Goal: Task Accomplishment & Management: Complete application form

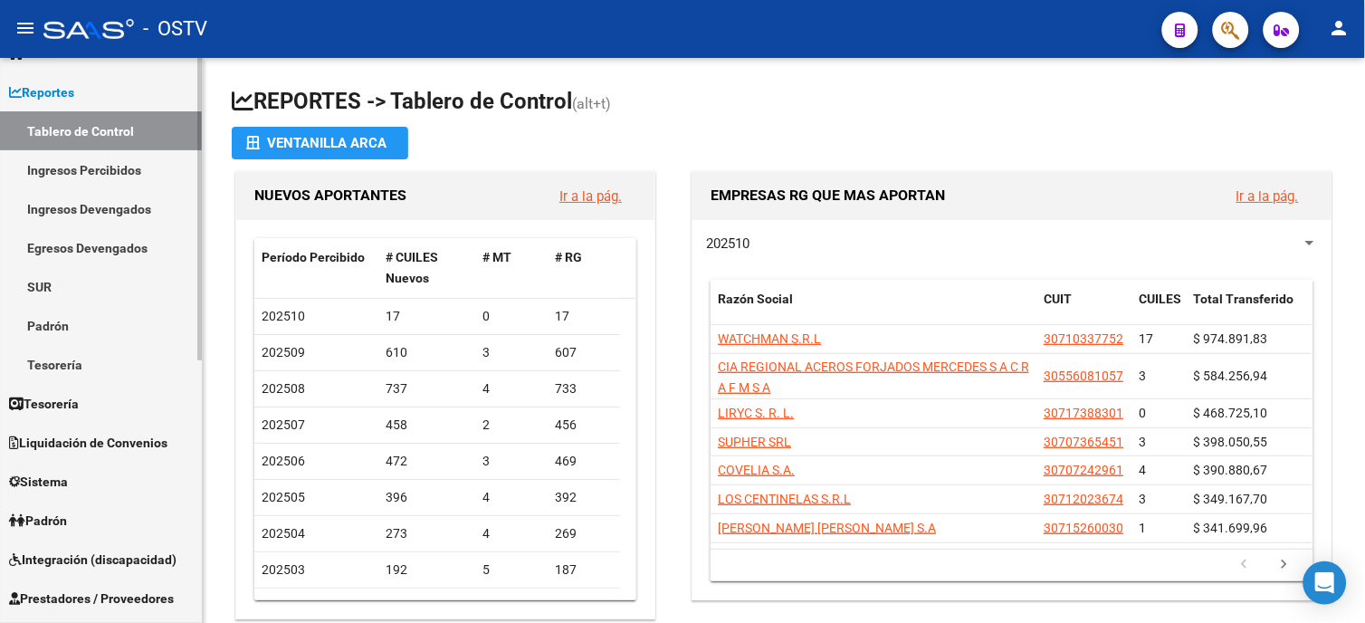
scroll to position [100, 0]
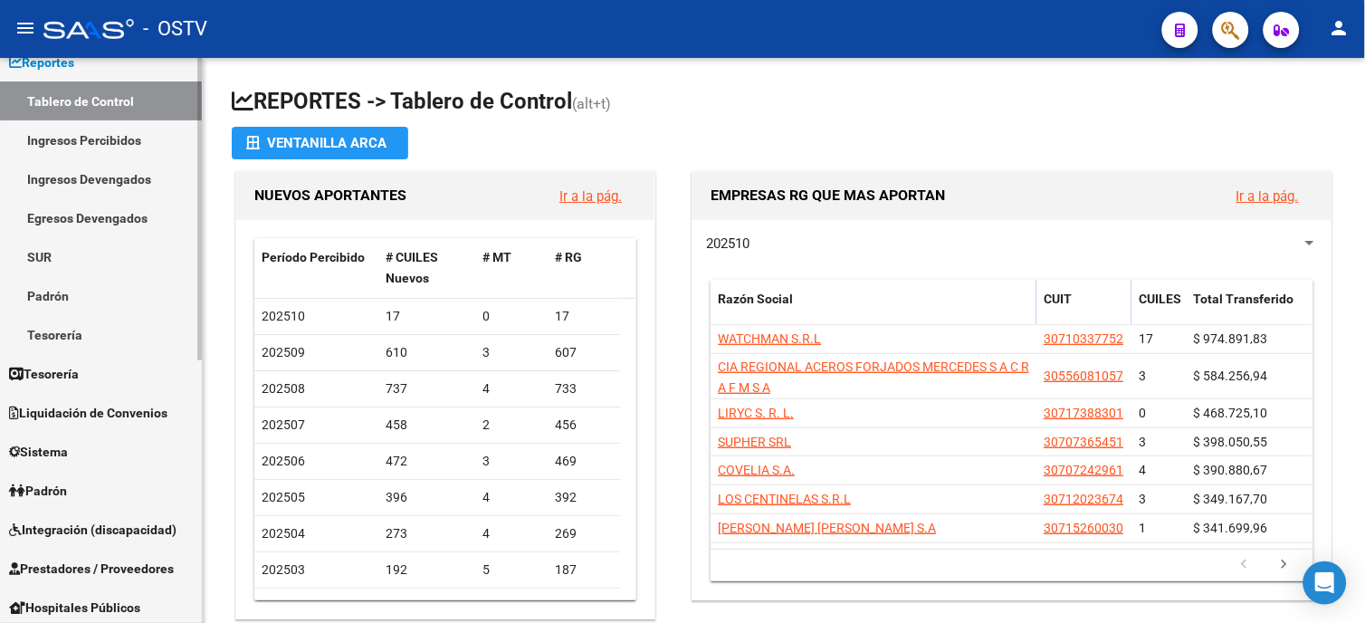
click at [88, 567] on span "Prestadores / Proveedores" at bounding box center [91, 569] width 165 height 20
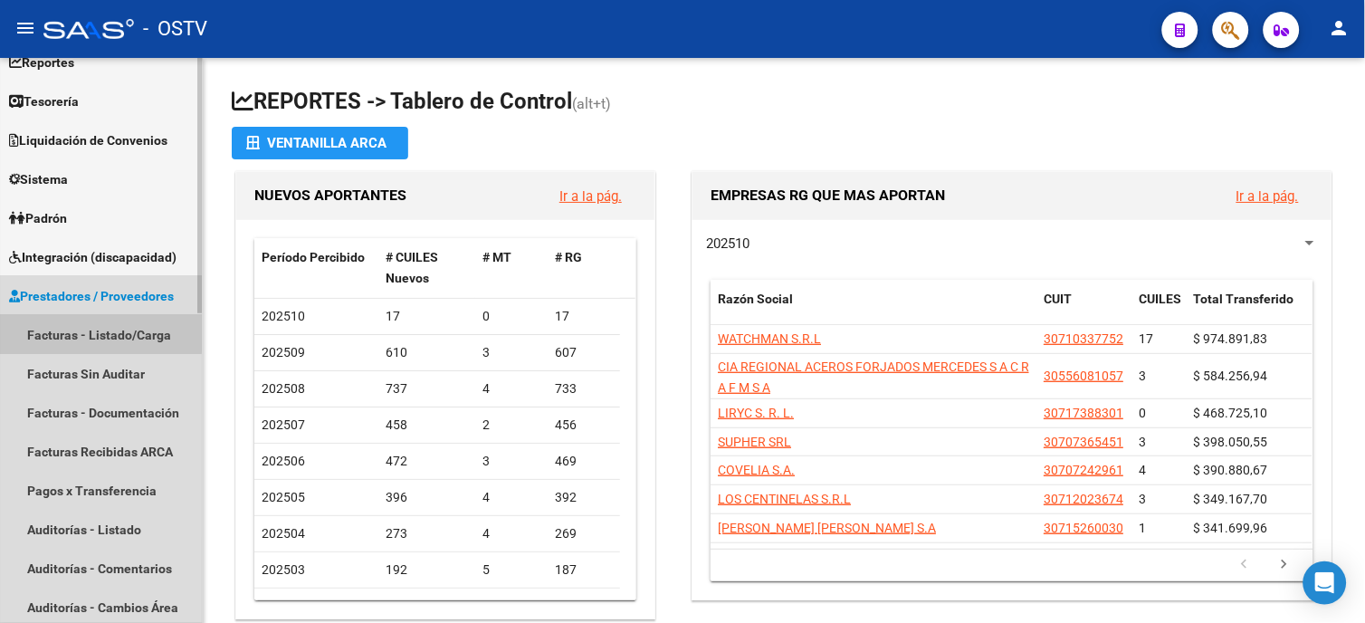
click at [98, 320] on link "Facturas - Listado/Carga" at bounding box center [101, 334] width 202 height 39
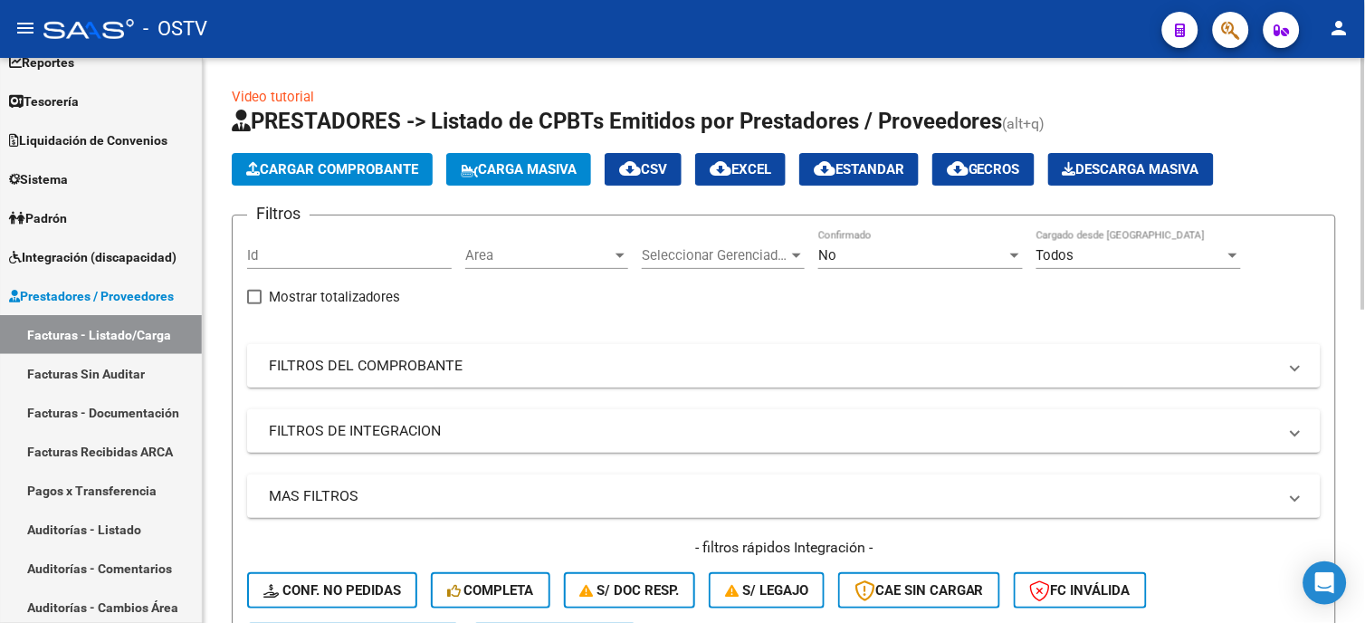
click at [345, 349] on mat-expansion-panel-header "FILTROS DEL COMPROBANTE" at bounding box center [784, 365] width 1074 height 43
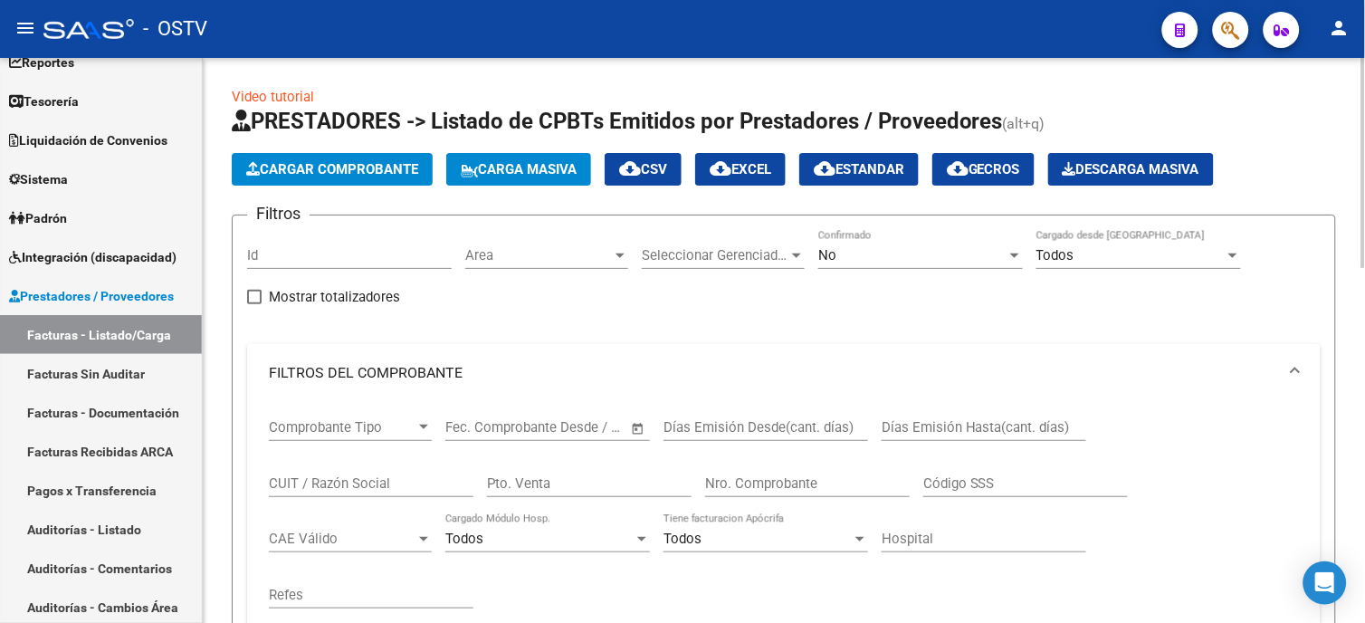
click at [737, 482] on input "Nro. Comprobante" at bounding box center [807, 483] width 205 height 16
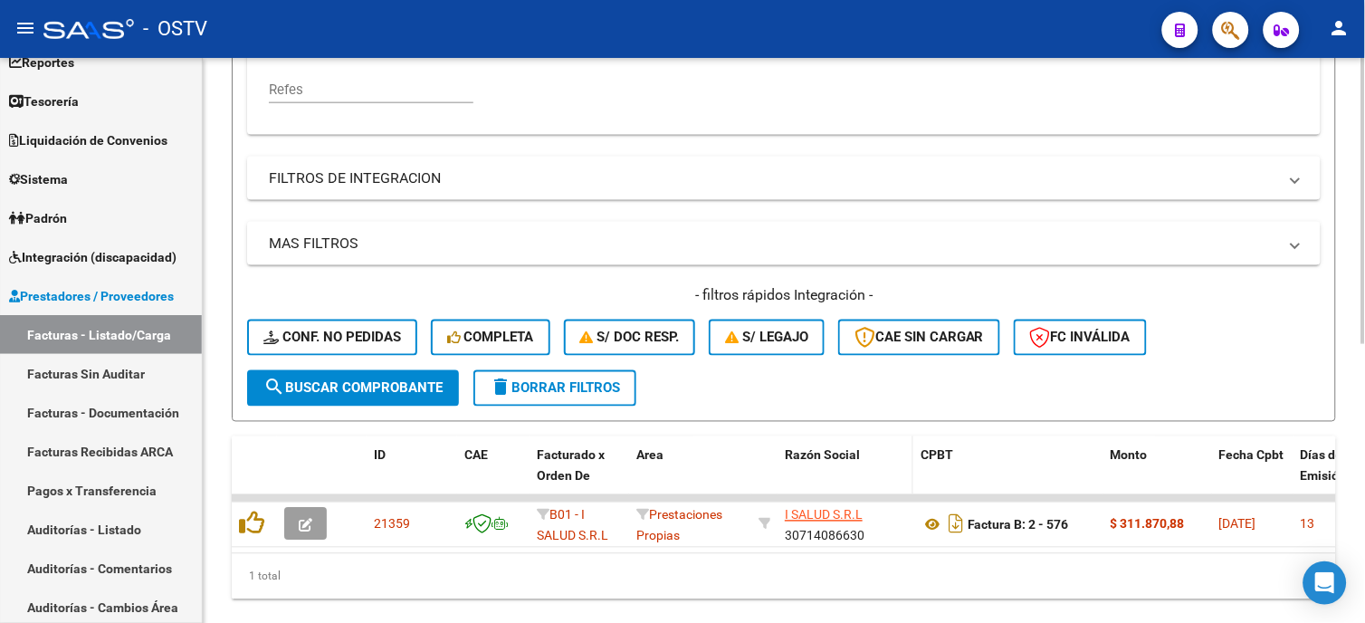
scroll to position [552, 0]
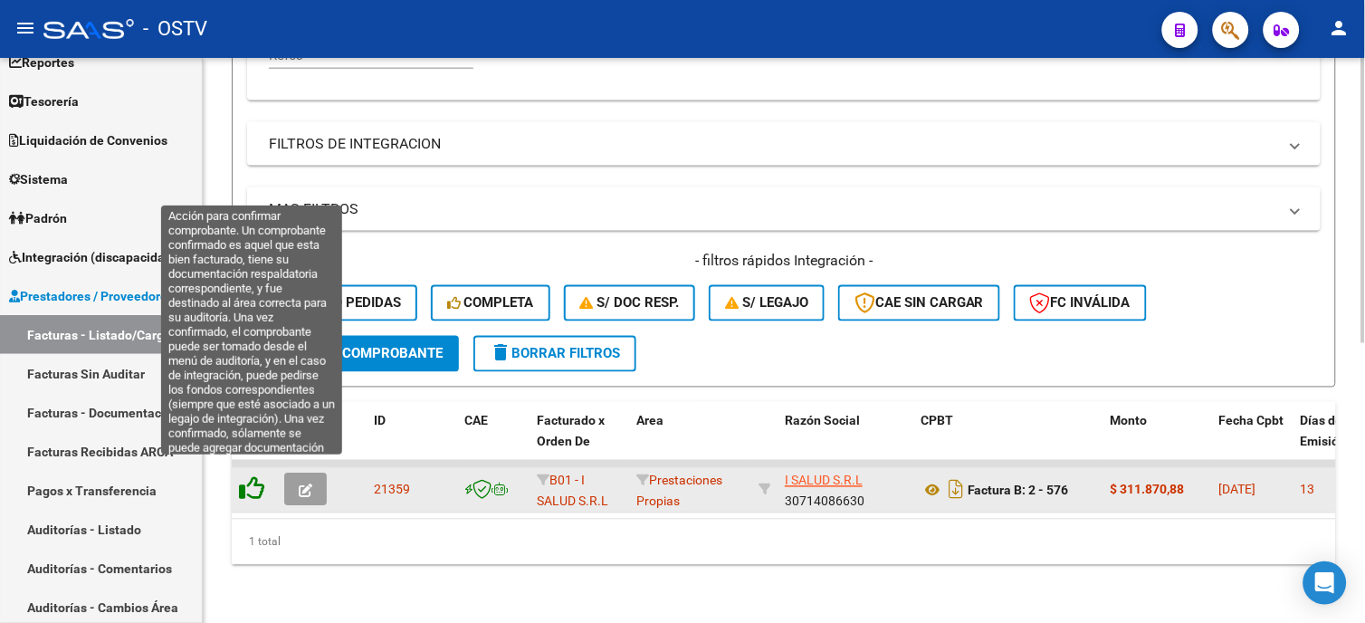
type input "576"
click at [255, 476] on icon at bounding box center [251, 488] width 25 height 25
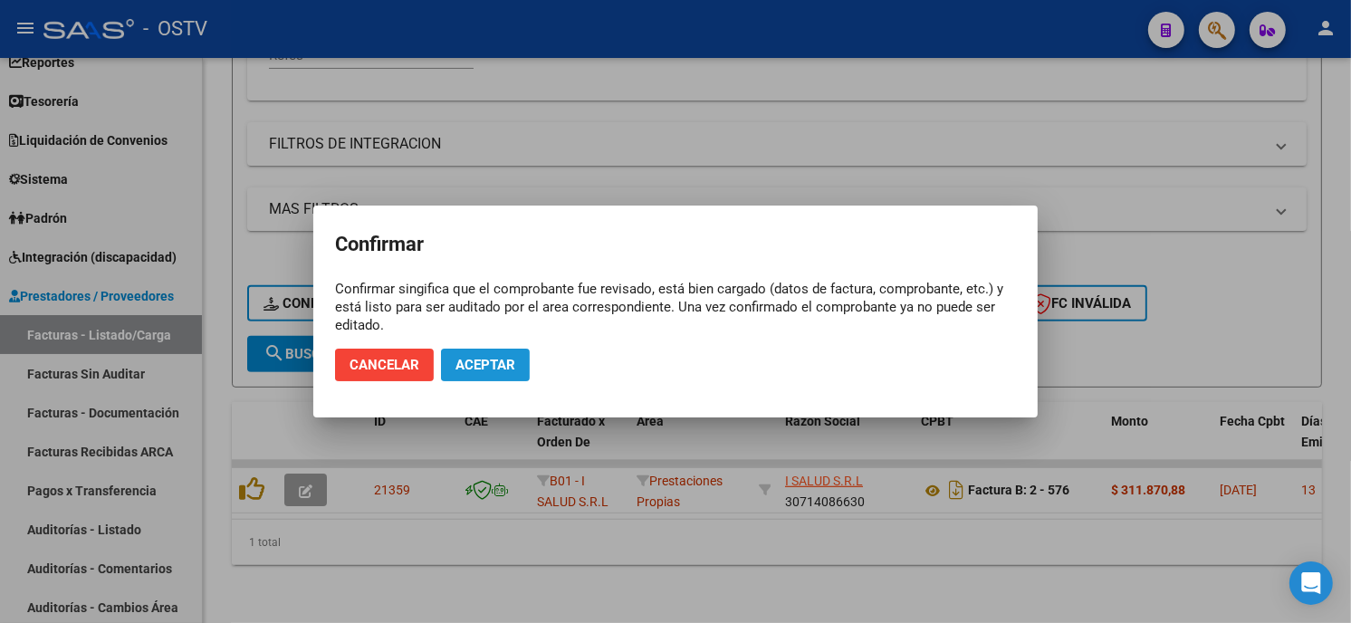
click at [486, 358] on span "Aceptar" at bounding box center [485, 365] width 60 height 16
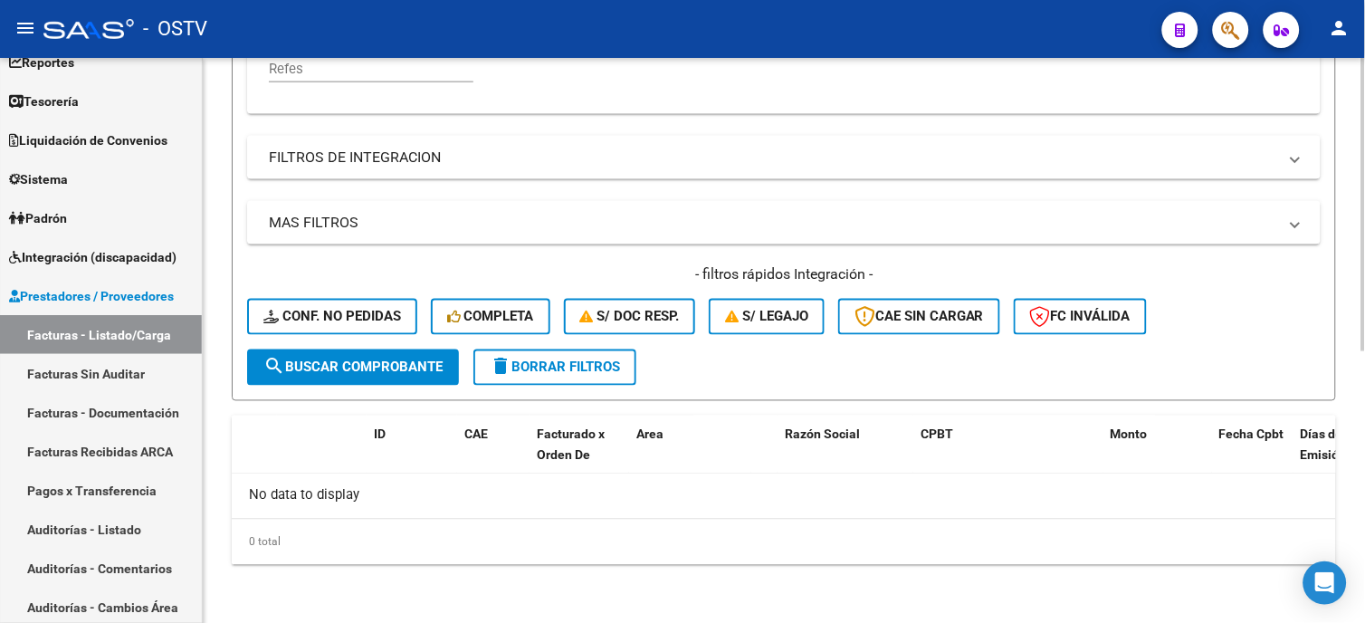
scroll to position [523, 0]
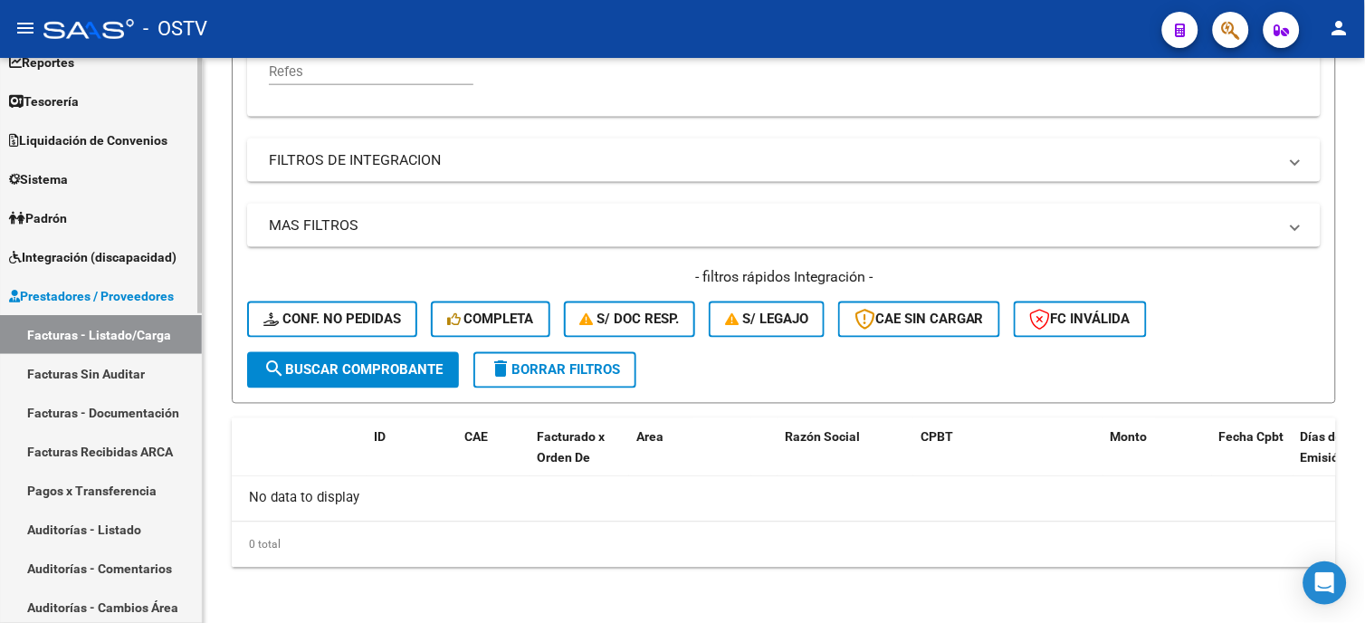
click at [119, 526] on link "Auditorías - Listado" at bounding box center [101, 529] width 202 height 39
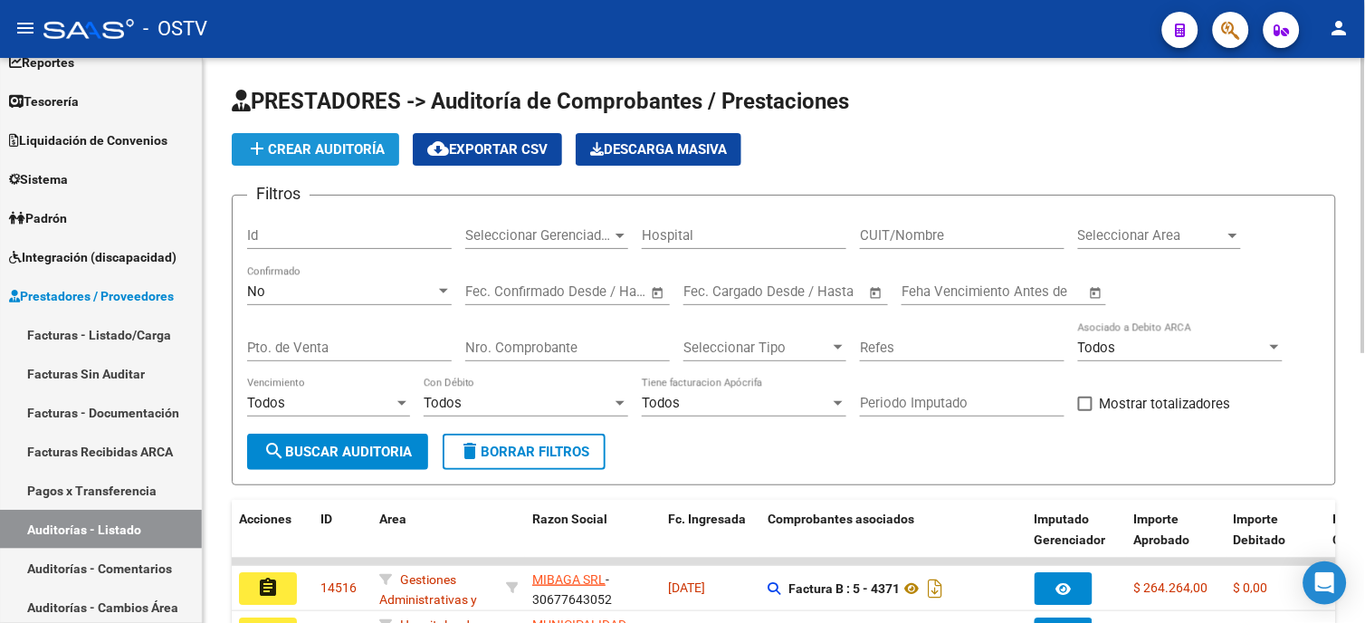
click at [302, 143] on span "add Crear Auditoría" at bounding box center [315, 149] width 139 height 16
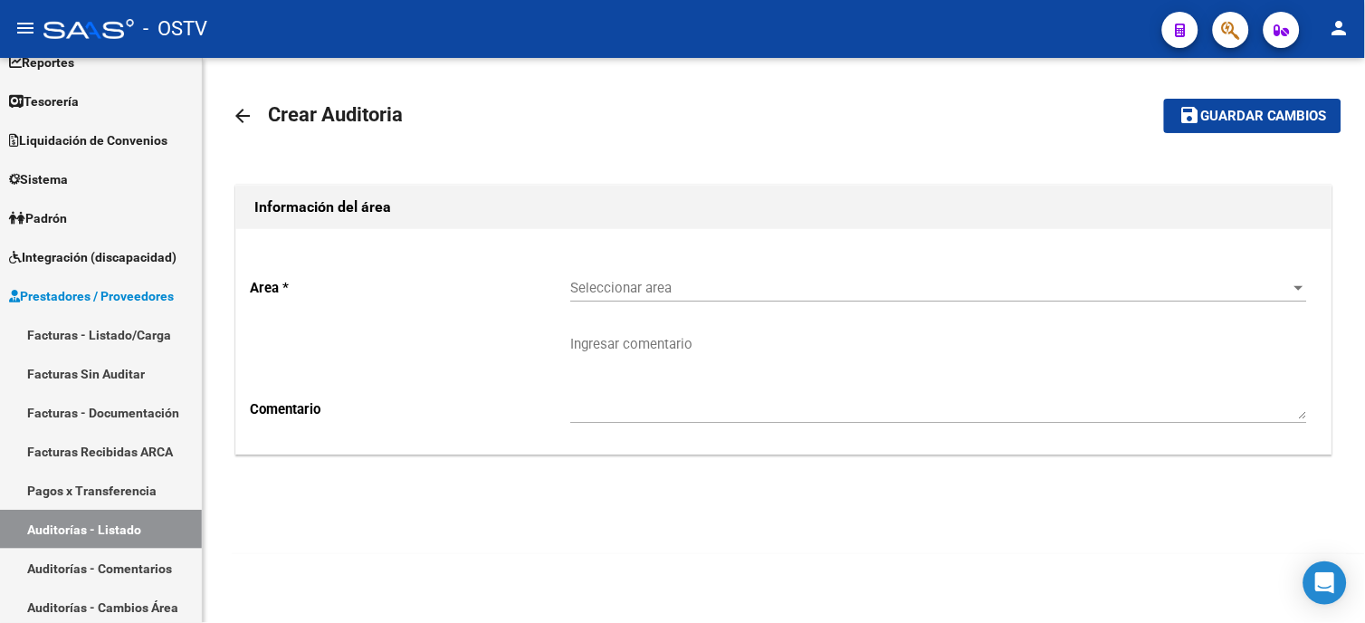
click at [584, 282] on span "Seleccionar area" at bounding box center [930, 288] width 721 height 16
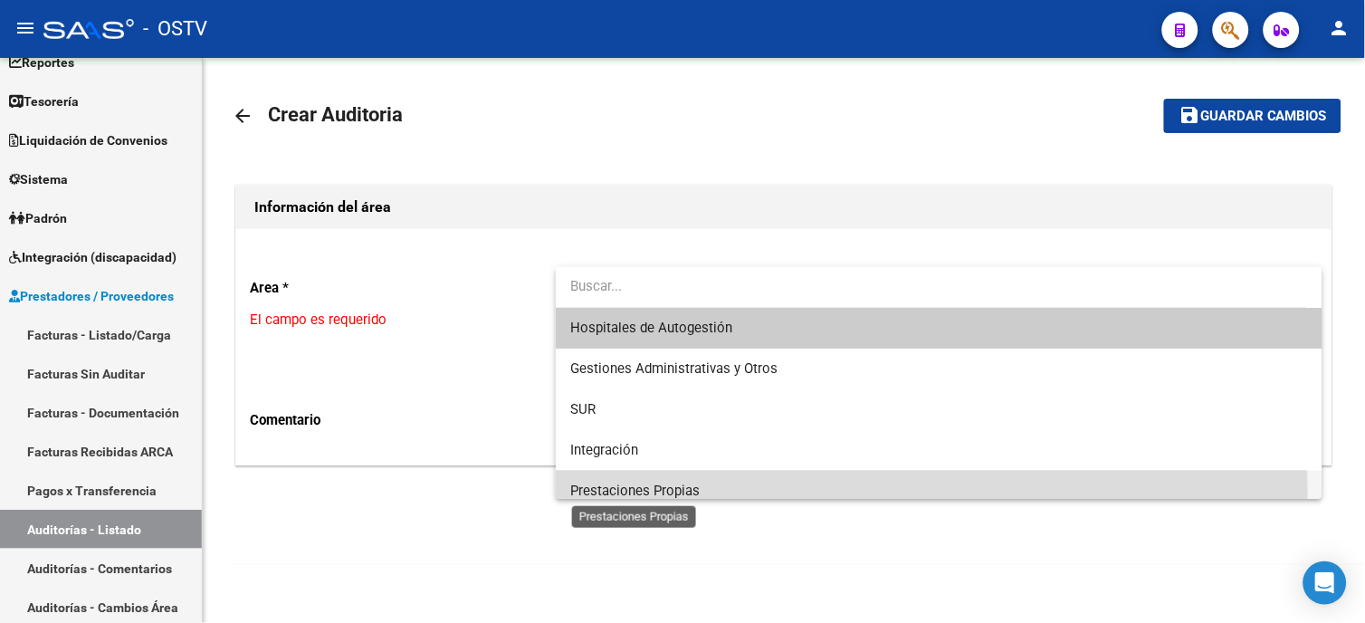
click at [626, 491] on span "Prestaciones Propias" at bounding box center [634, 491] width 129 height 16
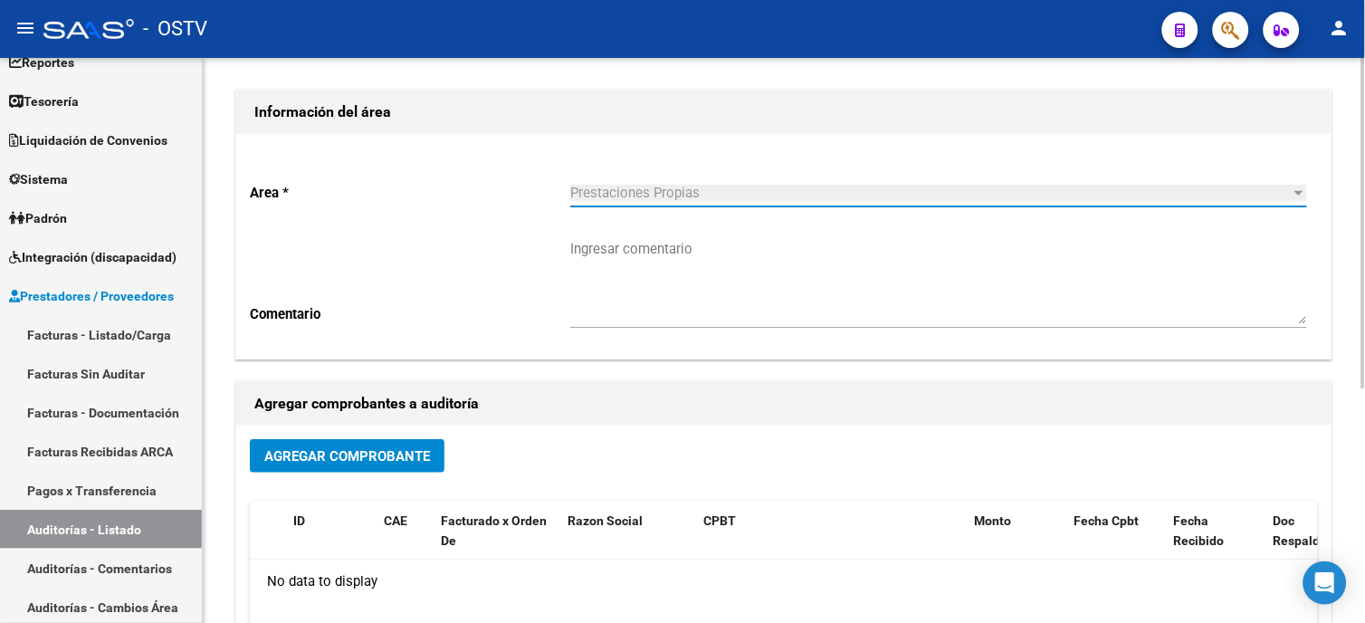
scroll to position [100, 0]
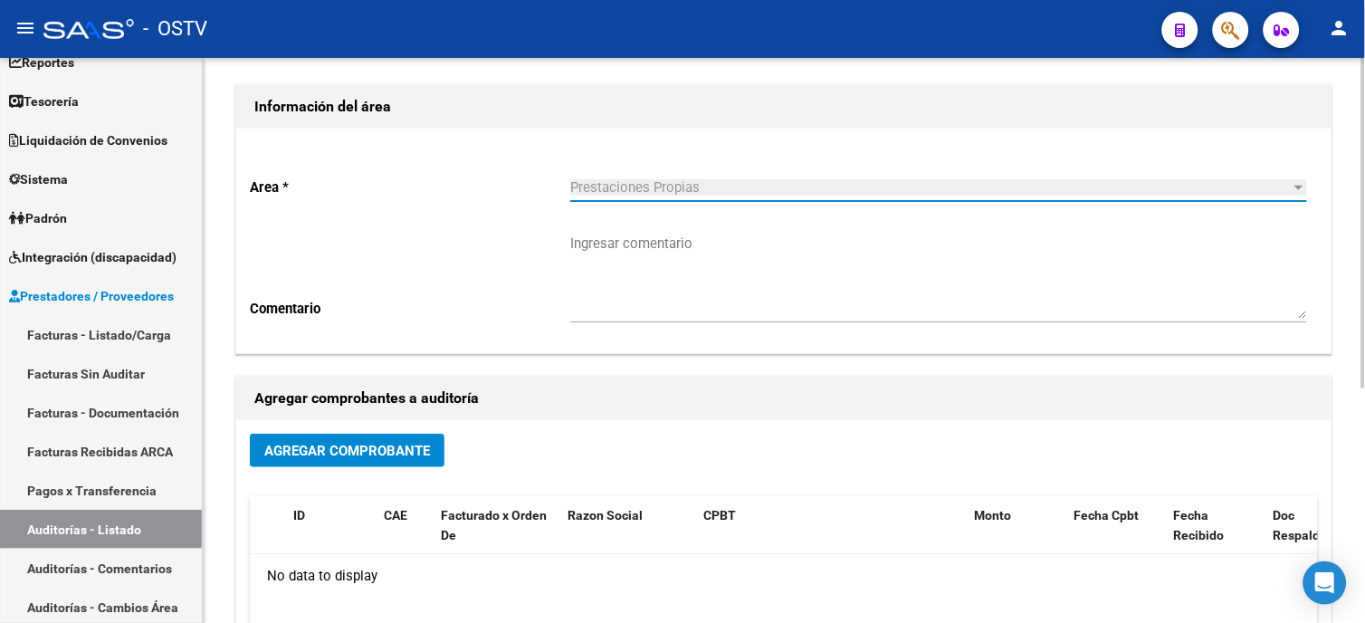
click at [372, 447] on span "Agregar Comprobante" at bounding box center [347, 451] width 166 height 16
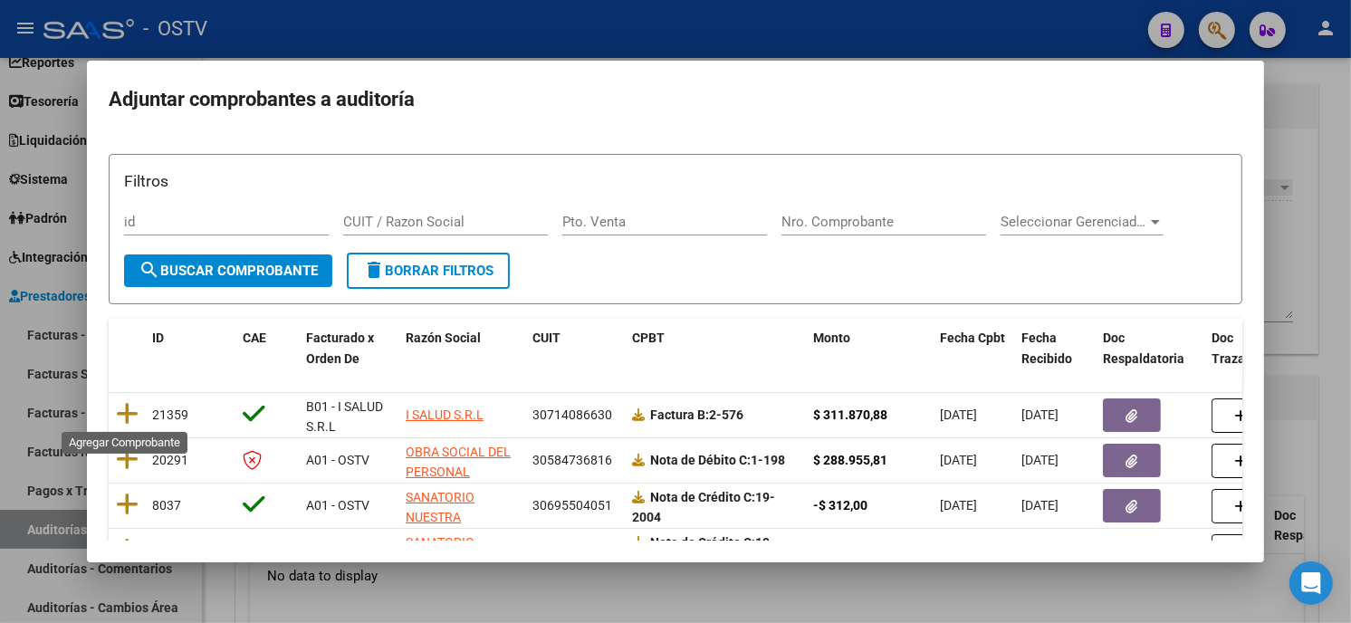
drag, startPoint x: 131, startPoint y: 412, endPoint x: 88, endPoint y: 447, distance: 56.0
click at [130, 412] on icon at bounding box center [127, 413] width 23 height 25
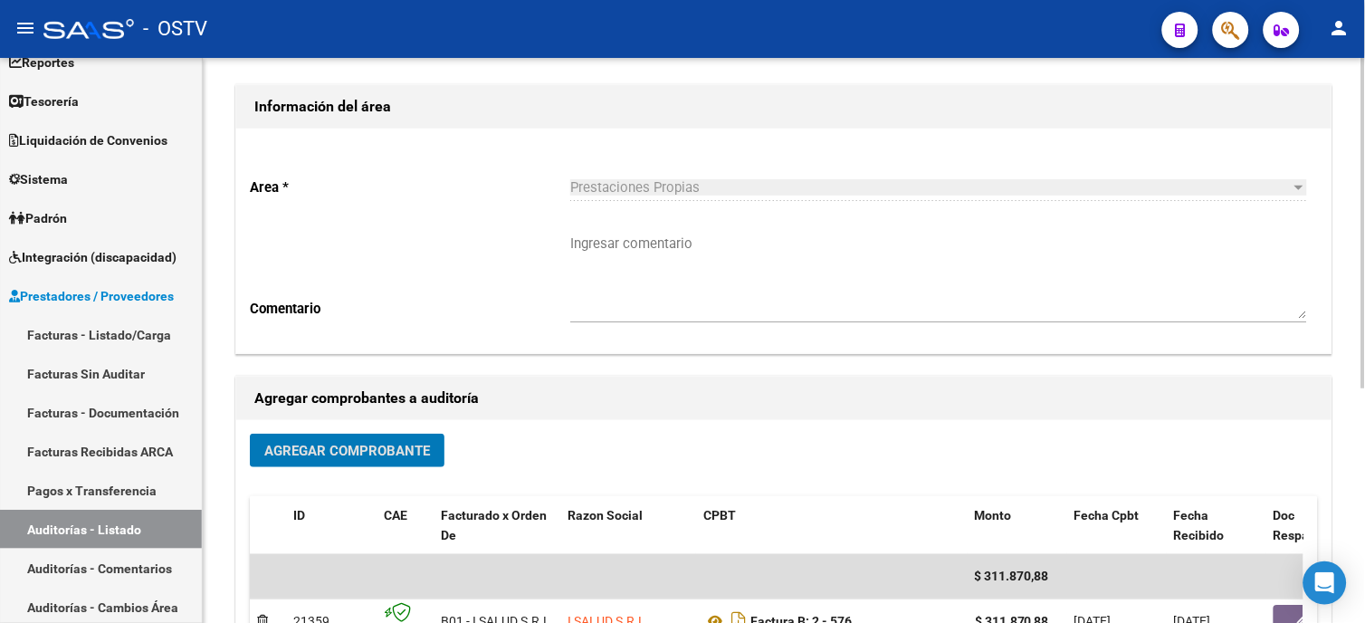
scroll to position [0, 0]
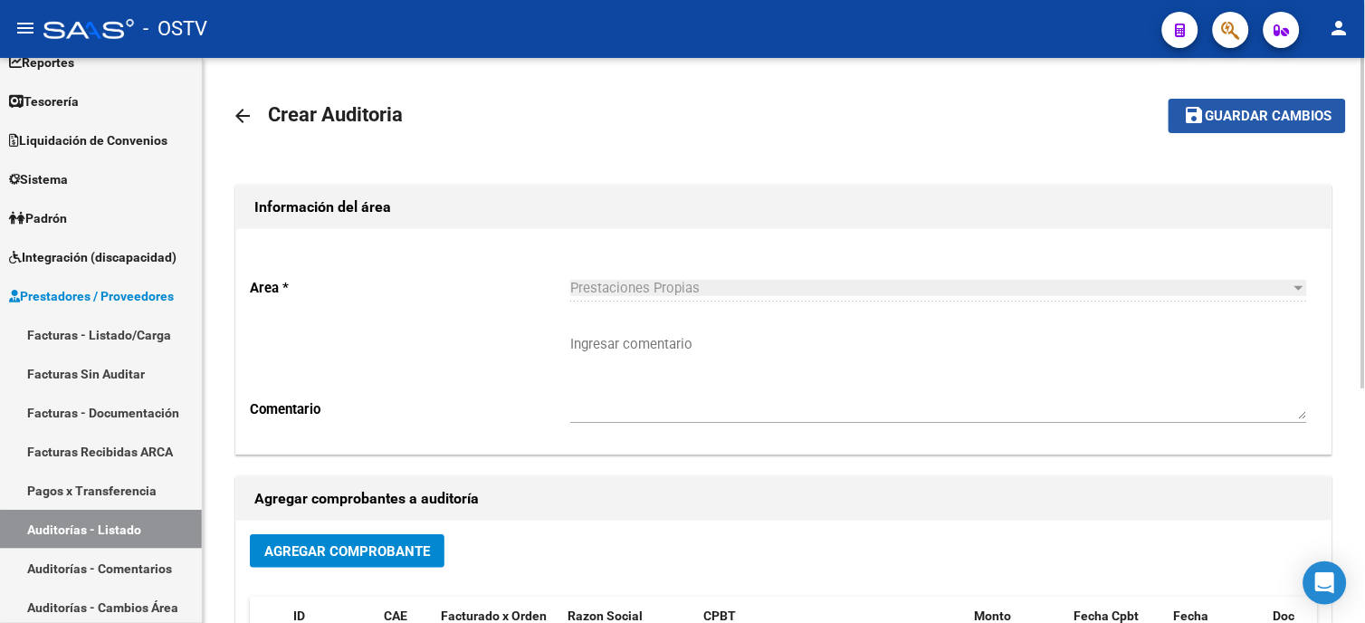
click at [1208, 110] on span "Guardar cambios" at bounding box center [1268, 117] width 127 height 16
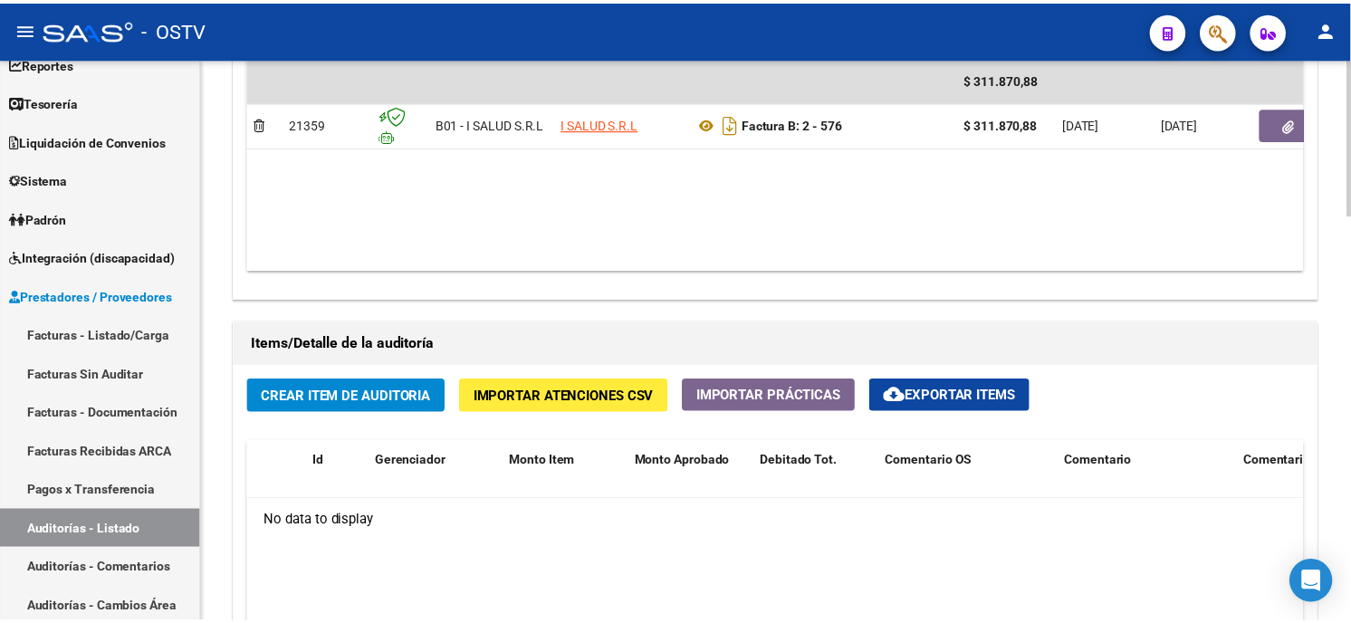
scroll to position [1106, 0]
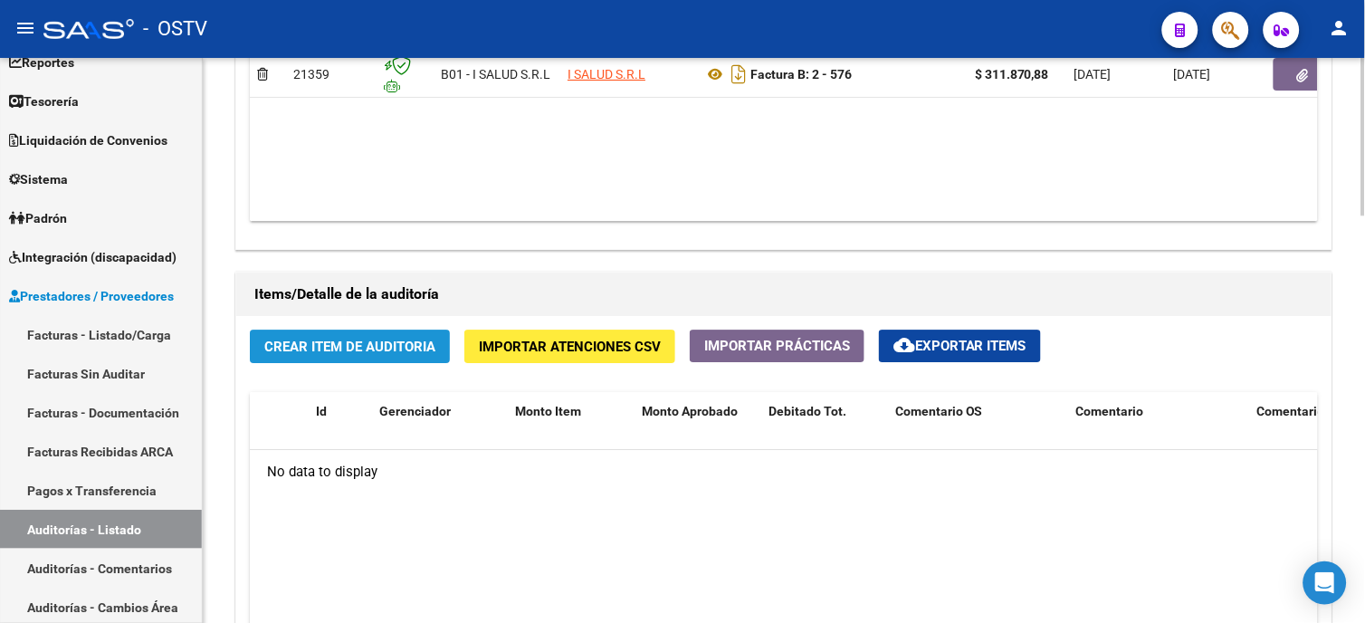
click at [359, 335] on button "Crear Item de Auditoria" at bounding box center [350, 346] width 200 height 33
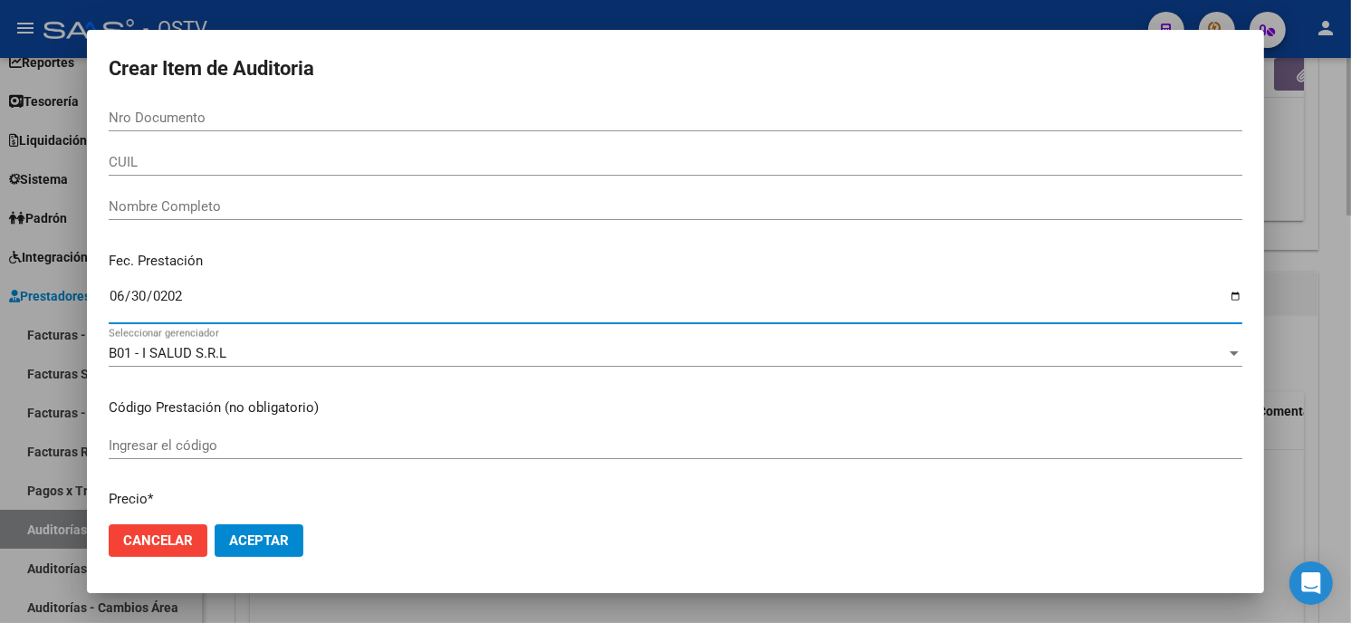
type input "[DATE]"
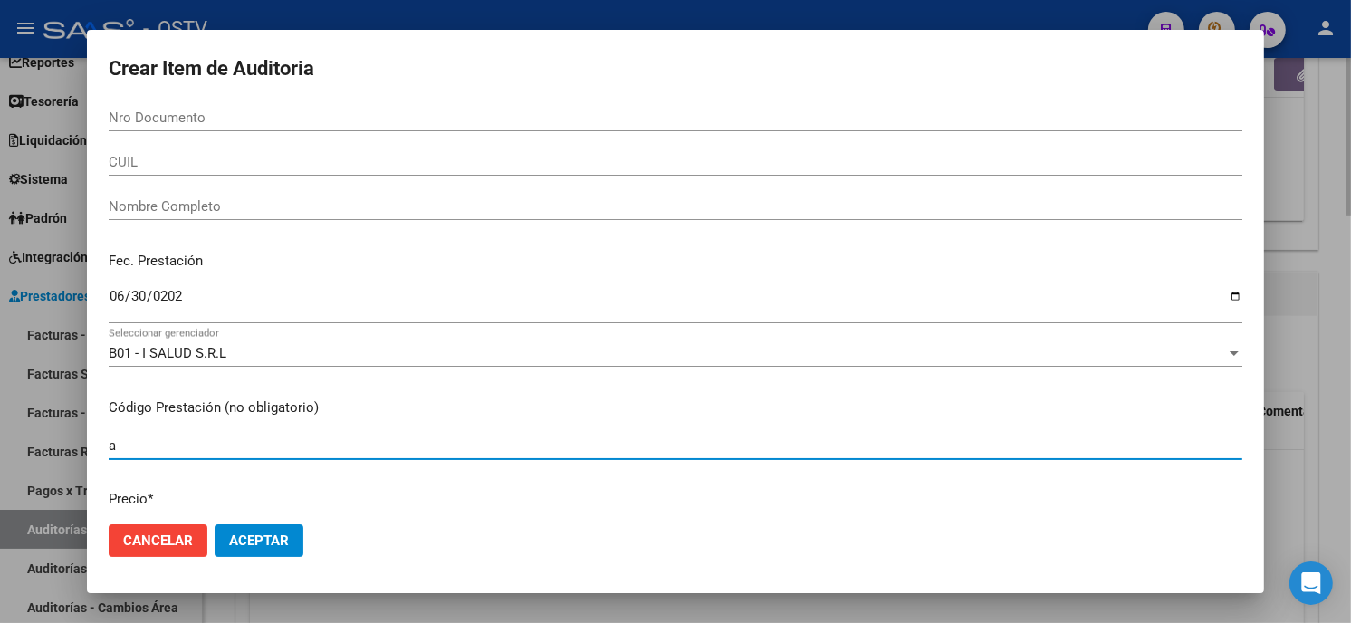
type input "a"
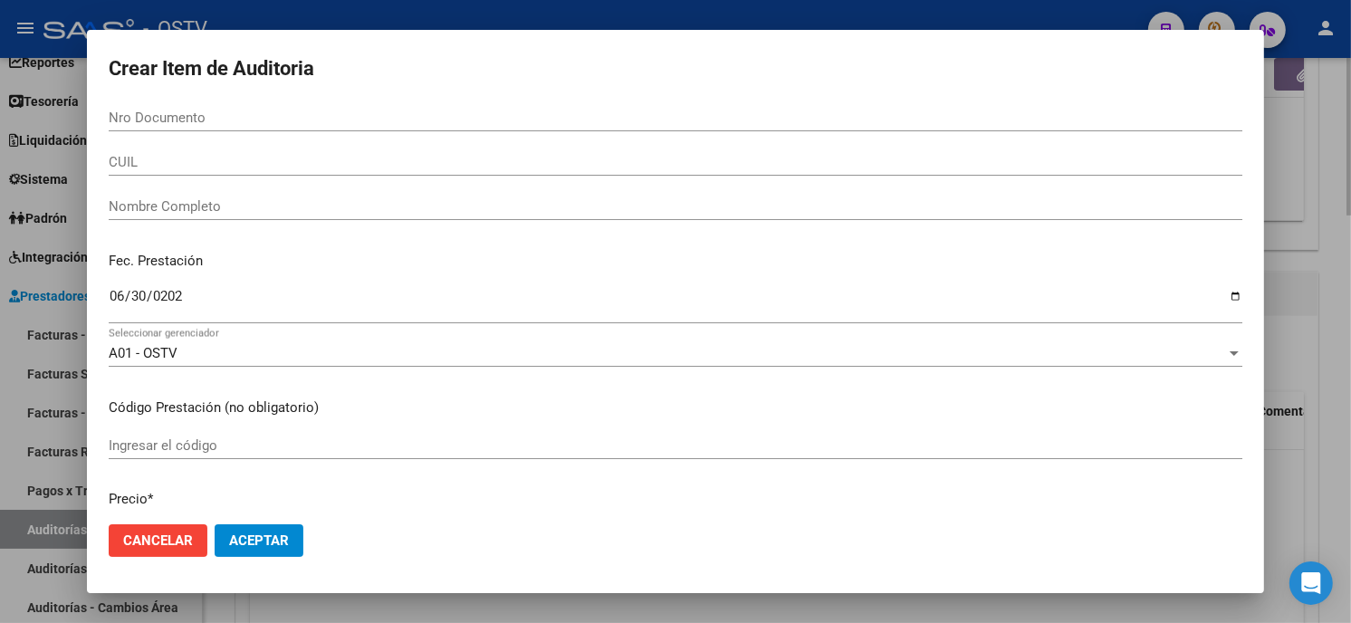
scroll to position [229, 0]
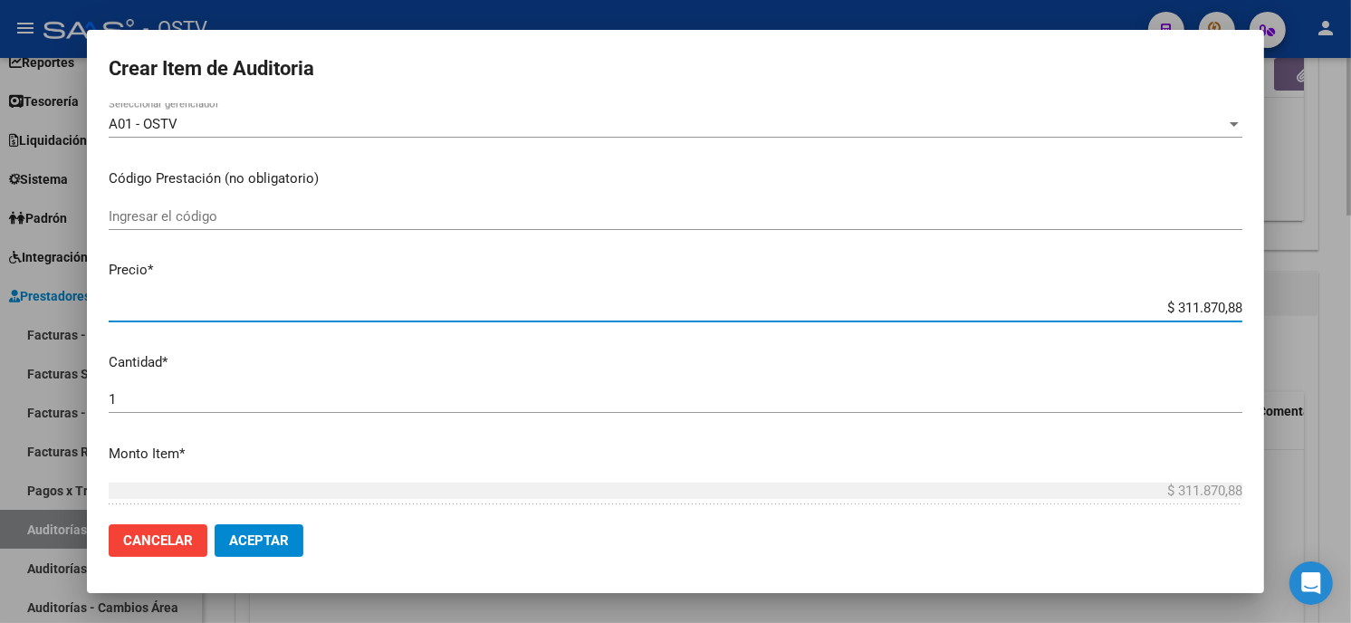
type input "$ 0,05"
type input "$ 0,51"
type input "$ 5,19"
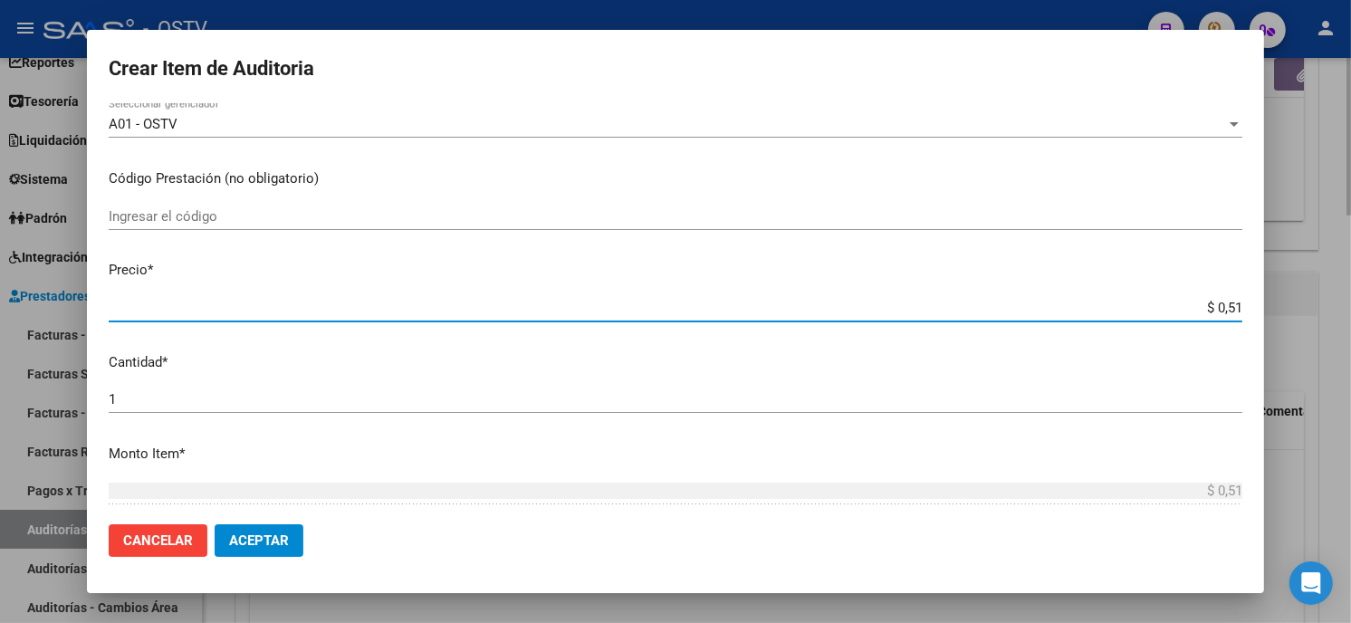
type input "$ 5,19"
type input "$ 51,97"
type input "$ 519,78"
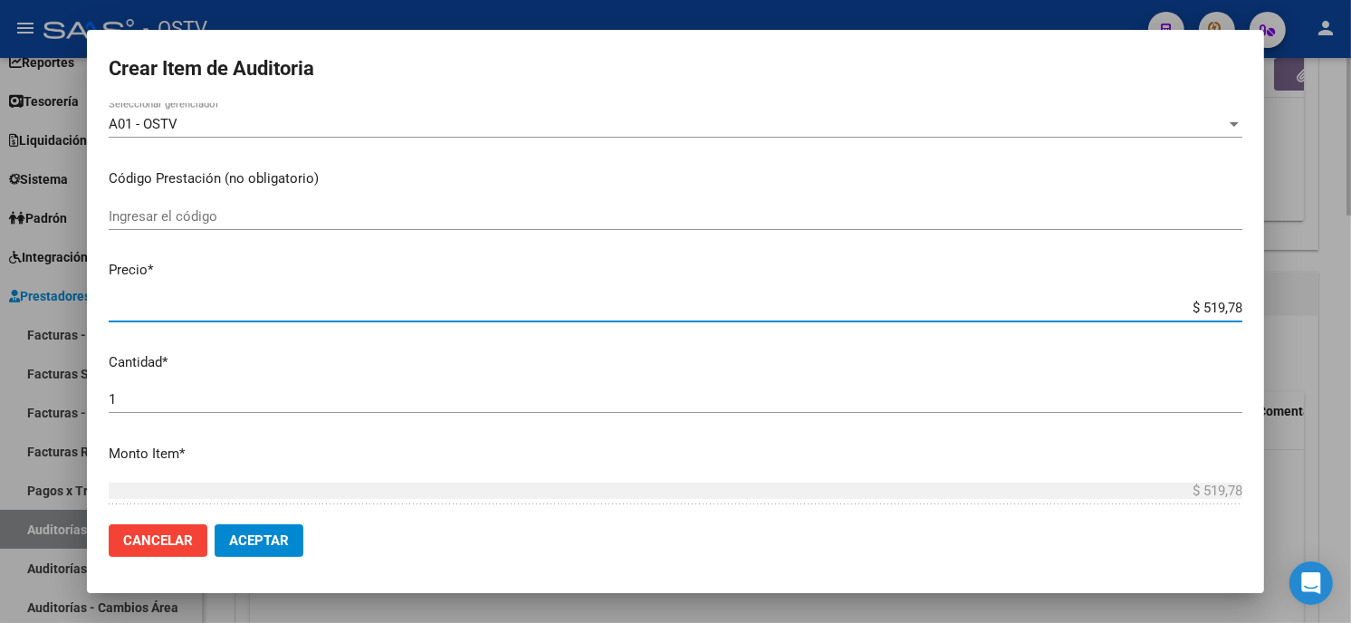
type input "$ 5.197,84"
type input "$ 51.978,48"
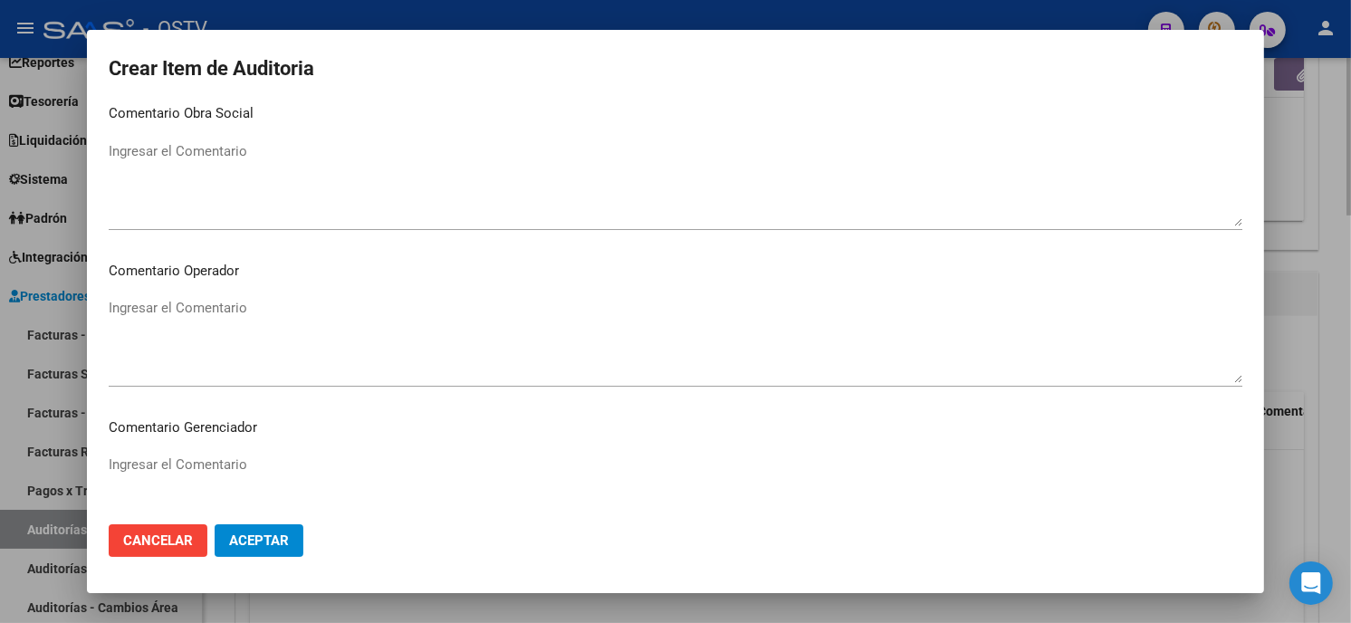
scroll to position [1066, 0]
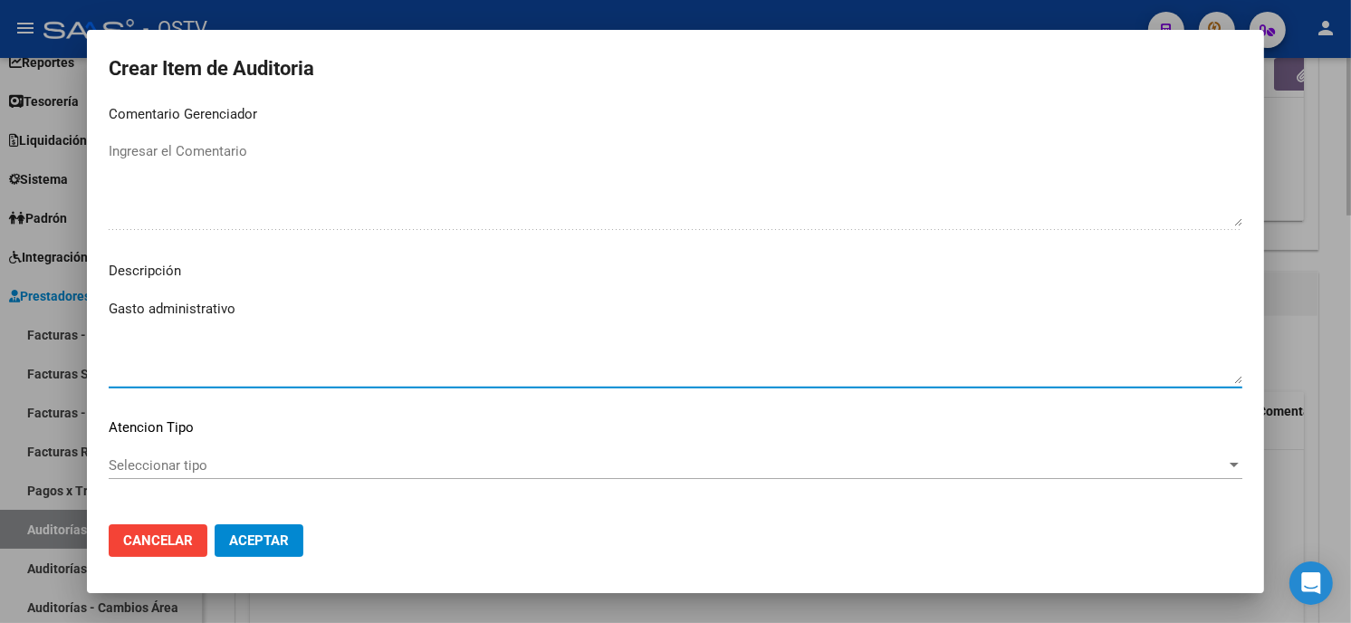
type textarea "Gasto administrativo"
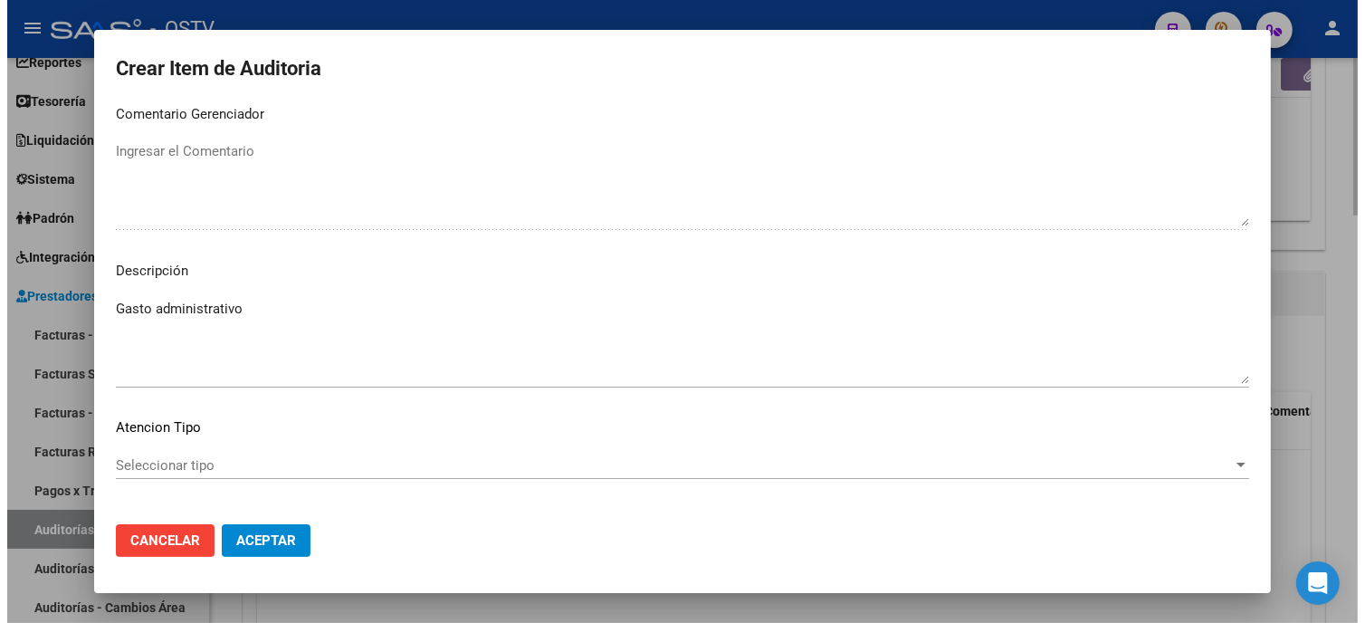
scroll to position [1142, 0]
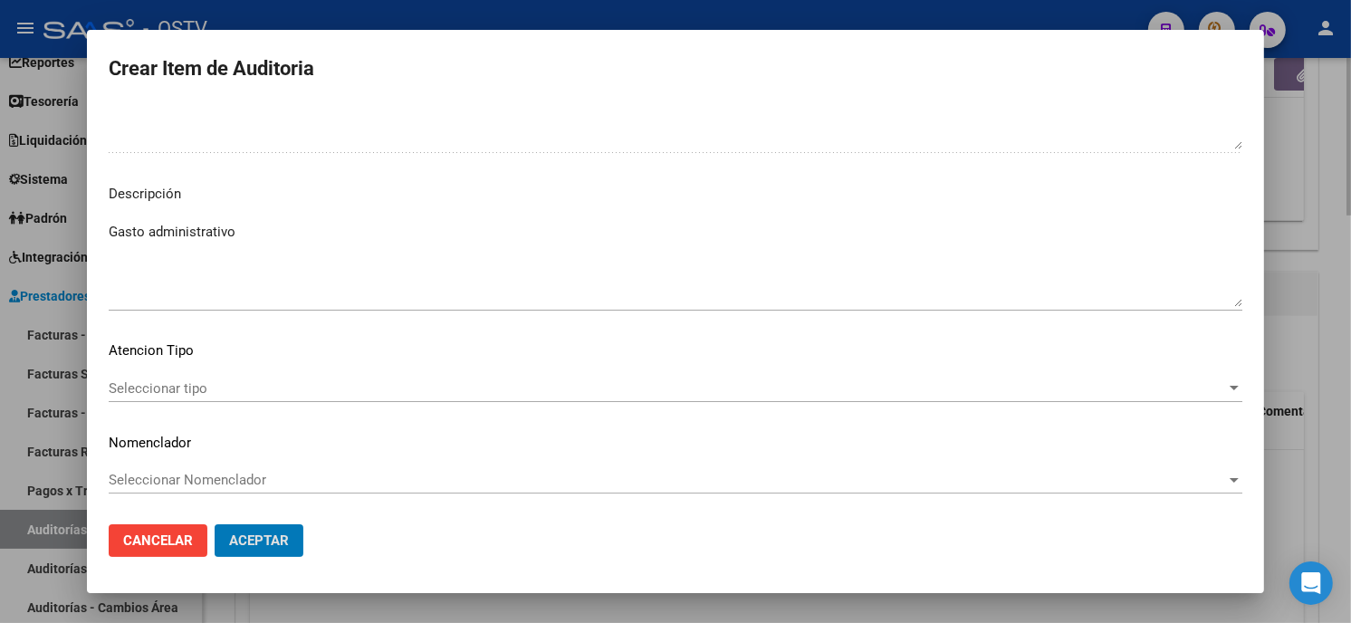
click at [215, 524] on button "Aceptar" at bounding box center [259, 540] width 89 height 33
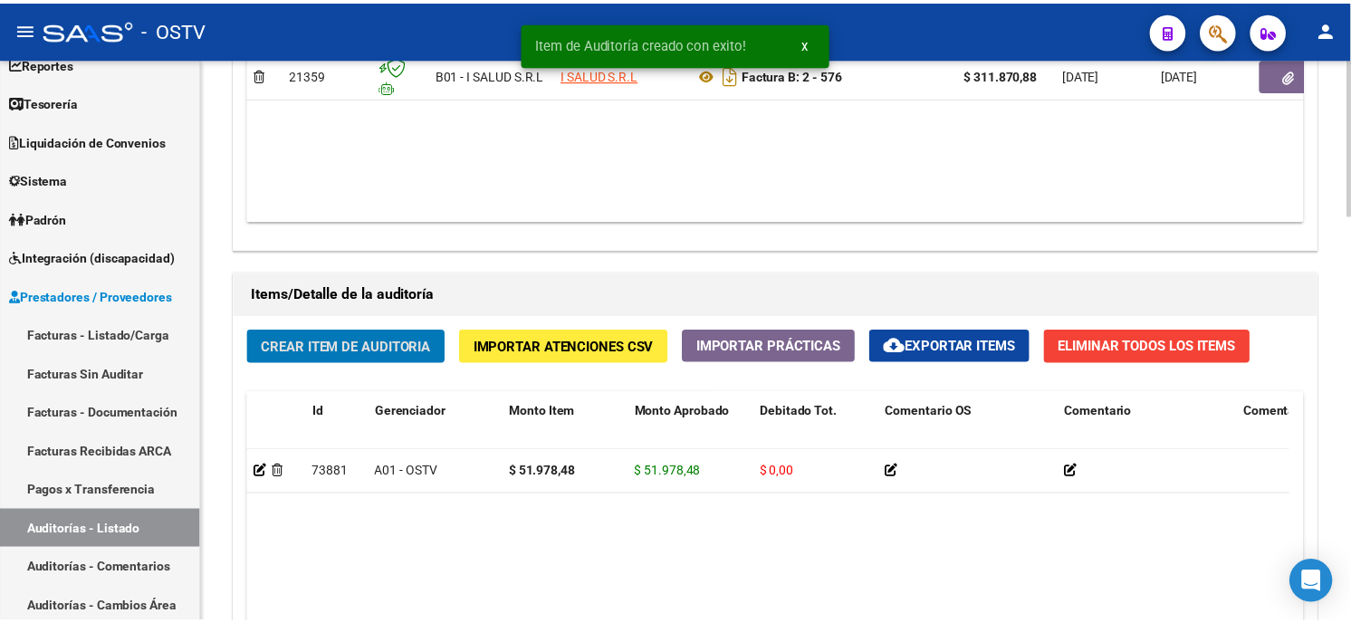
scroll to position [1107, 0]
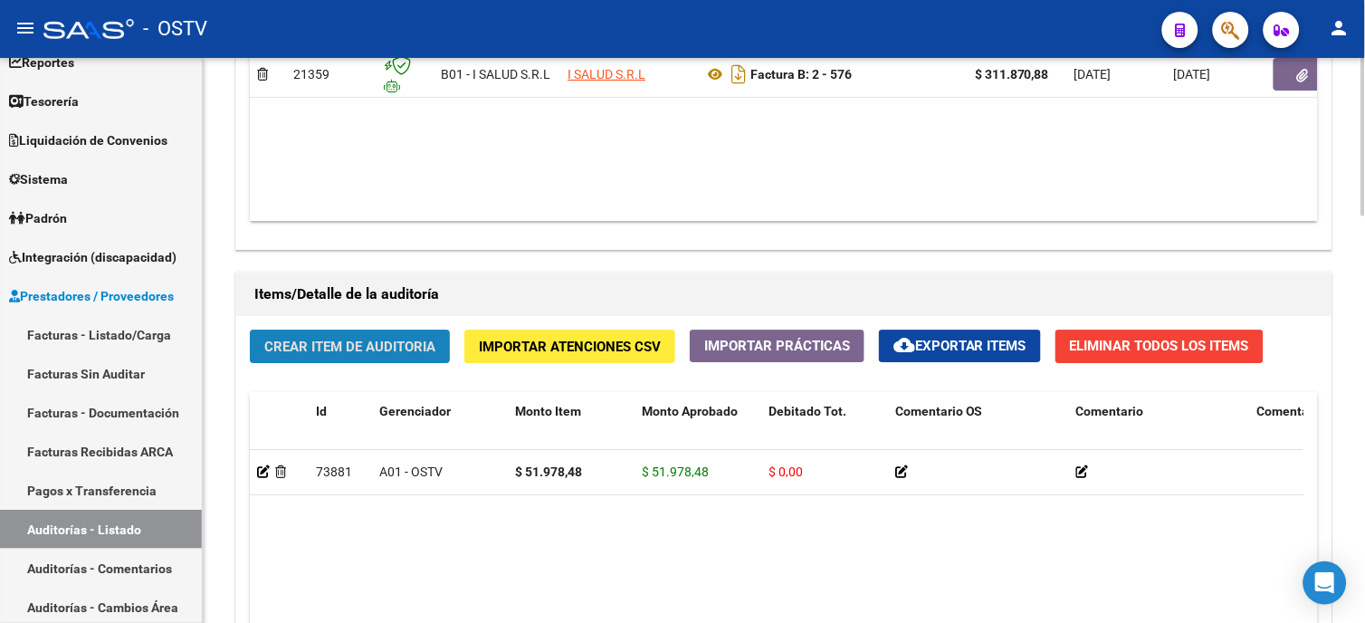
click at [364, 340] on span "Crear Item de Auditoria" at bounding box center [349, 347] width 171 height 16
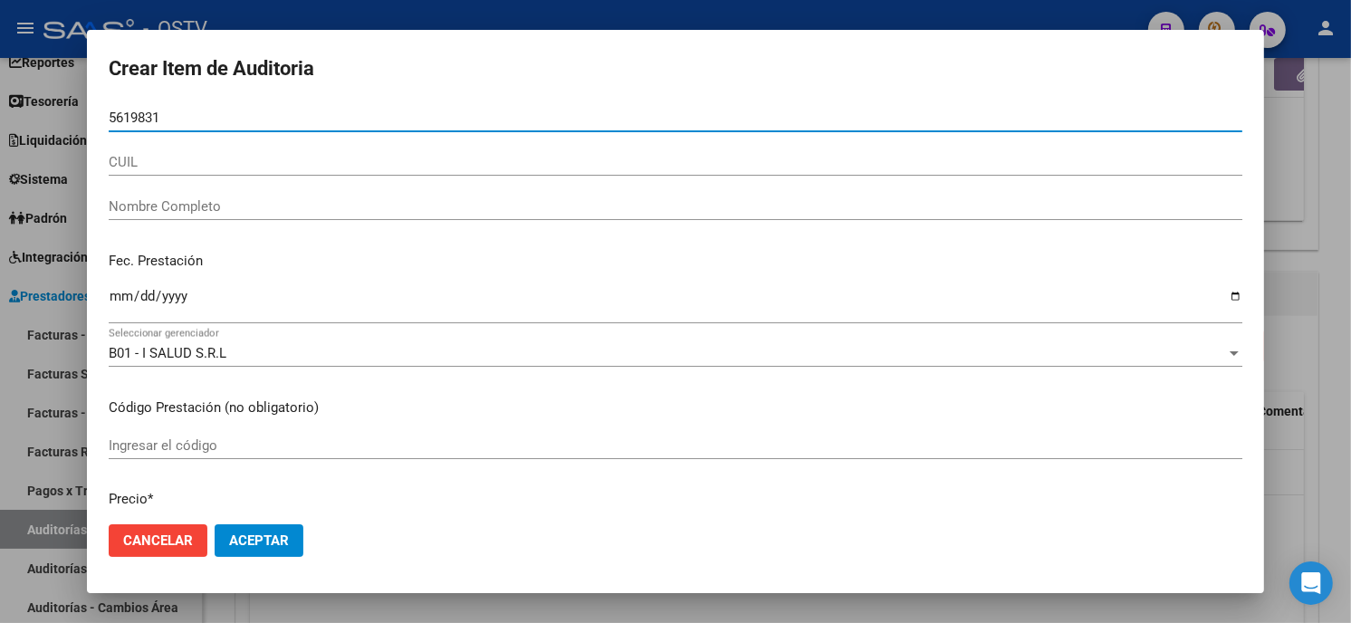
type input "56198318"
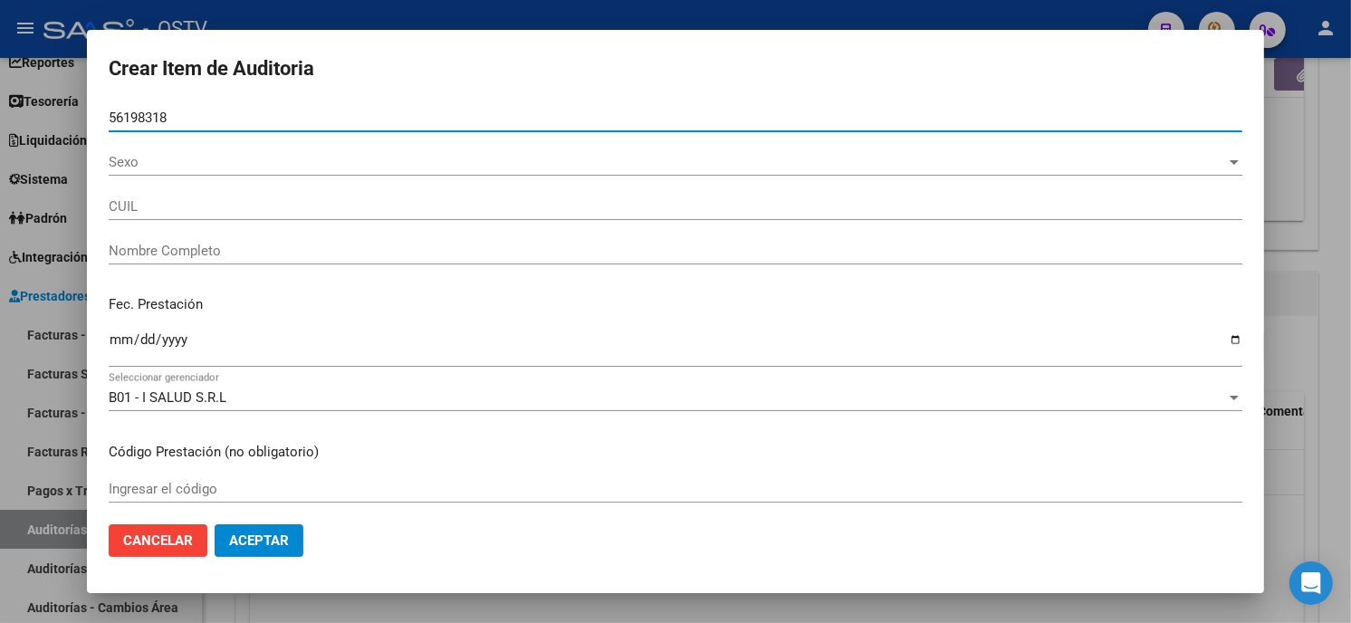
type input "20561983187"
type input "BUDI�O [PERSON_NAME]"
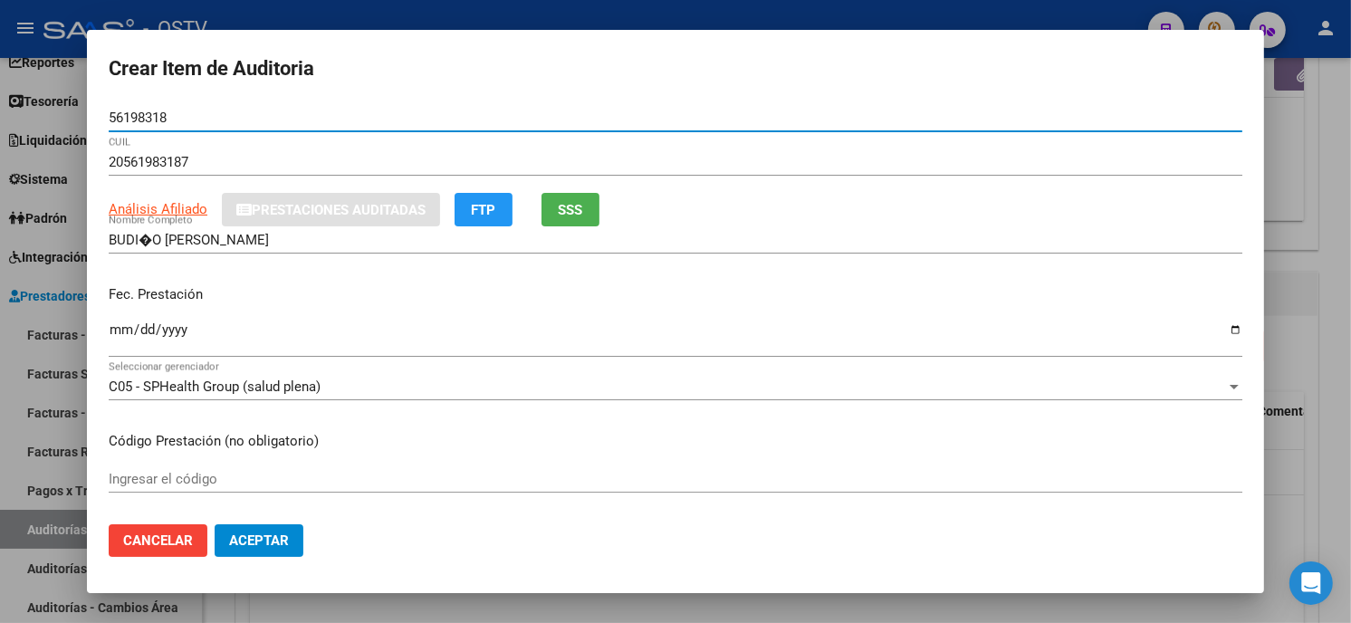
type input "56198318"
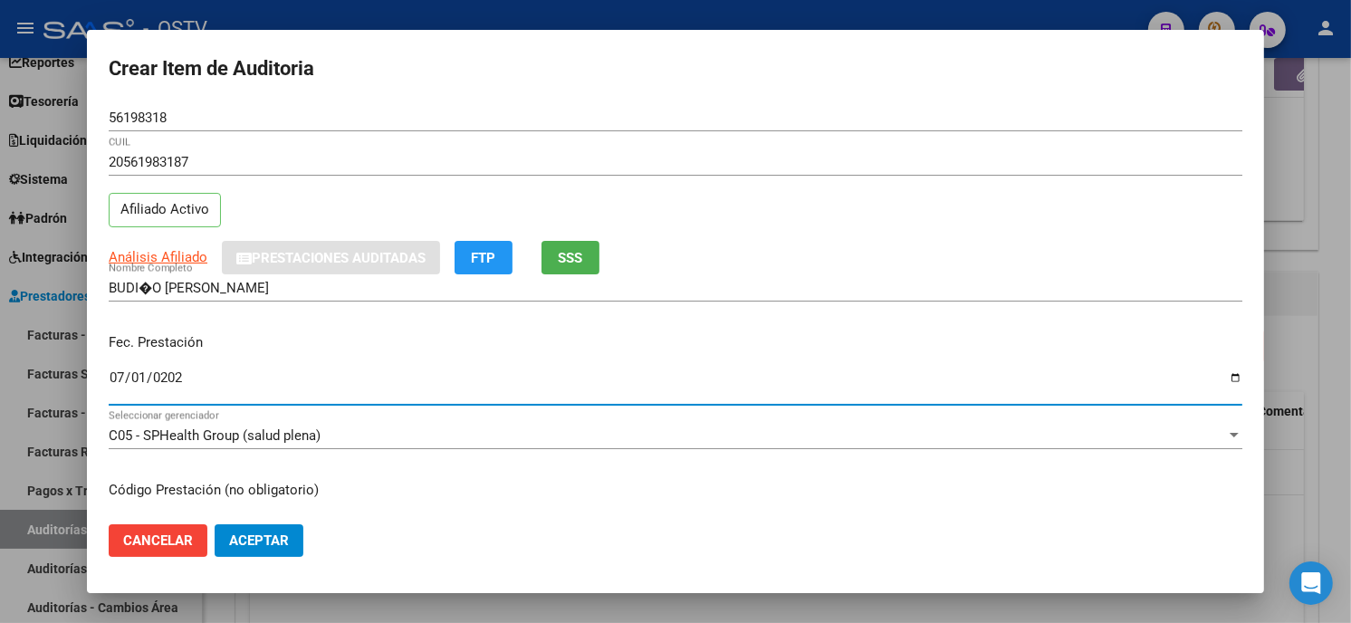
type input "[DATE]"
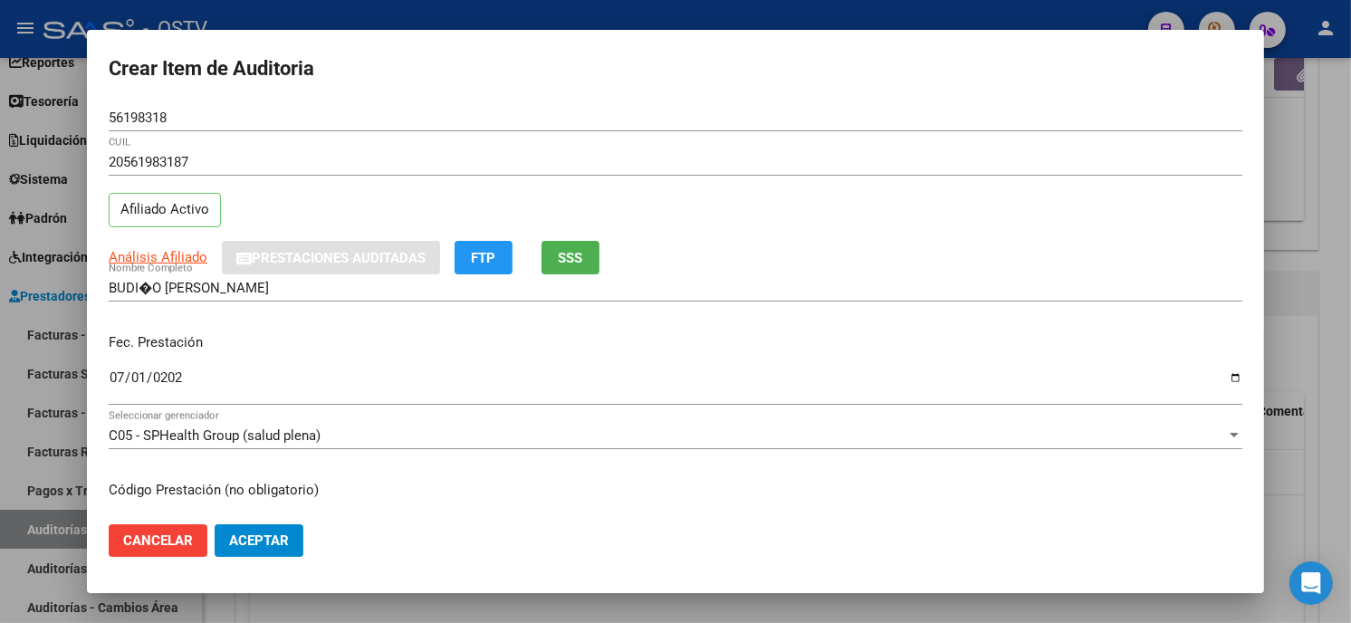
scroll to position [220, 0]
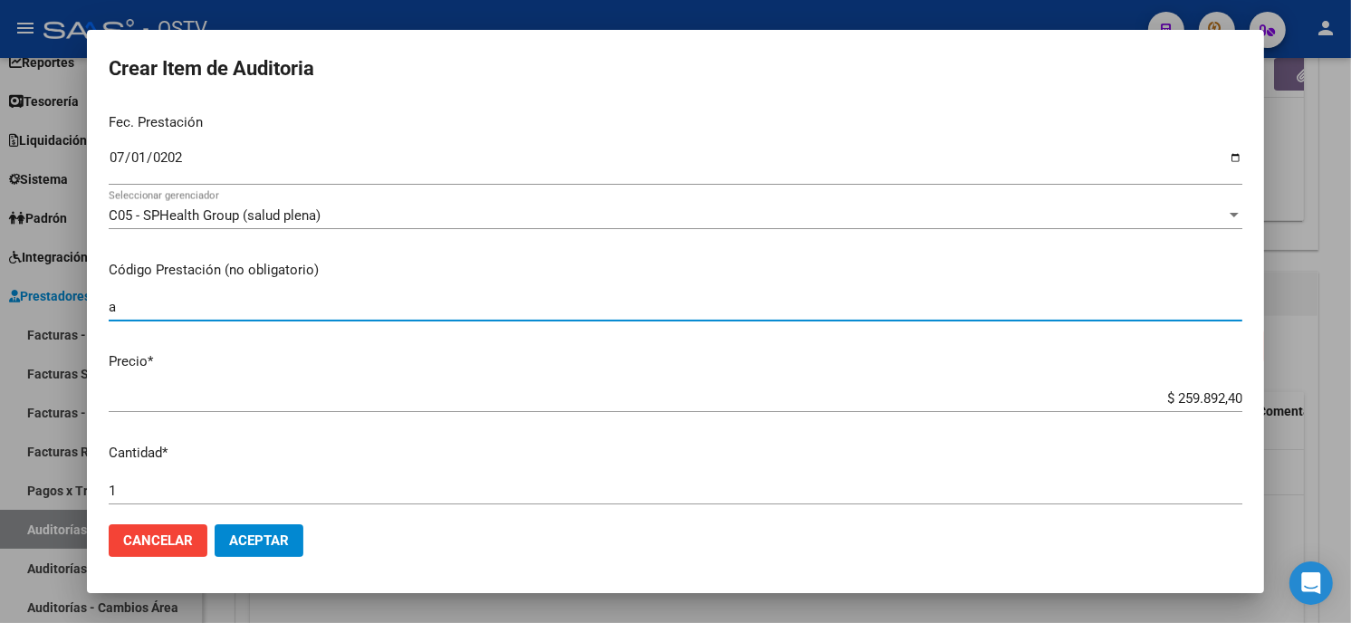
type input "a"
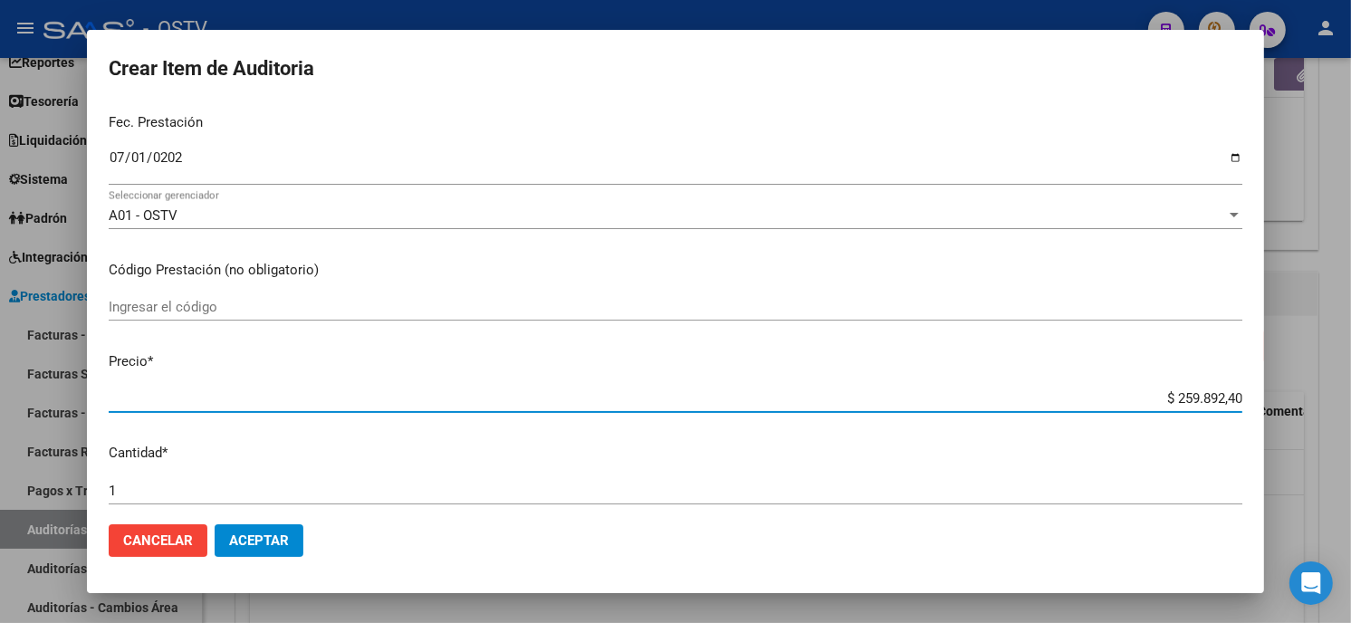
type input "$ 0,01"
type input "$ 0,14"
type input "$ 1,48"
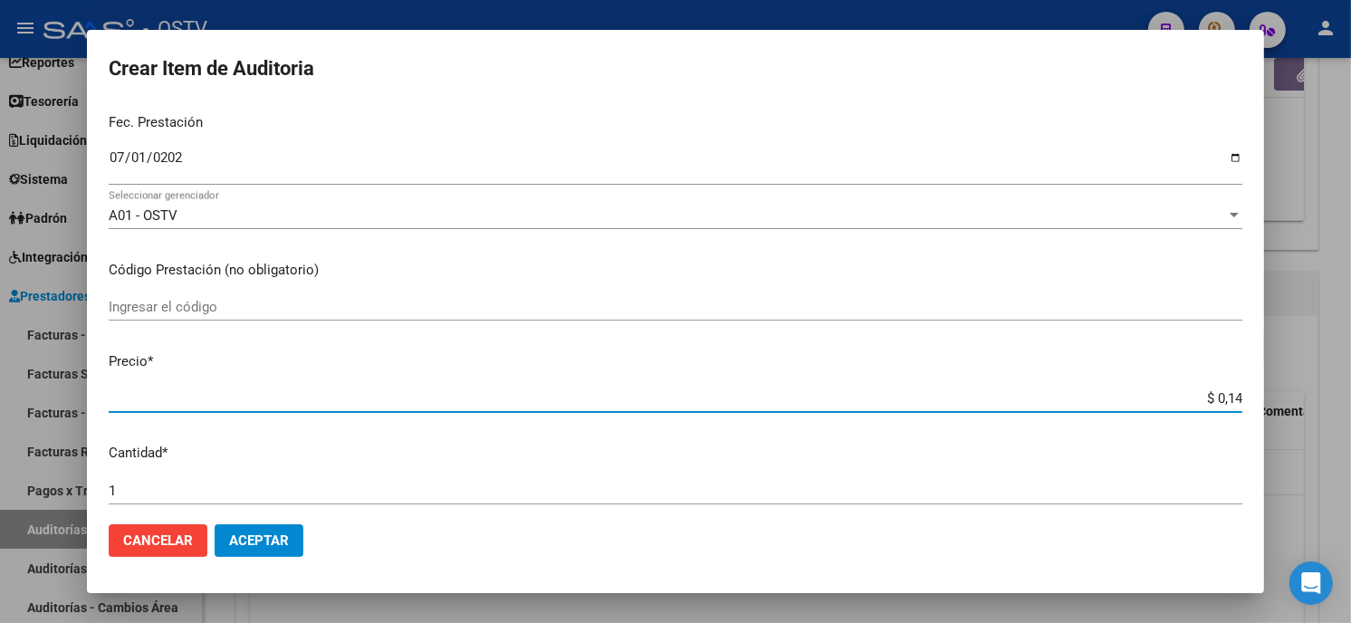
type input "$ 1,48"
type input "$ 14,86"
type input "$ 148,67"
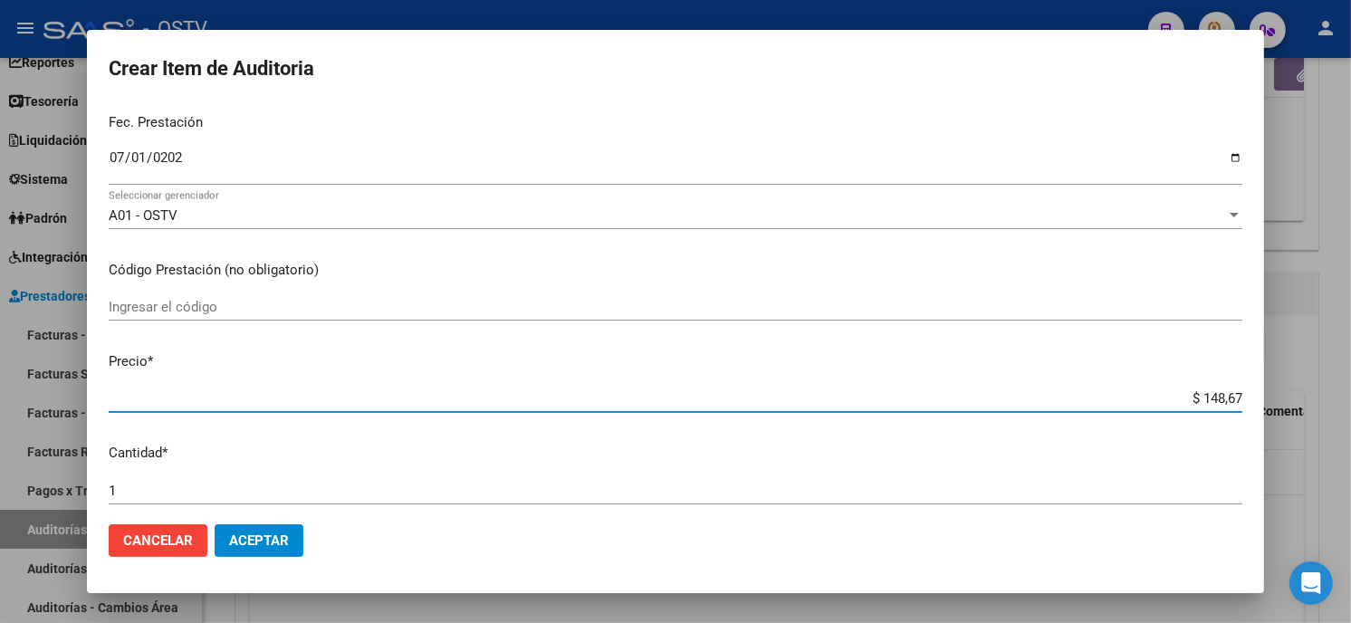
type input "$ 1.486,70"
type input "$ 14.867,00"
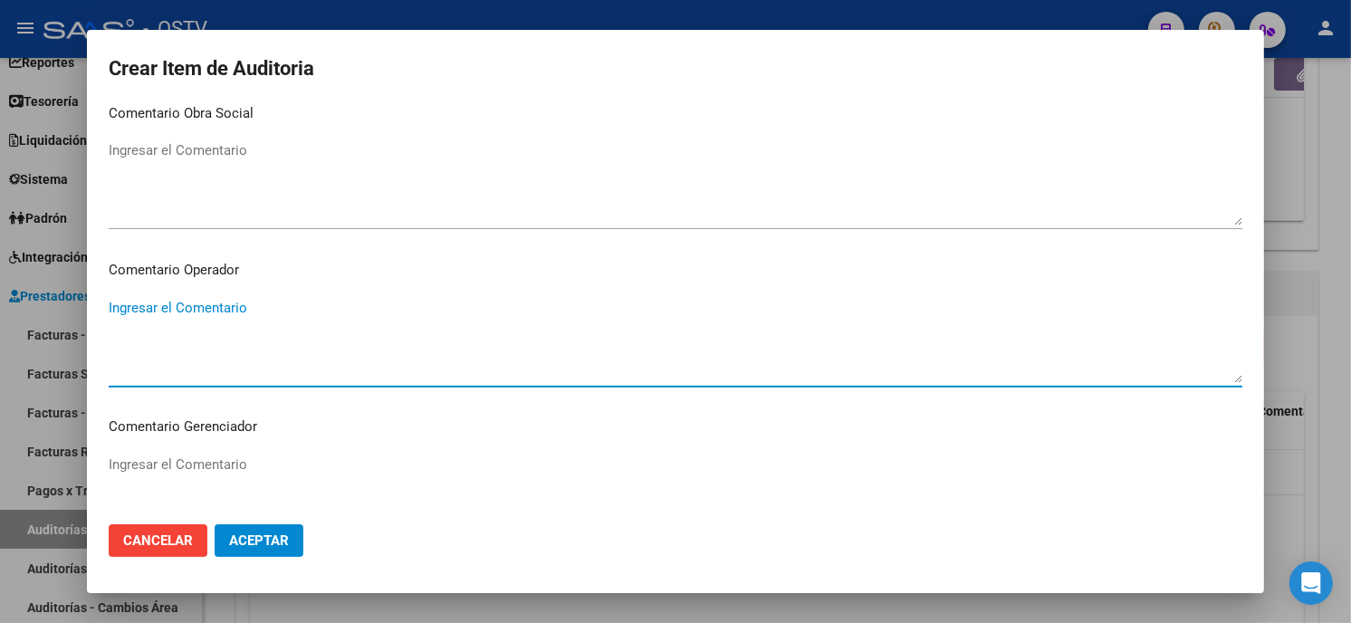
scroll to position [1148, 0]
type textarea "420101 Clínica médica"
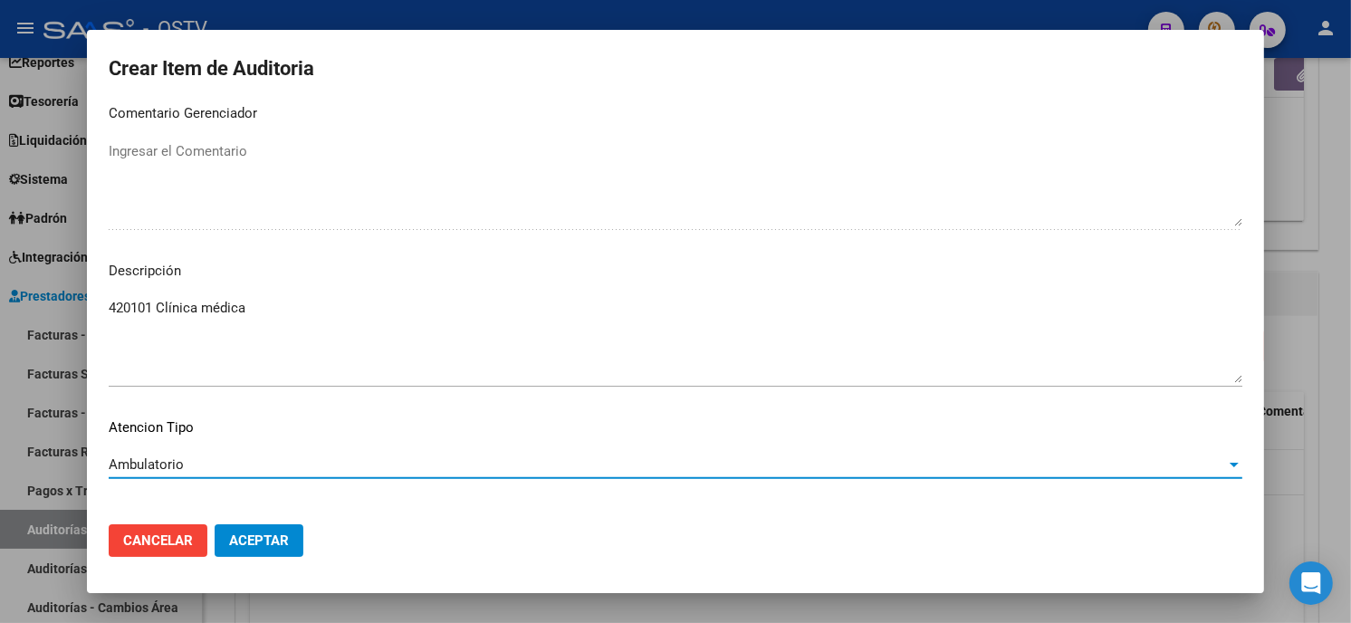
scroll to position [1225, 0]
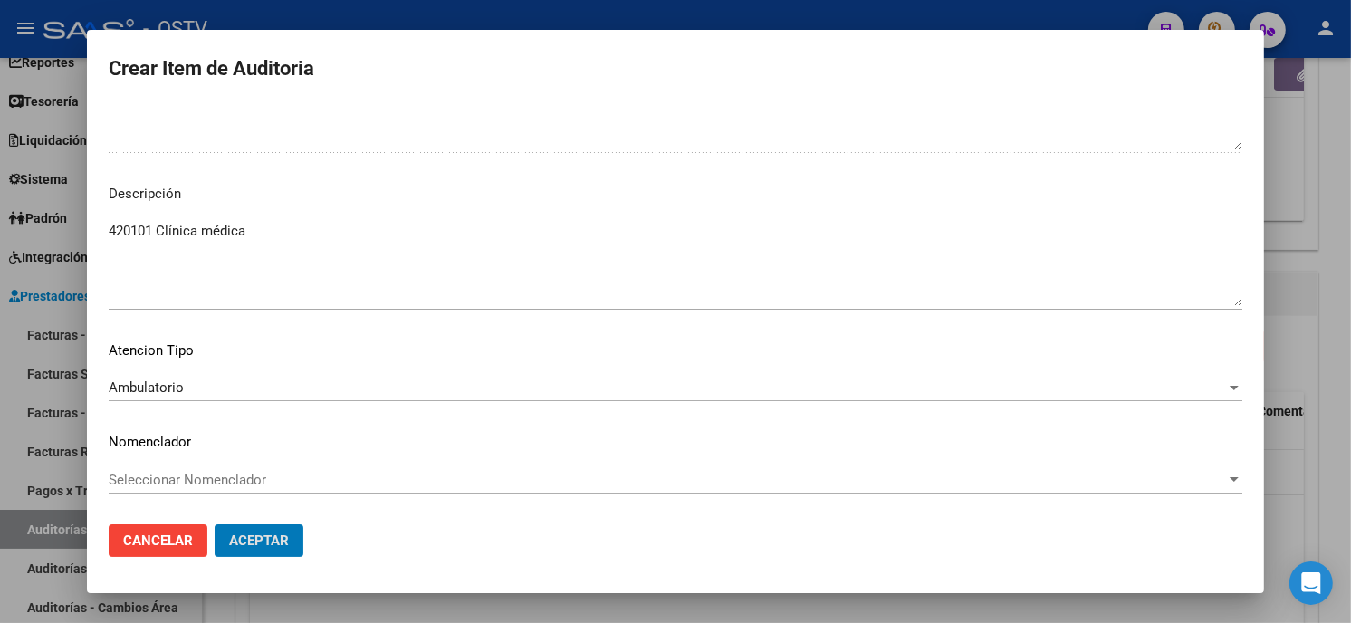
click at [215, 524] on button "Aceptar" at bounding box center [259, 540] width 89 height 33
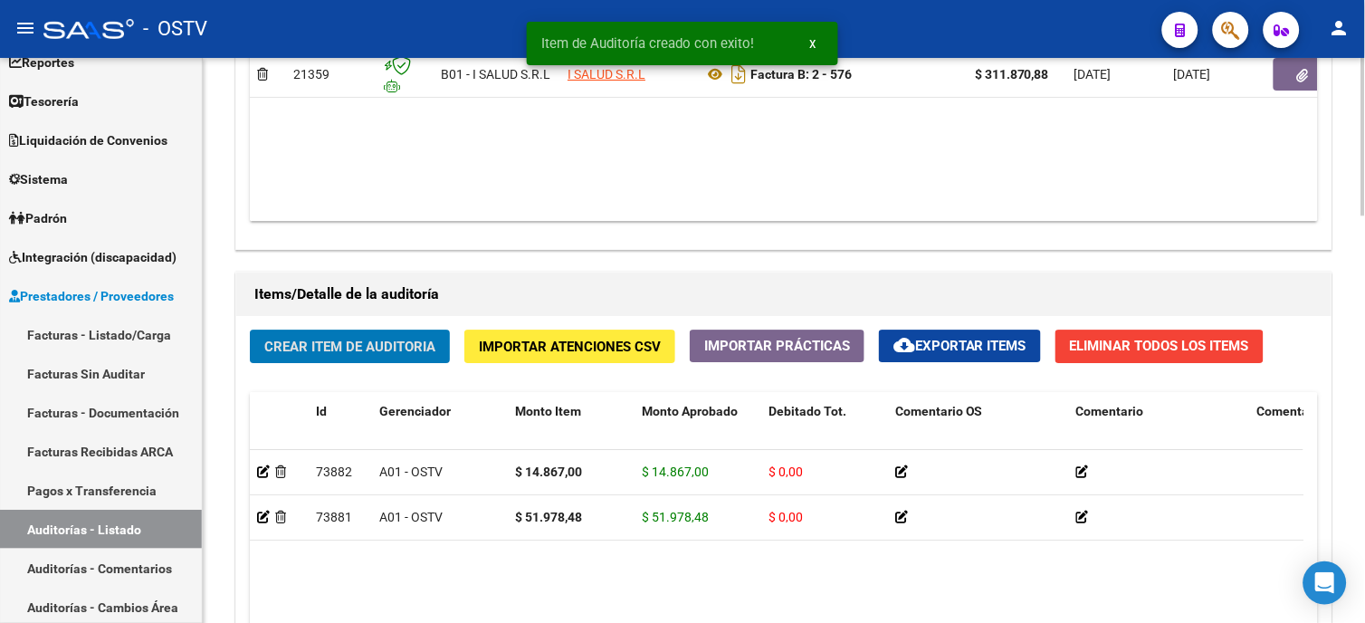
click at [322, 338] on button "Crear Item de Auditoria" at bounding box center [350, 346] width 200 height 33
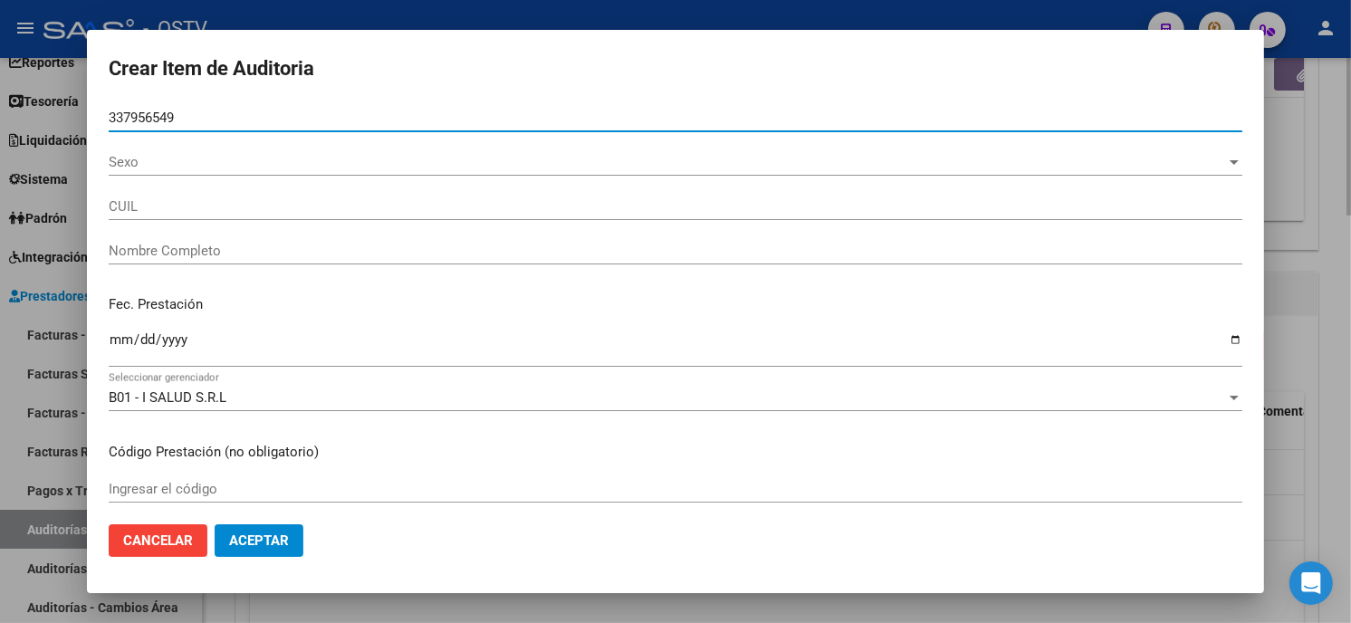
type input "33795654"
type input "20337956549"
type input "[PERSON_NAME] -"
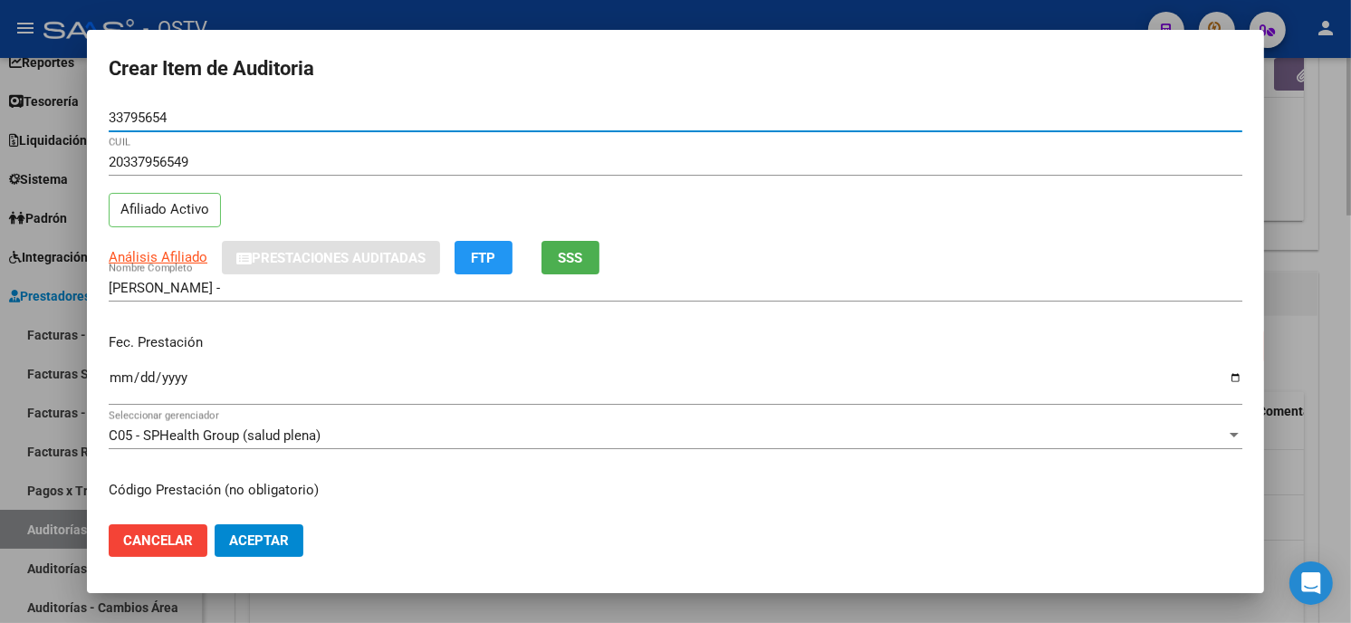
type input "33795654"
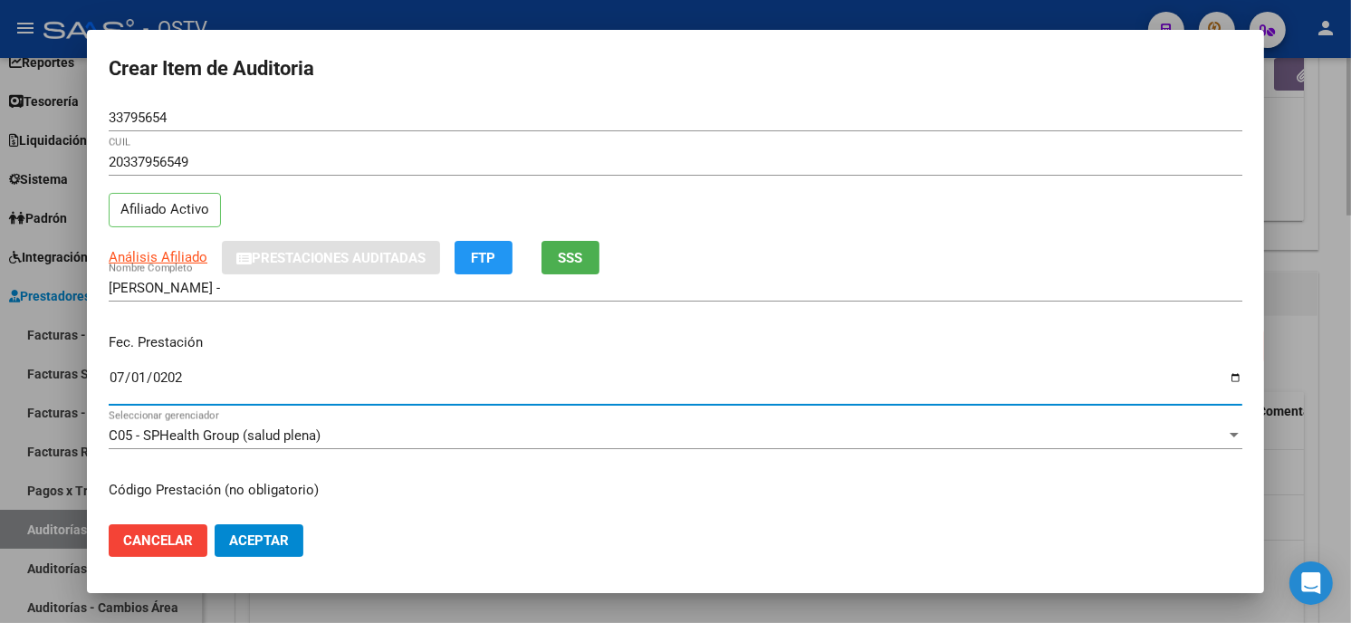
type input "[DATE]"
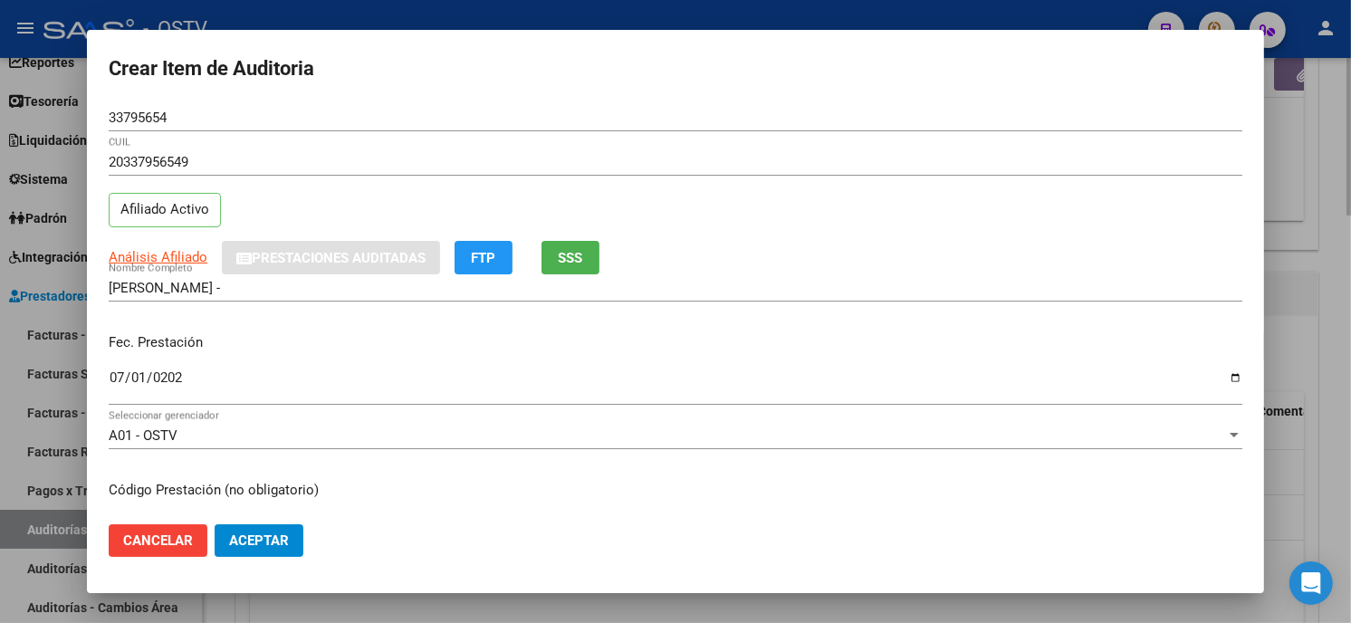
scroll to position [220, 0]
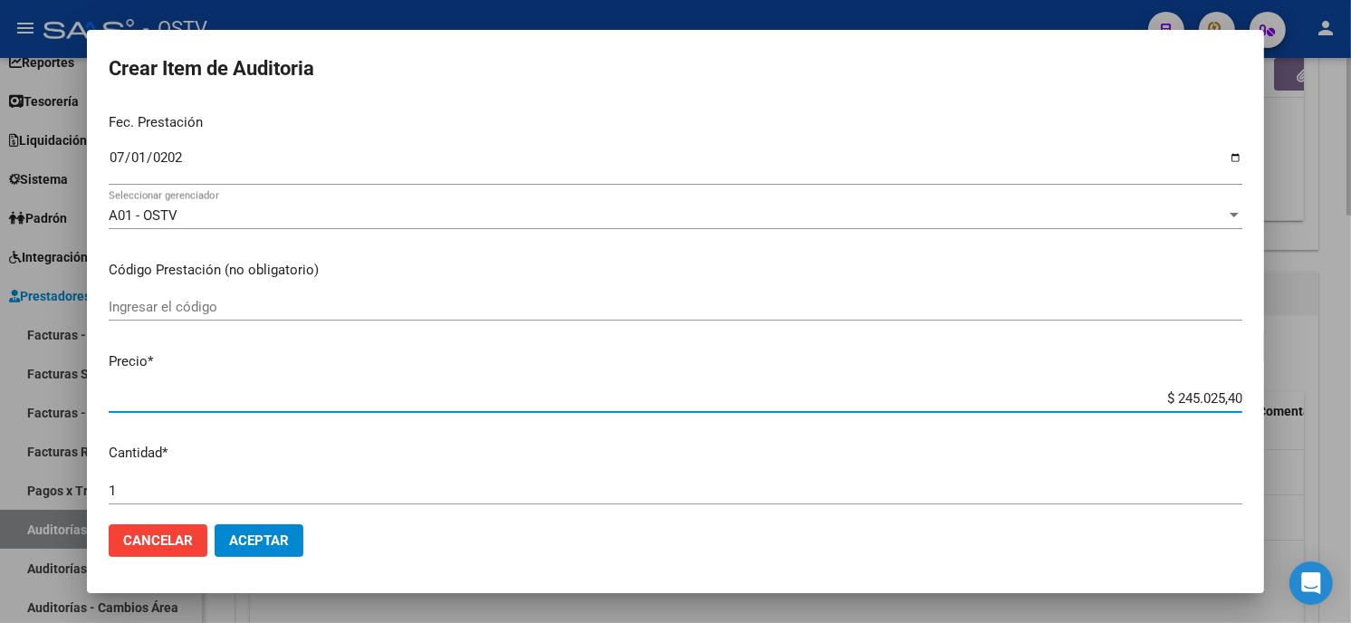
type input "$ 0,04"
type input "$ 0,44"
type input "$ 4,46"
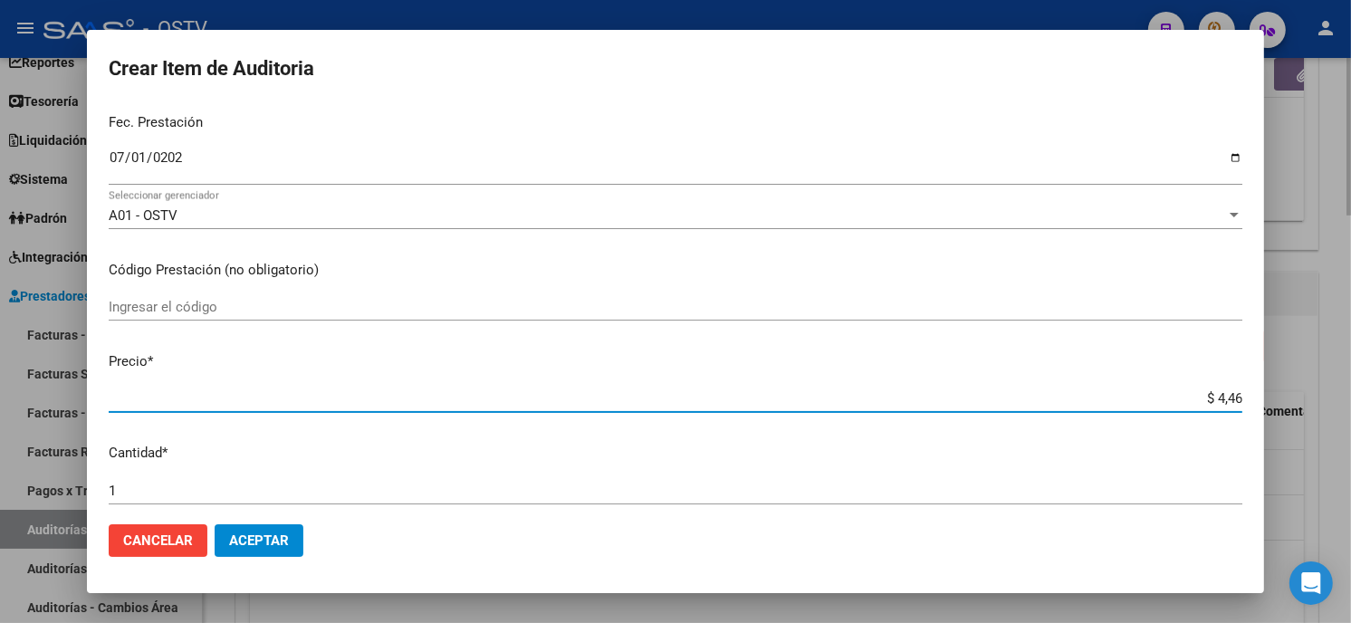
type input "$ 4,46"
type input "$ 44,60"
type input "$ 446,01"
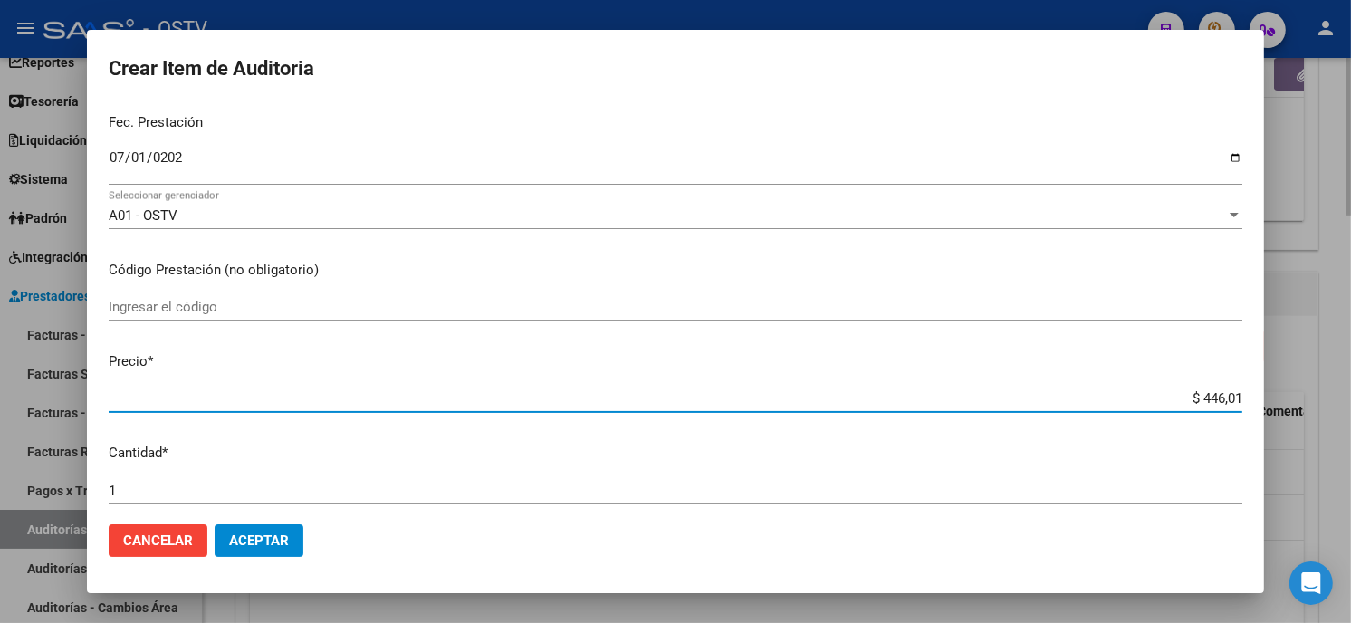
type input "$ 4.460,10"
type input "$ 44.601,00"
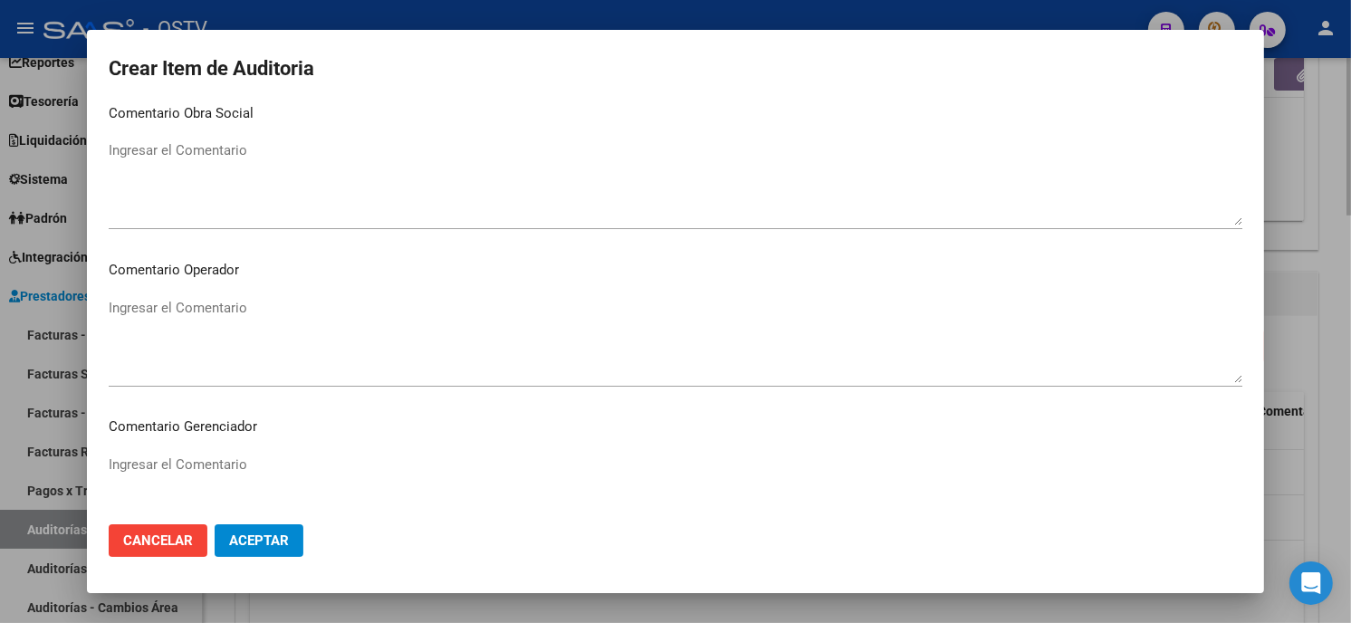
scroll to position [1148, 0]
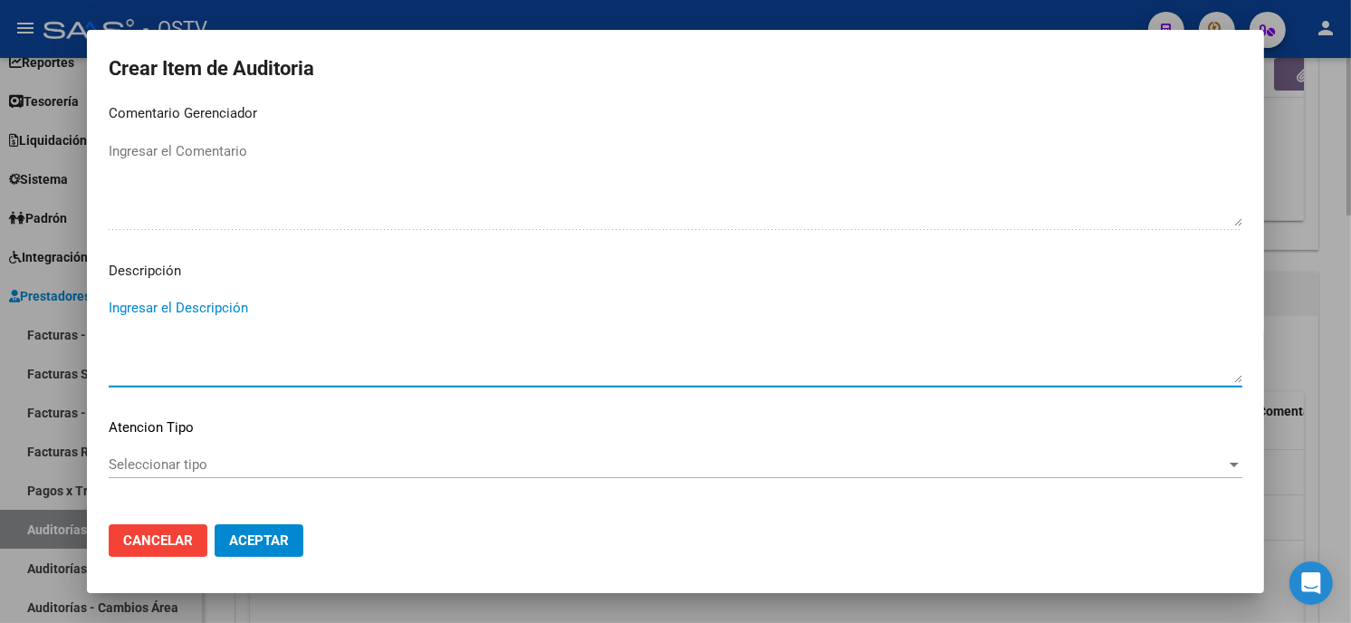
paste textarea "420101 Clínica médica"
type textarea "420101 Clínica médica"
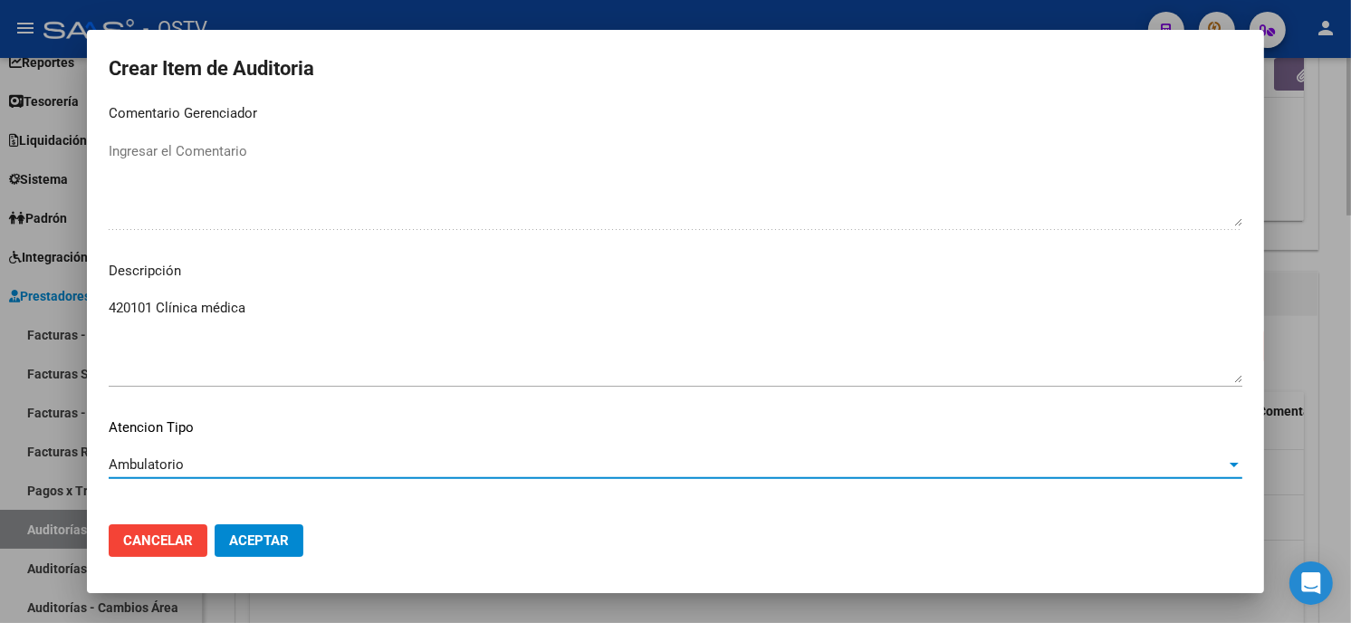
scroll to position [1225, 0]
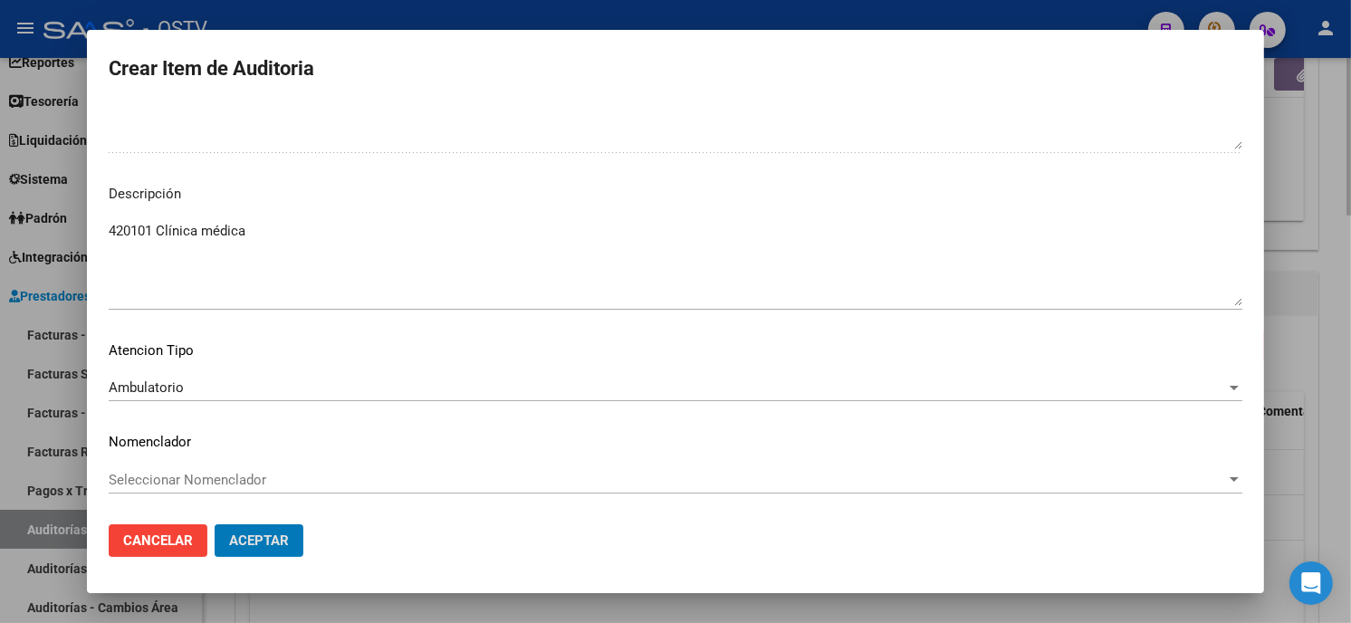
click at [215, 524] on button "Aceptar" at bounding box center [259, 540] width 89 height 33
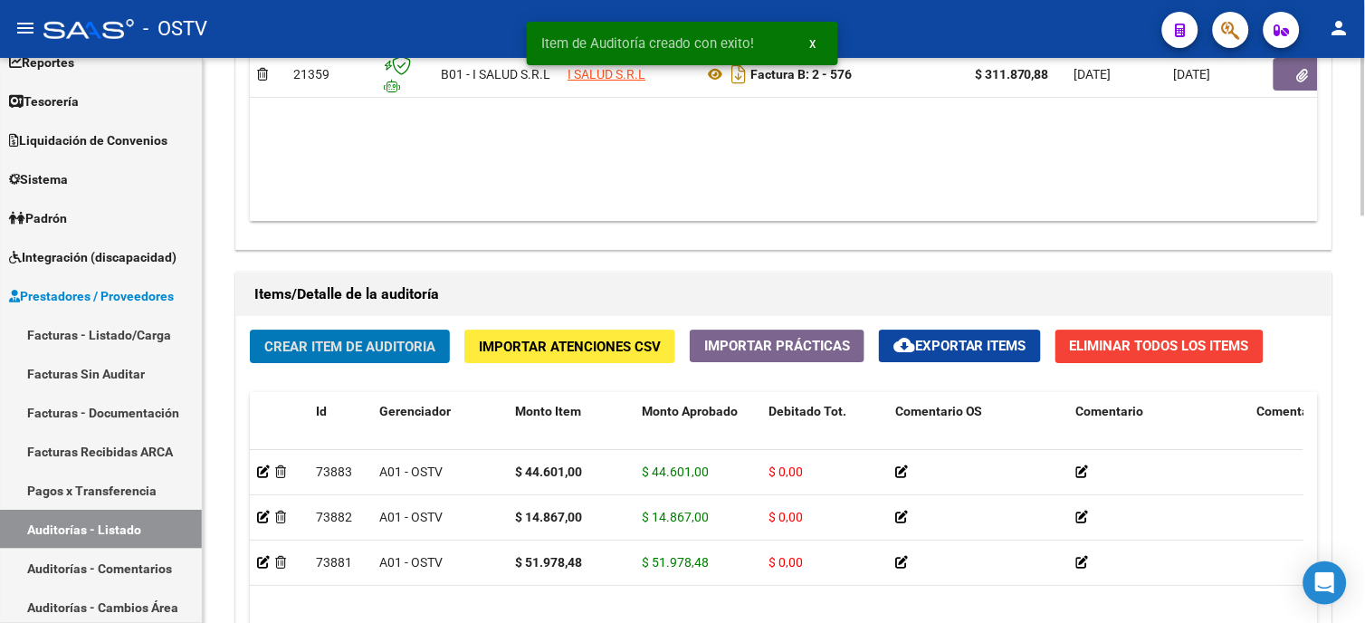
click at [397, 341] on span "Crear Item de Auditoria" at bounding box center [349, 347] width 171 height 16
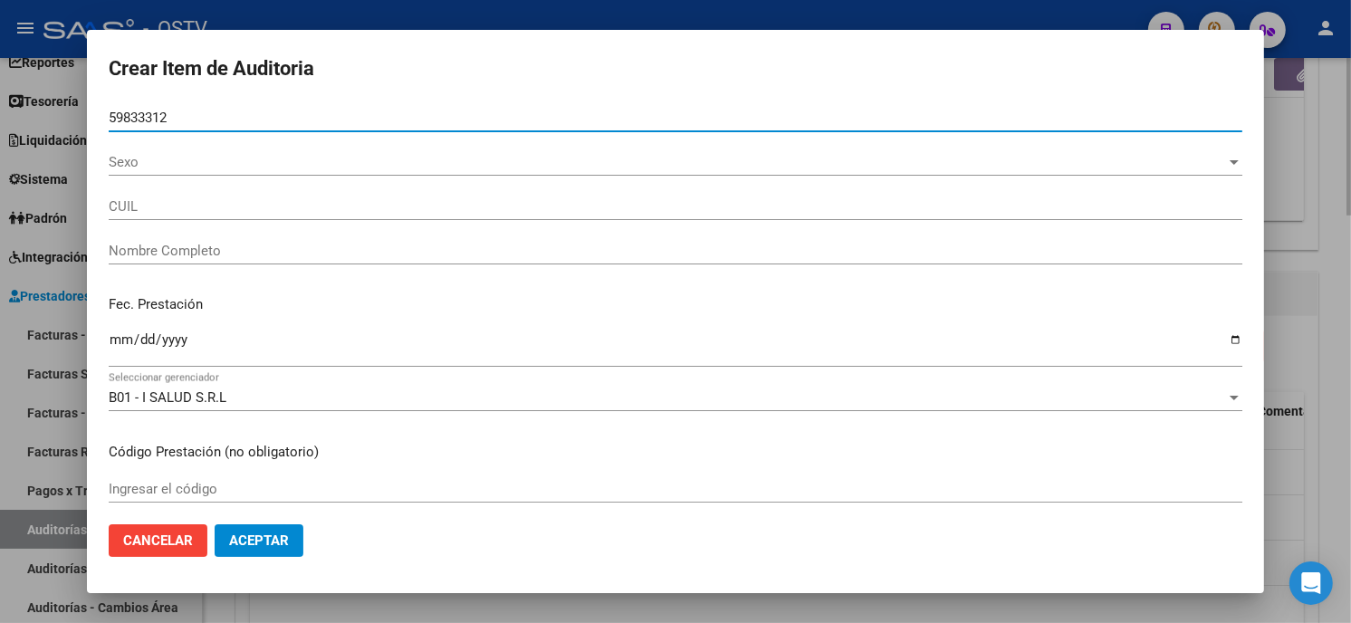
type input "59833312"
type input "20598333123"
type input "[PERSON_NAME] [PERSON_NAME]"
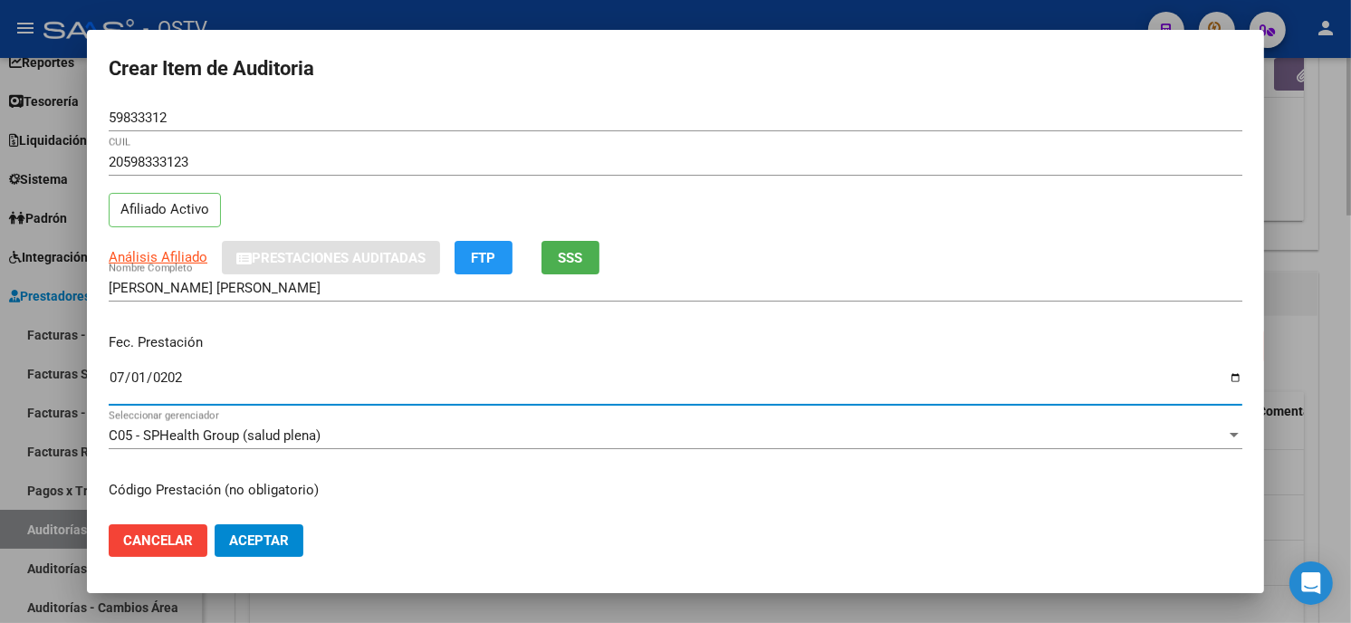
type input "[DATE]"
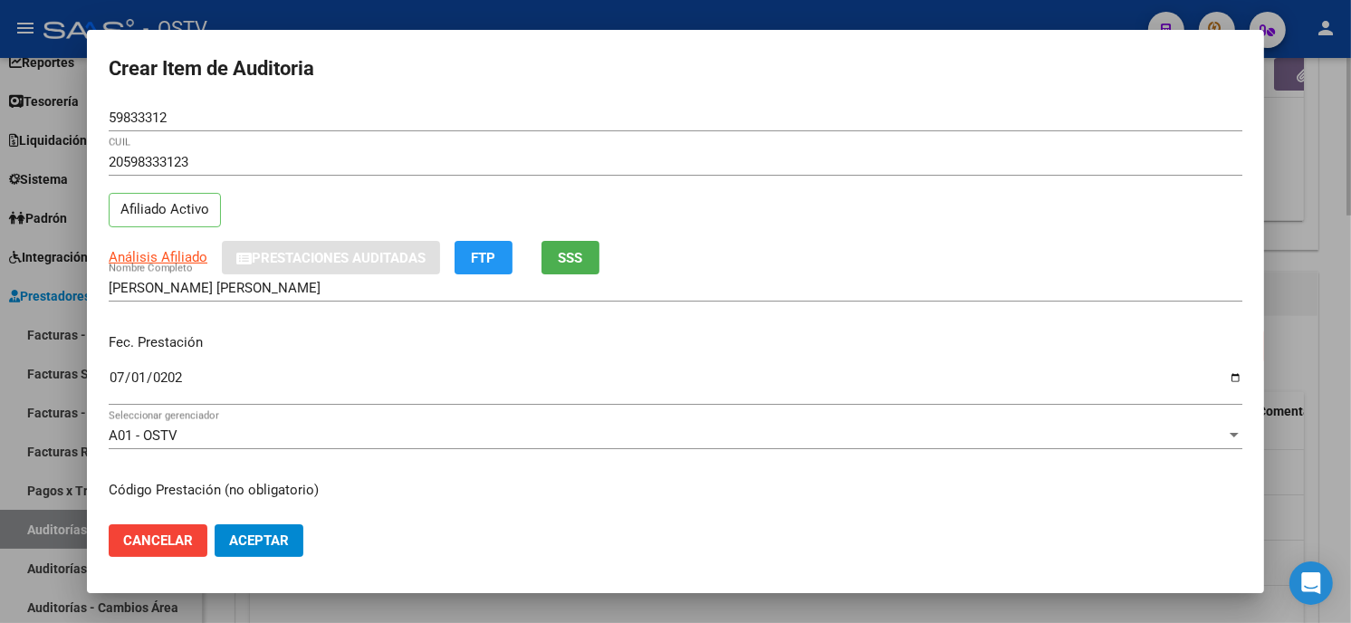
scroll to position [220, 0]
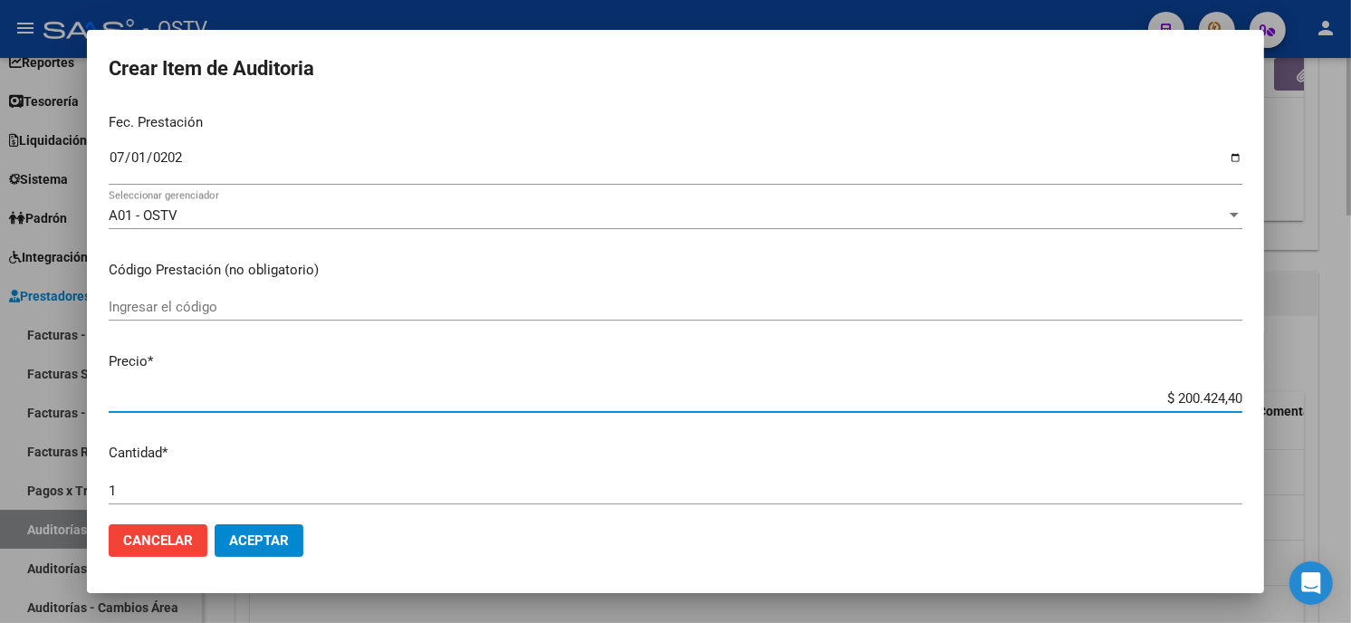
type input "$ 0,01"
type input "$ 0,14"
type input "$ 1,48"
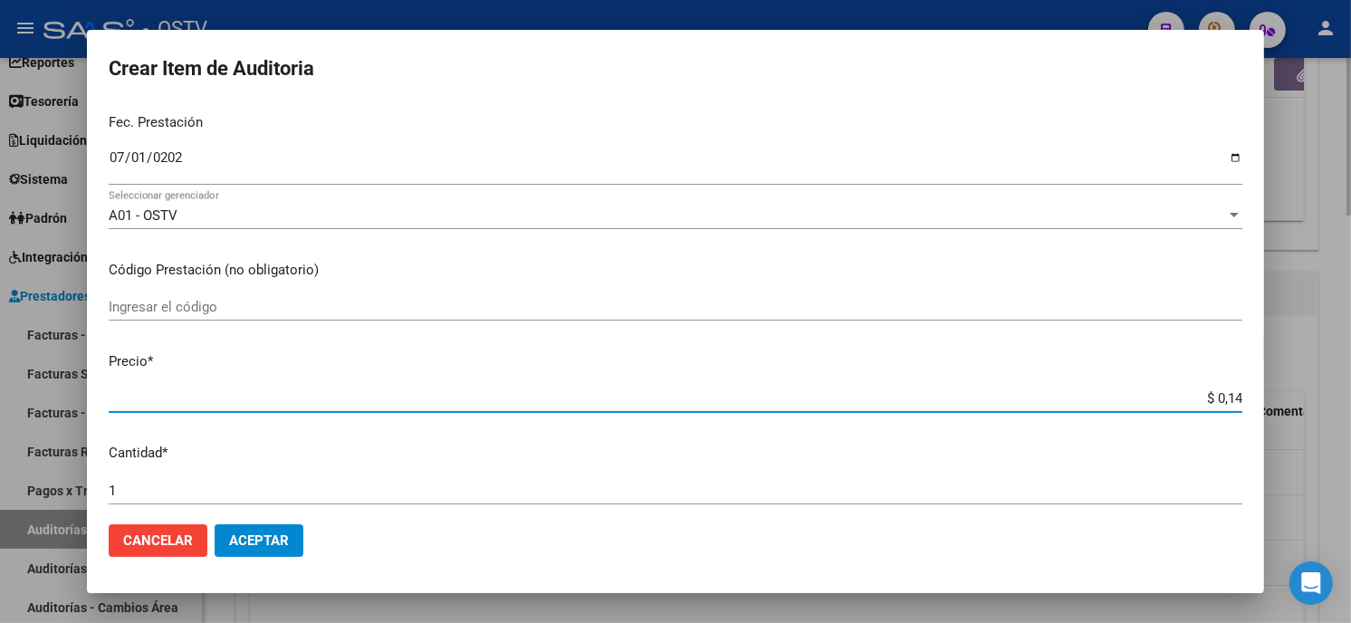
type input "$ 1,48"
type input "$ 14,86"
type input "$ 148,67"
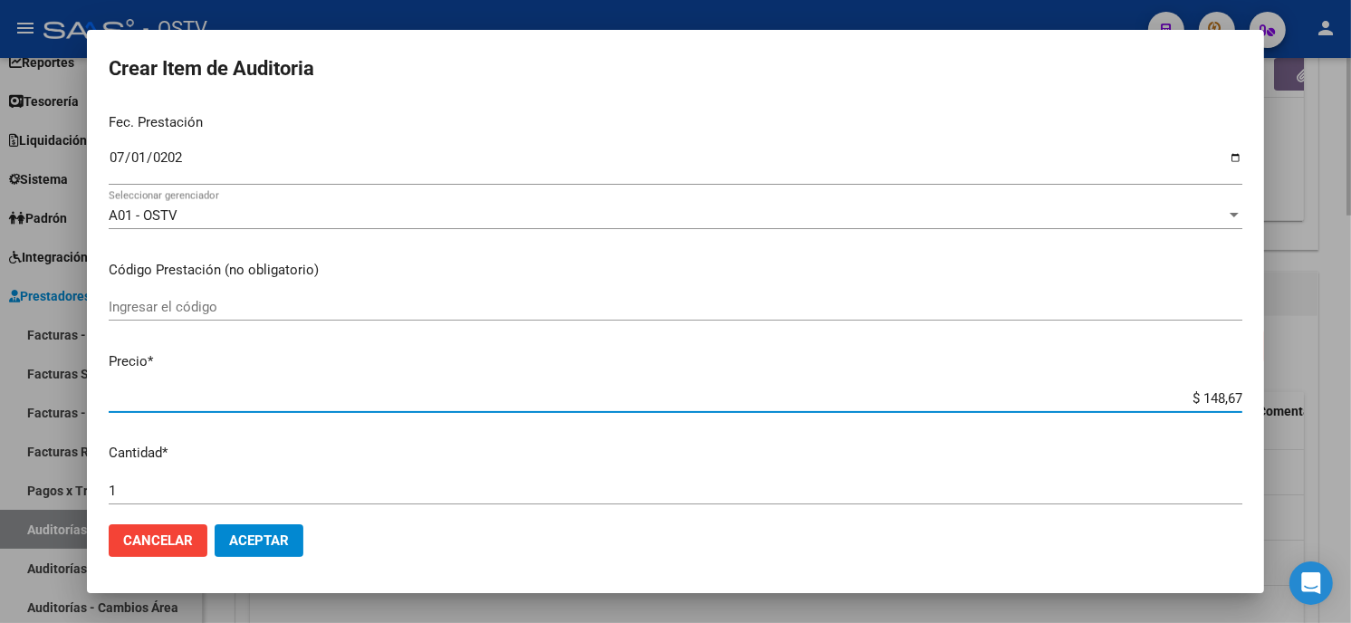
type input "$ 1.486,70"
type input "$ 14.867,00"
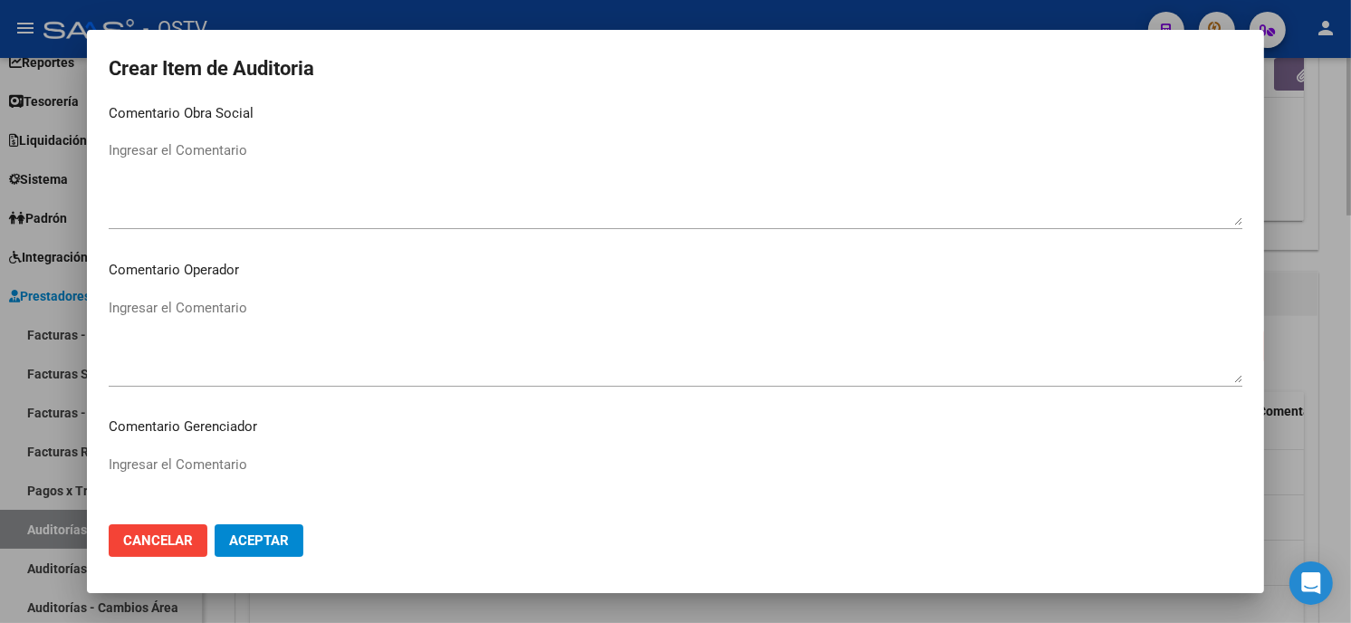
scroll to position [1148, 0]
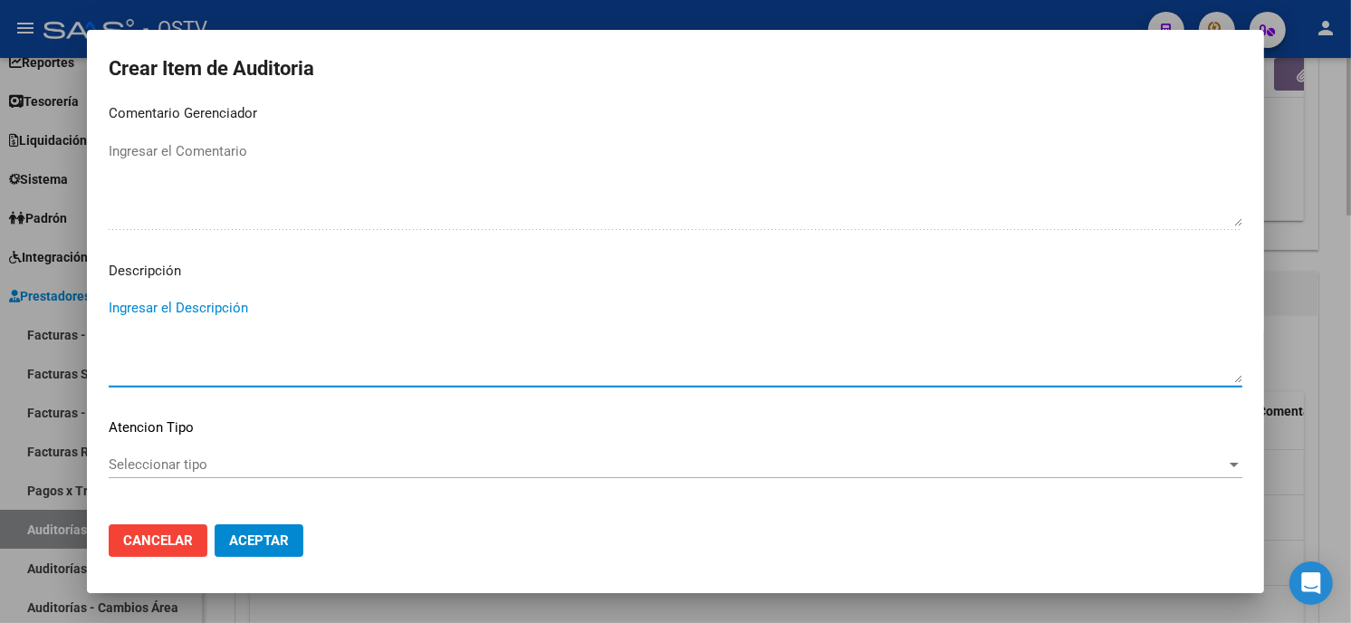
paste textarea "420101 Clínica médica"
type textarea "420101 Clínica médica"
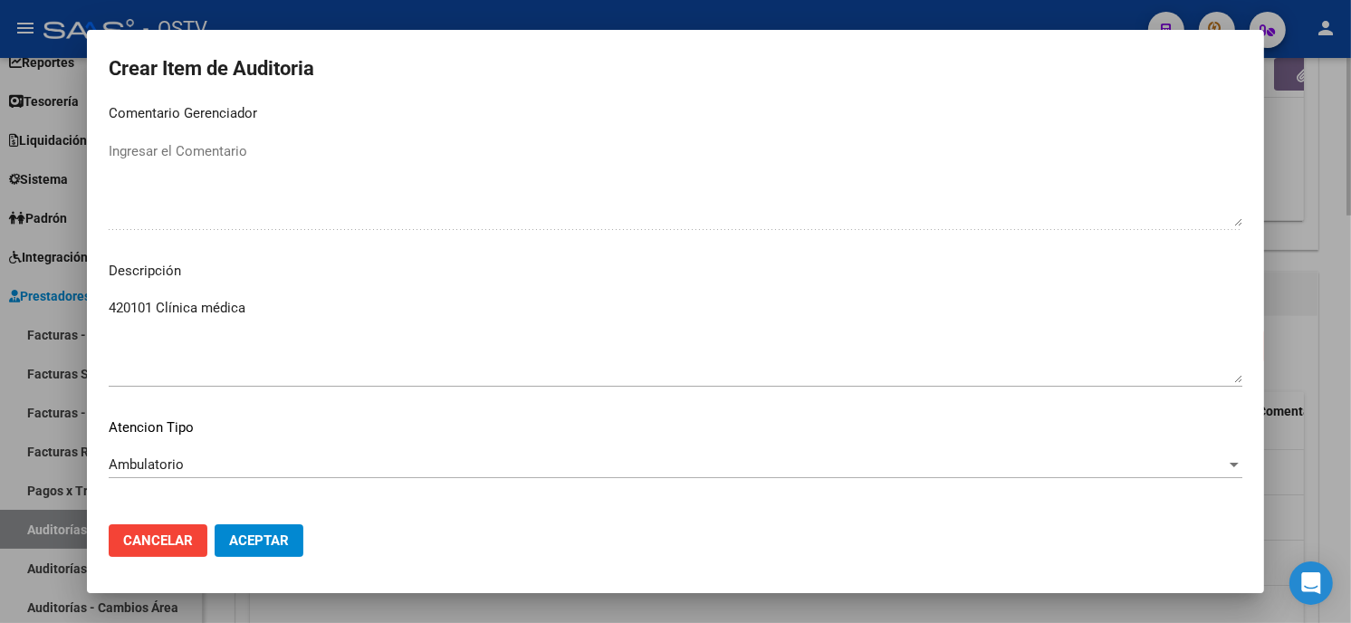
scroll to position [1225, 0]
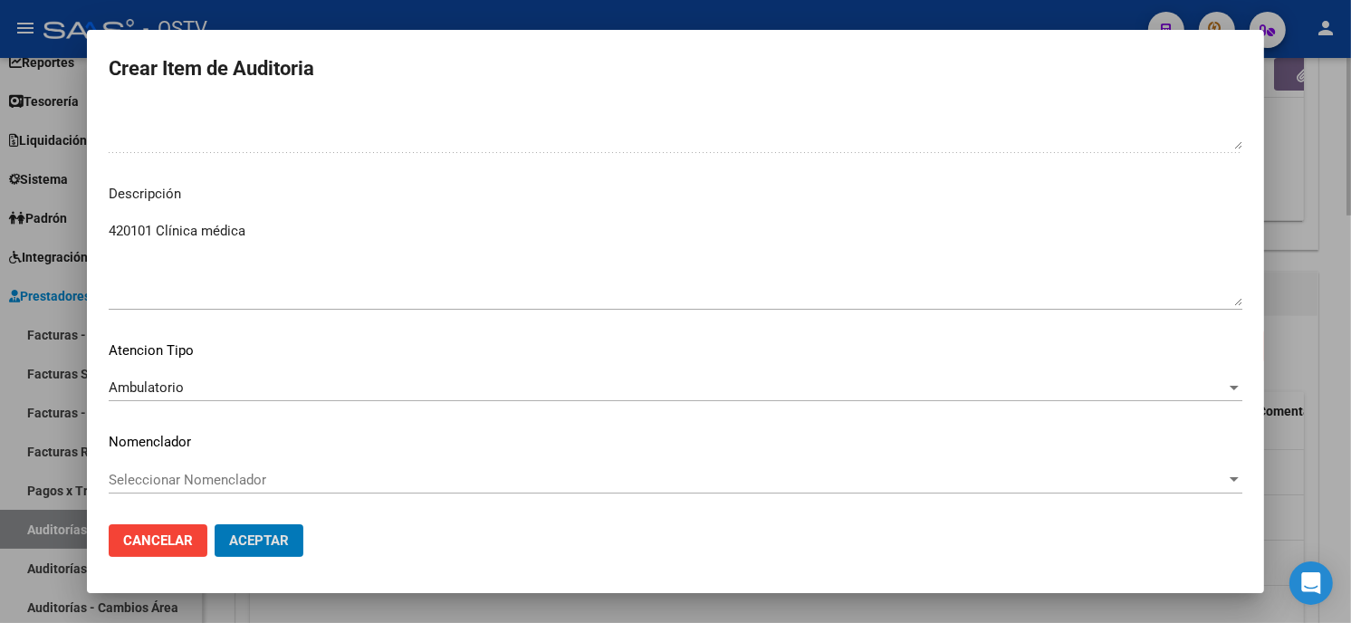
click at [215, 524] on button "Aceptar" at bounding box center [259, 540] width 89 height 33
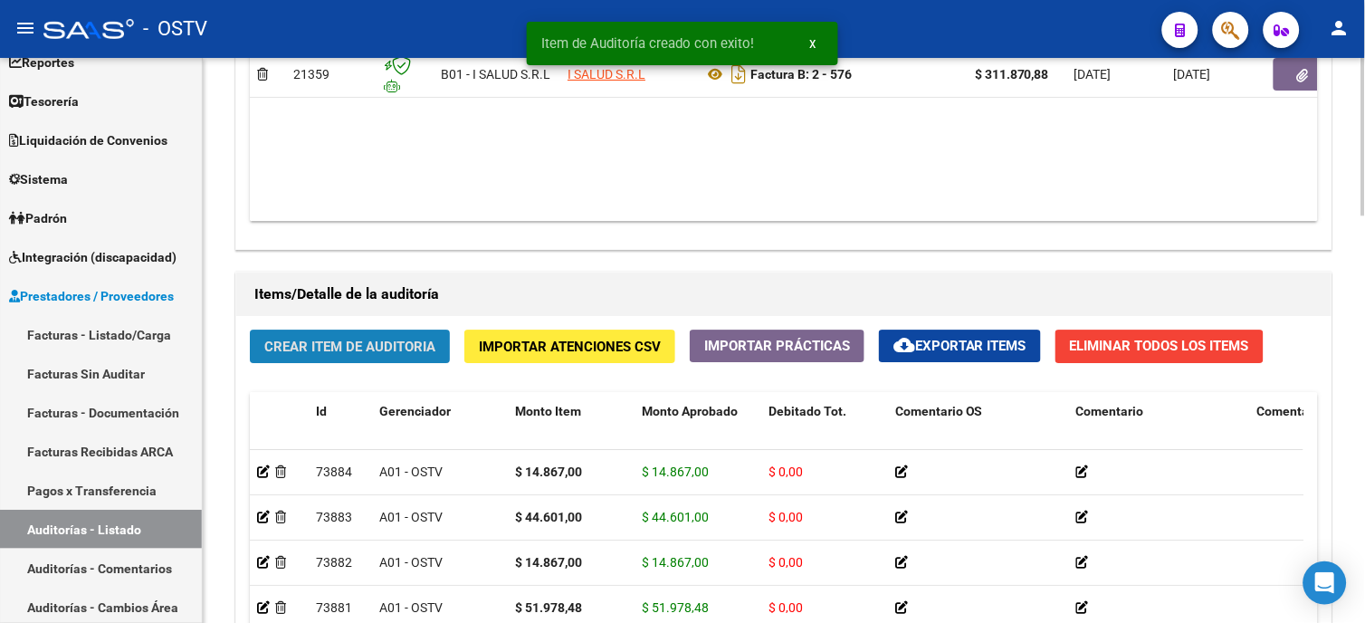
click at [397, 341] on span "Crear Item de Auditoria" at bounding box center [349, 347] width 171 height 16
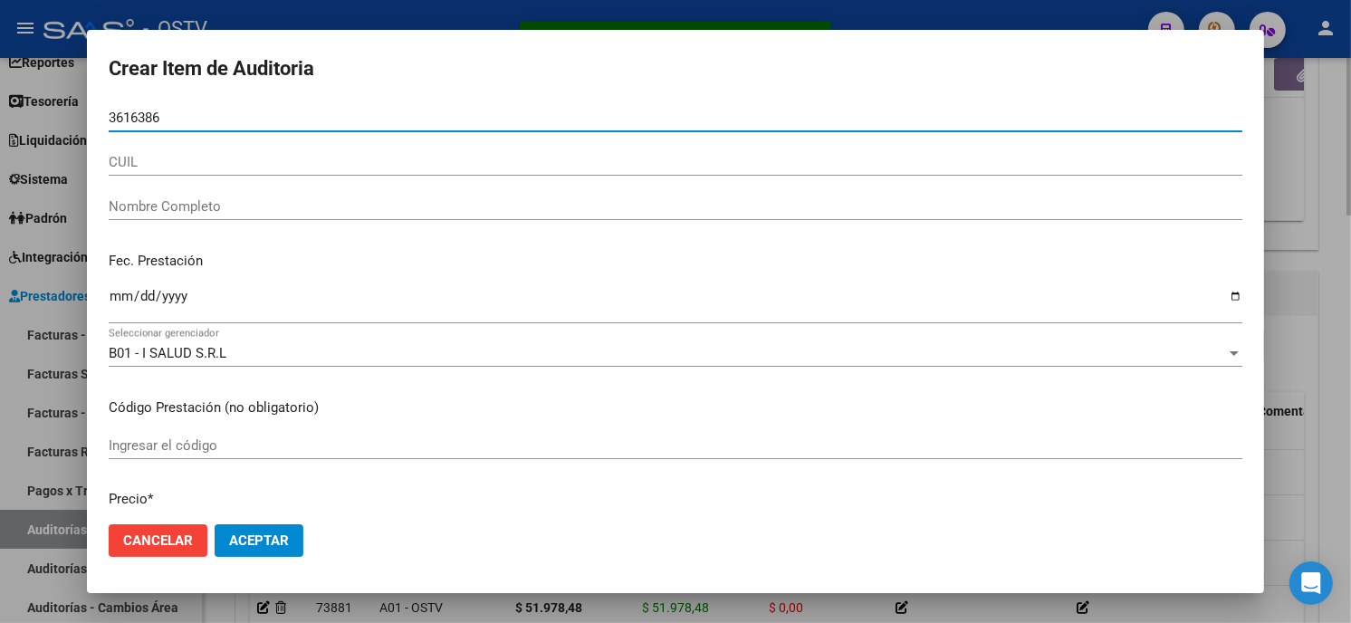
type input "36163866"
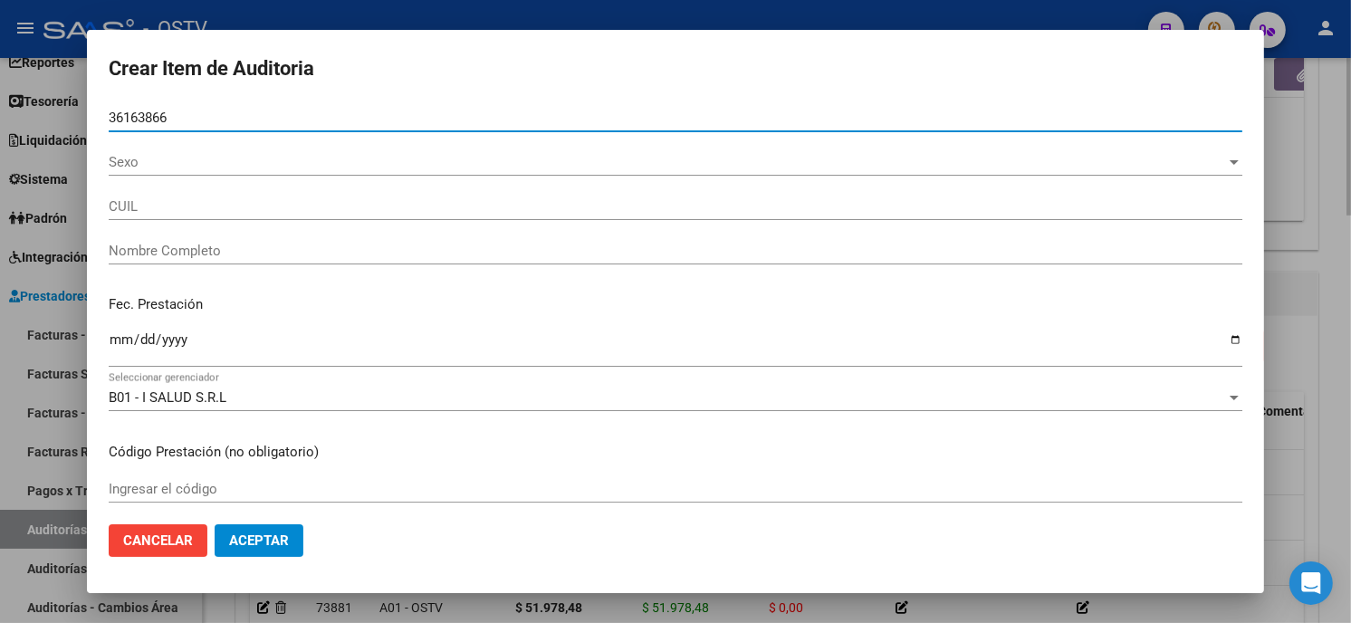
type input "20361638663"
type input "PENAYA [PERSON_NAME] -"
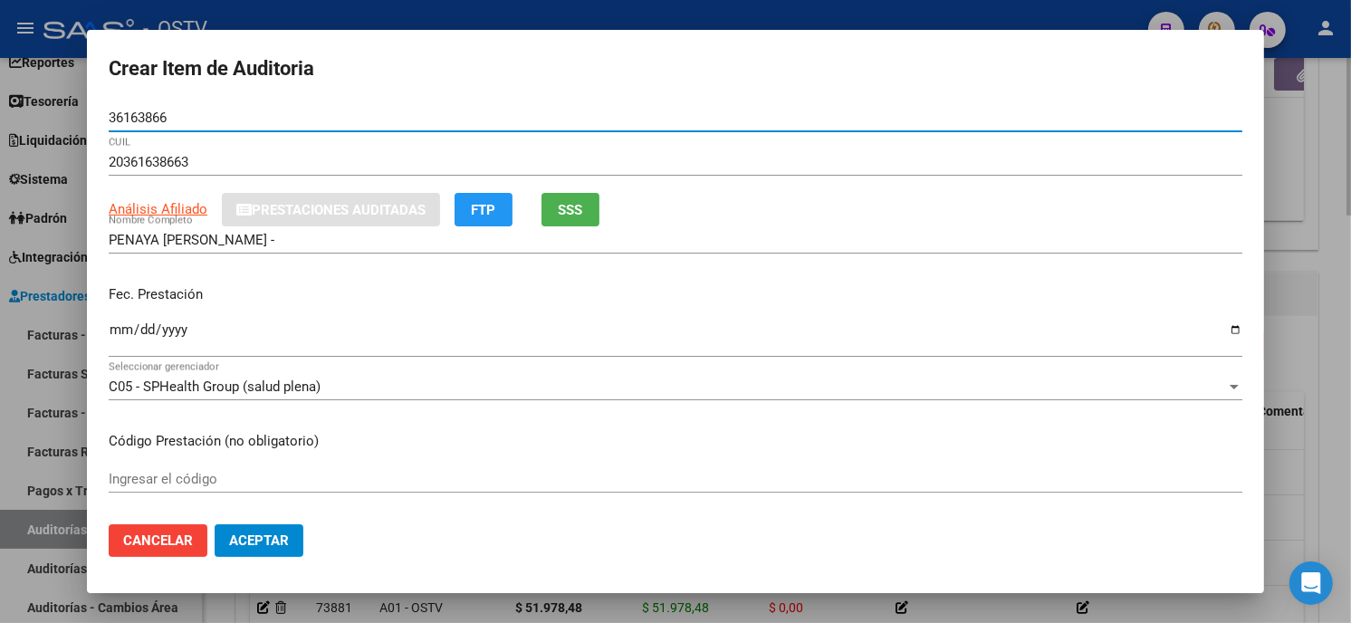
type input "36163866"
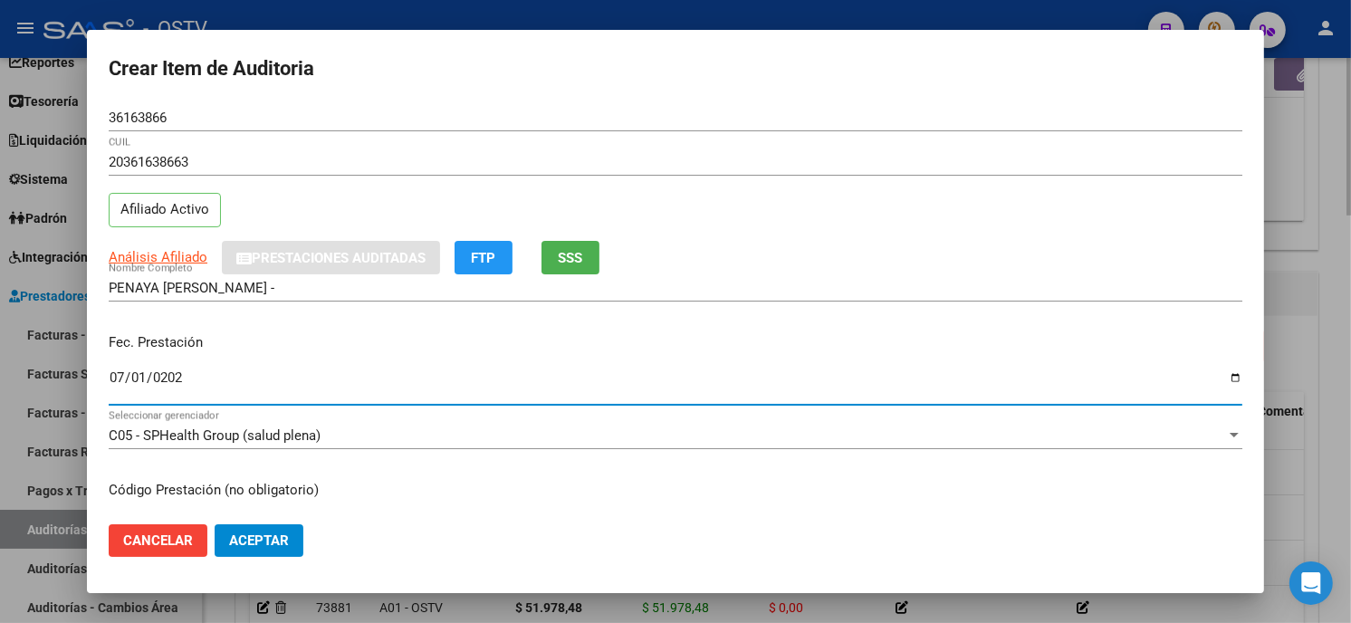
type input "[DATE]"
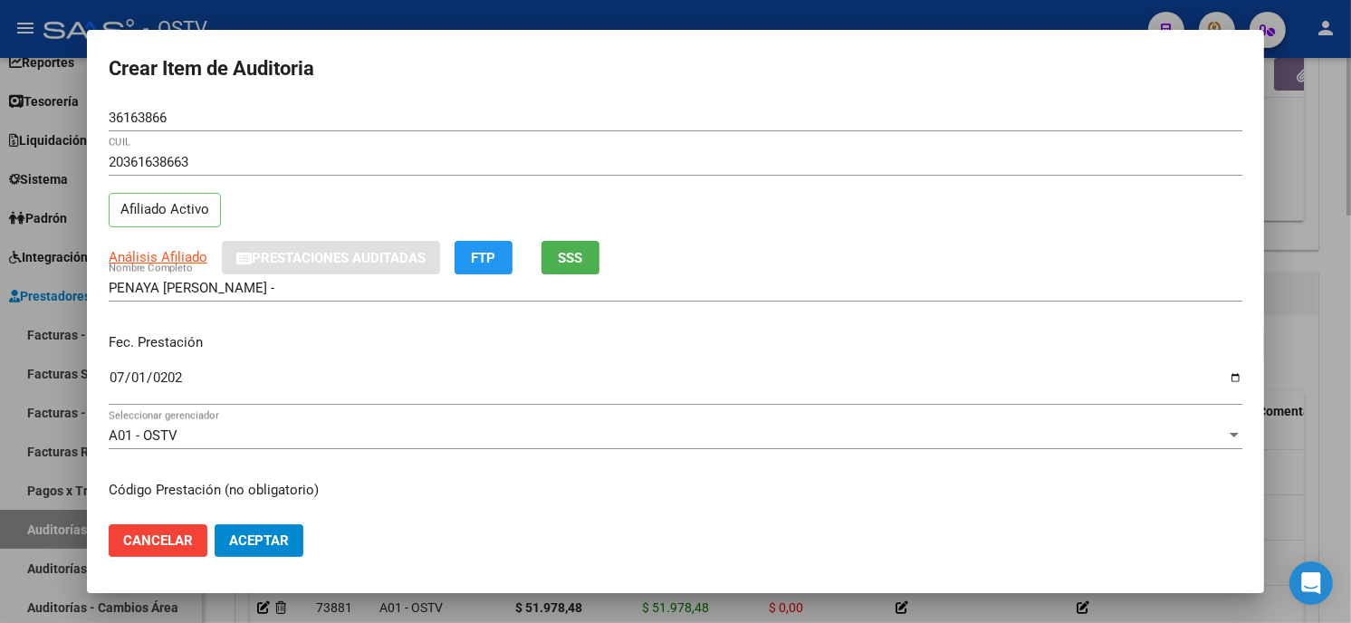
scroll to position [220, 0]
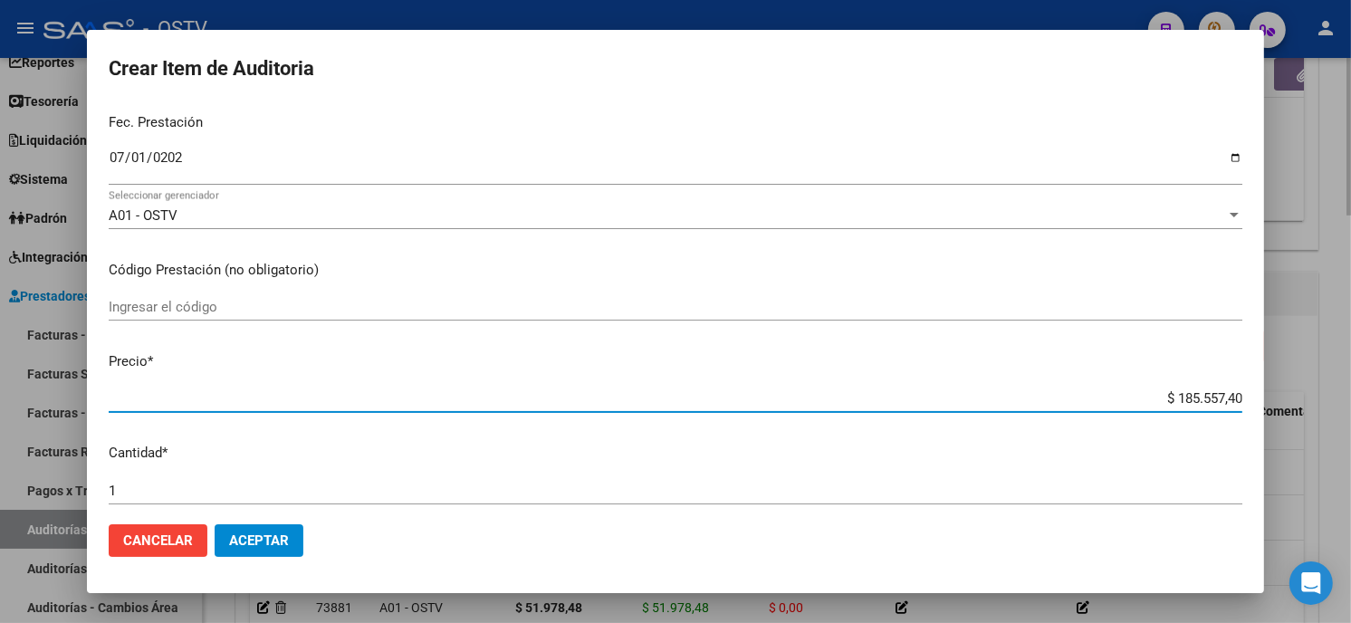
type input "$ 0,01"
type input "$ 0,14"
type input "$ 1,48"
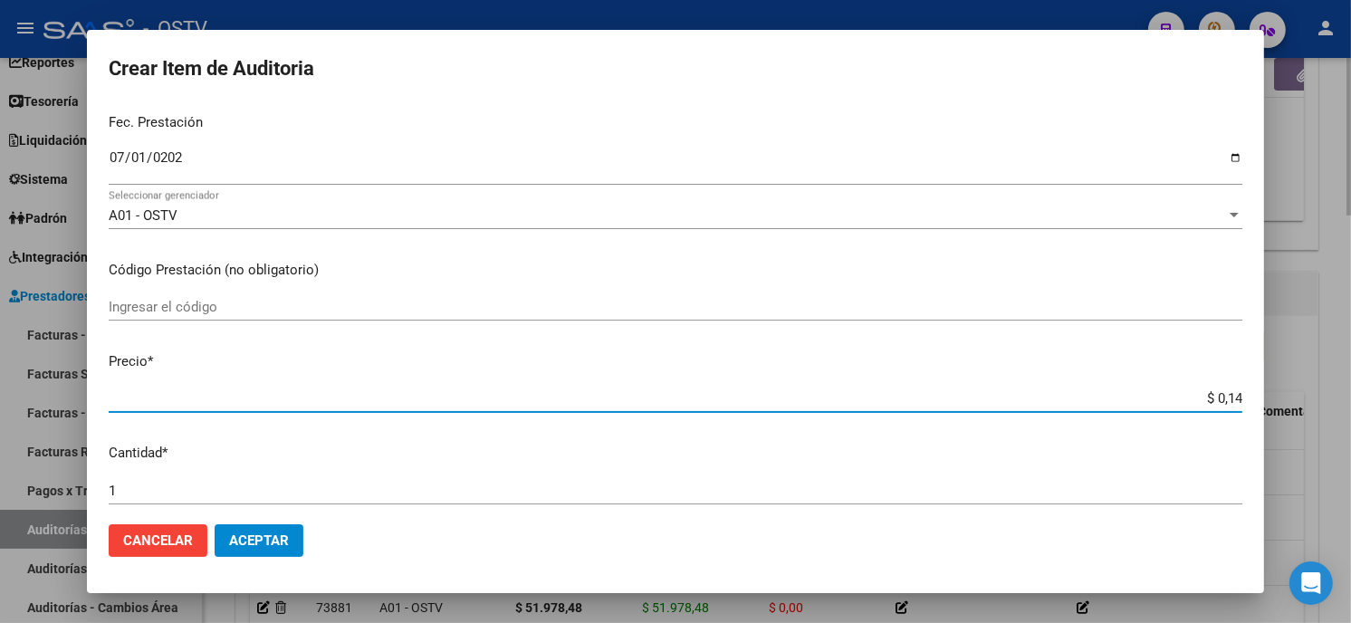
type input "$ 1,48"
type input "$ 14,86"
type input "$ 148,67"
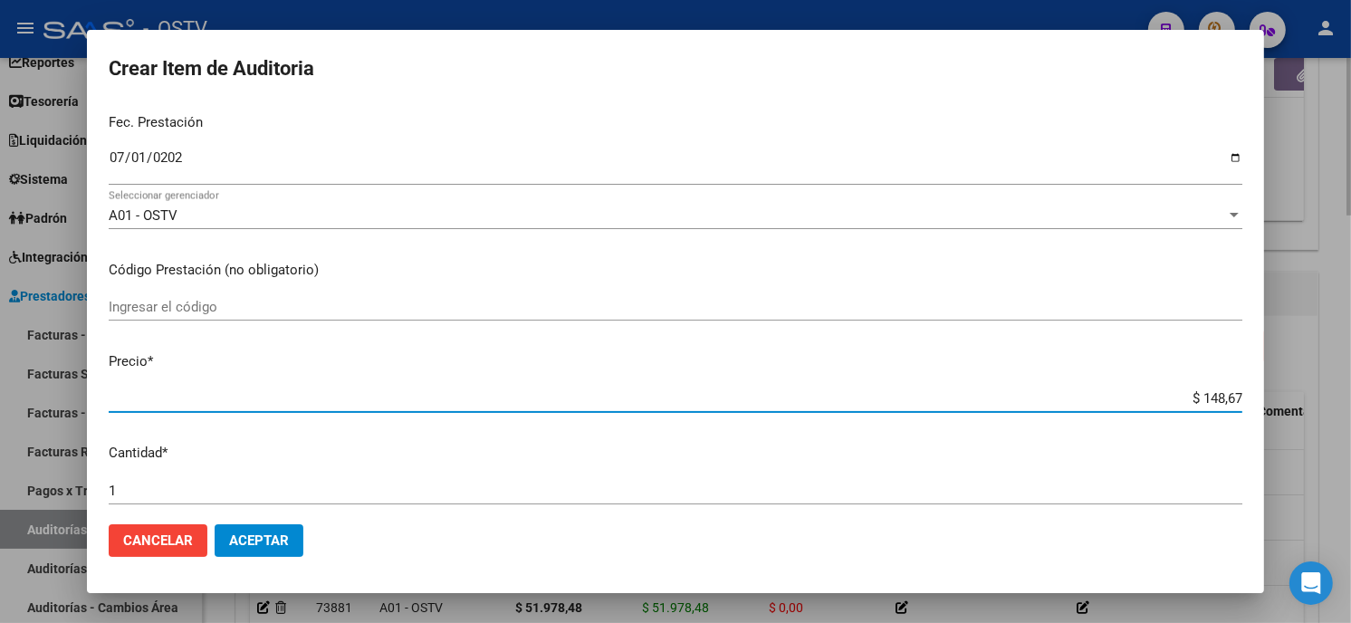
type input "$ 1.486,70"
type input "$ 14.867,00"
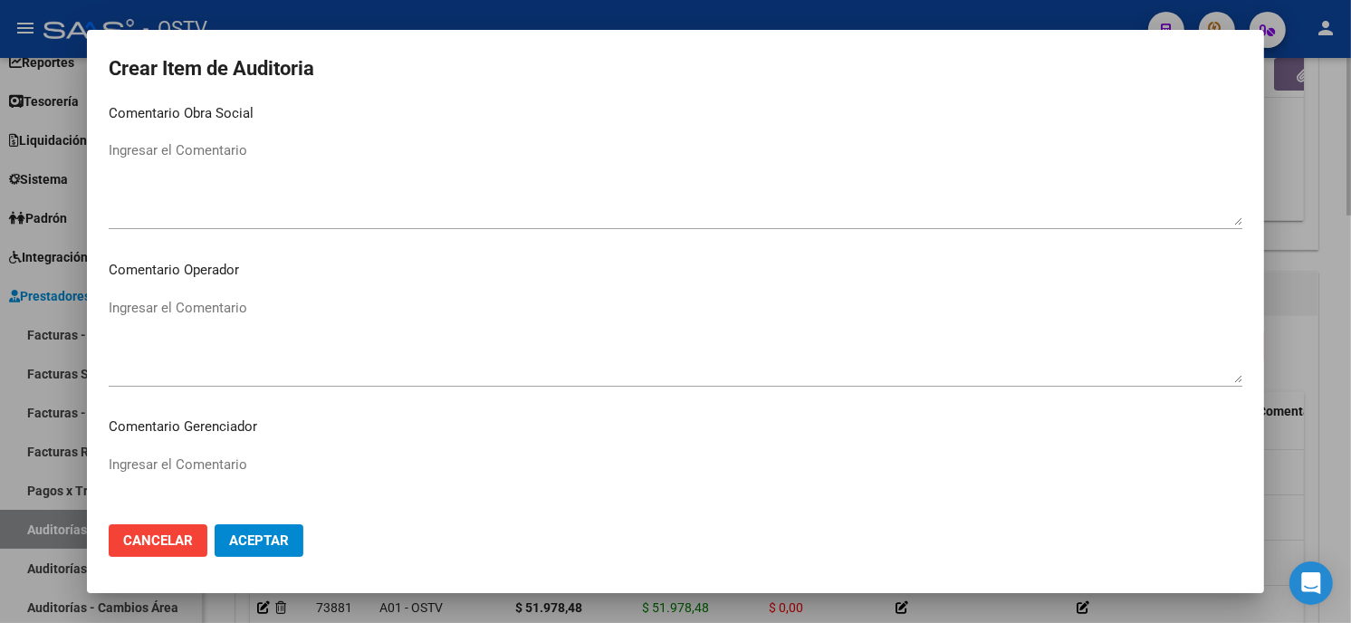
scroll to position [1148, 0]
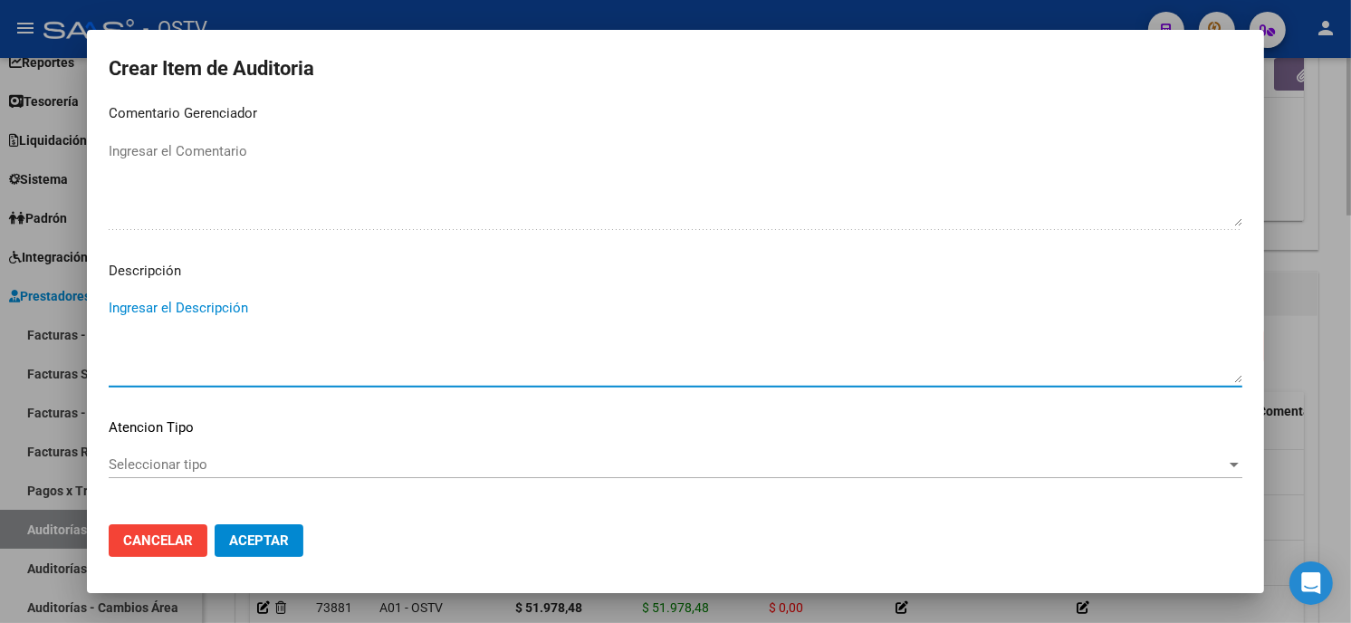
paste textarea "420101 Clínica médica"
type textarea "420101 Clínica médica"
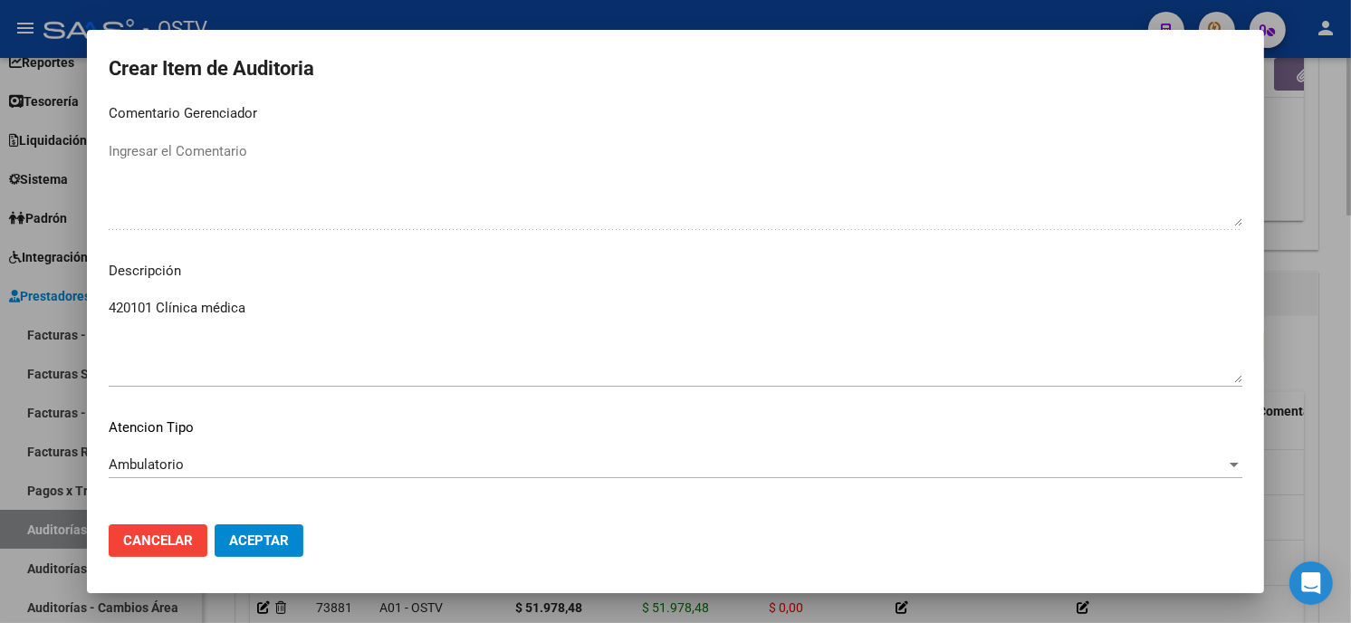
scroll to position [1225, 0]
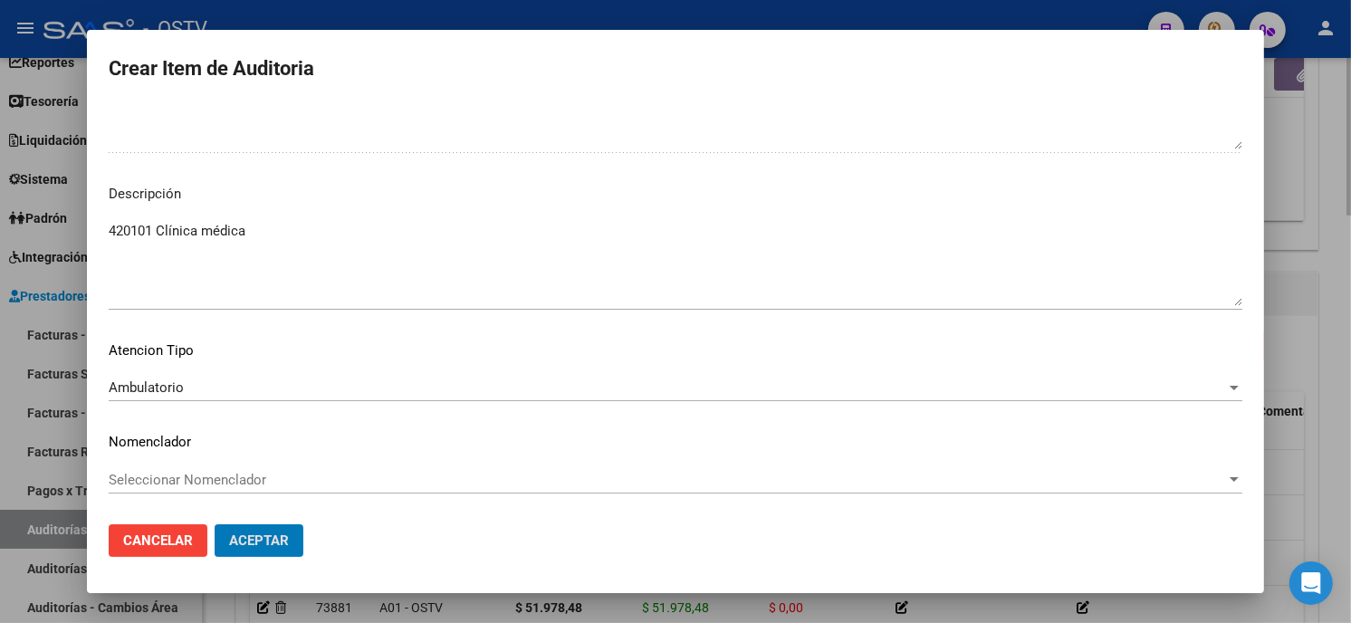
click at [215, 524] on button "Aceptar" at bounding box center [259, 540] width 89 height 33
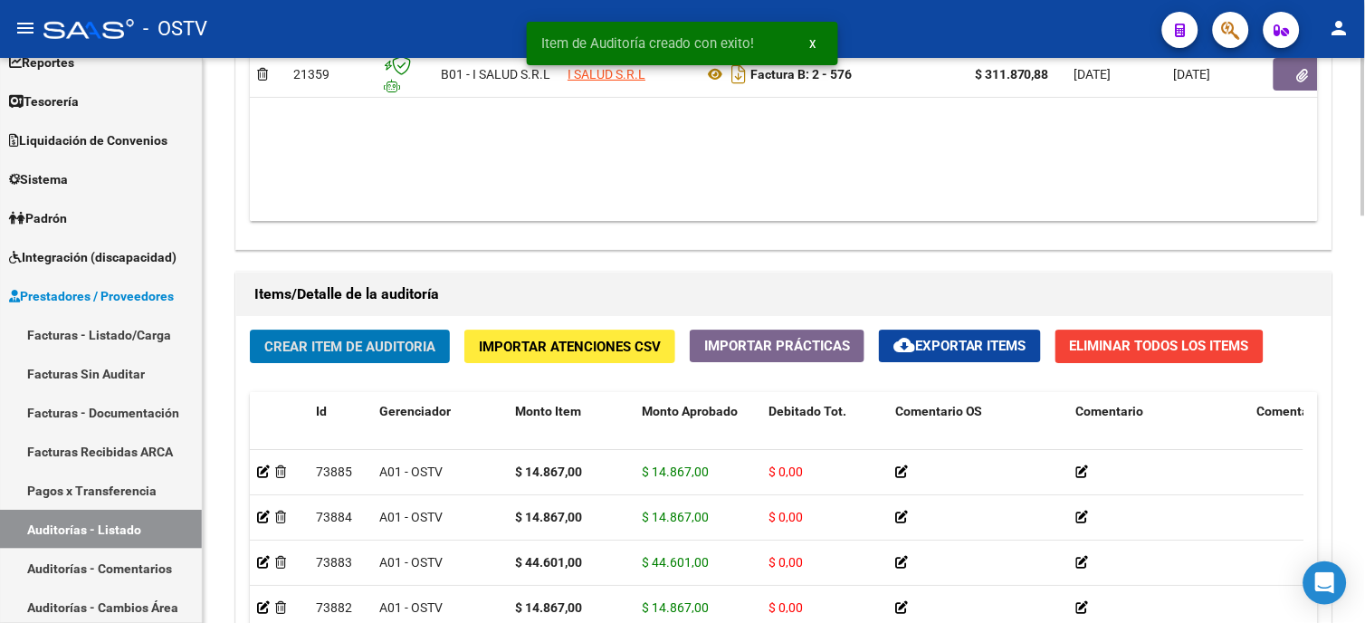
click at [397, 341] on span "Crear Item de Auditoria" at bounding box center [349, 347] width 171 height 16
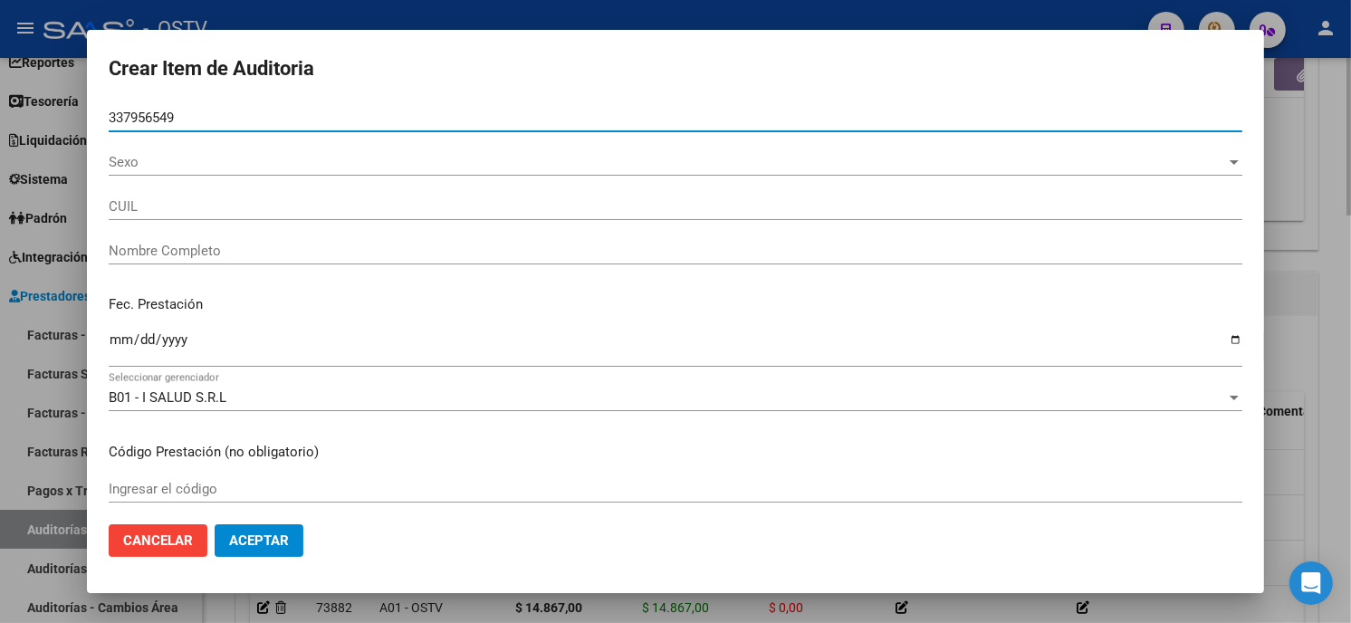
type input "33795654"
type input "20337956549"
type input "[PERSON_NAME] -"
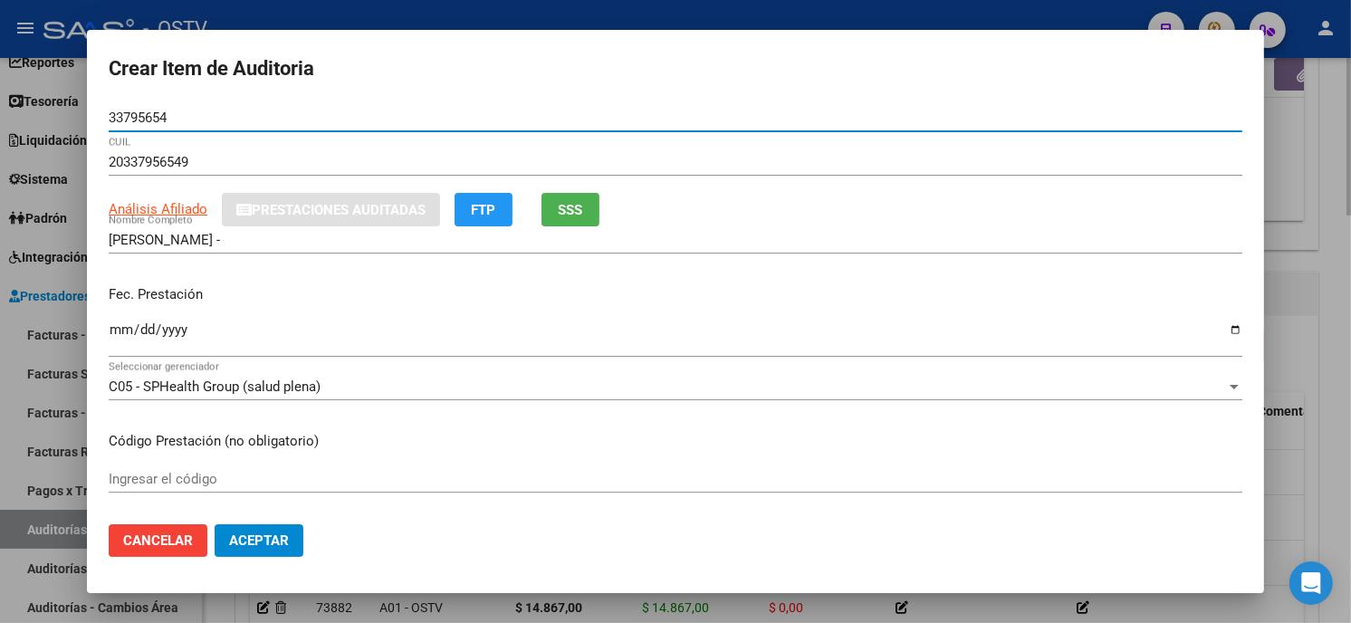
type input "33795654"
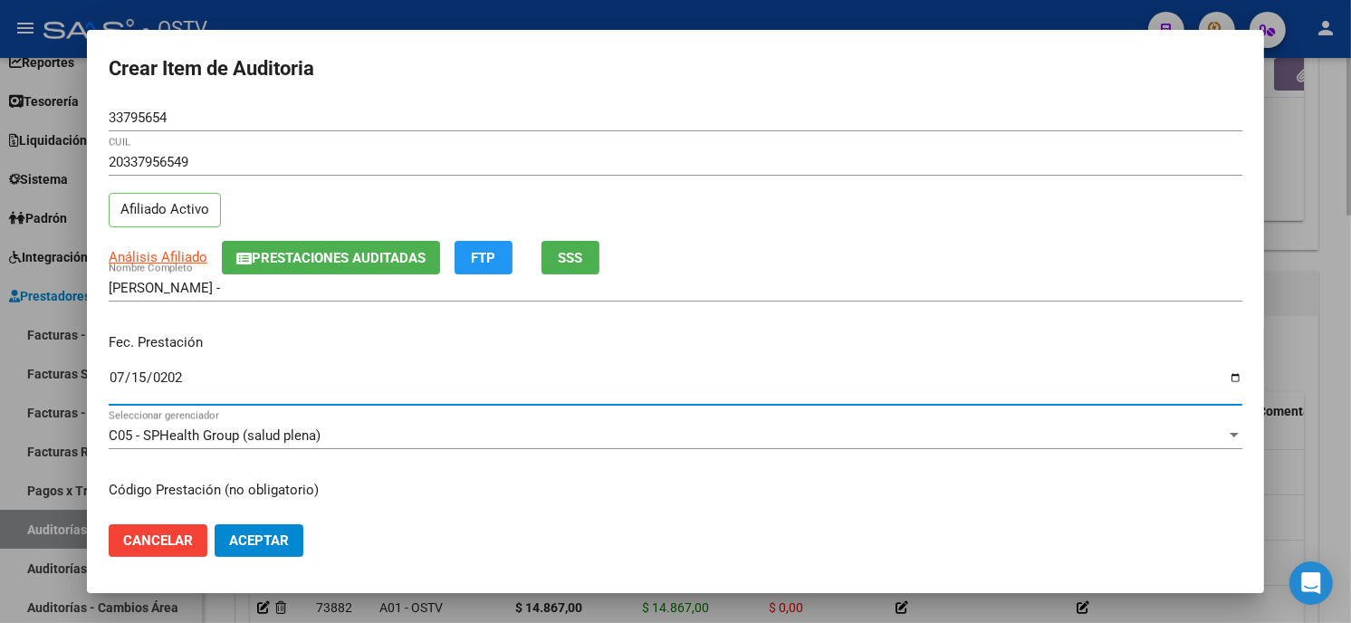
type input "[DATE]"
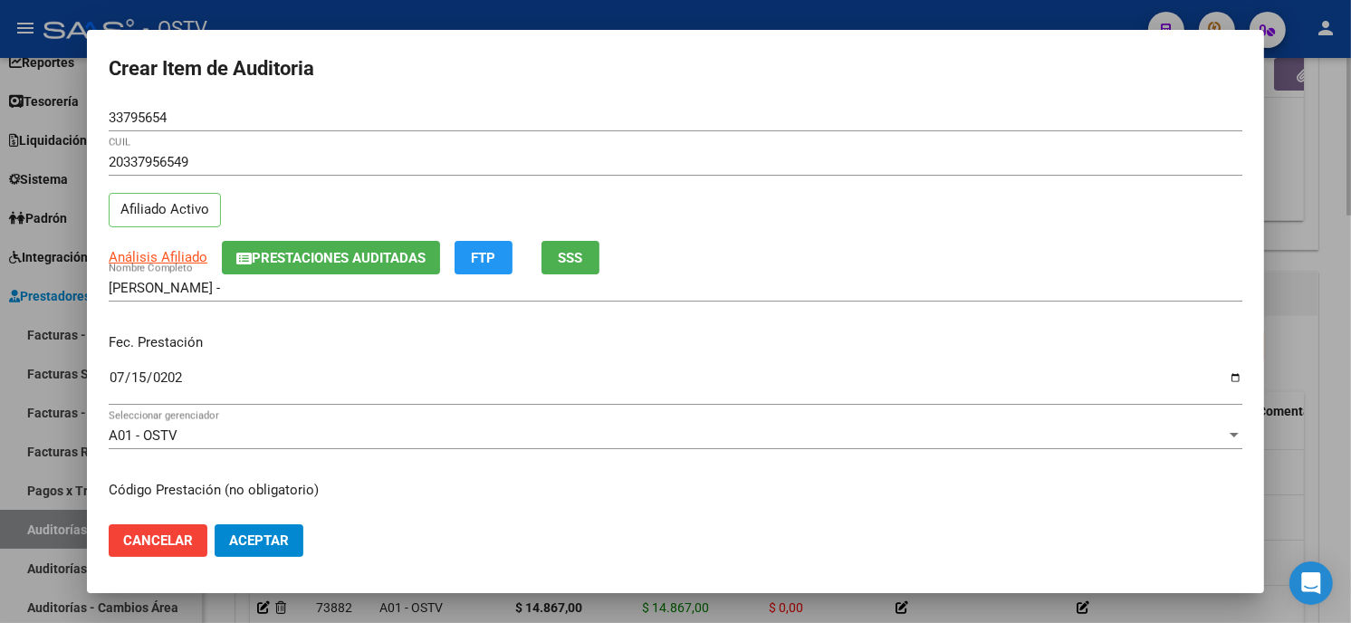
scroll to position [220, 0]
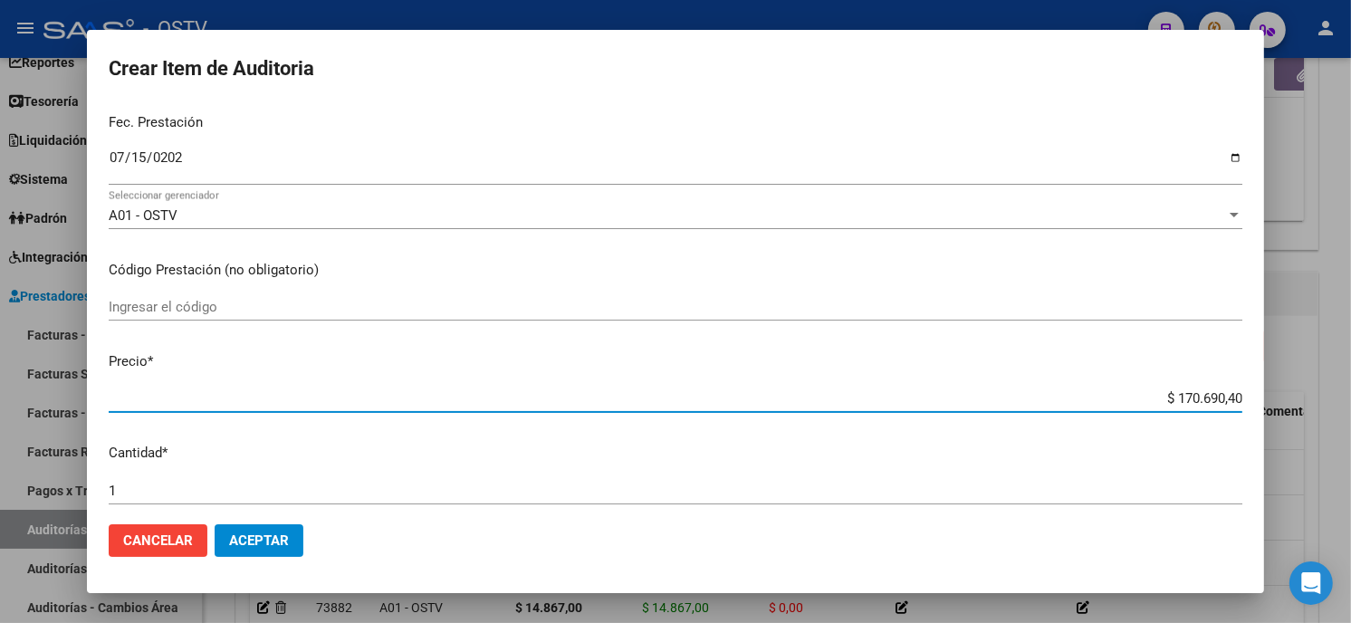
type input "$ 0,07"
type input "$ 0,72"
type input "$ 7,20"
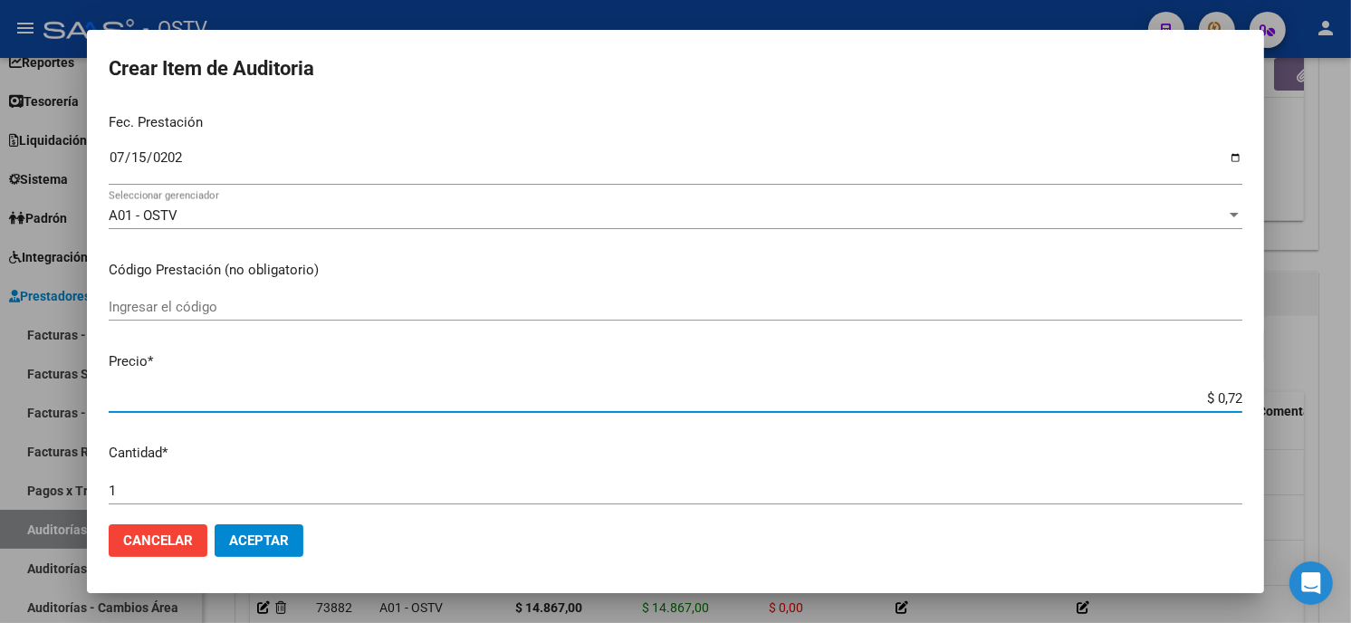
type input "$ 7,20"
type input "$ 72,07"
type input "$ 720,78"
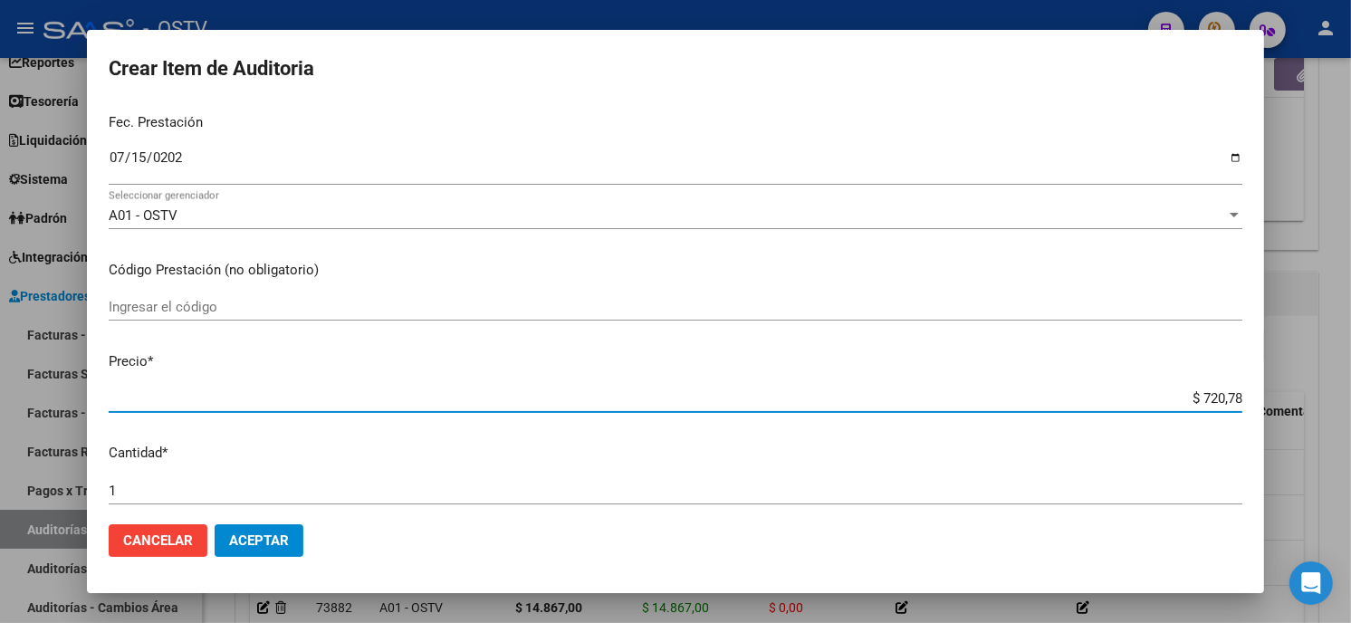
type input "$ 7.207,80"
type input "$ 72.078,07"
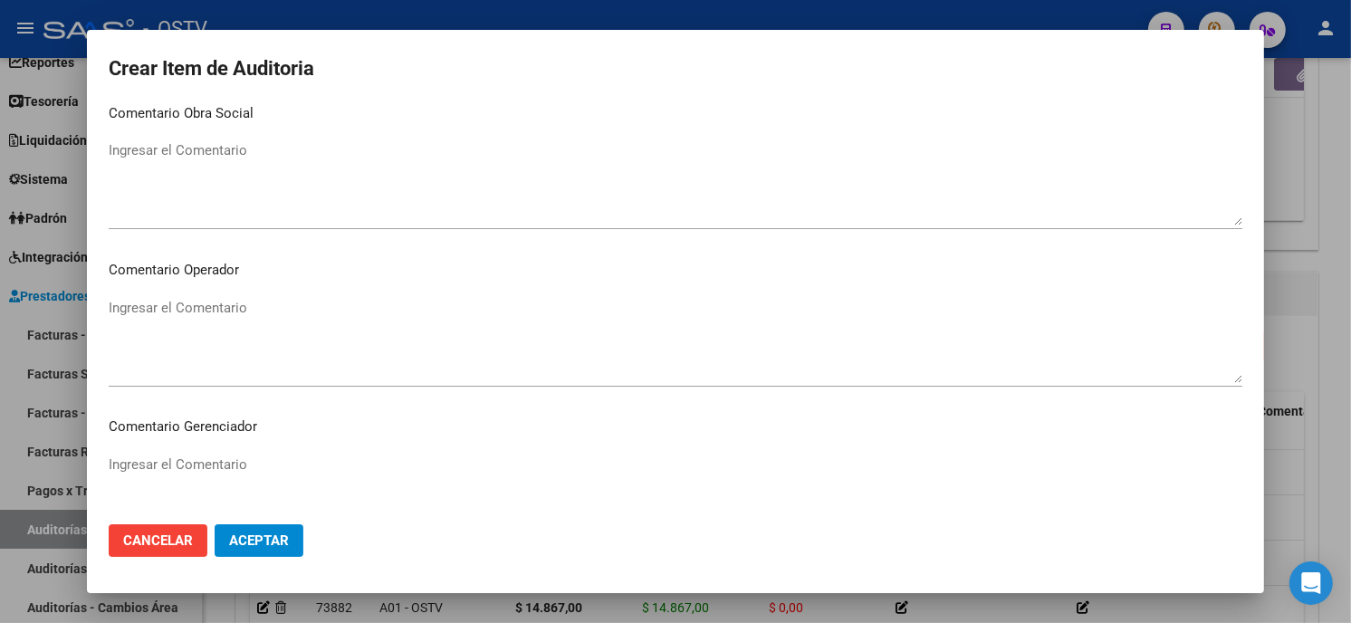
scroll to position [1148, 0]
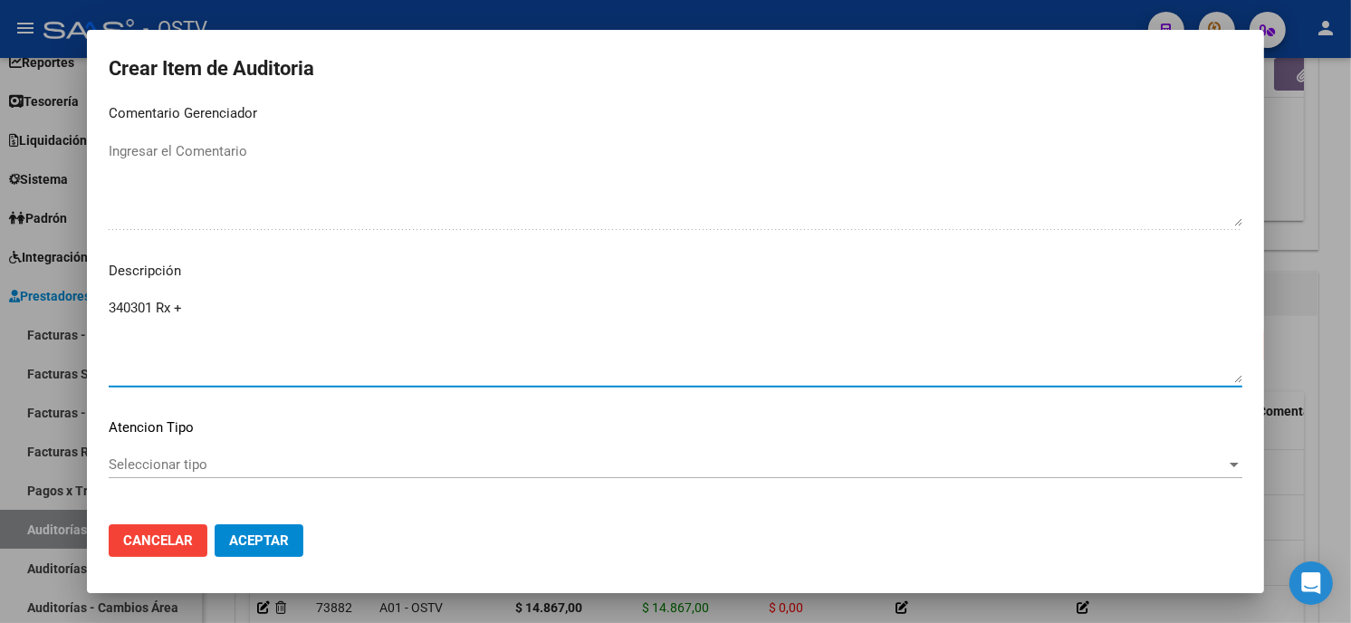
paste textarea "420101 Clínica médica"
type textarea "340301 Rx + 420101 Clínica médica"
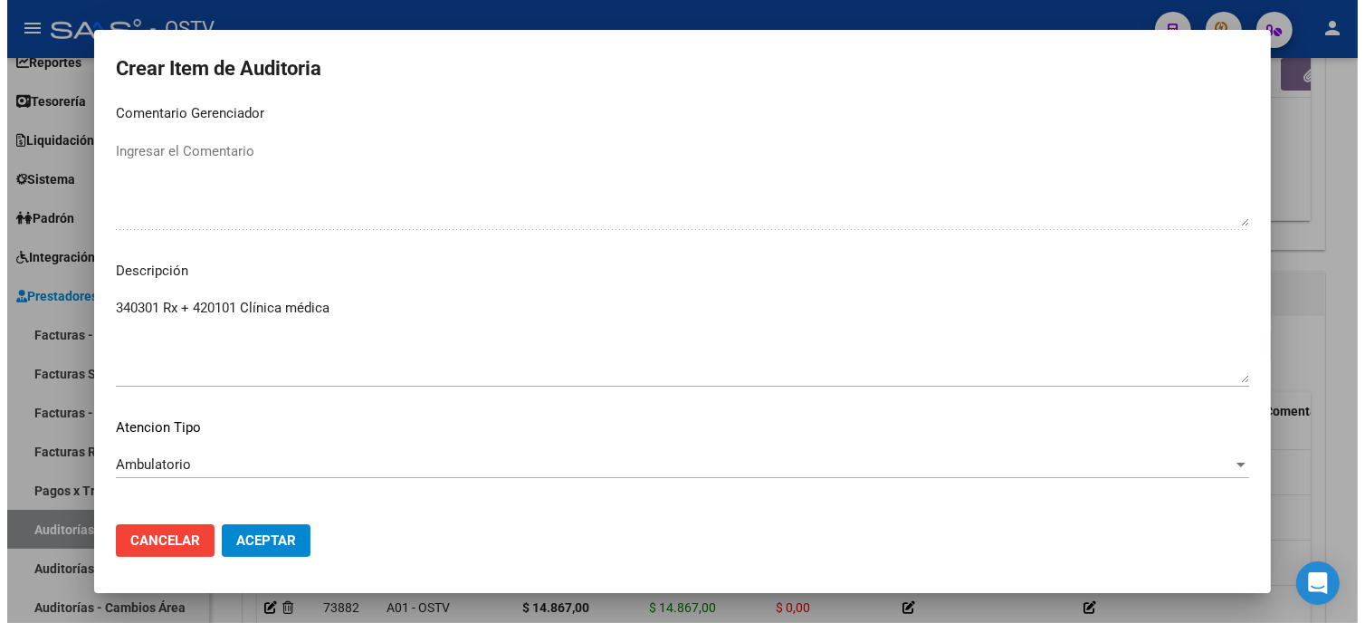
scroll to position [1225, 0]
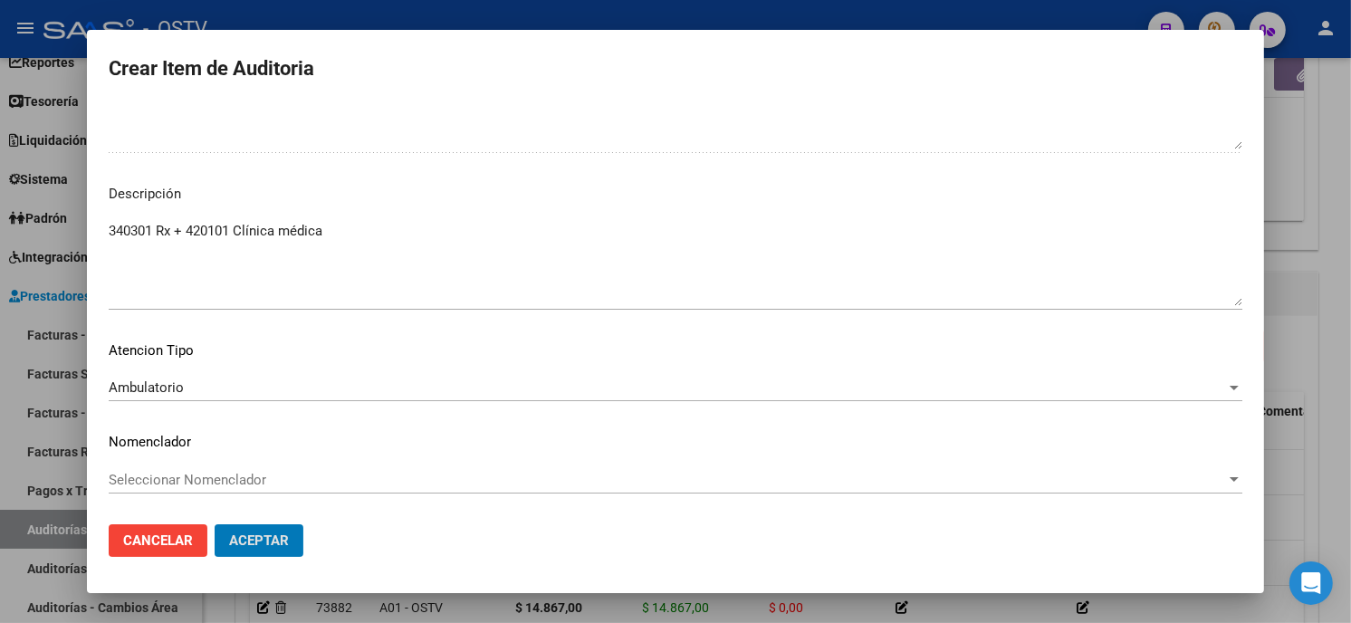
click at [215, 524] on button "Aceptar" at bounding box center [259, 540] width 89 height 33
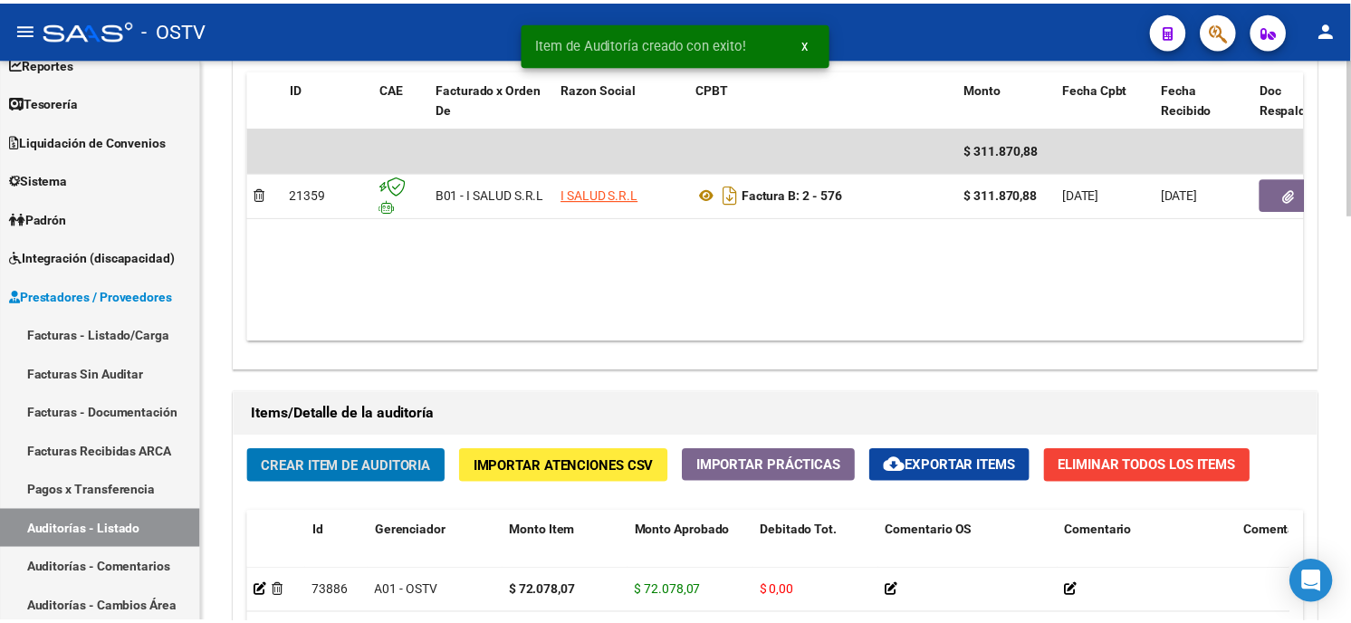
scroll to position [1007, 0]
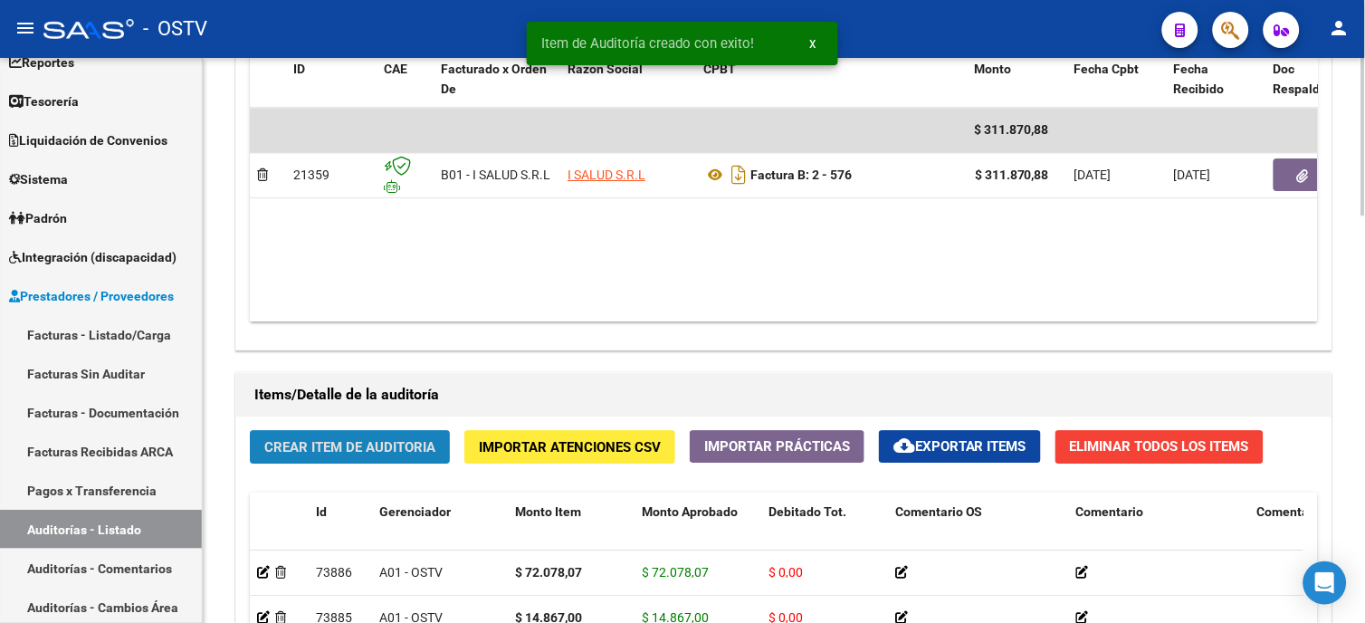
click at [365, 448] on span "Crear Item de Auditoria" at bounding box center [349, 447] width 171 height 16
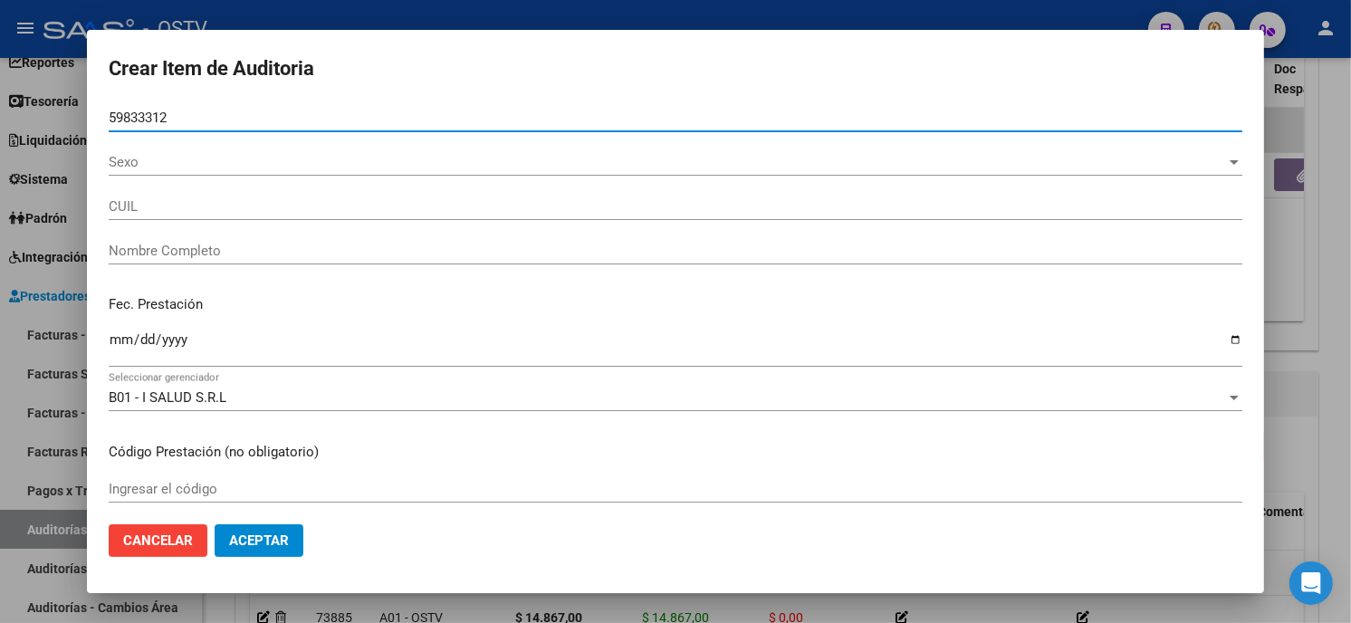
type input "59833312"
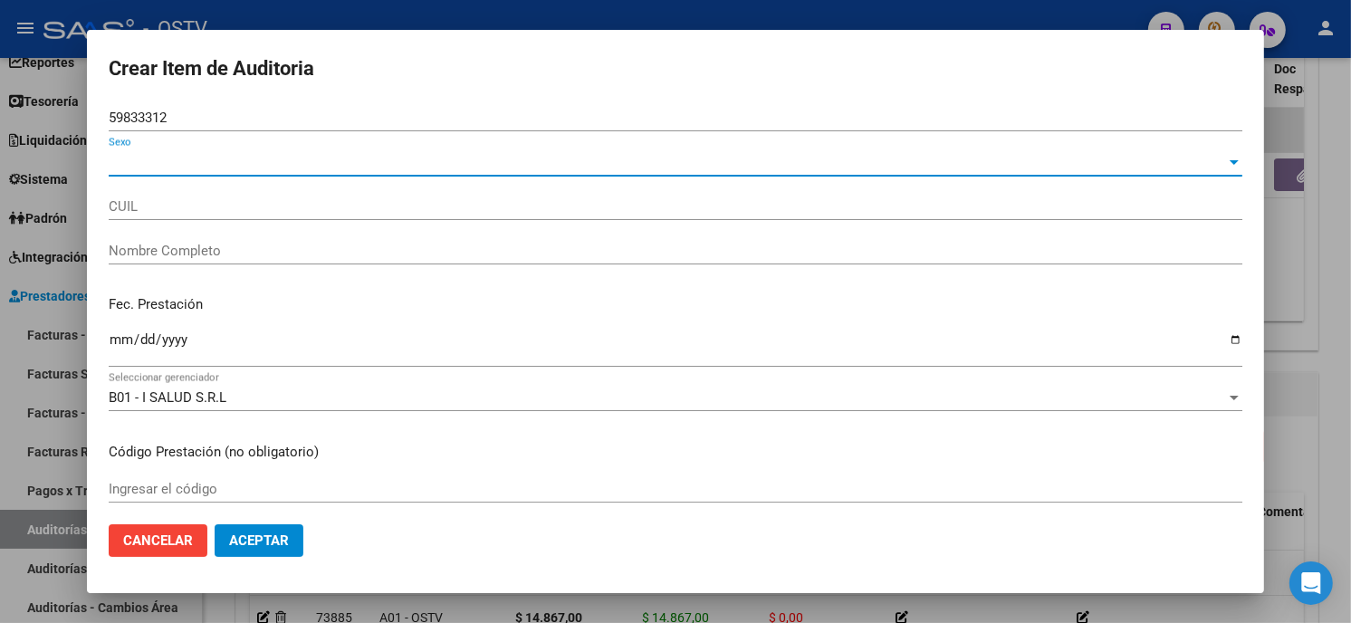
type input "20598333123"
type input "[PERSON_NAME] [PERSON_NAME]"
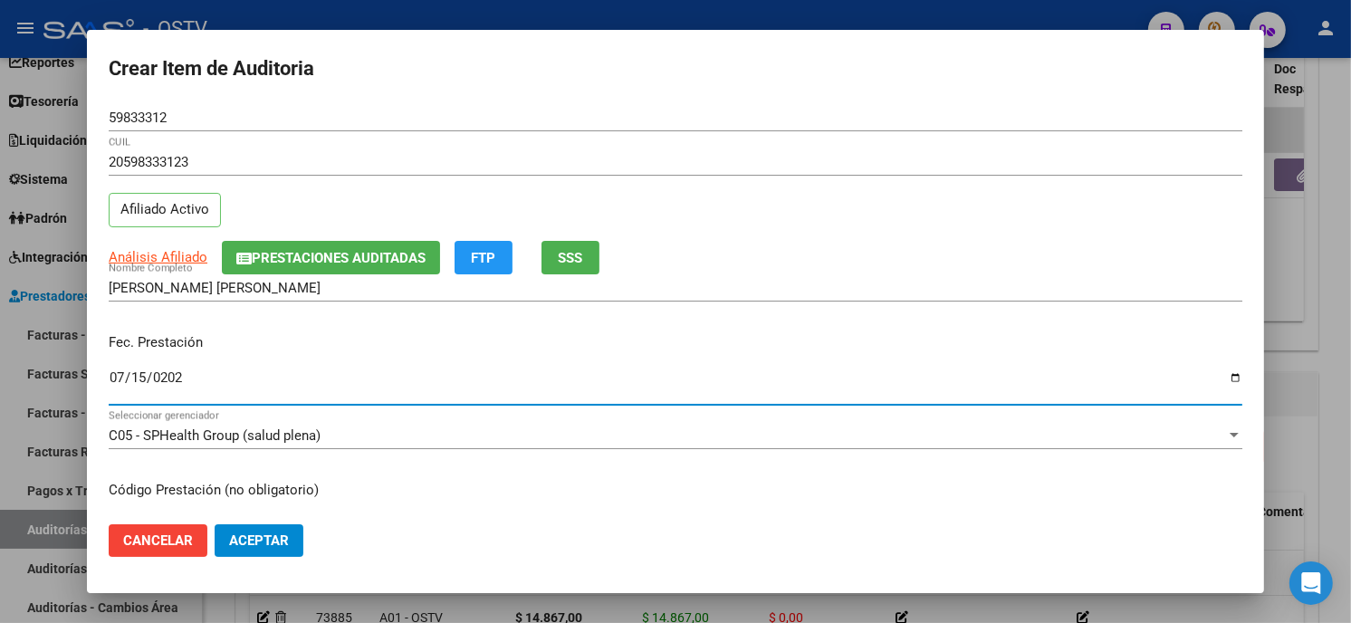
type input "[DATE]"
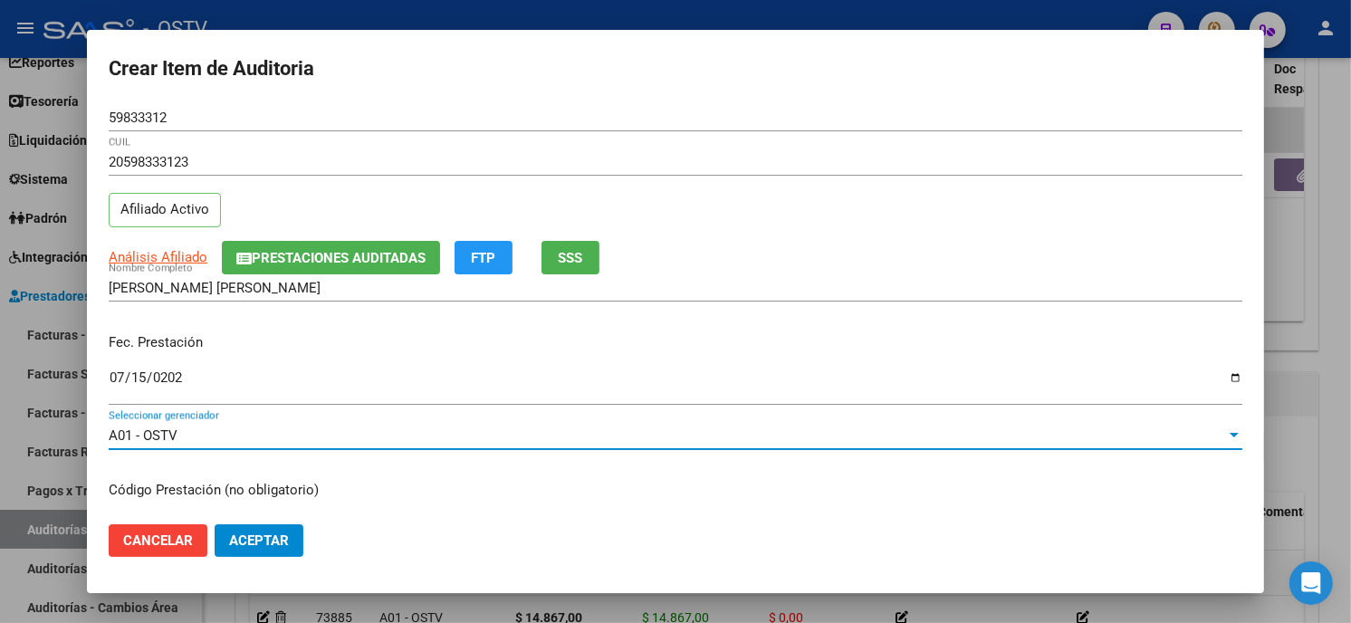
scroll to position [220, 0]
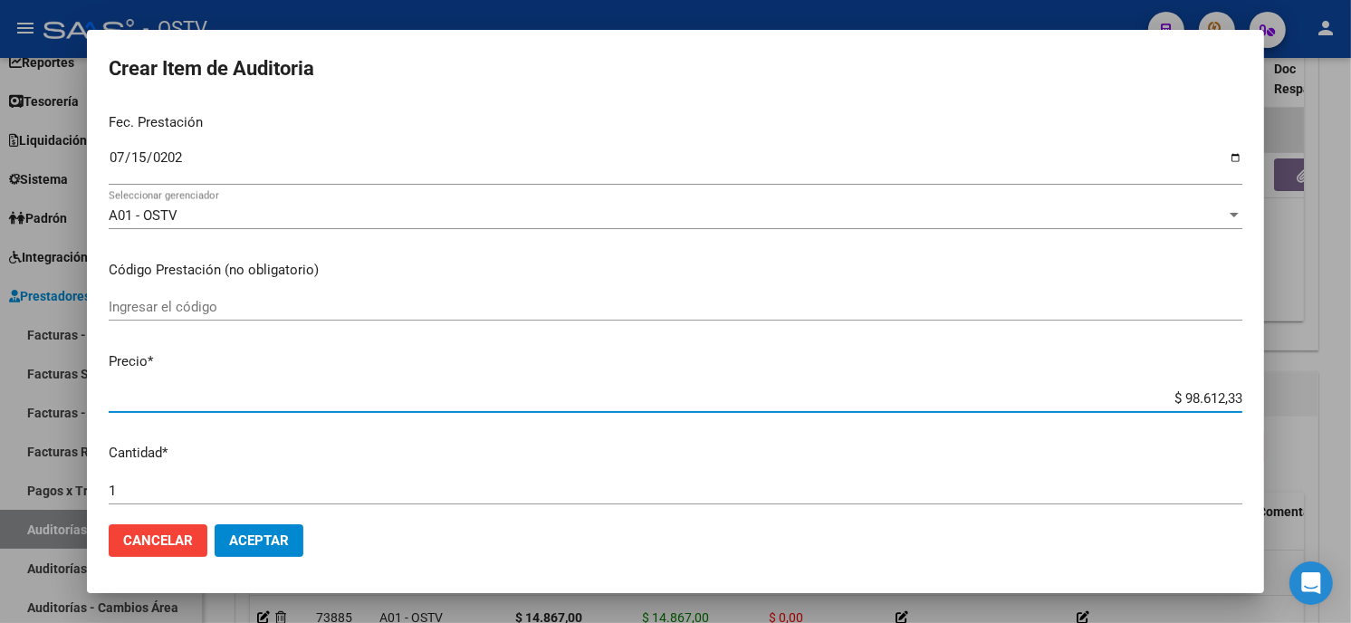
type input "$ 0,03"
type input "$ 0,38"
type input "$ 3,80"
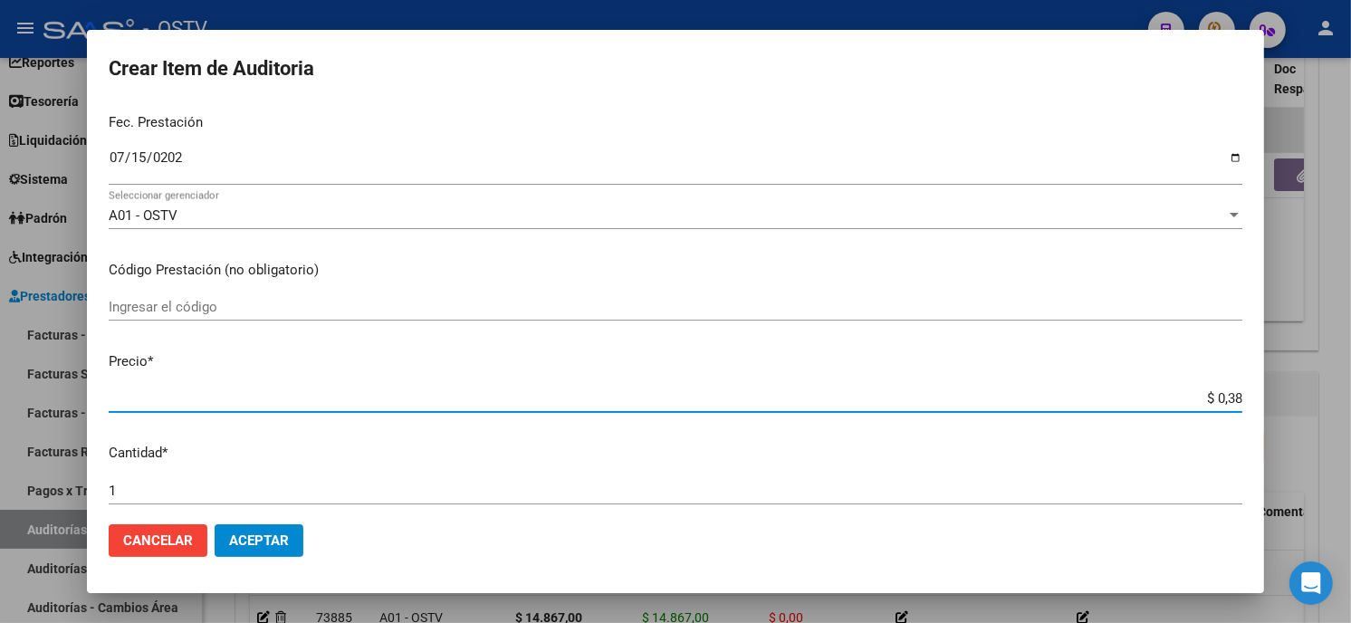
type input "$ 3,80"
type input "$ 38,07"
type input "$ 380,73"
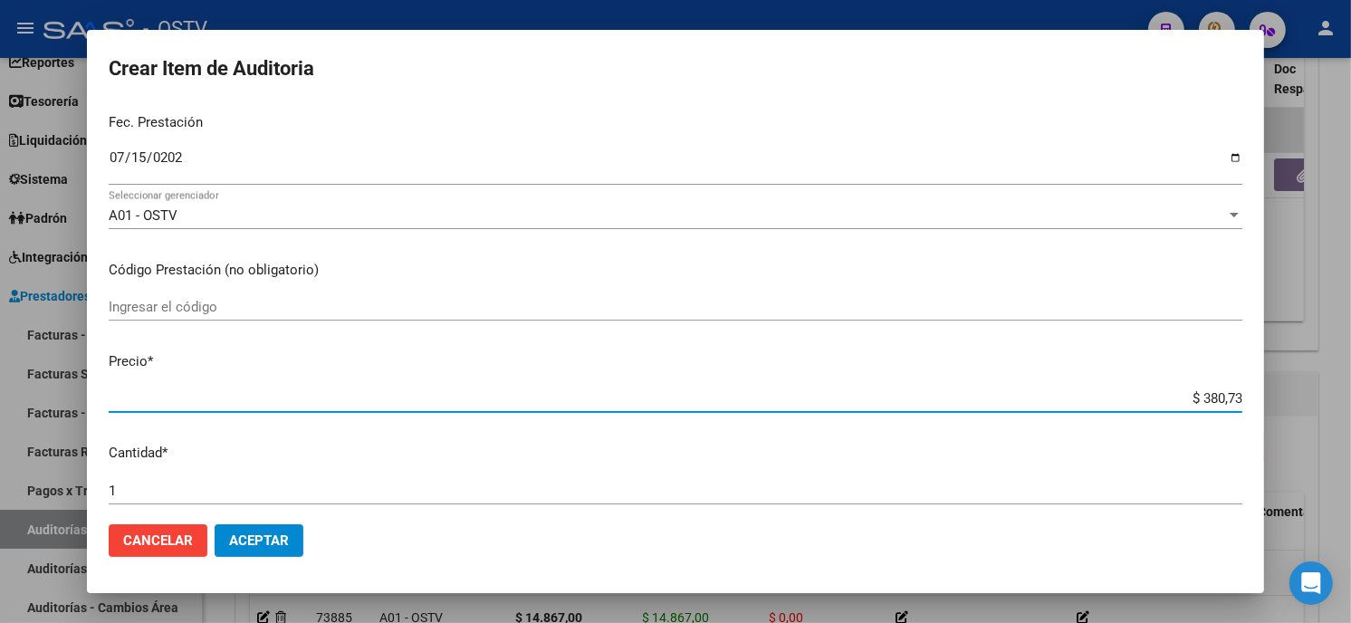
type input "$ 3.807,31"
type input "$ 38.073,11"
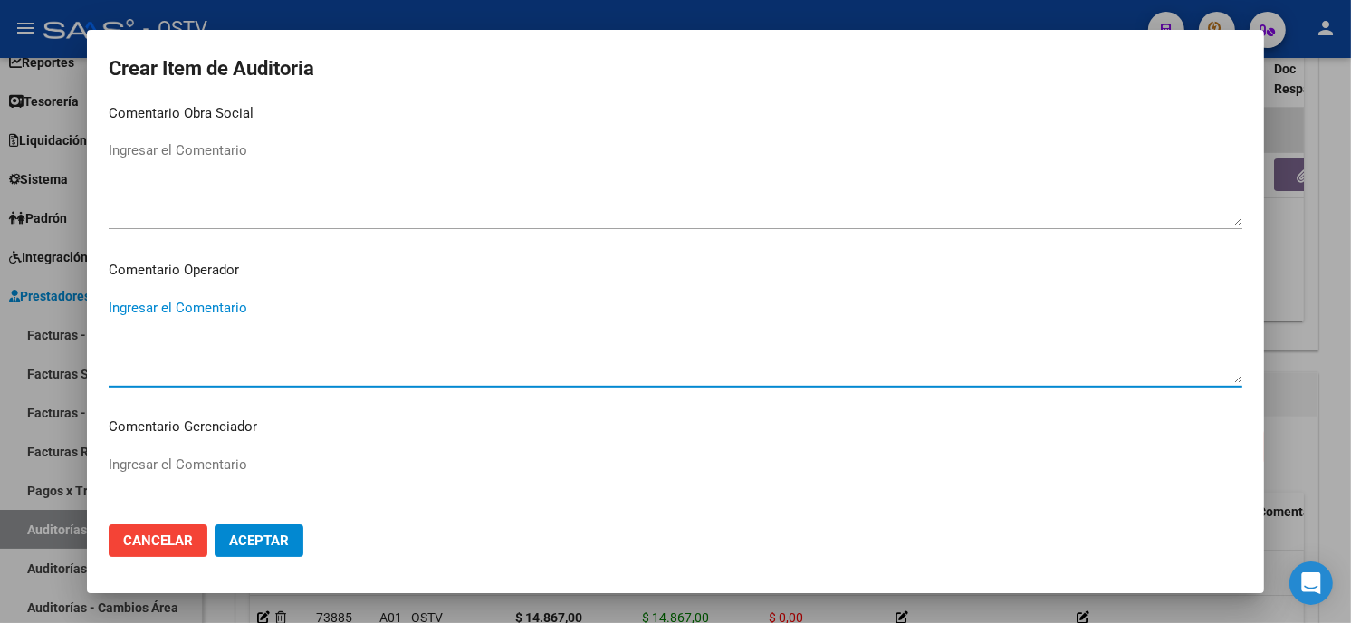
scroll to position [1148, 0]
paste textarea "420101 Clínica médica"
type textarea "420101 Clínica médica x2 + LAB"
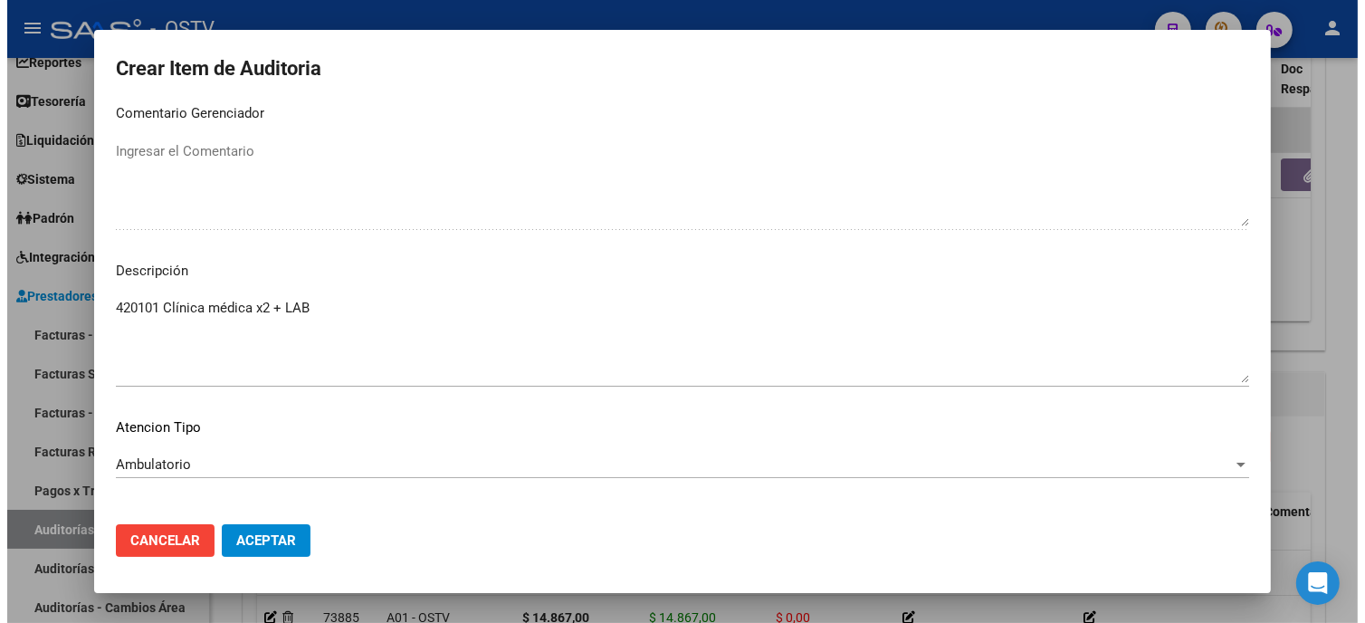
scroll to position [1225, 0]
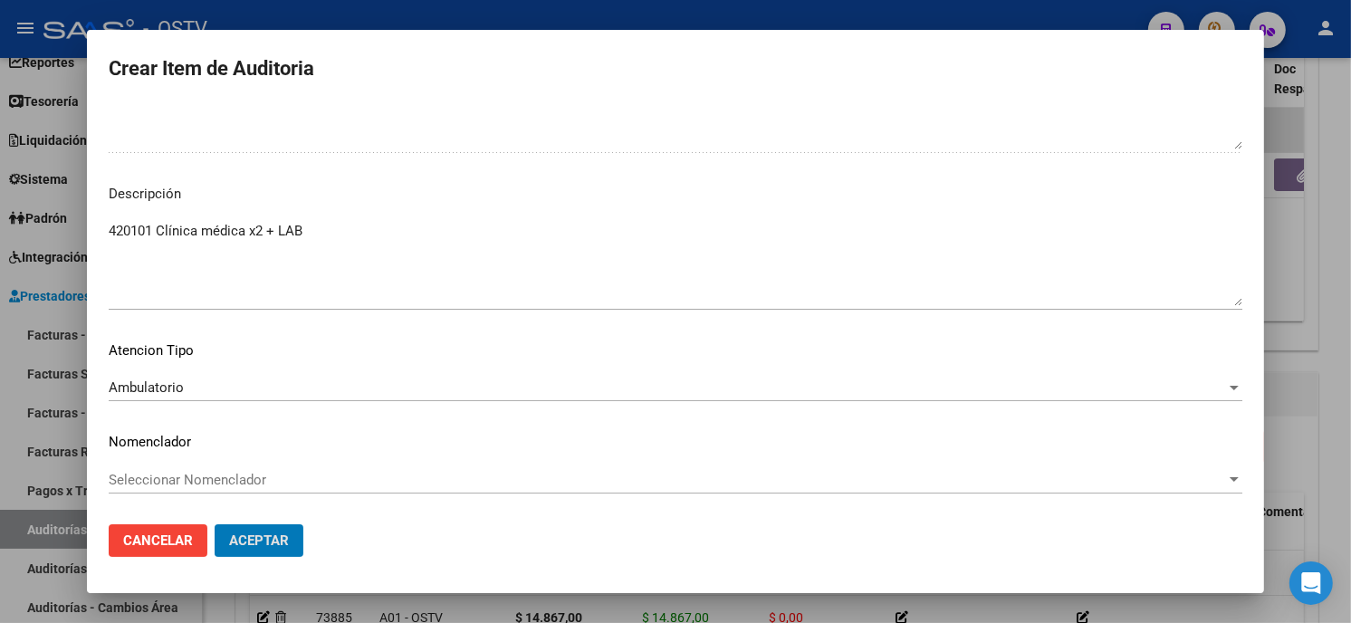
click at [215, 524] on button "Aceptar" at bounding box center [259, 540] width 89 height 33
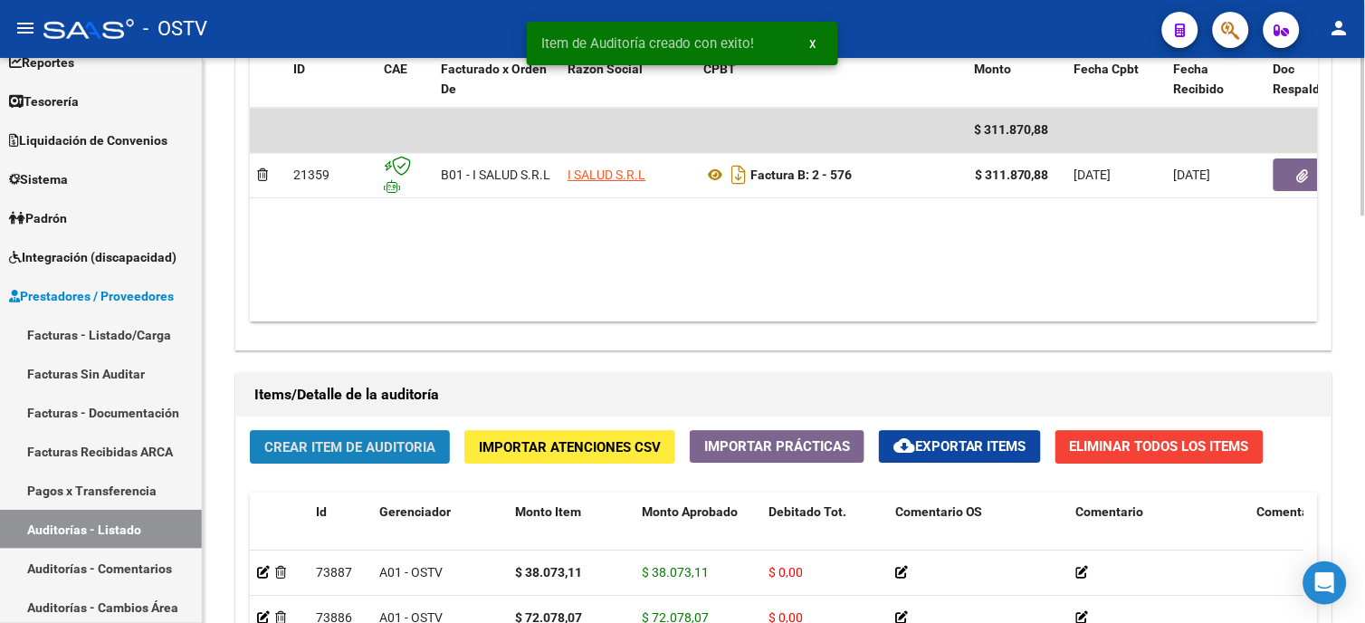
click at [250, 430] on button "Crear Item de Auditoria" at bounding box center [350, 446] width 200 height 33
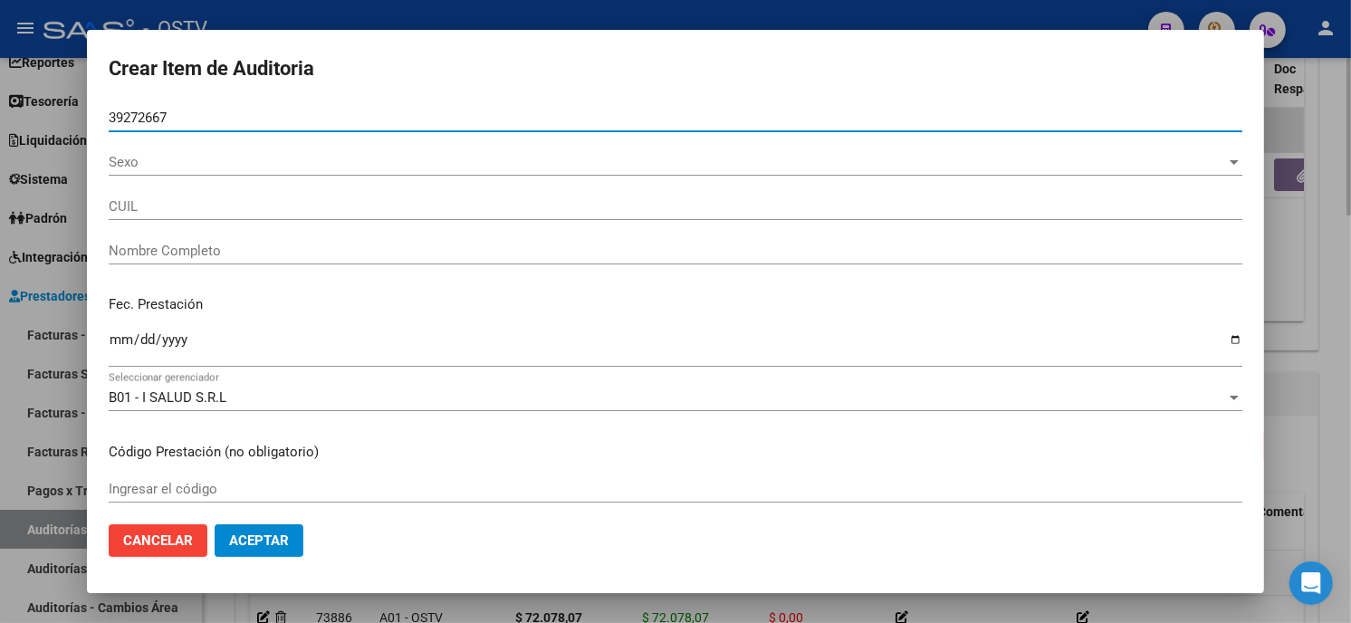
type input "39272667"
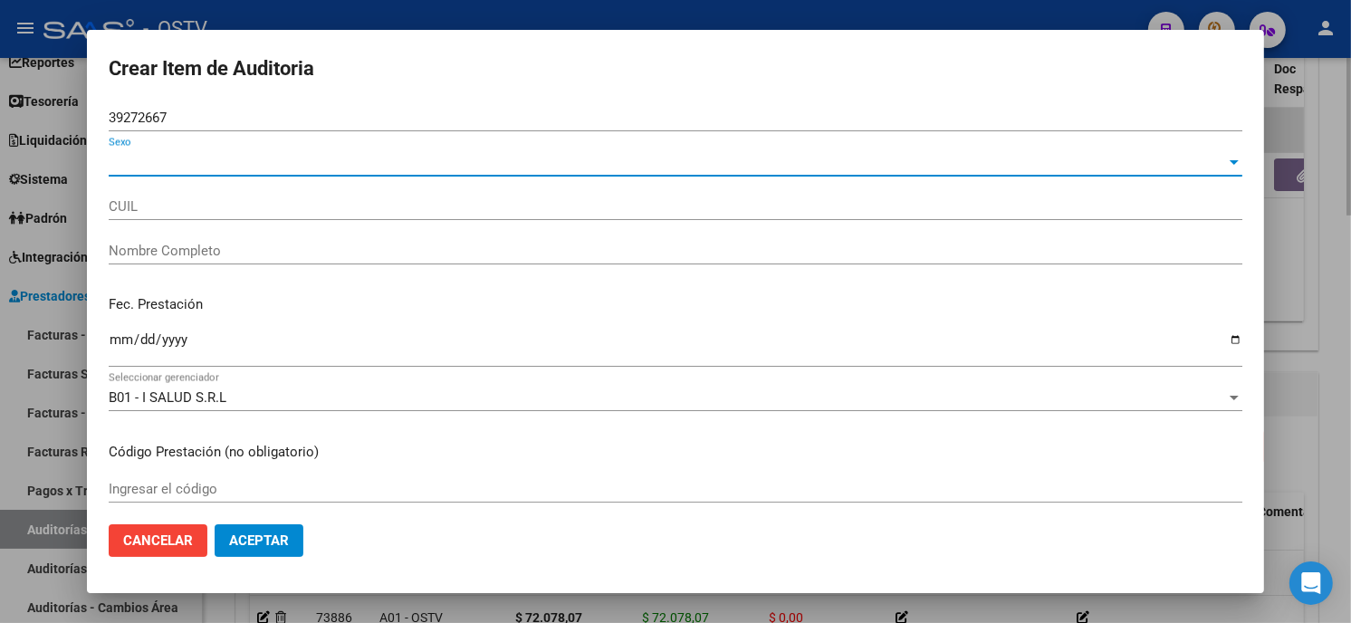
type input "20392726676"
type input "[PERSON_NAME]"
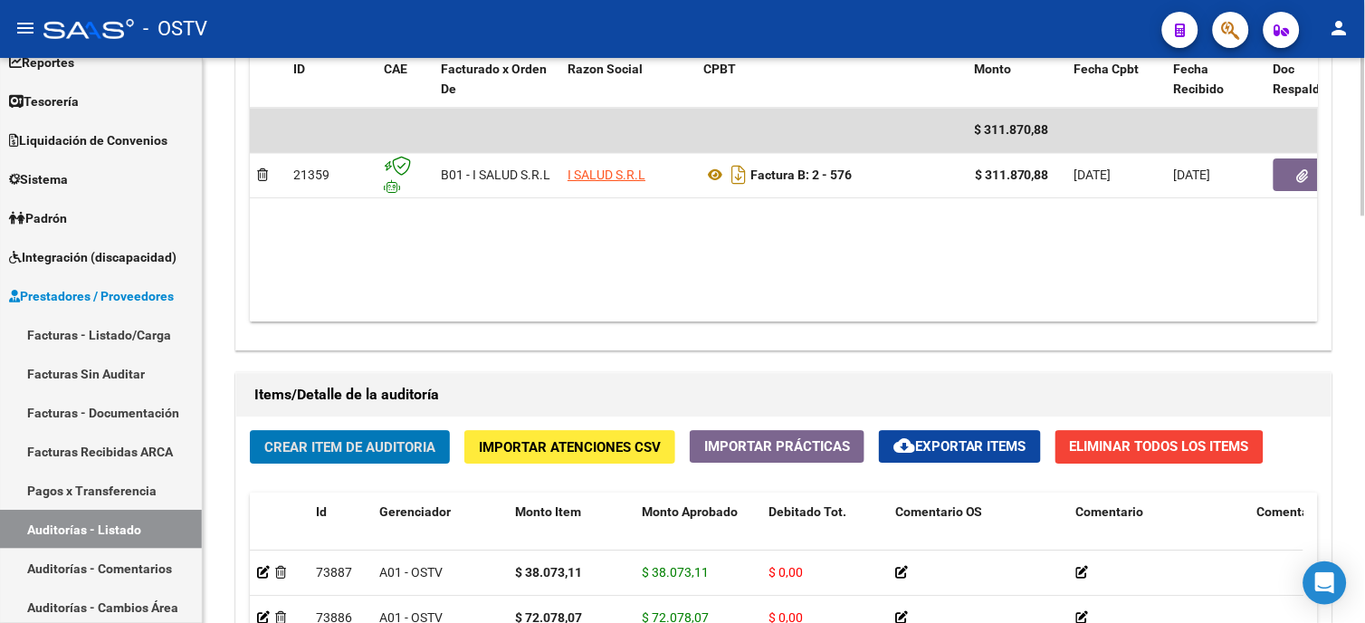
drag, startPoint x: 393, startPoint y: 436, endPoint x: 406, endPoint y: 435, distance: 12.7
click at [406, 435] on button "Crear Item de Auditoria" at bounding box center [350, 446] width 200 height 33
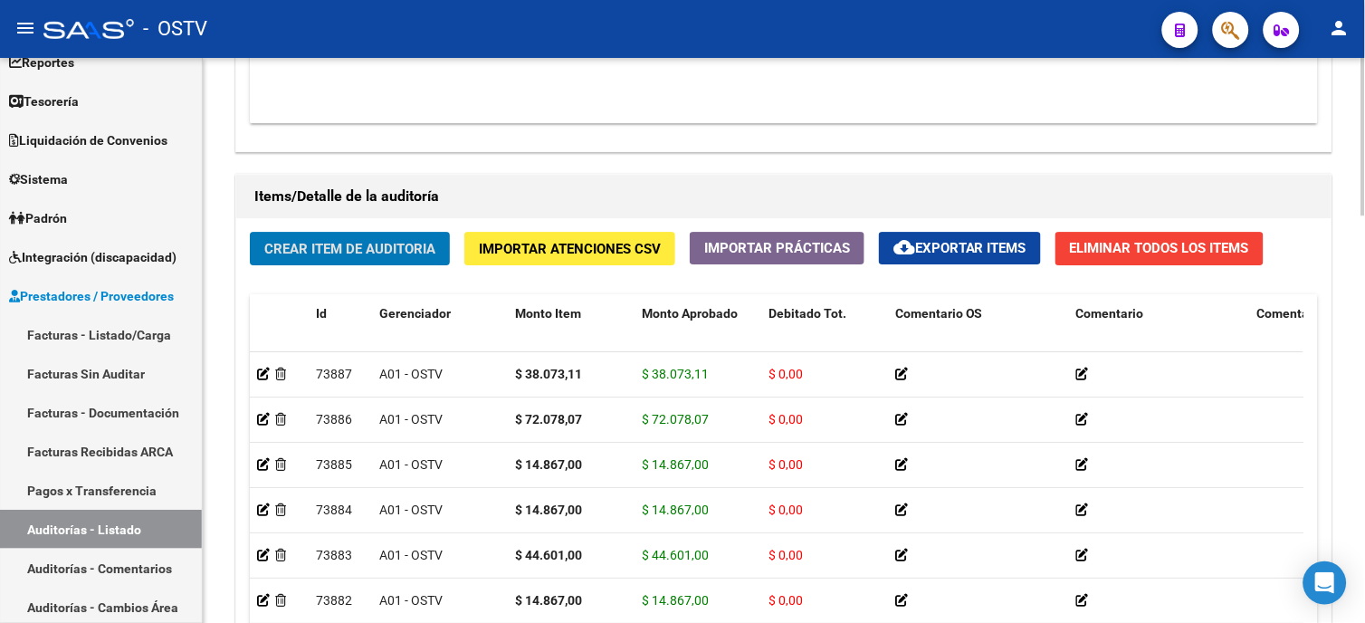
scroll to position [1208, 0]
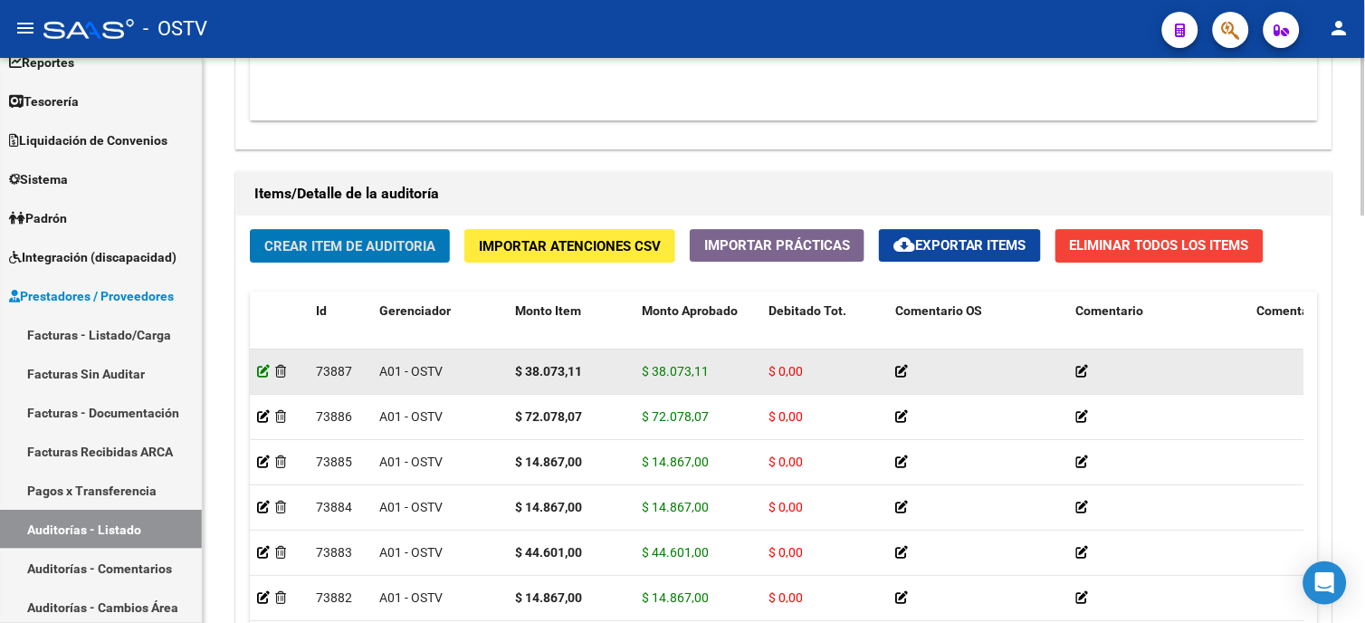
click at [263, 371] on icon at bounding box center [263, 371] width 13 height 13
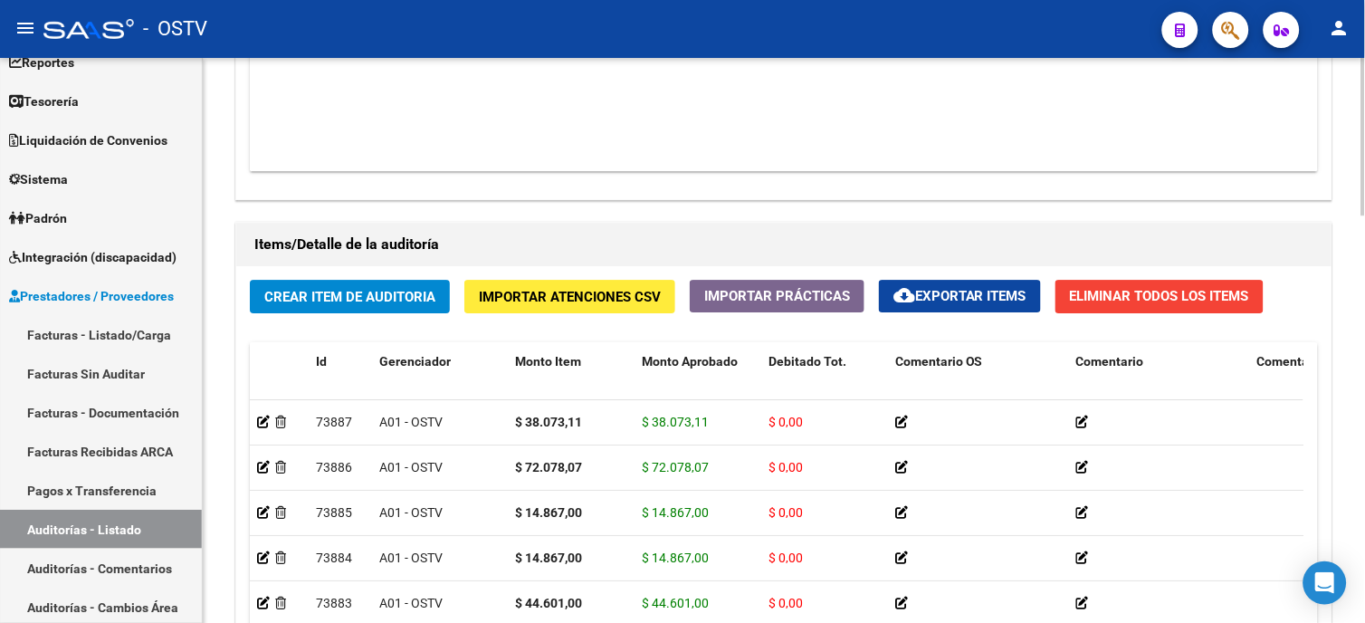
scroll to position [806, 0]
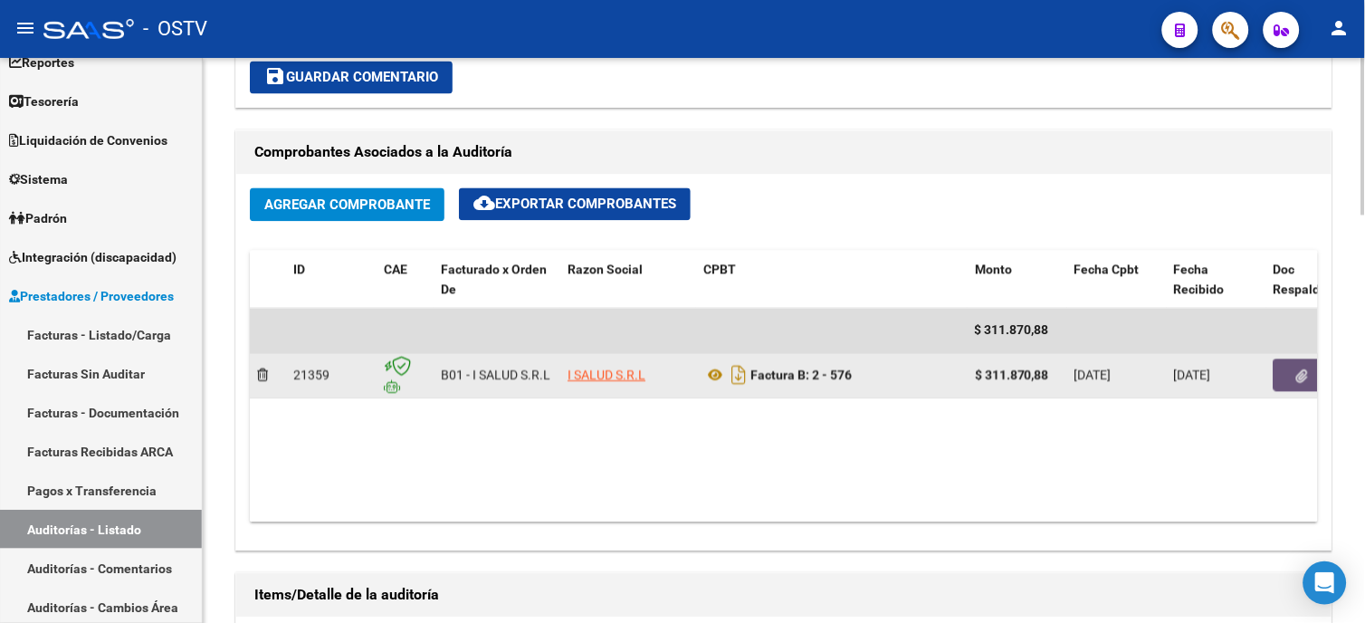
click at [1292, 381] on button "button" at bounding box center [1303, 375] width 58 height 33
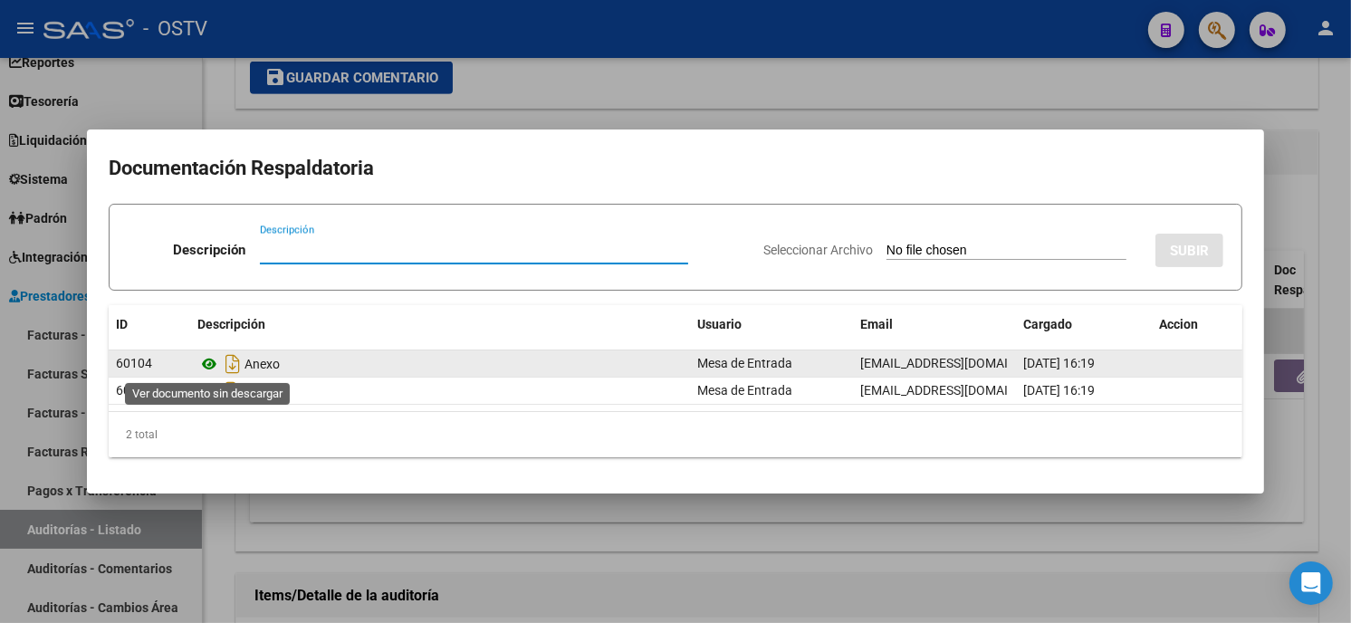
click at [213, 358] on icon at bounding box center [209, 364] width 24 height 22
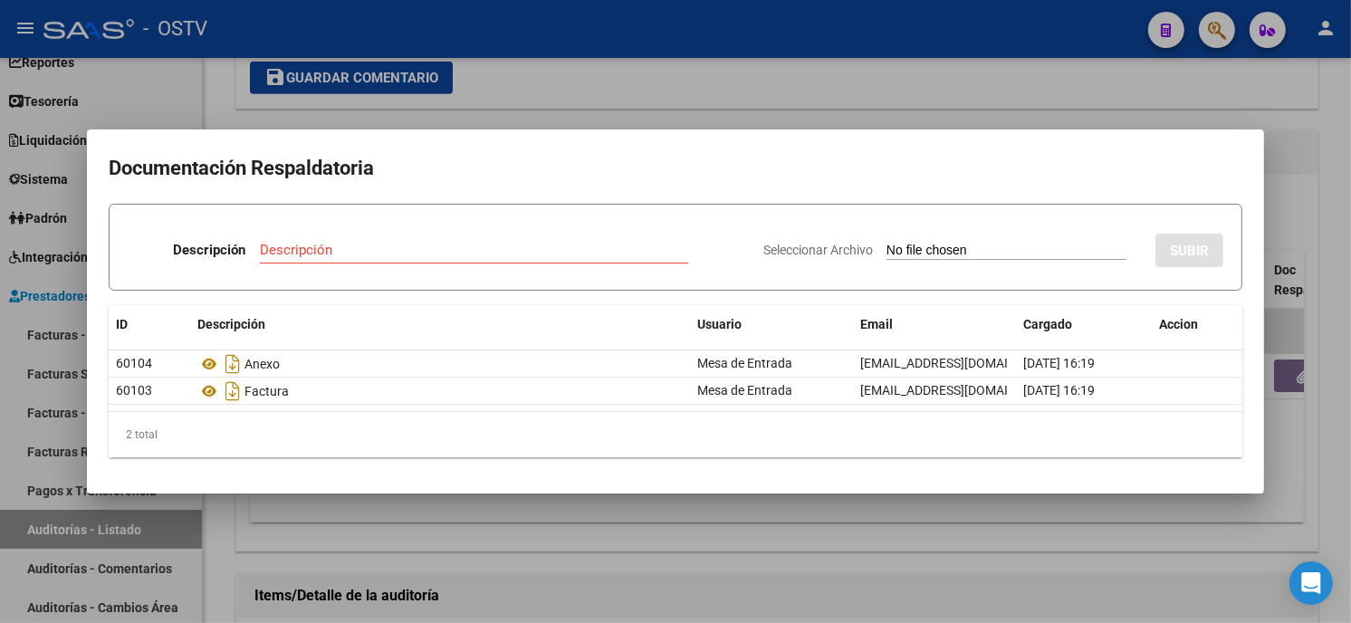
click at [507, 83] on div at bounding box center [675, 311] width 1351 height 623
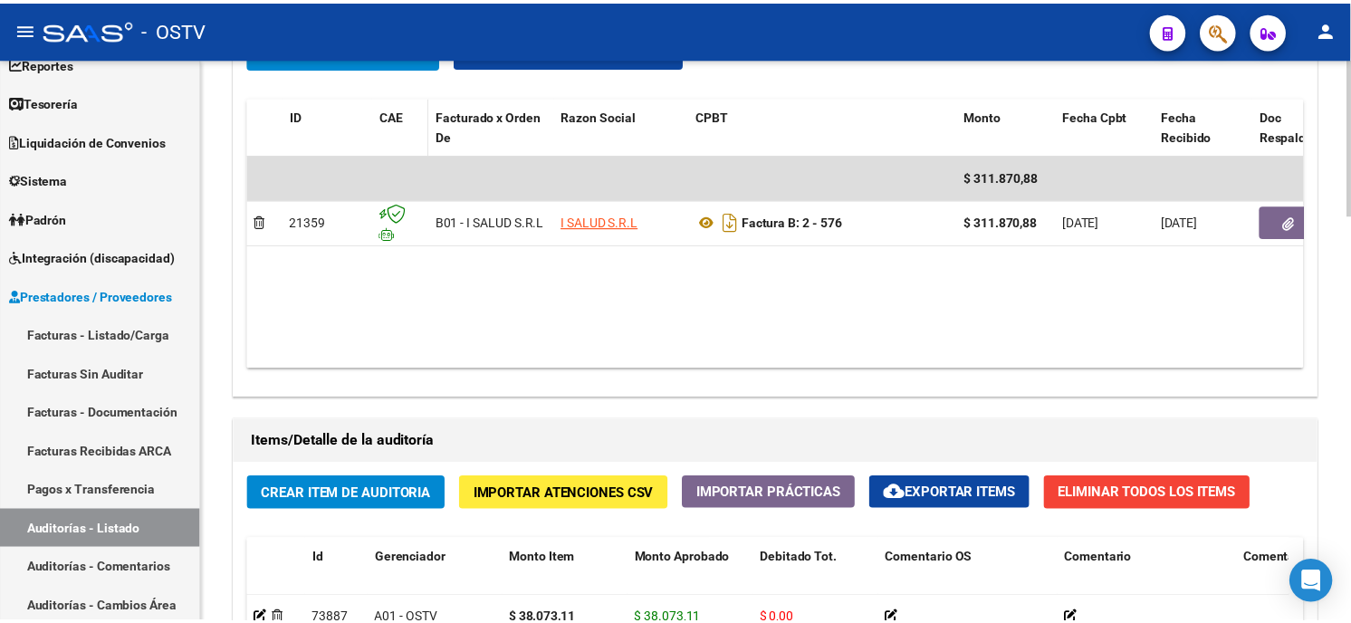
scroll to position [1107, 0]
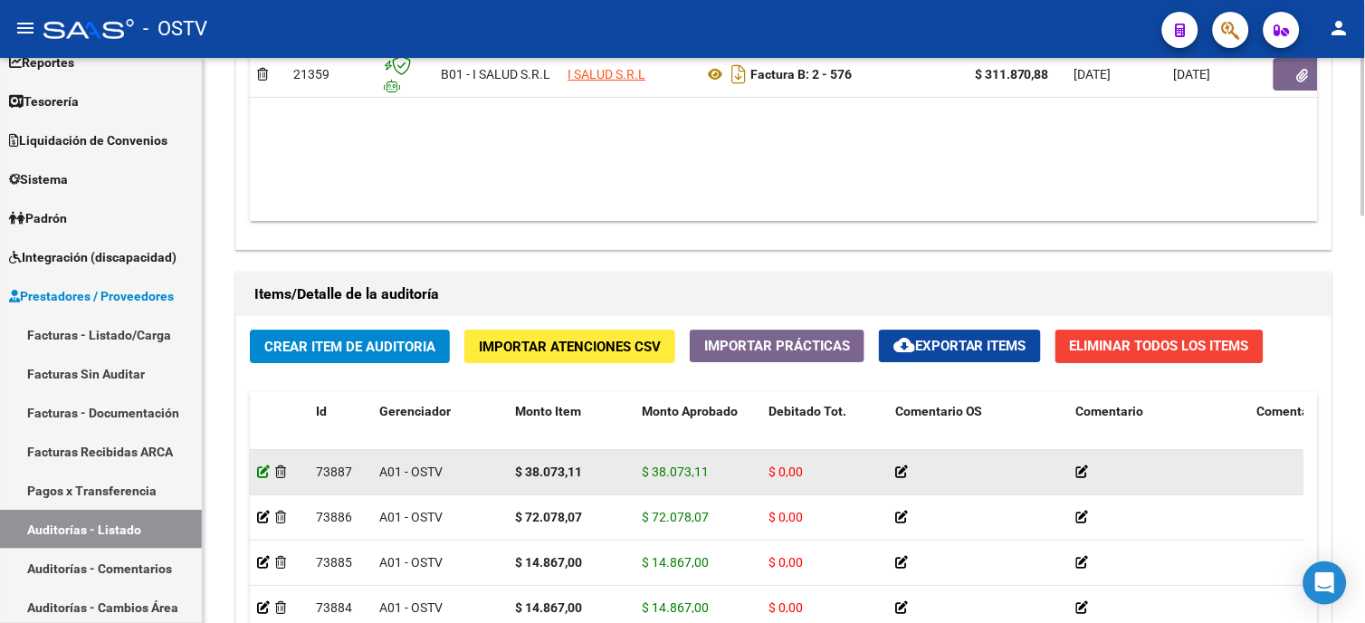
click at [266, 476] on icon at bounding box center [263, 471] width 13 height 13
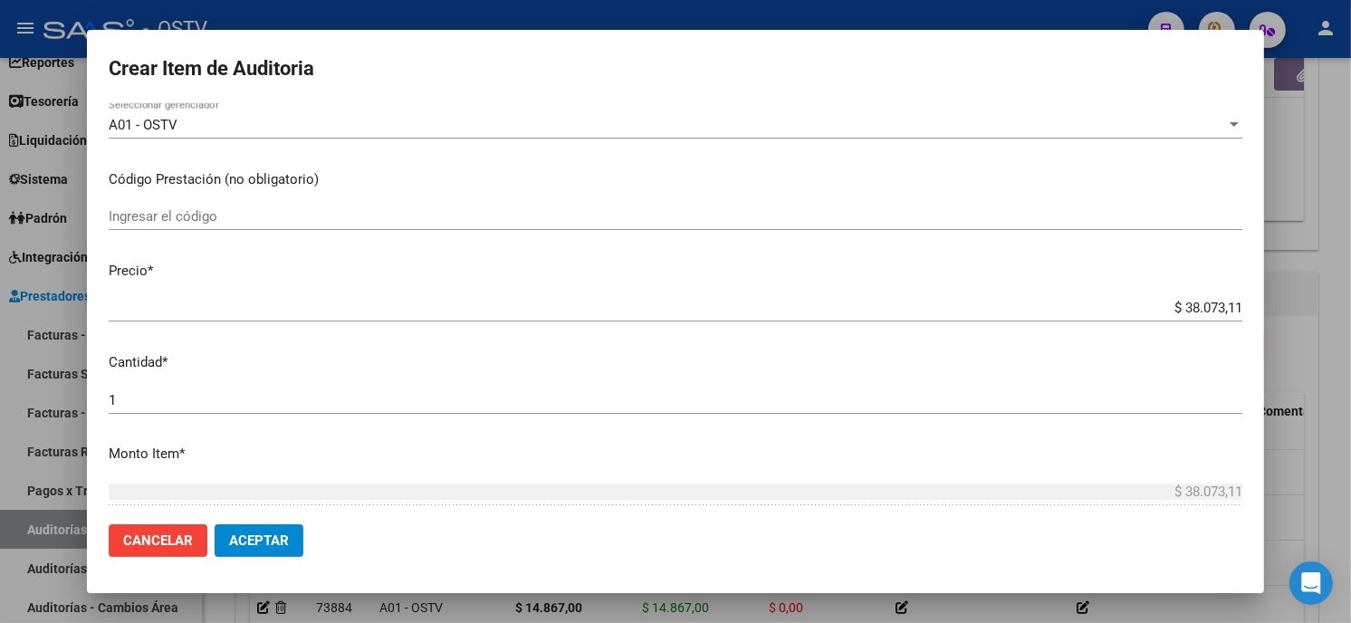
scroll to position [553, 0]
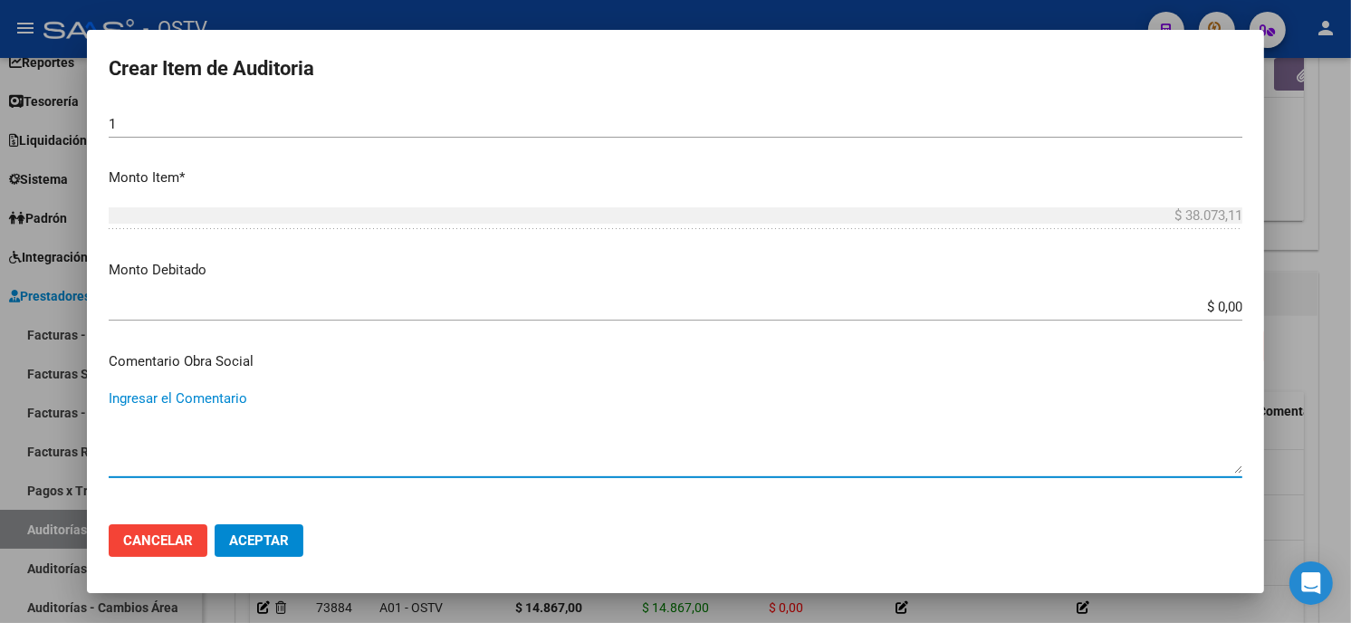
drag, startPoint x: 260, startPoint y: 523, endPoint x: 265, endPoint y: 548, distance: 25.0
click at [260, 526] on button "Aceptar" at bounding box center [259, 540] width 89 height 33
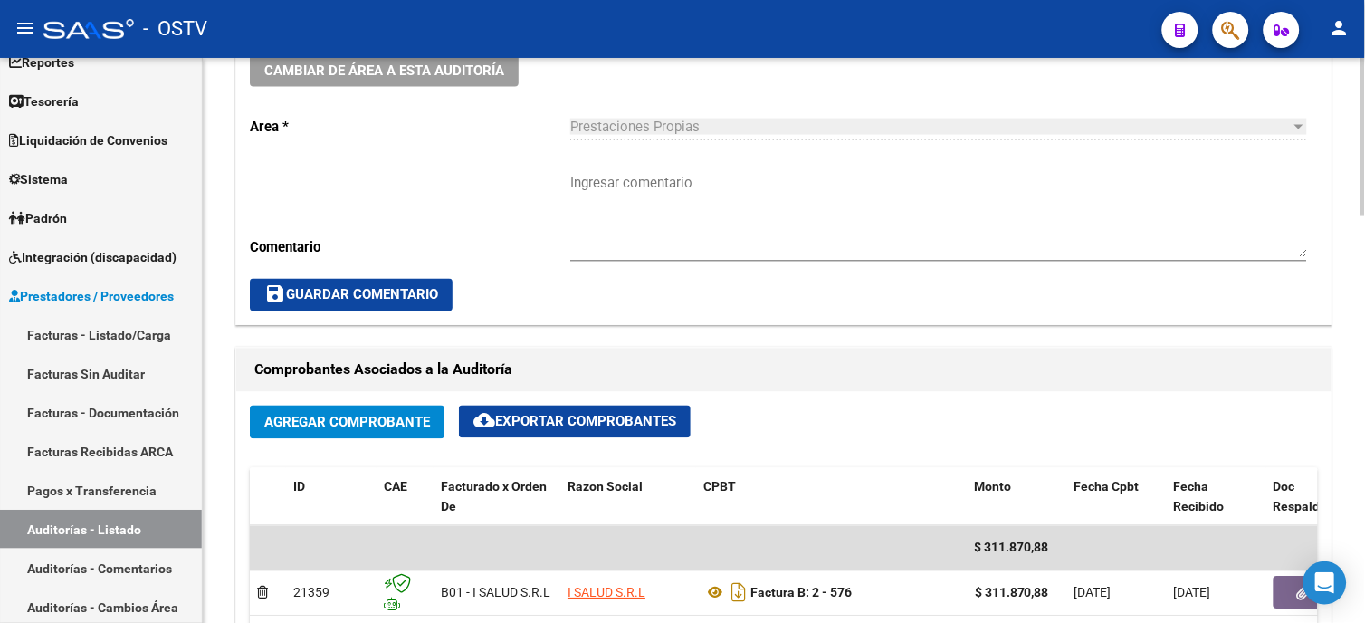
scroll to position [703, 0]
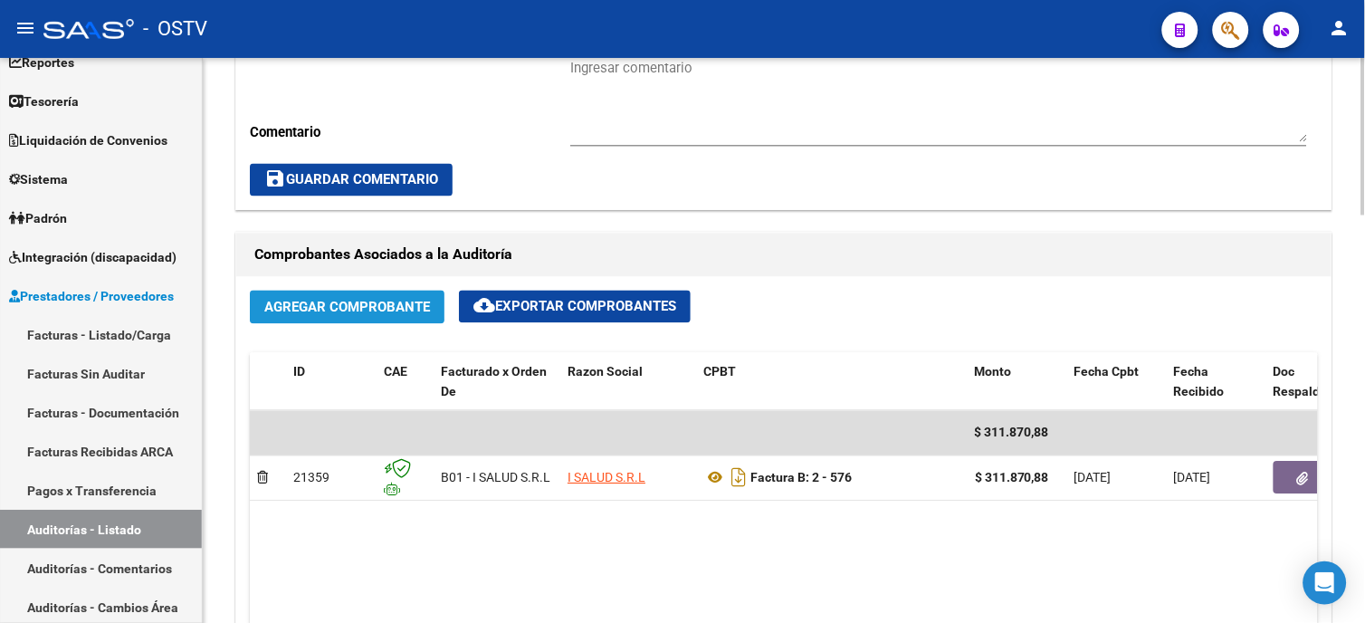
click at [320, 305] on span "Agregar Comprobante" at bounding box center [347, 308] width 166 height 16
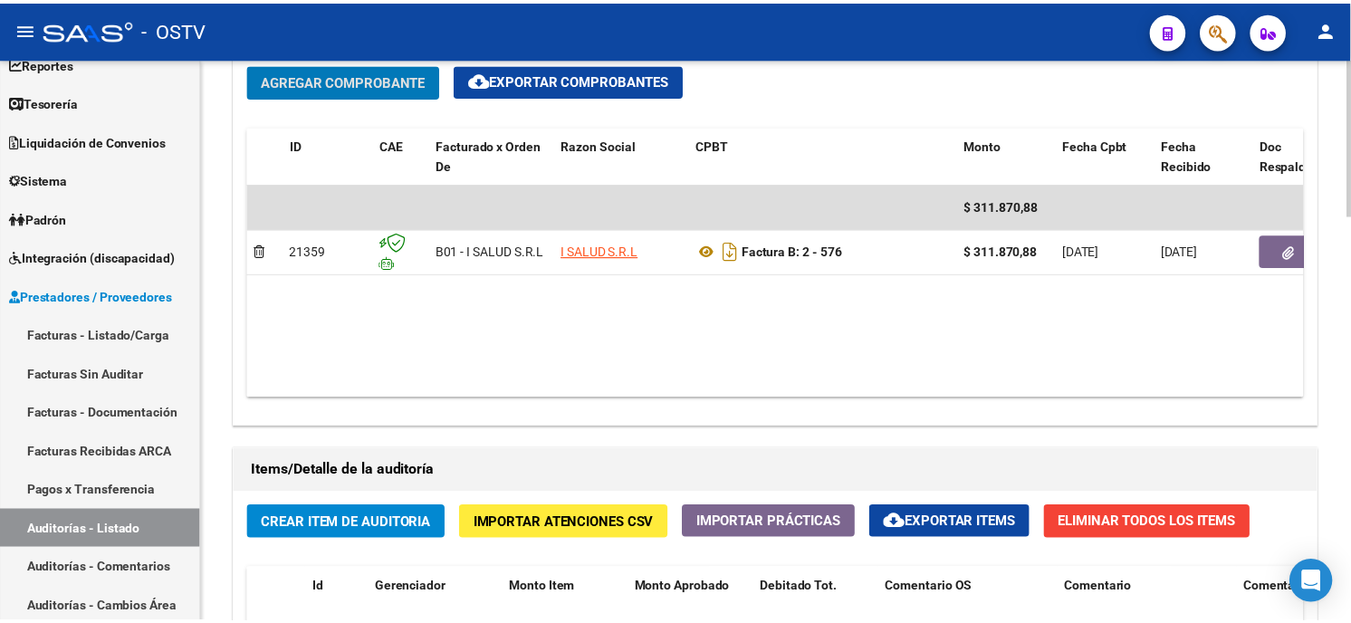
scroll to position [1106, 0]
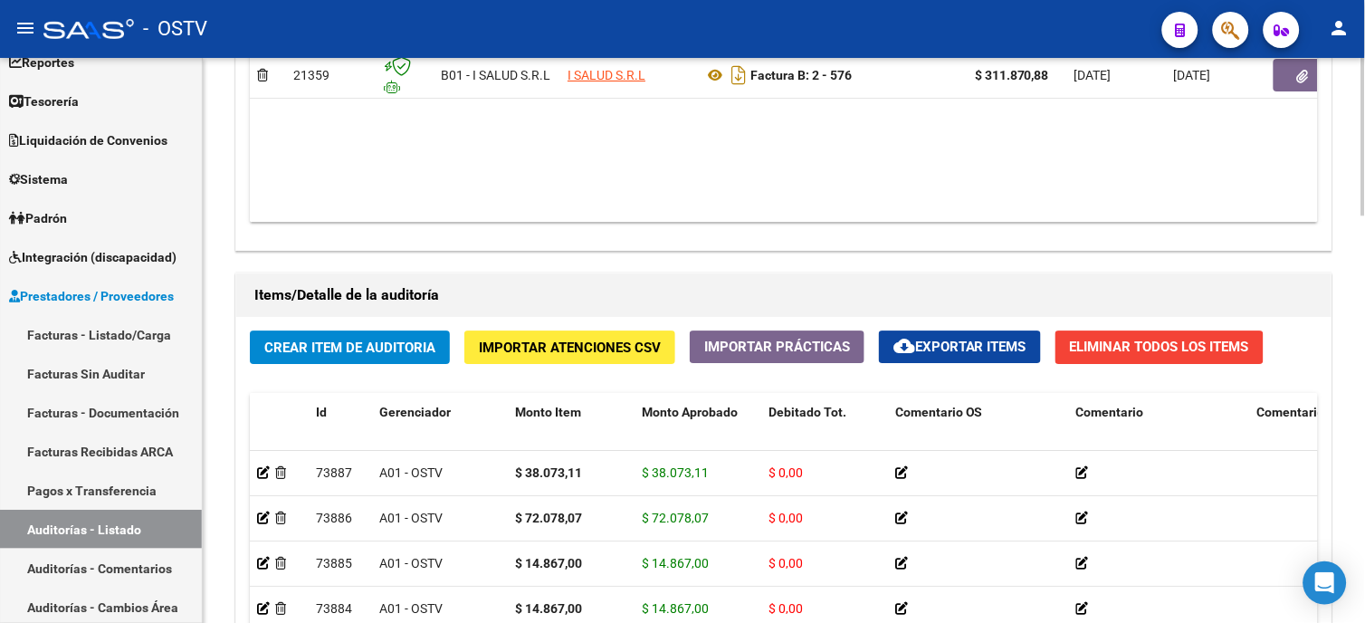
click at [348, 342] on span "Crear Item de Auditoria" at bounding box center [349, 347] width 171 height 16
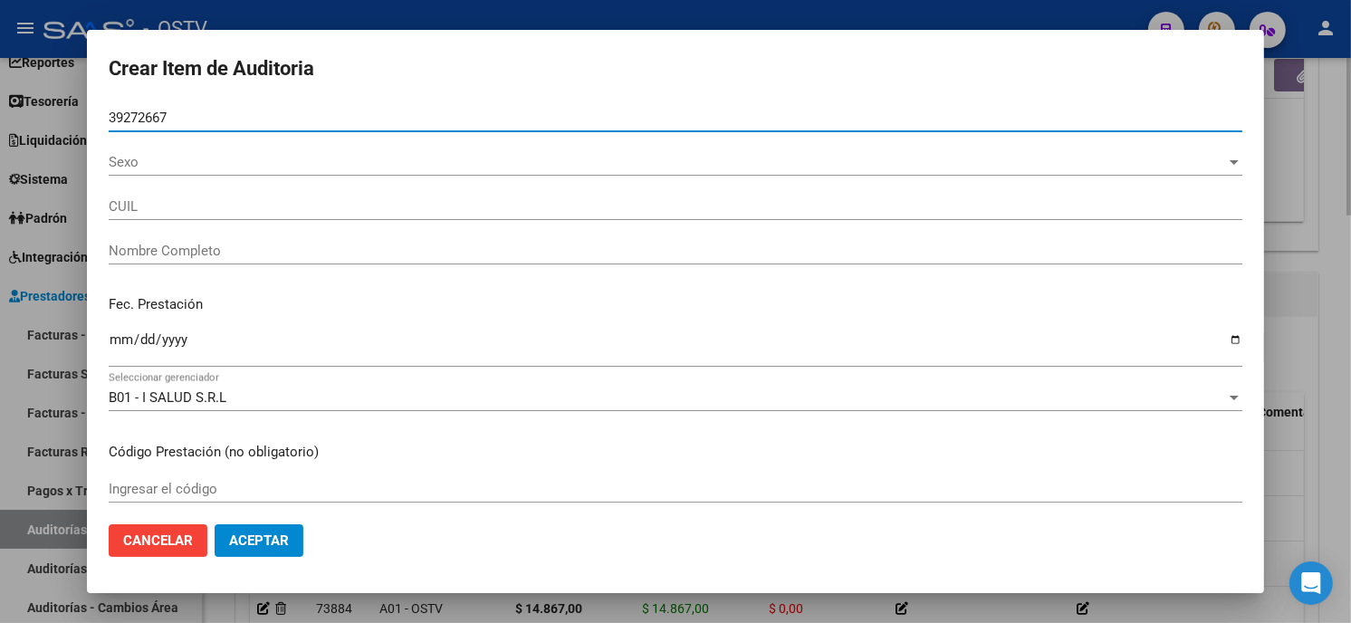
type input "39272667"
type input "20392726676"
type input "[PERSON_NAME]"
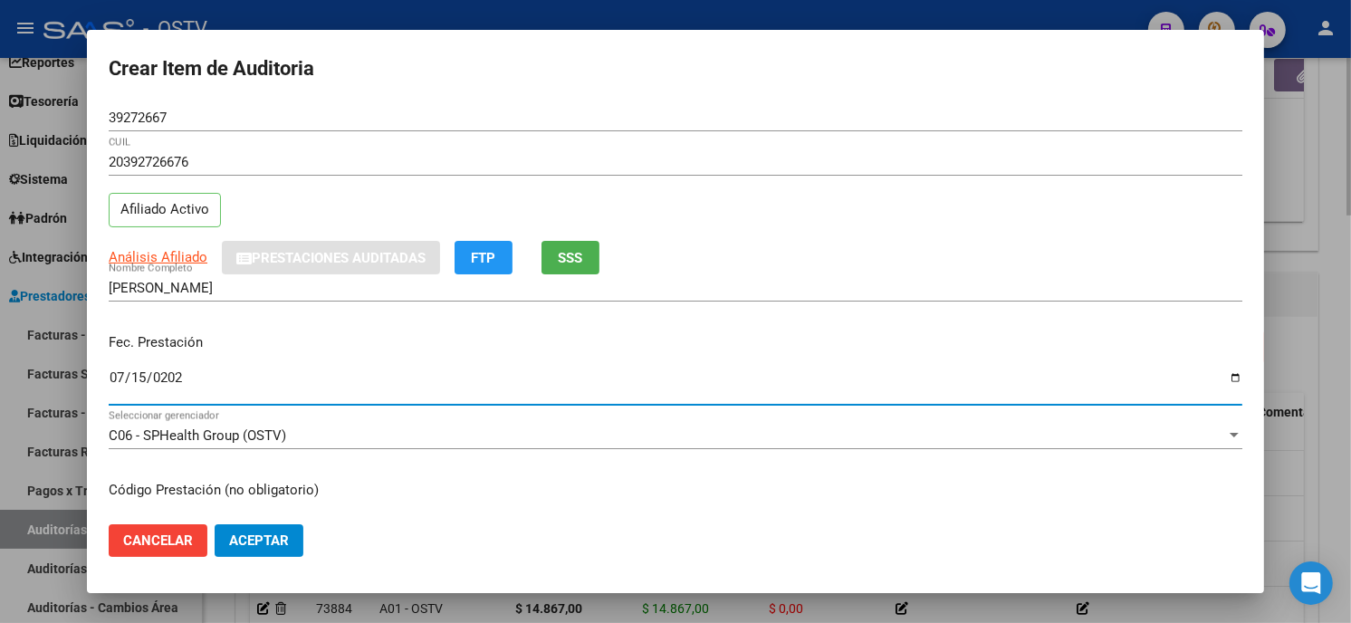
type input "[DATE]"
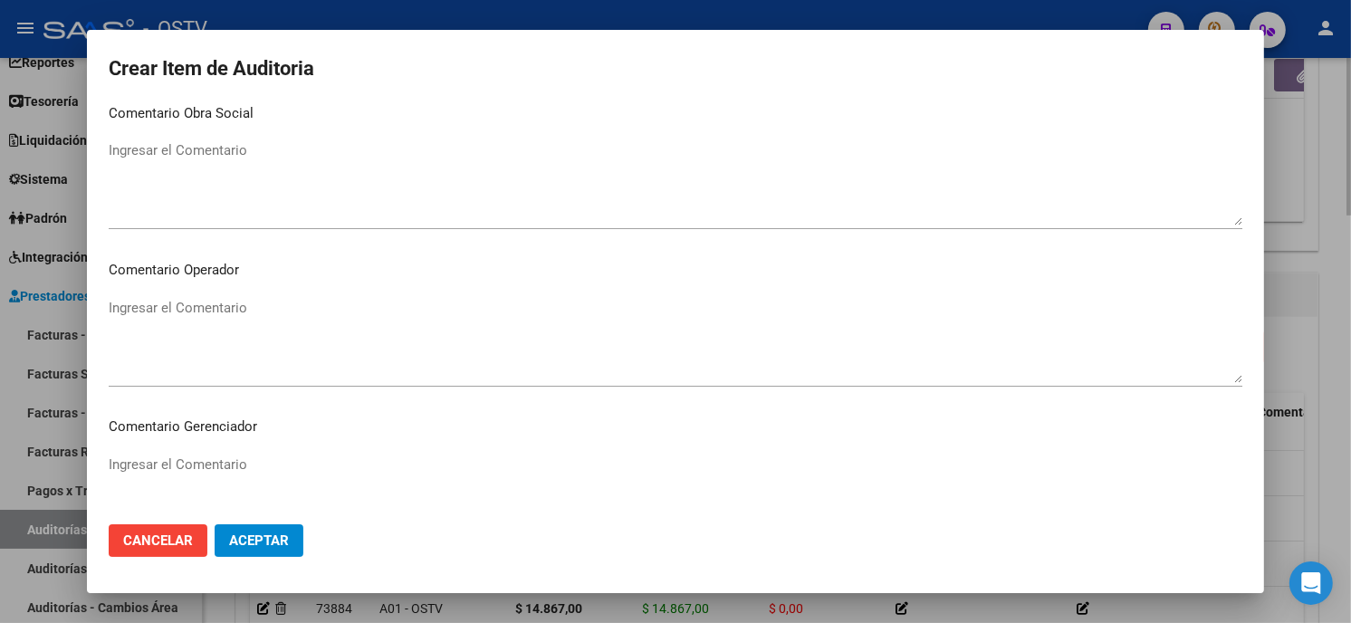
scroll to position [1148, 0]
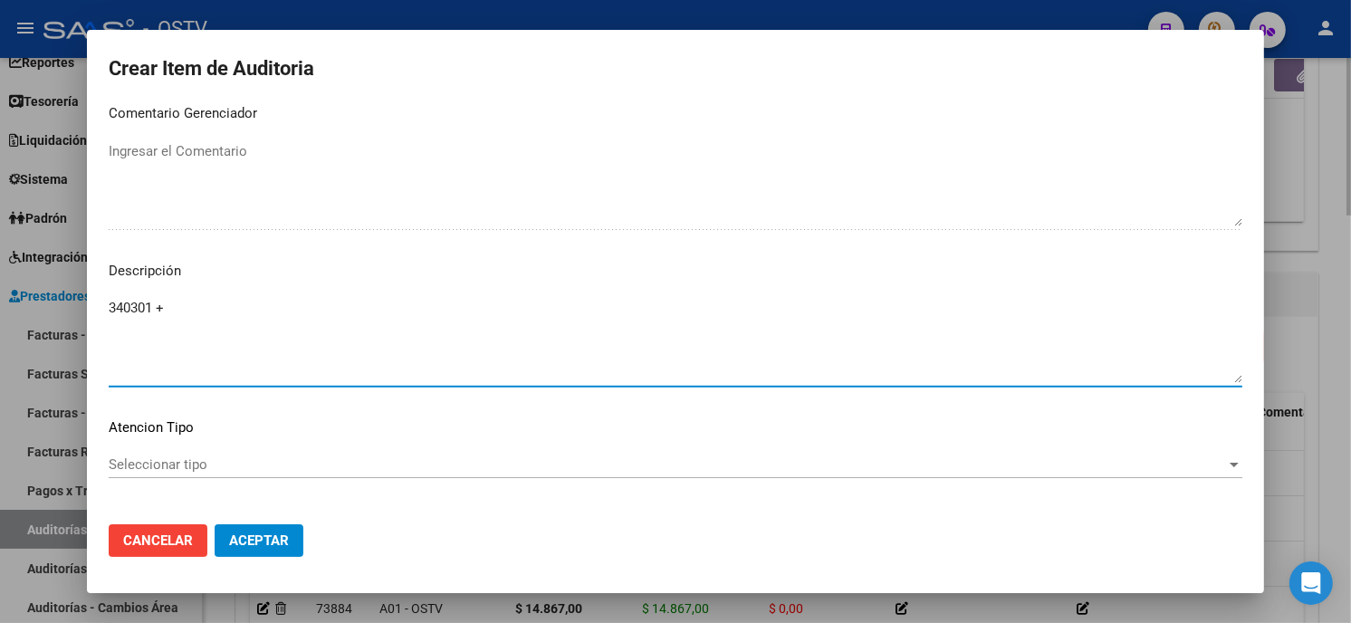
paste textarea "420101 Clínica médica"
type textarea "340301 + 420101 Clínica médica"
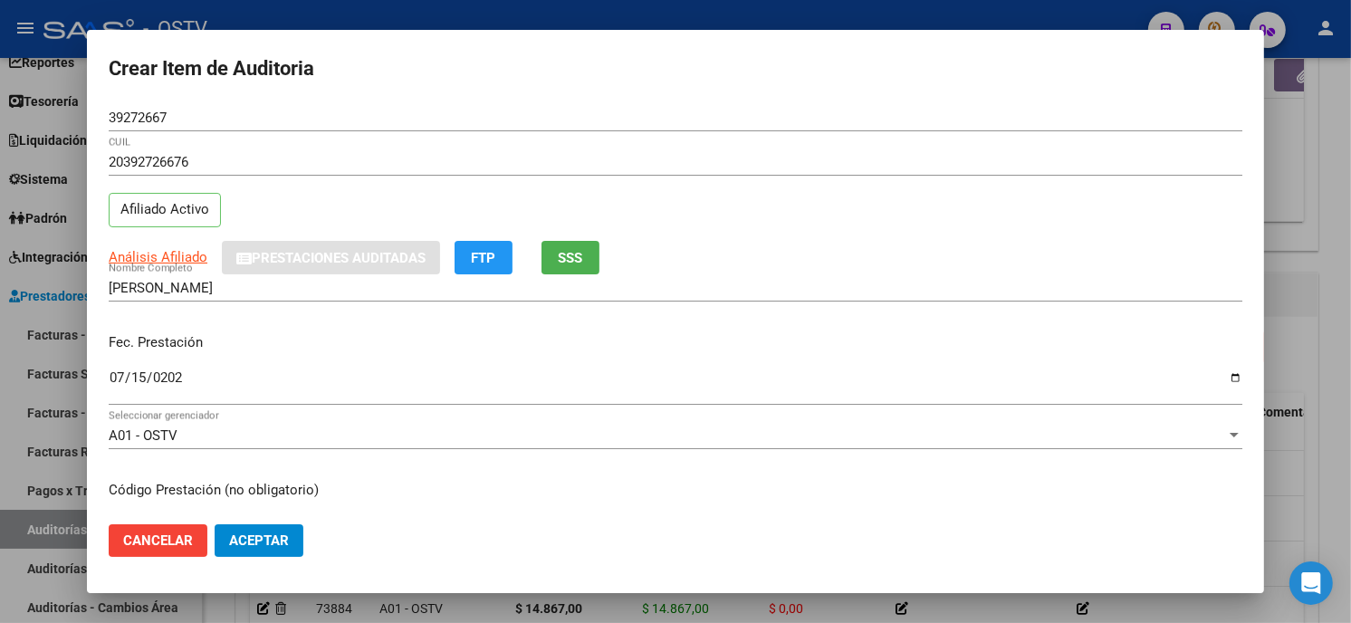
scroll to position [220, 0]
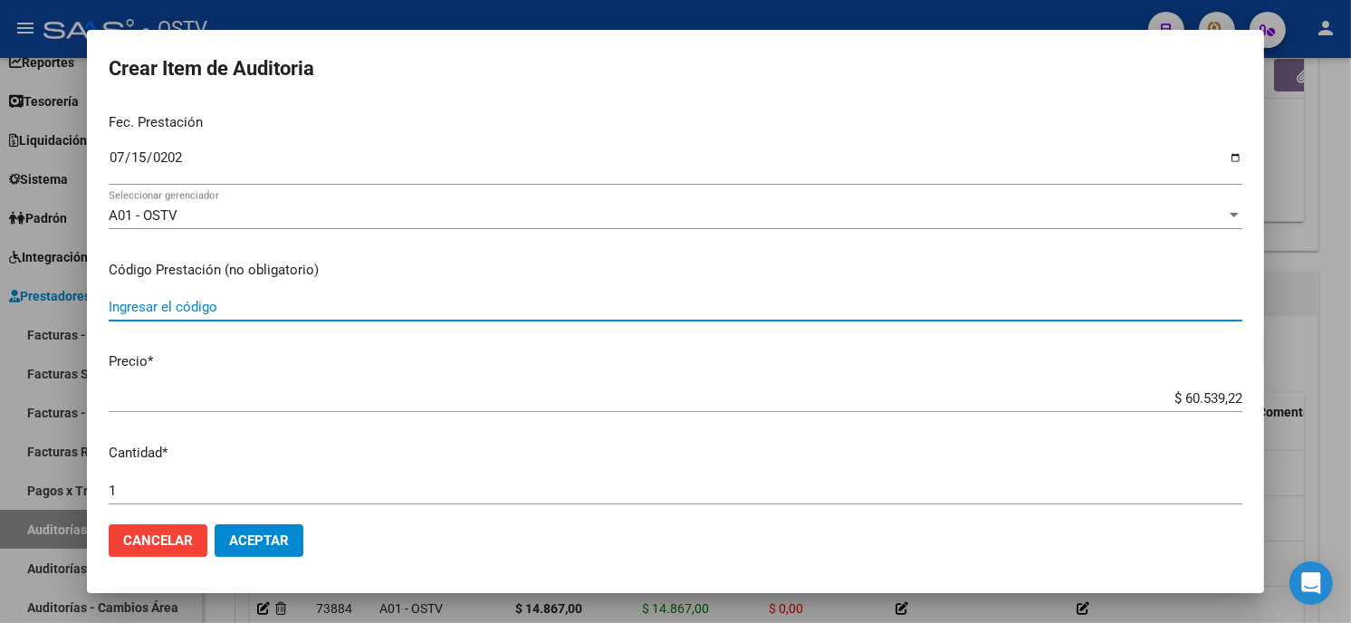
click at [315, 309] on input "Ingresar el código" at bounding box center [675, 307] width 1133 height 16
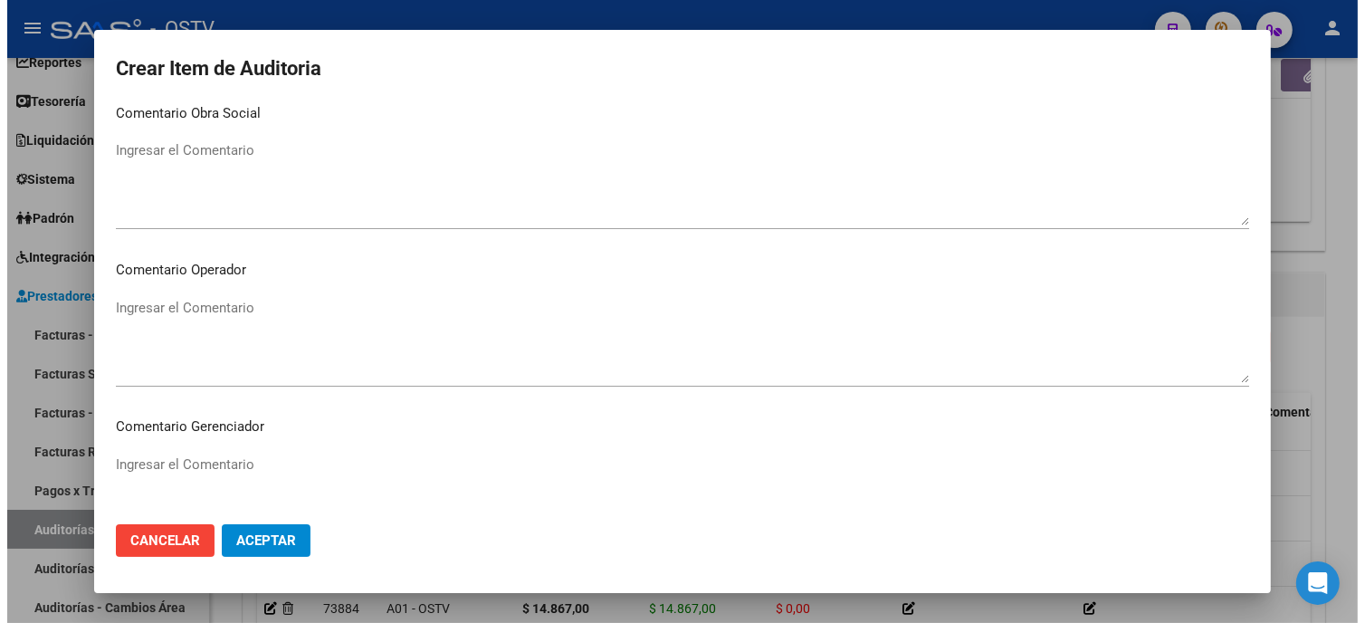
scroll to position [1148, 0]
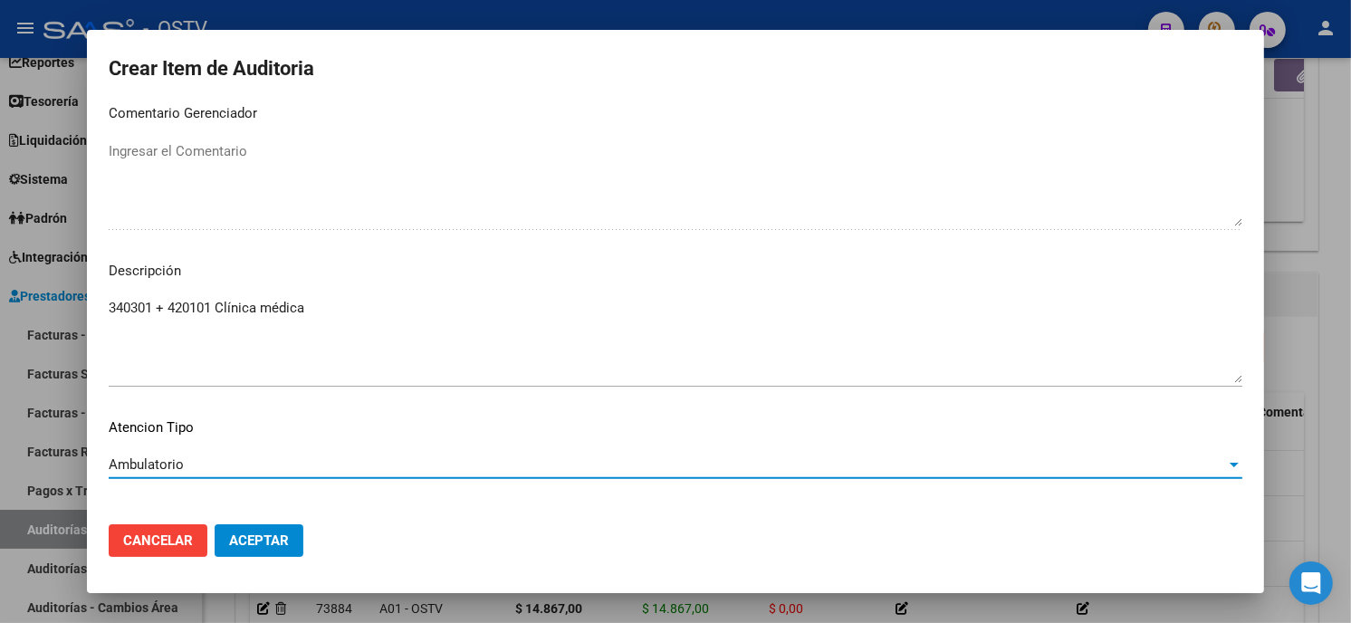
click at [286, 550] on button "Aceptar" at bounding box center [259, 540] width 89 height 33
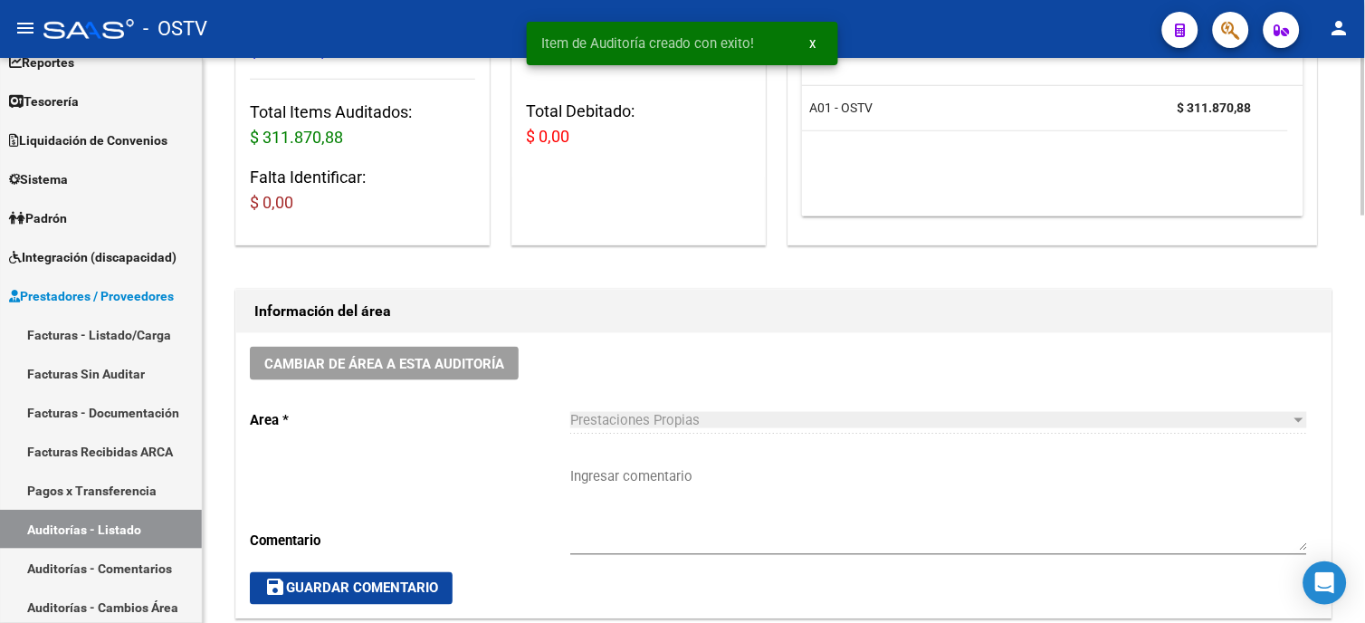
scroll to position [402, 0]
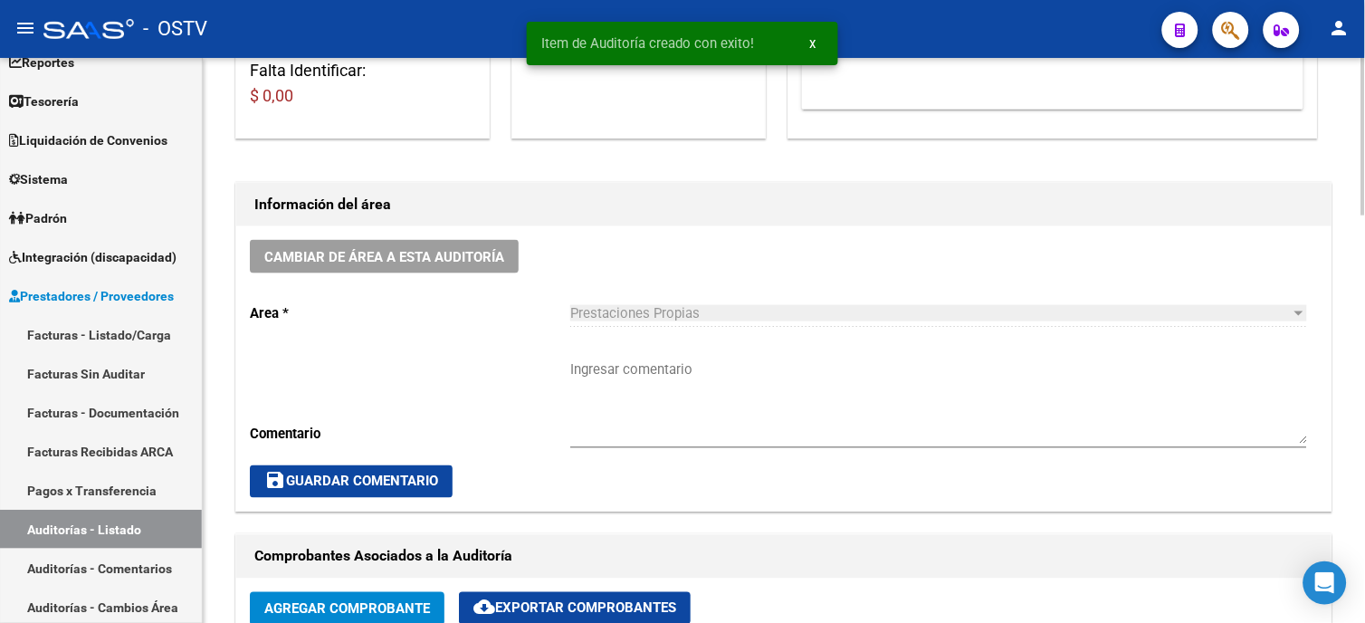
click at [596, 372] on textarea "Ingresar comentario" at bounding box center [938, 401] width 737 height 85
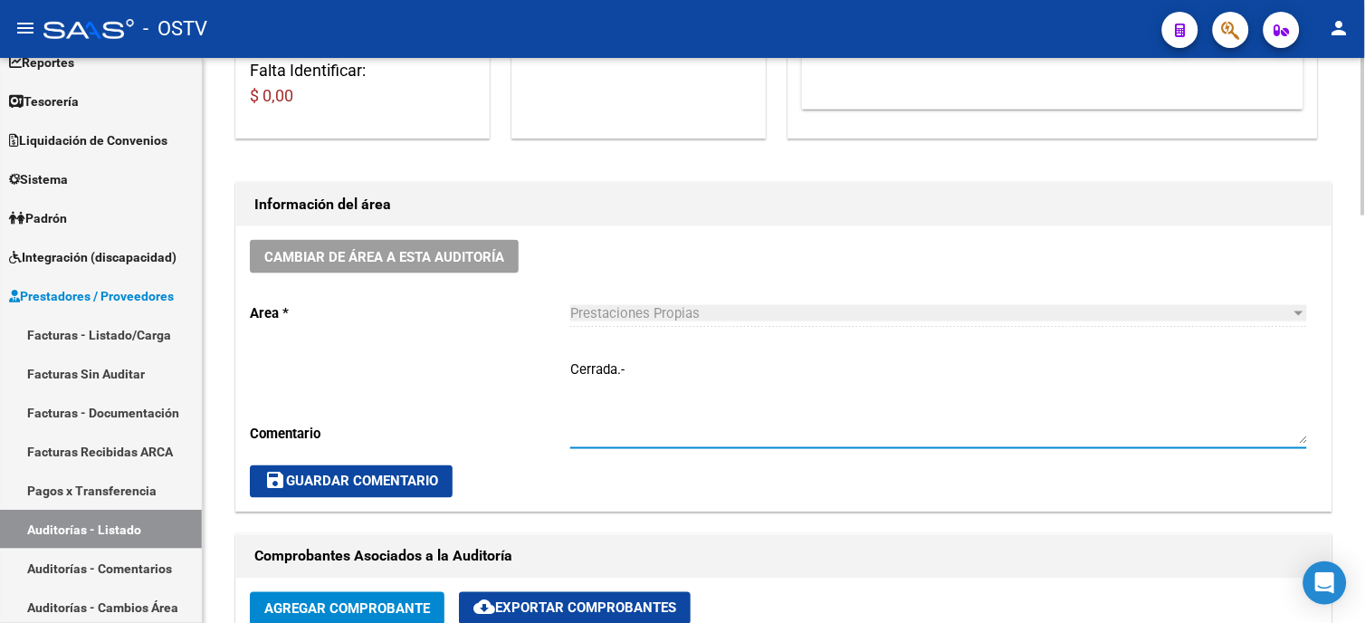
type textarea "Cerrada.-"
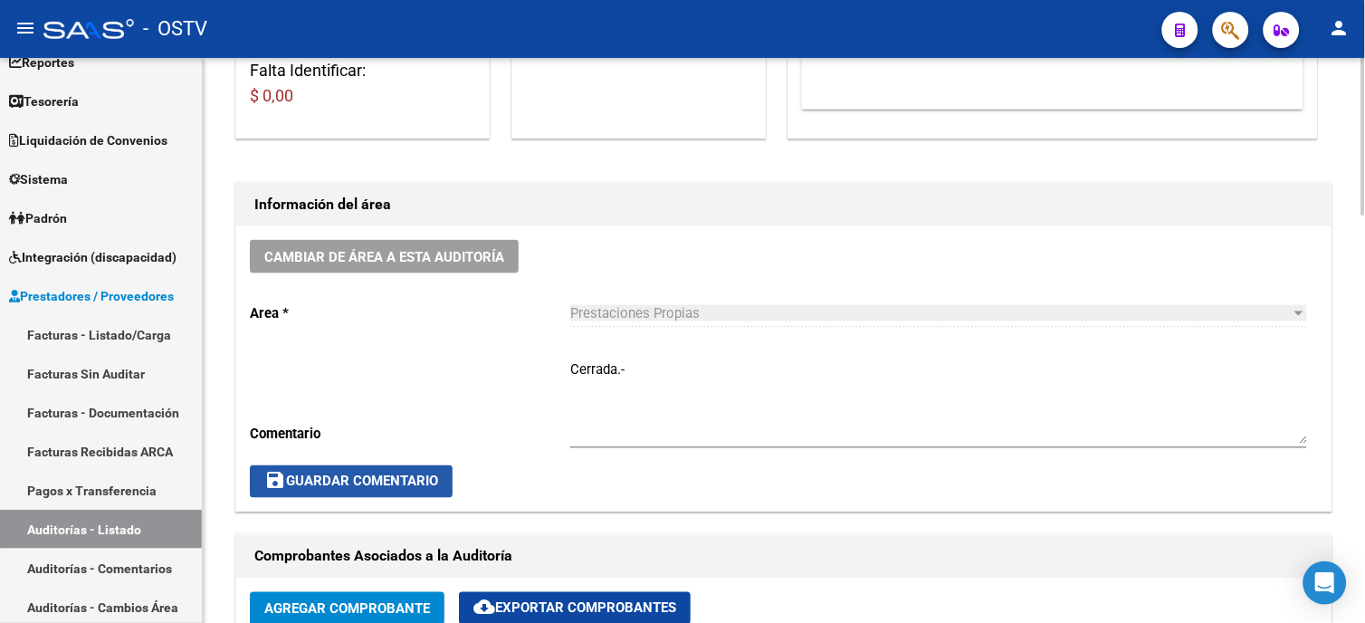
click at [396, 490] on span "save Guardar Comentario" at bounding box center [351, 481] width 174 height 16
click at [414, 480] on span "save Guardar Comentario" at bounding box center [351, 481] width 174 height 16
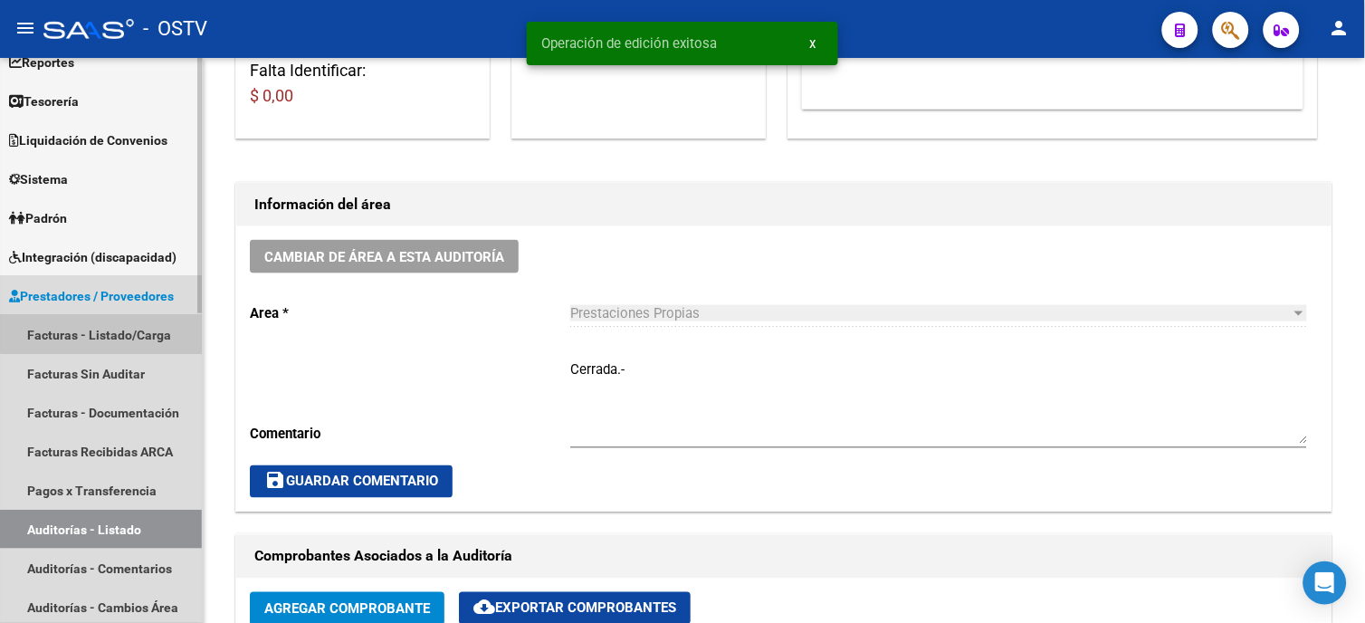
click at [138, 330] on link "Facturas - Listado/Carga" at bounding box center [101, 334] width 202 height 39
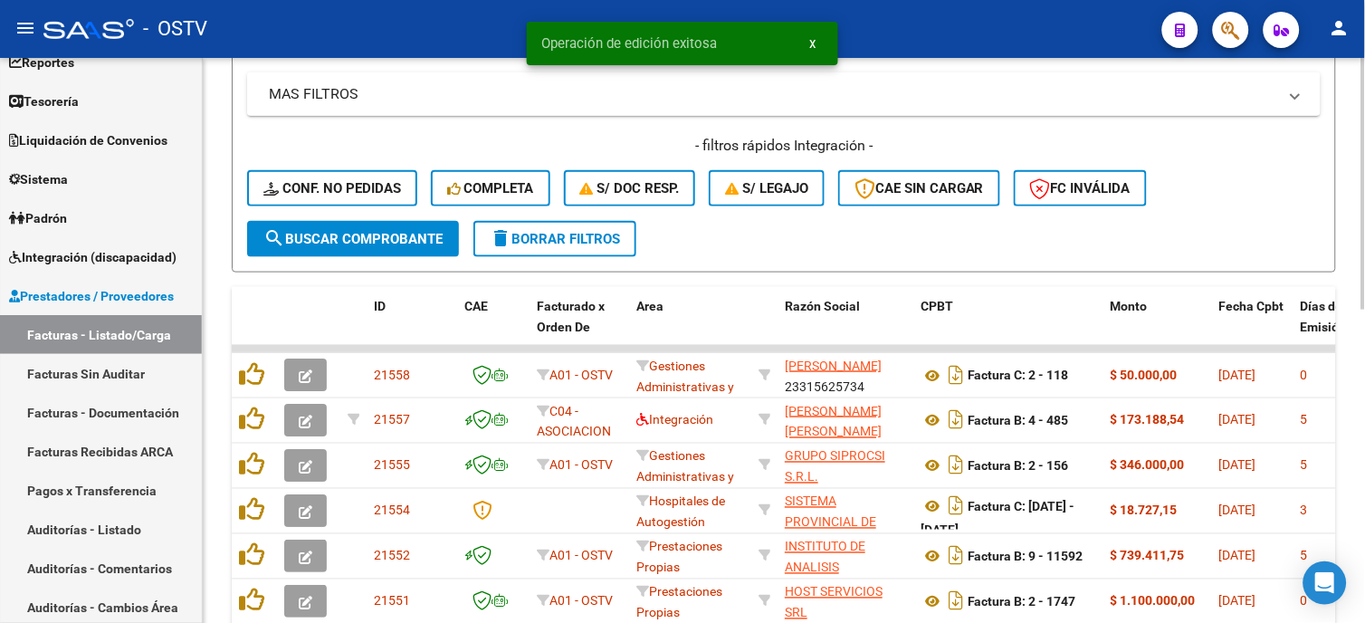
scroll to position [100, 0]
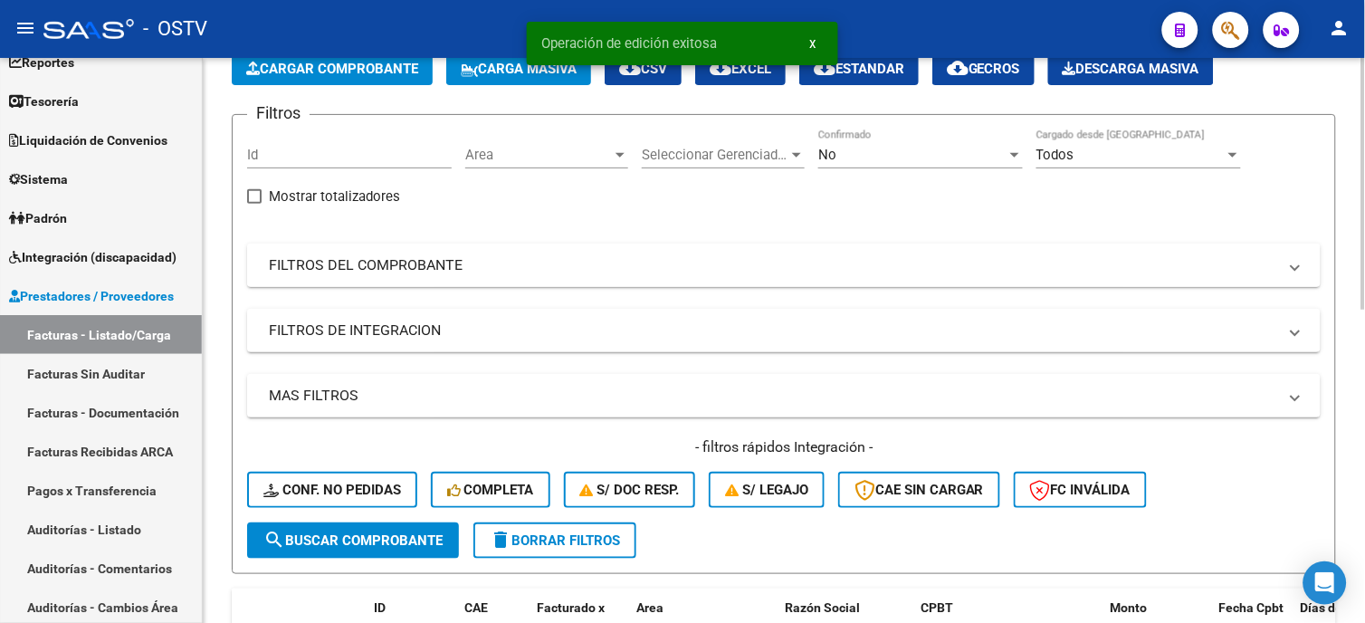
drag, startPoint x: 435, startPoint y: 249, endPoint x: 505, endPoint y: 276, distance: 74.8
click at [436, 247] on mat-expansion-panel-header "FILTROS DEL COMPROBANTE" at bounding box center [784, 265] width 1074 height 43
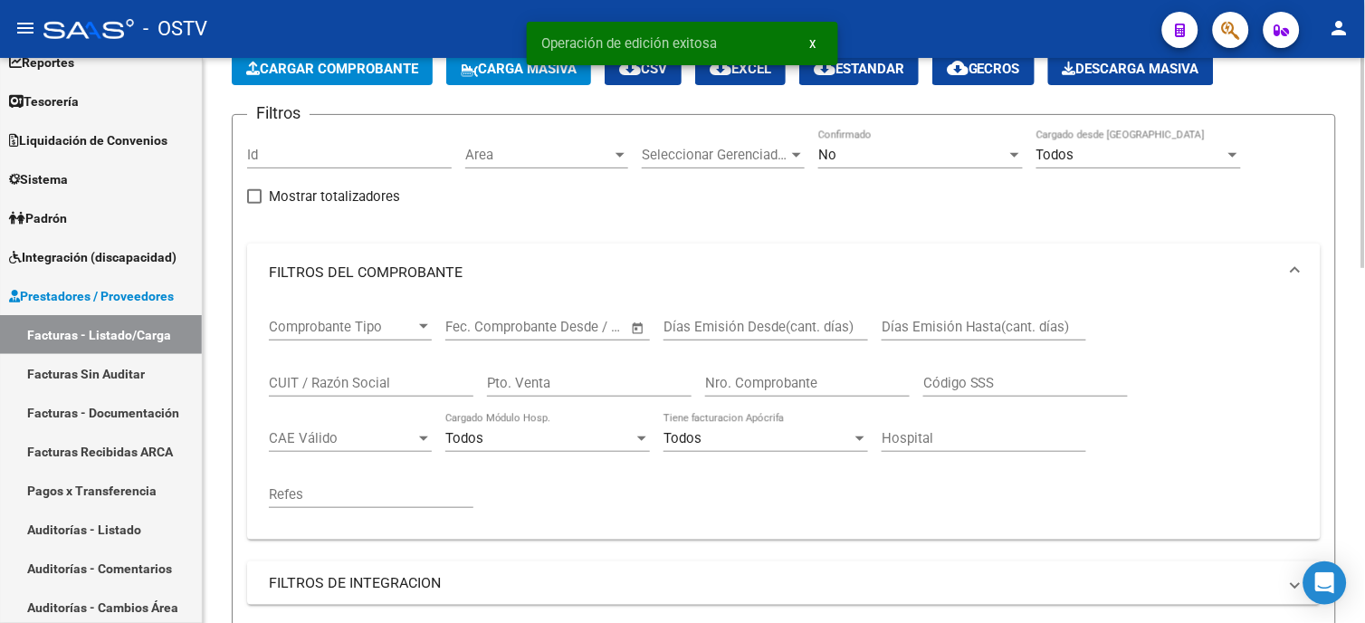
click at [799, 385] on input "Nro. Comprobante" at bounding box center [807, 383] width 205 height 16
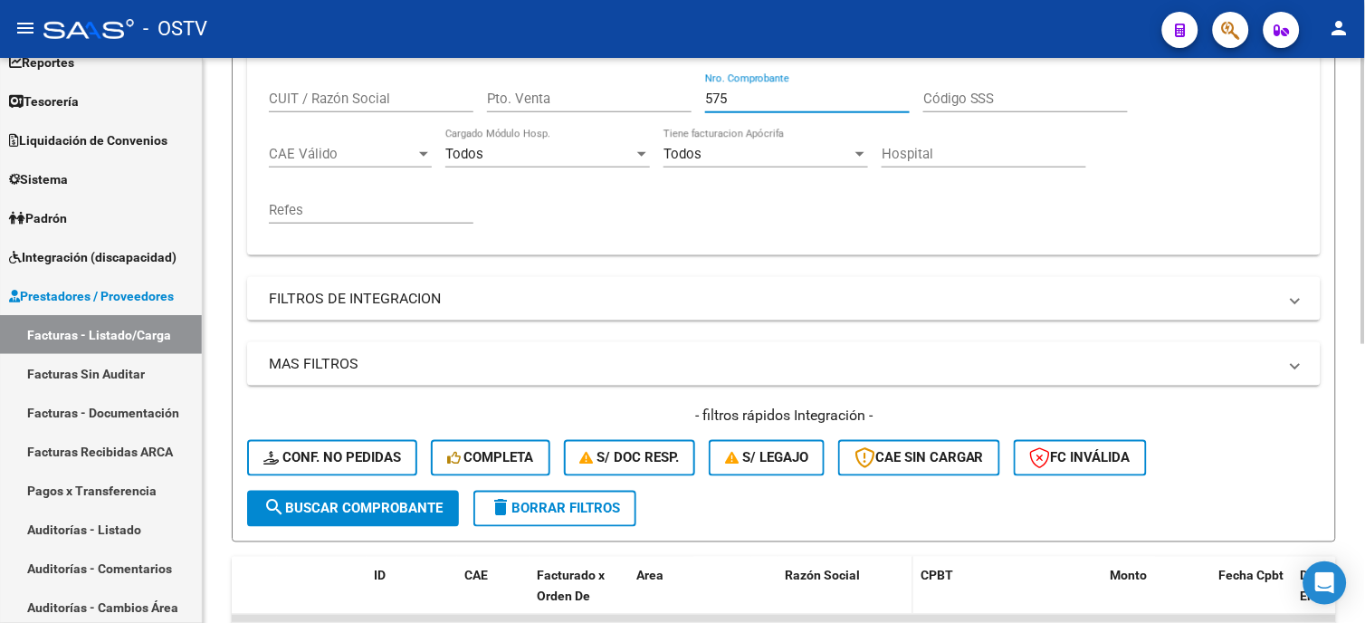
scroll to position [552, 0]
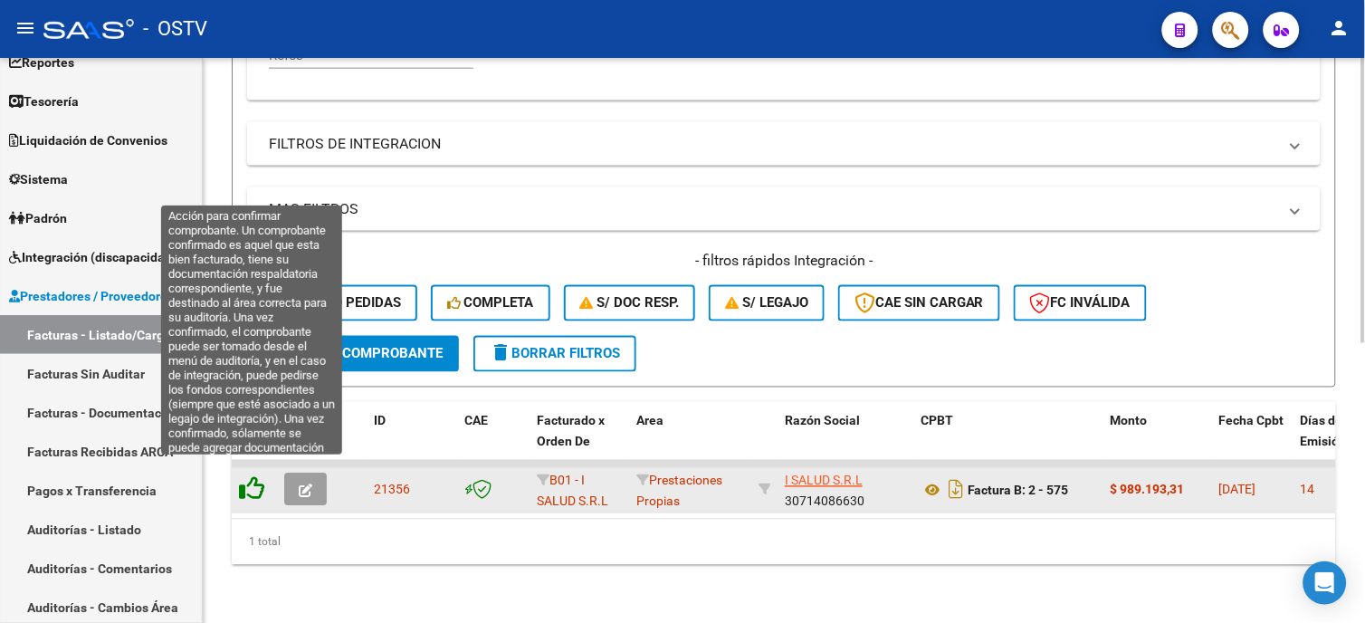
type input "575"
click at [256, 476] on icon at bounding box center [251, 488] width 25 height 25
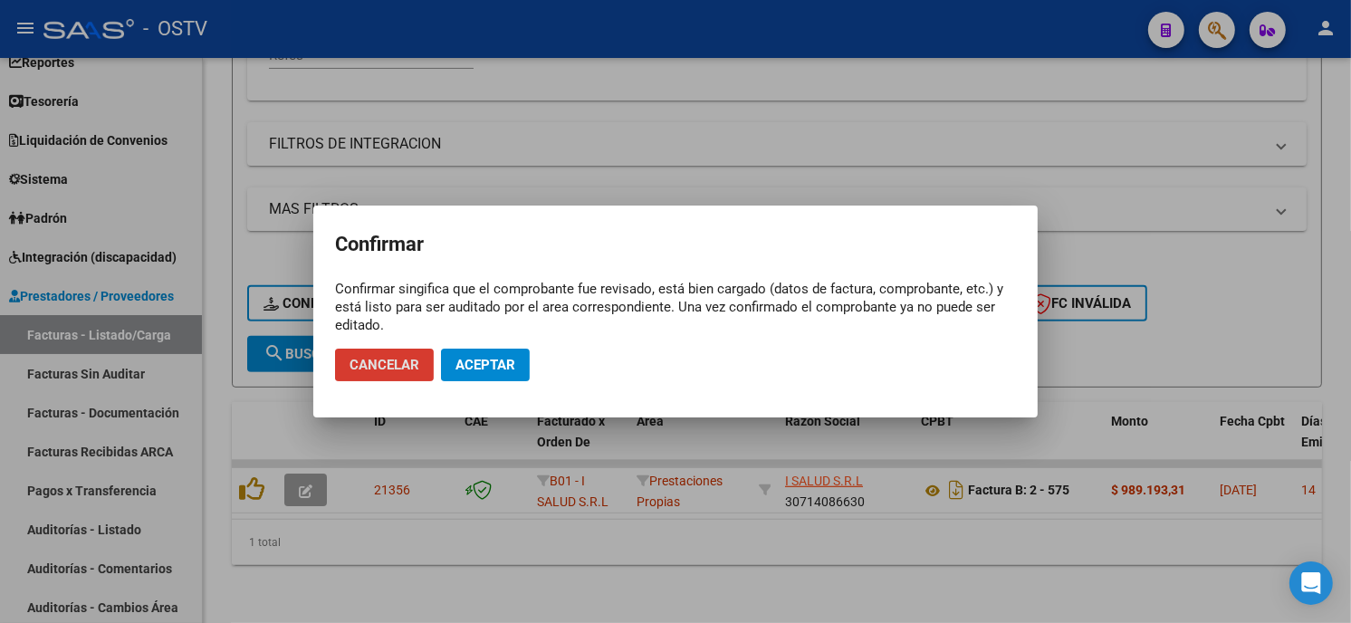
click at [494, 362] on span "Aceptar" at bounding box center [485, 365] width 60 height 16
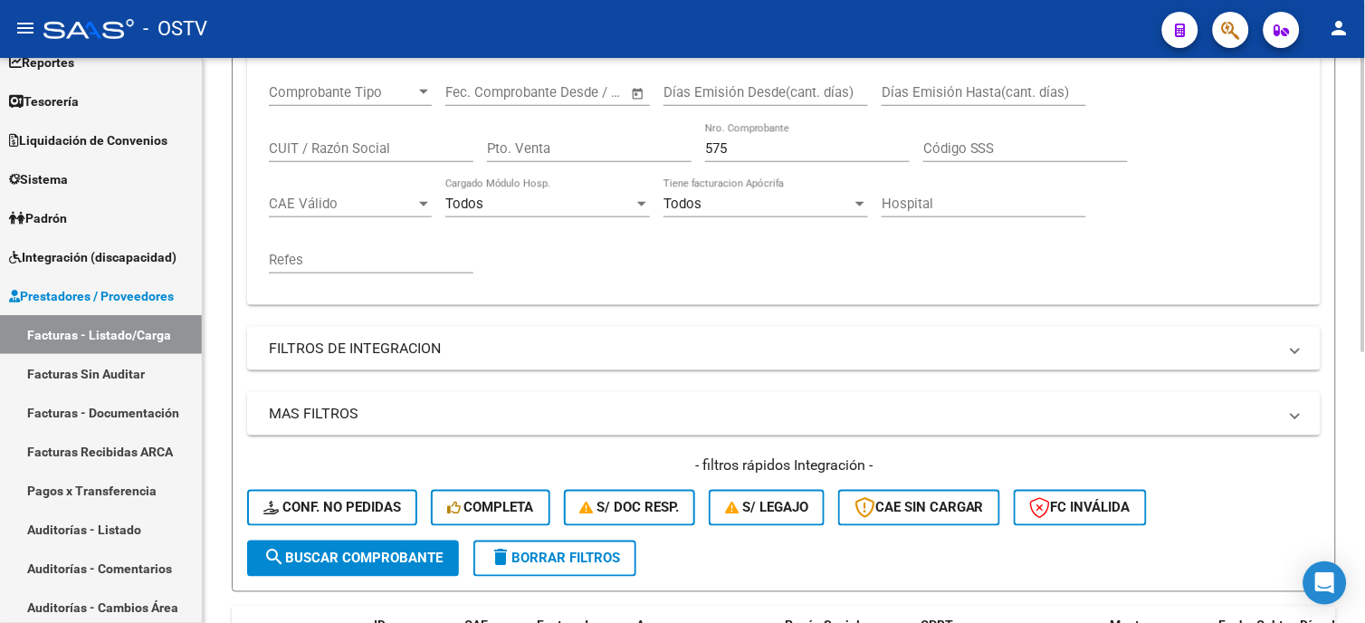
scroll to position [321, 0]
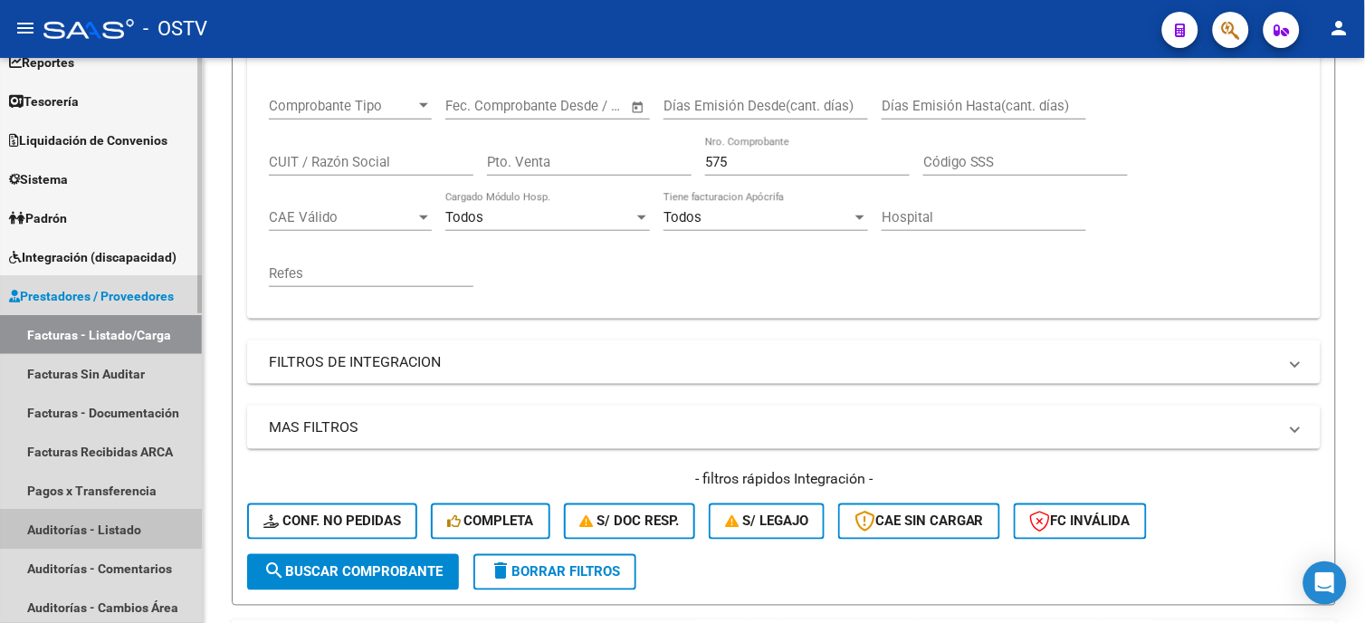
drag, startPoint x: 58, startPoint y: 525, endPoint x: 156, endPoint y: 492, distance: 103.1
click at [59, 525] on link "Auditorías - Listado" at bounding box center [101, 529] width 202 height 39
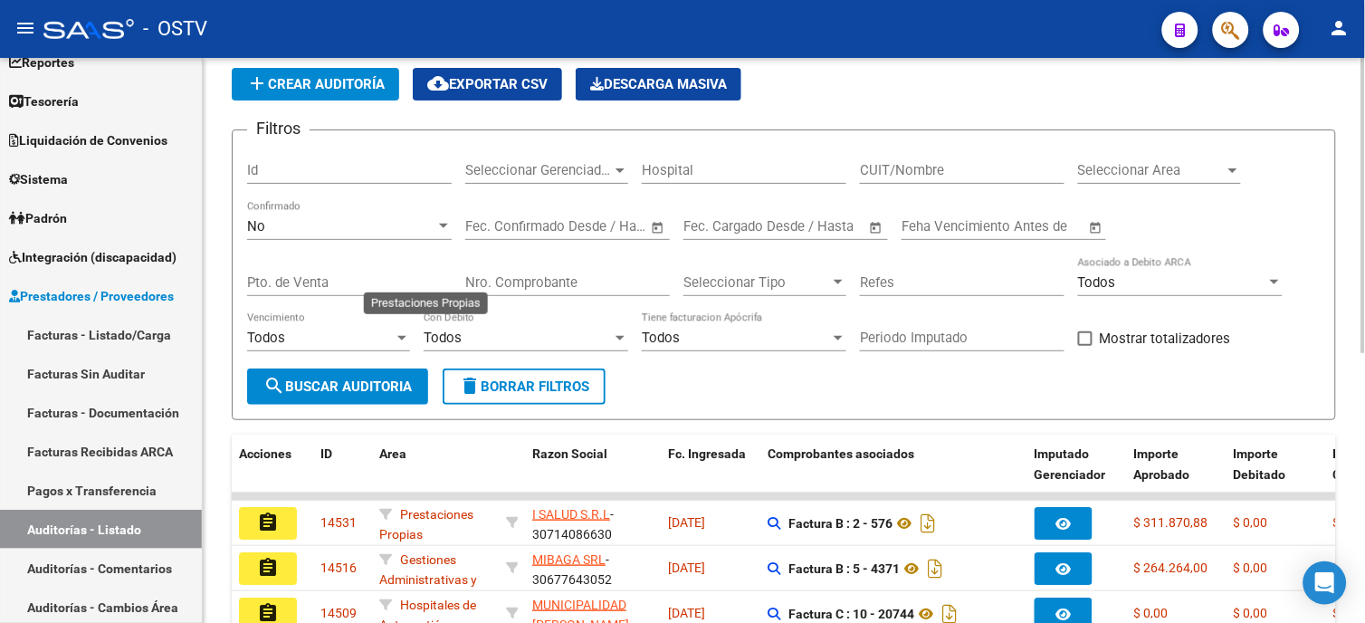
scroll to position [20, 0]
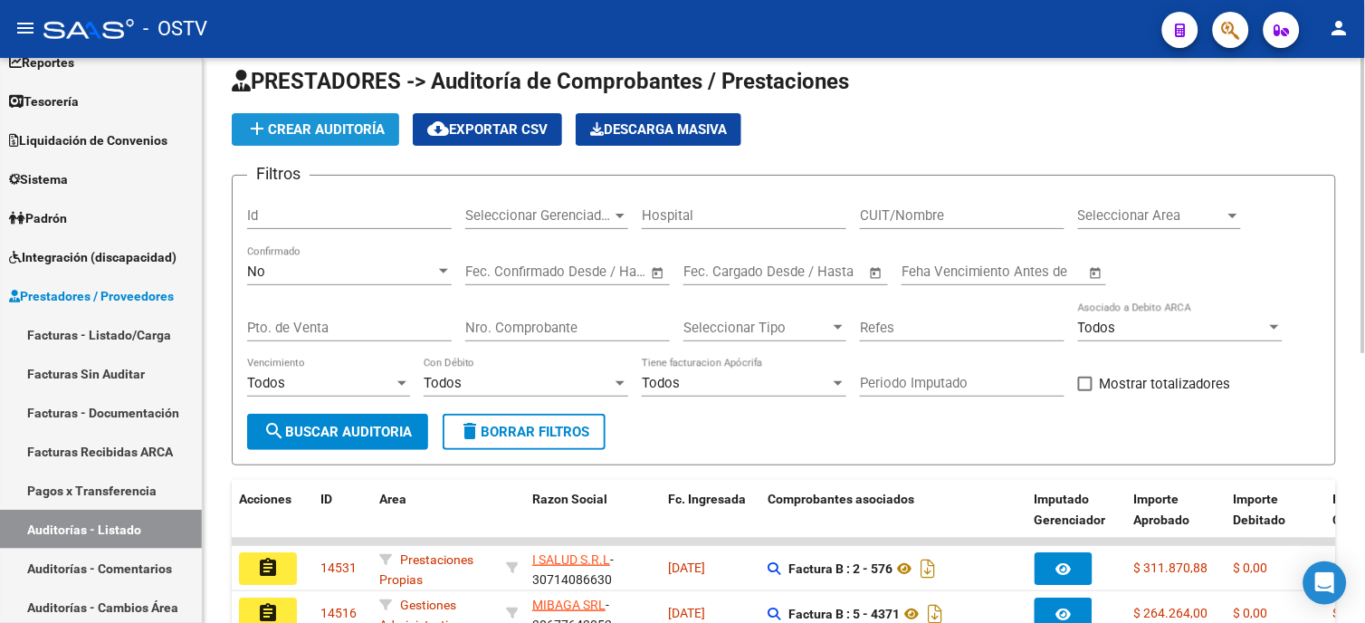
click at [359, 133] on span "add Crear Auditoría" at bounding box center [315, 129] width 139 height 16
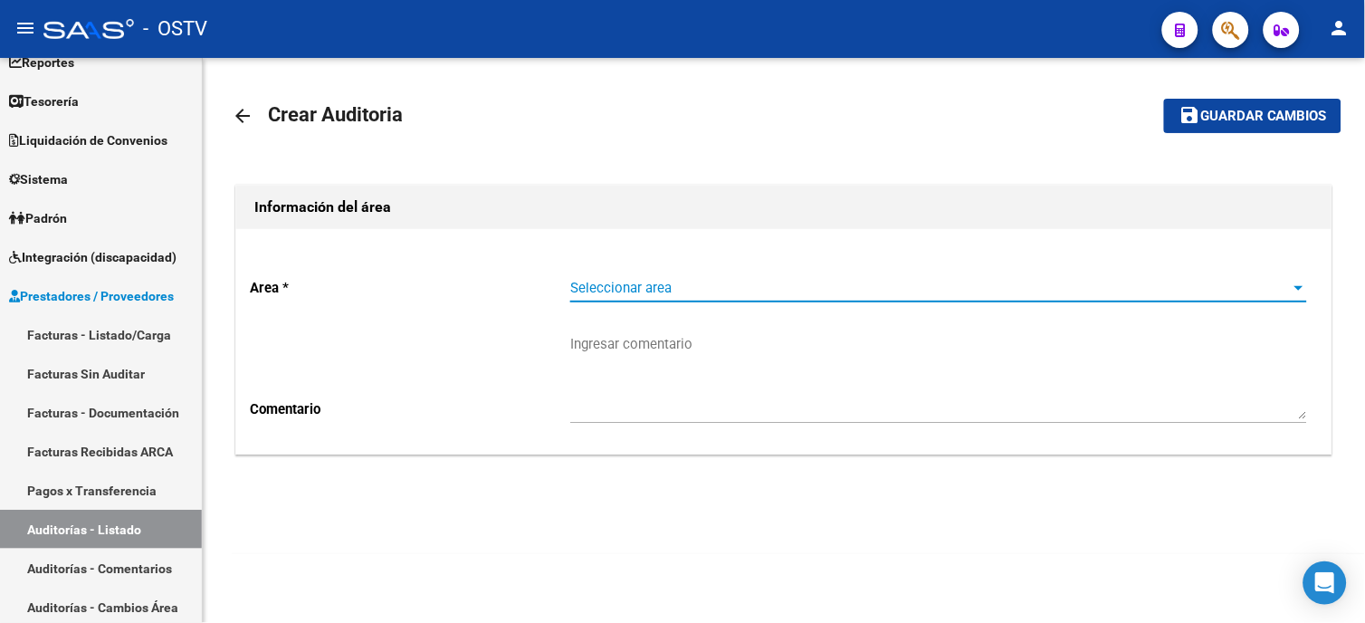
click at [620, 288] on span "Seleccionar area" at bounding box center [930, 288] width 721 height 16
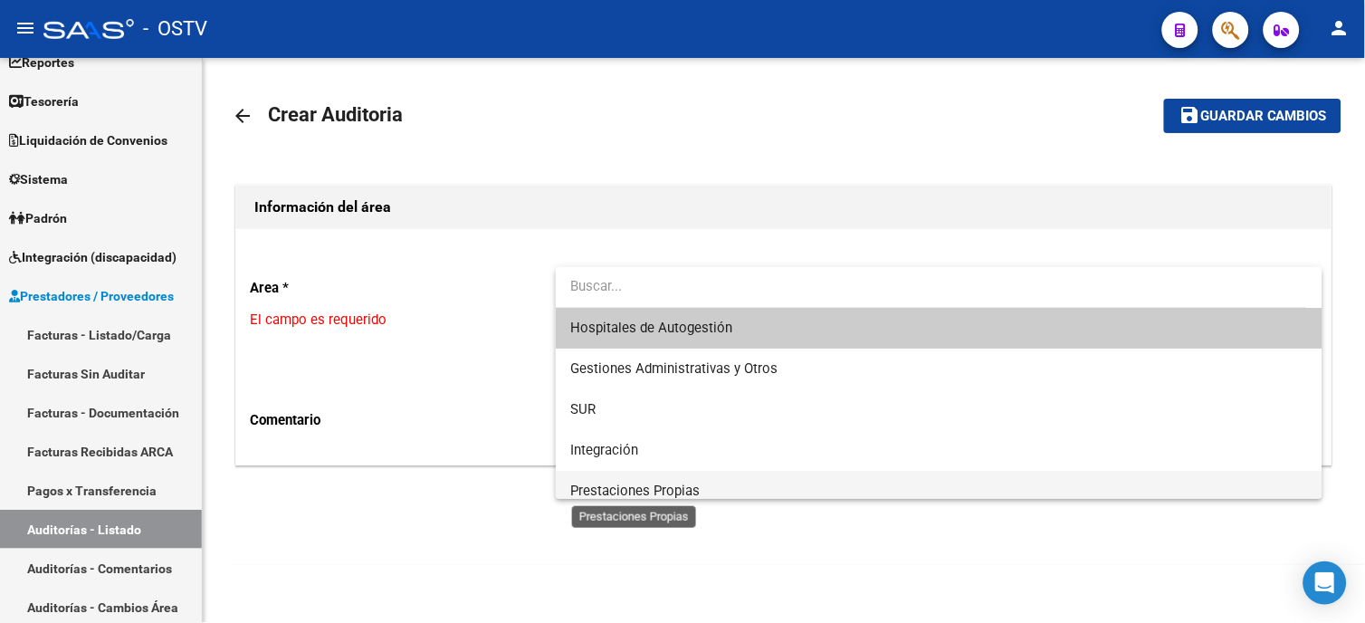
click at [613, 489] on span "Prestaciones Propias" at bounding box center [634, 491] width 129 height 16
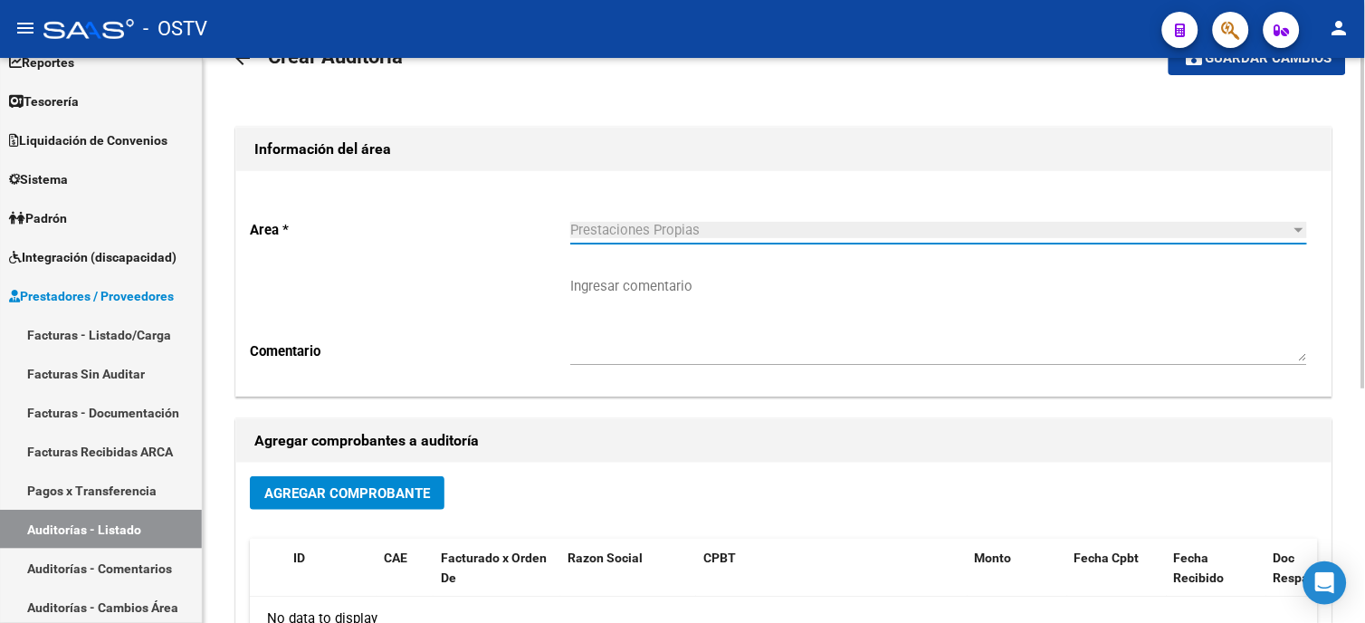
scroll to position [100, 0]
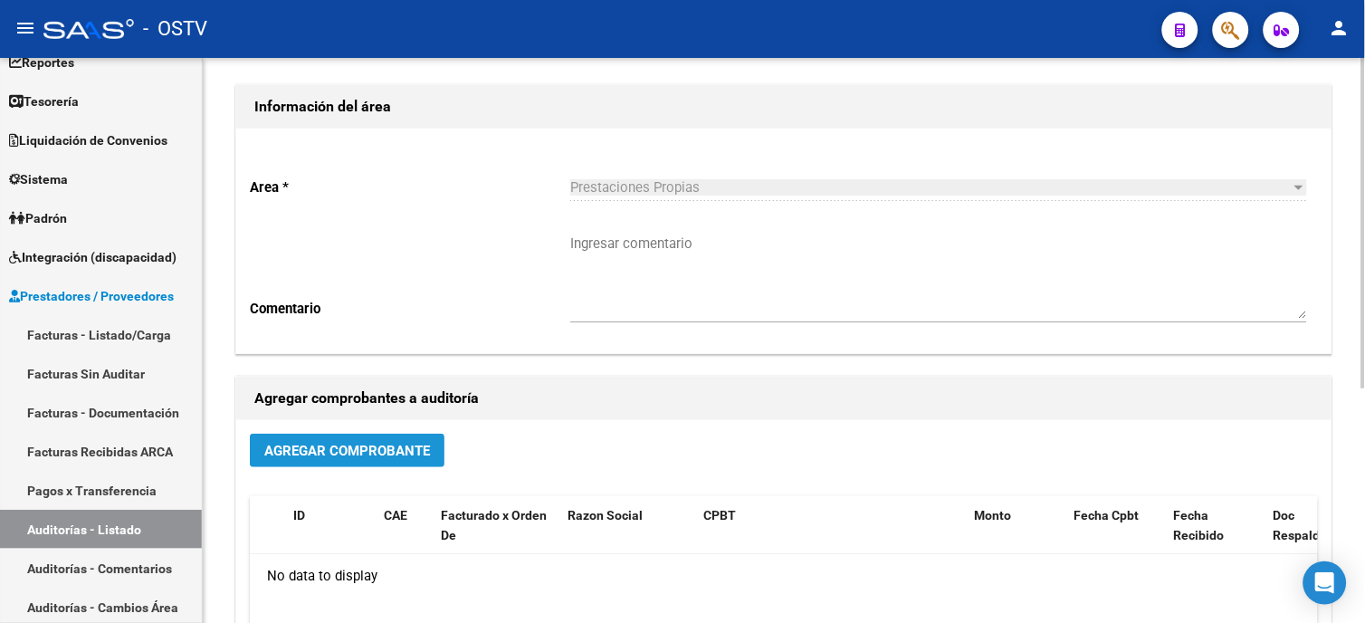
click at [424, 449] on span "Agregar Comprobante" at bounding box center [347, 451] width 166 height 16
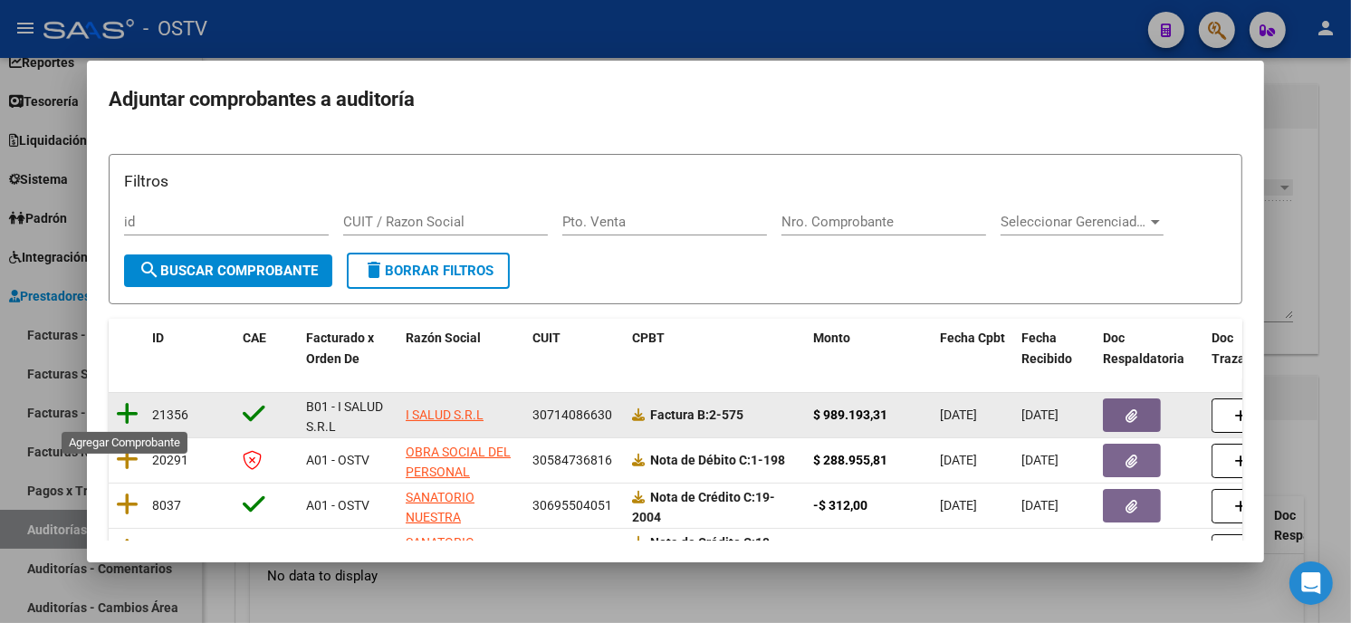
click at [121, 419] on icon at bounding box center [127, 413] width 23 height 25
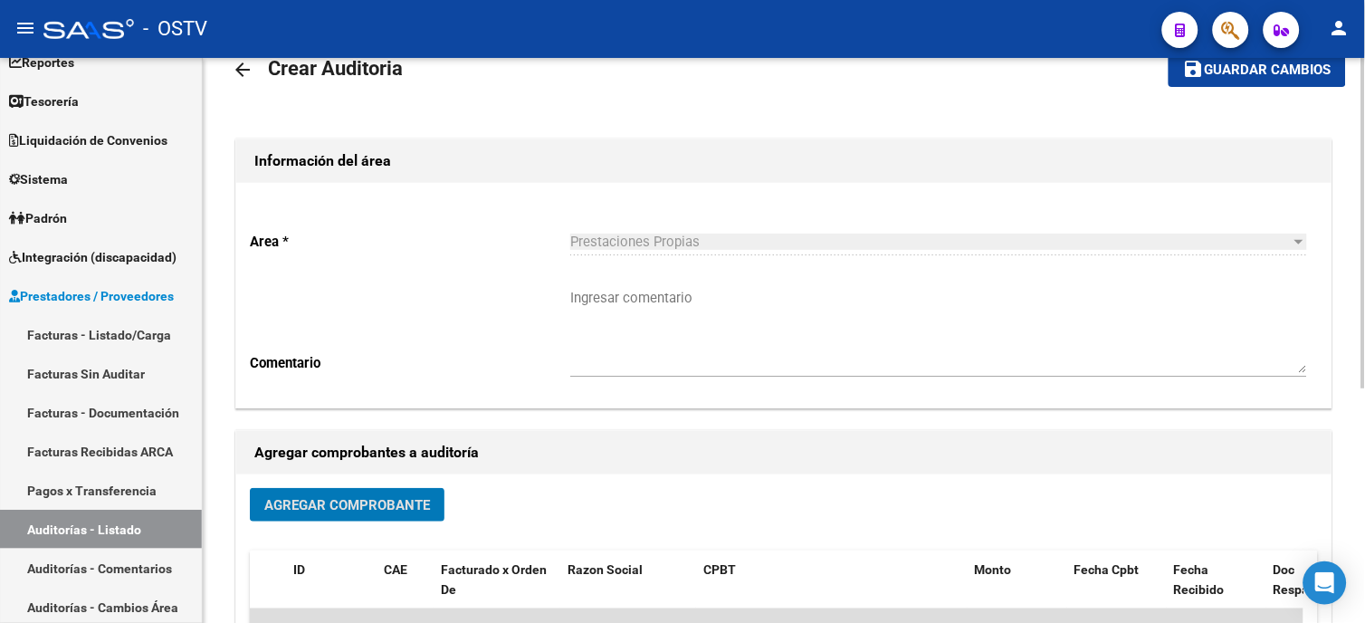
scroll to position [0, 0]
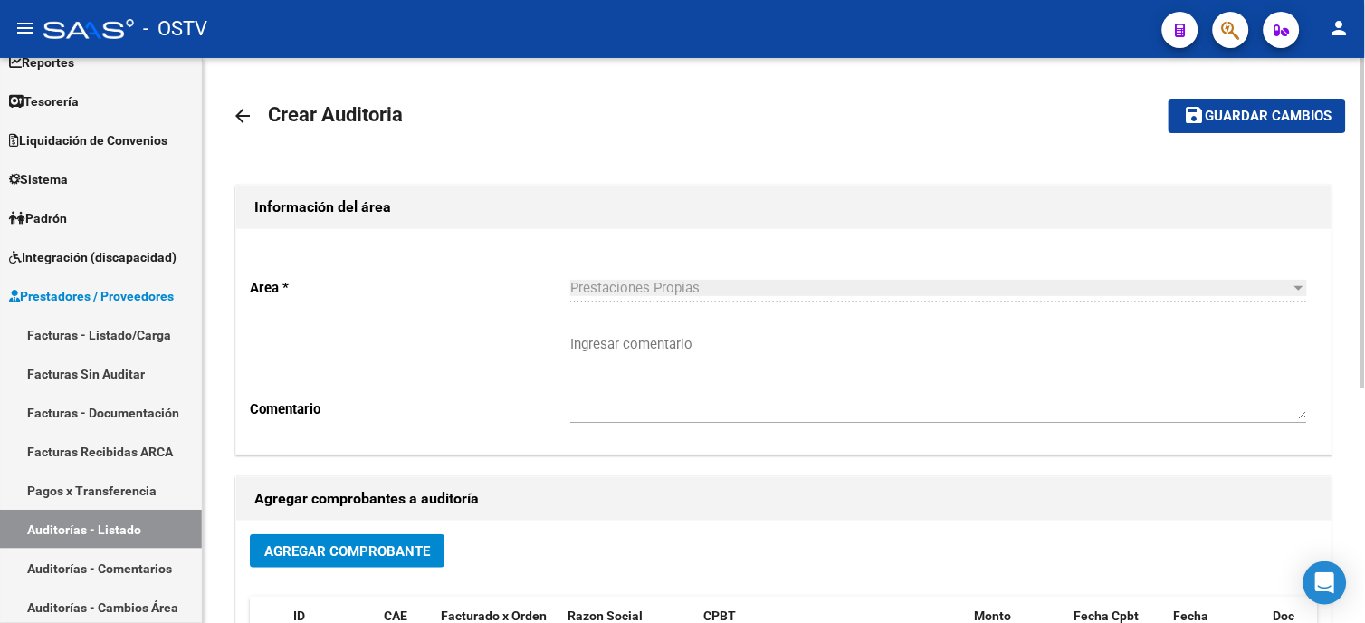
click at [1260, 96] on mat-toolbar-row "save Guardar cambios" at bounding box center [1230, 116] width 234 height 58
click at [1256, 116] on span "Guardar cambios" at bounding box center [1268, 117] width 127 height 16
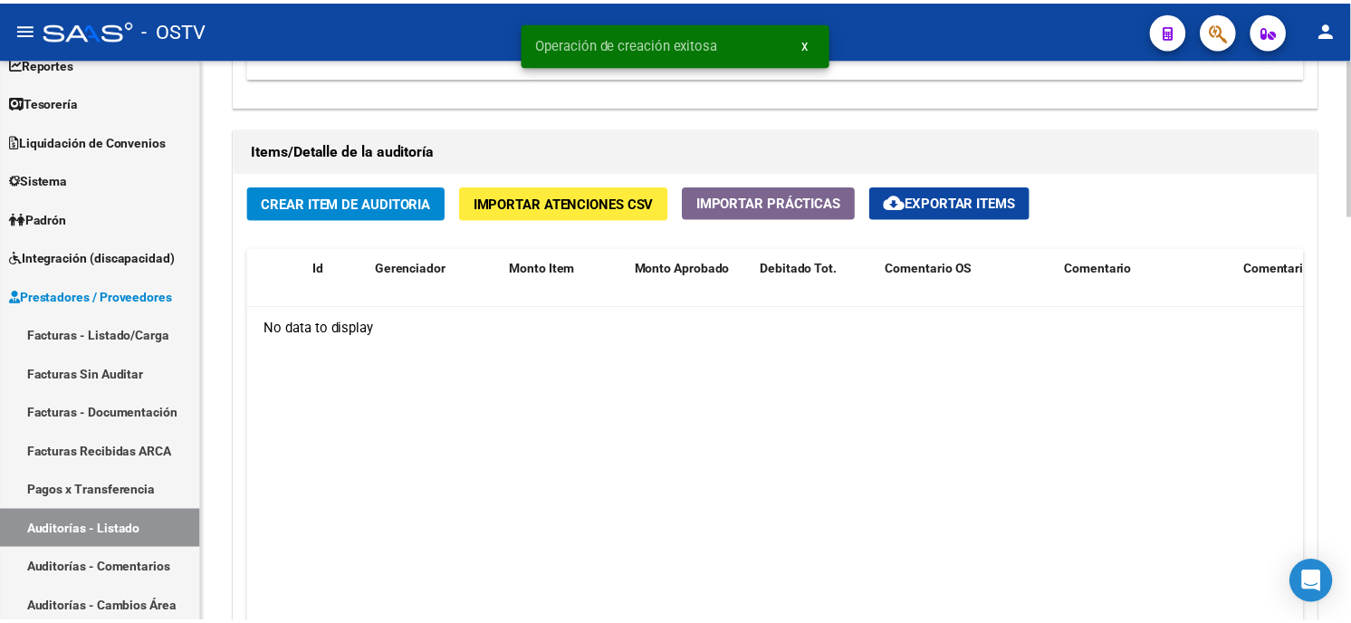
scroll to position [1307, 0]
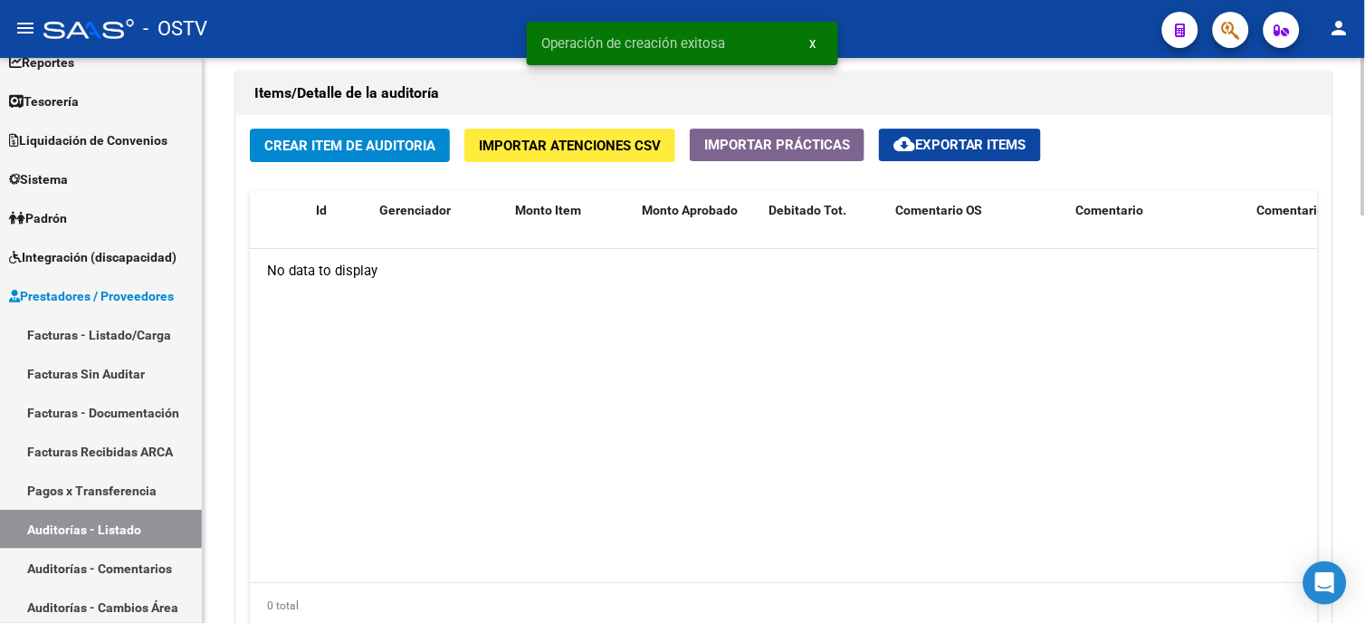
click at [306, 143] on span "Crear Item de Auditoria" at bounding box center [349, 146] width 171 height 16
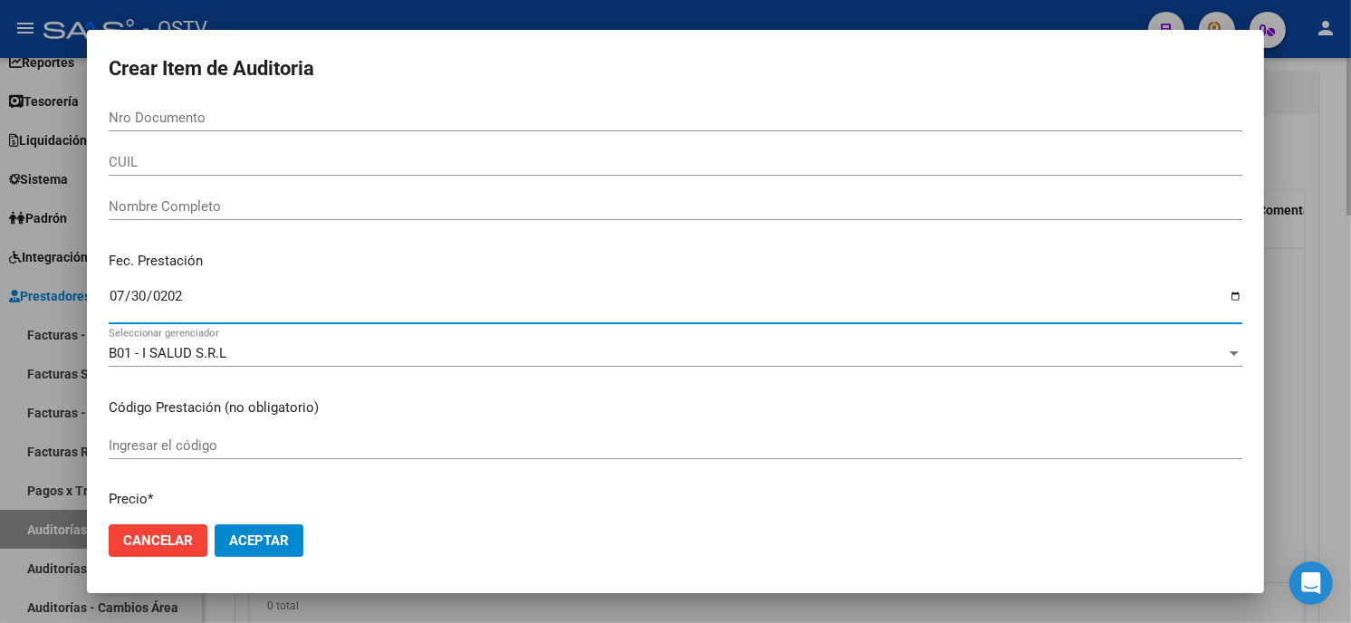
type input "[DATE]"
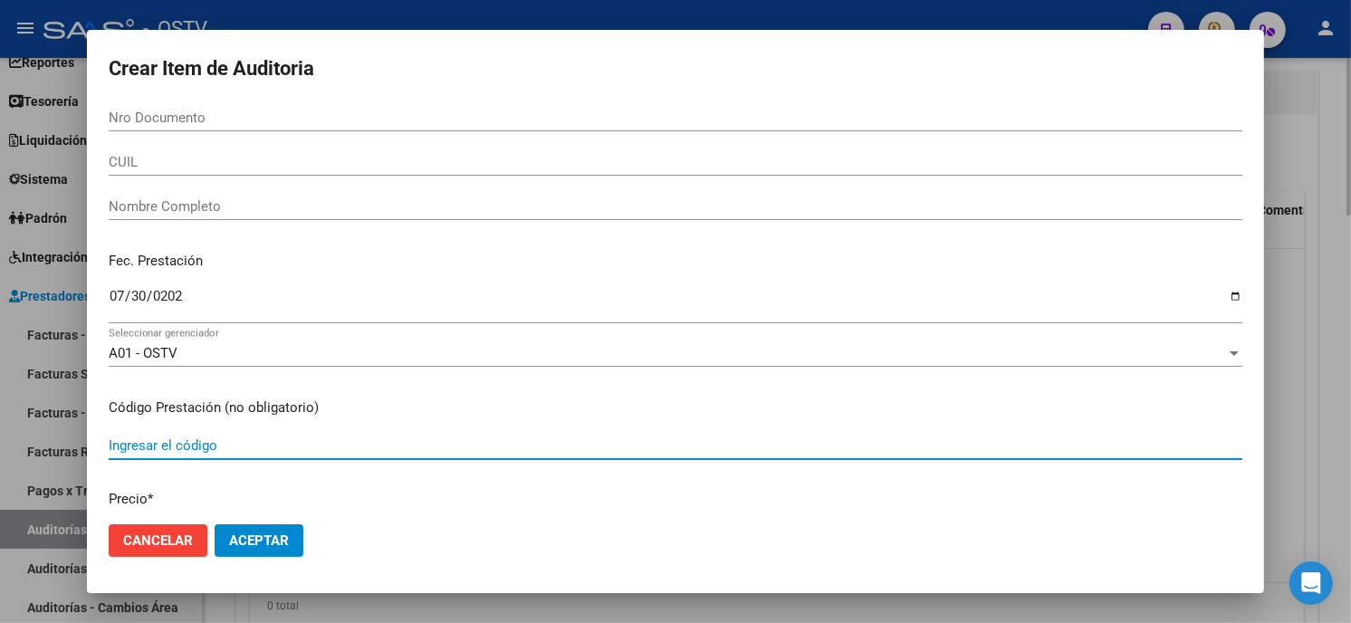
scroll to position [229, 0]
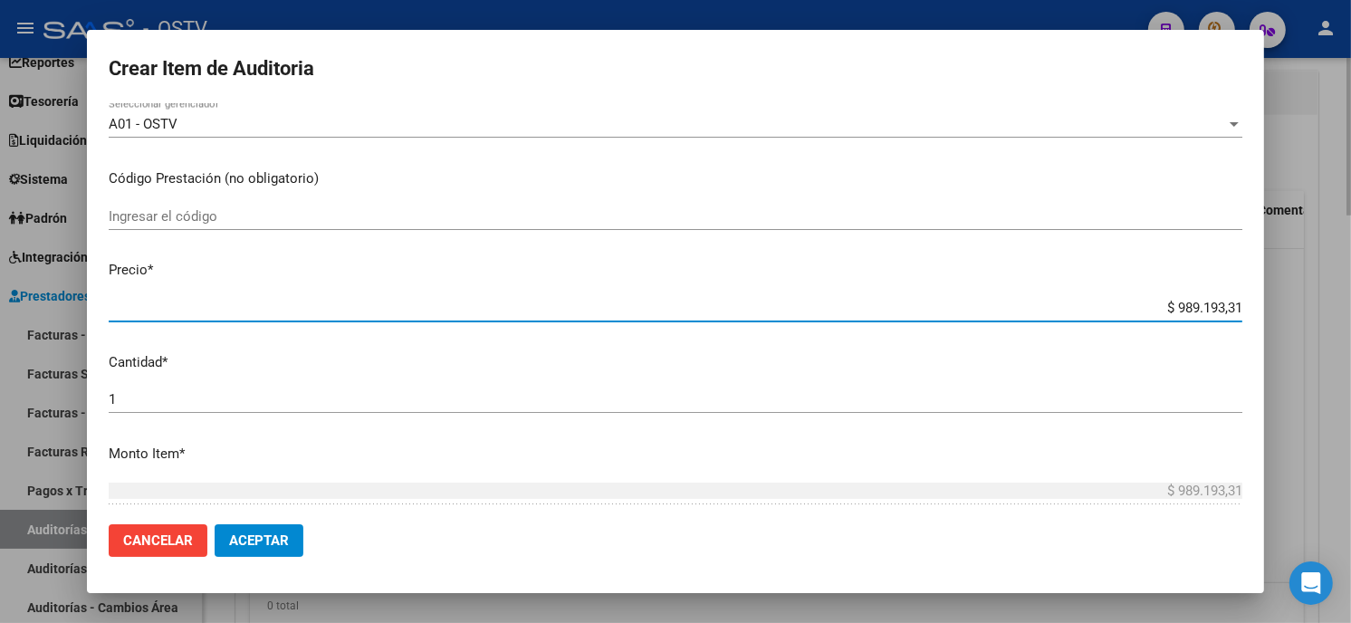
type input "$ 0,01"
type input "$ 0,16"
type input "$ 1,64"
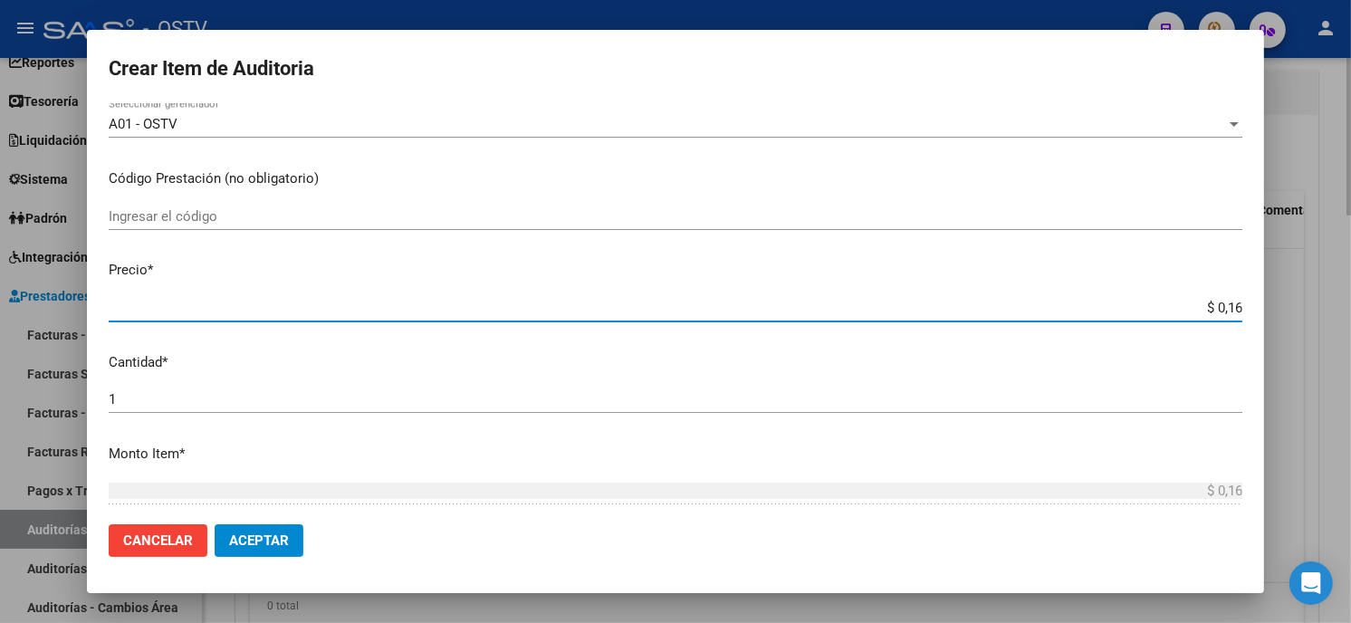
type input "$ 1,64"
type input "$ 16,48"
type input "$ 164,86"
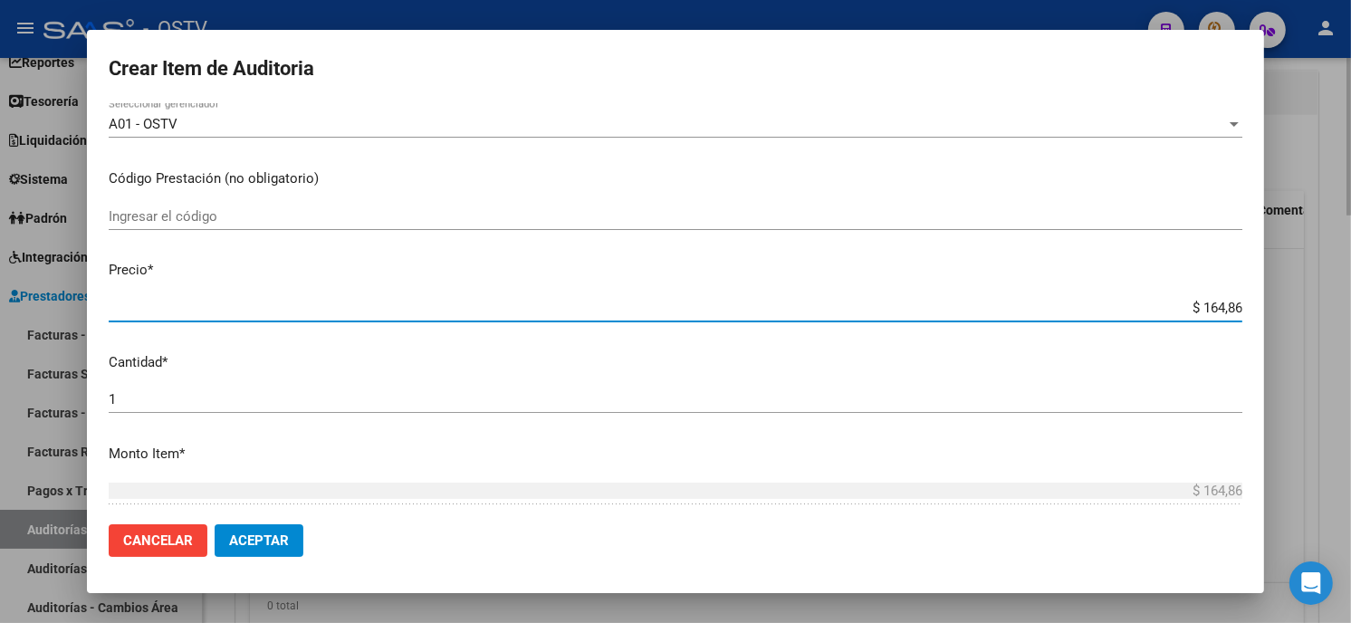
type input "$ 1.648,65"
type input "$ 16.486,55"
type input "$ 164.865,55"
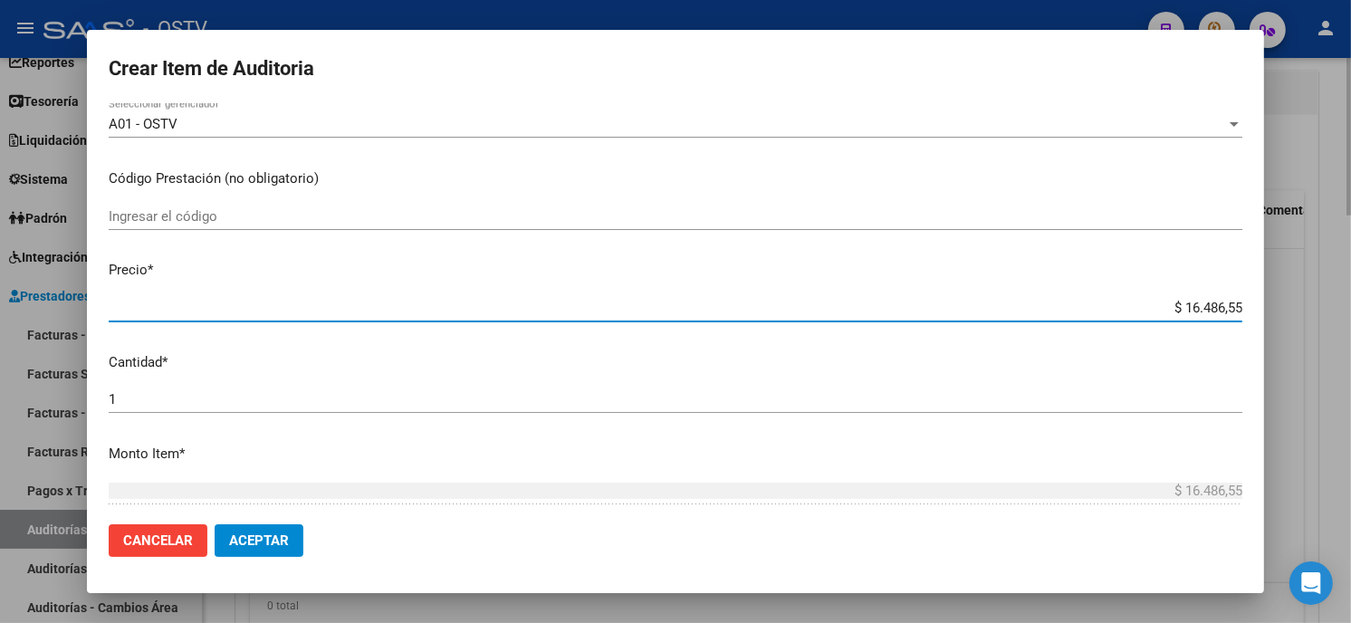
type input "$ 164.865,55"
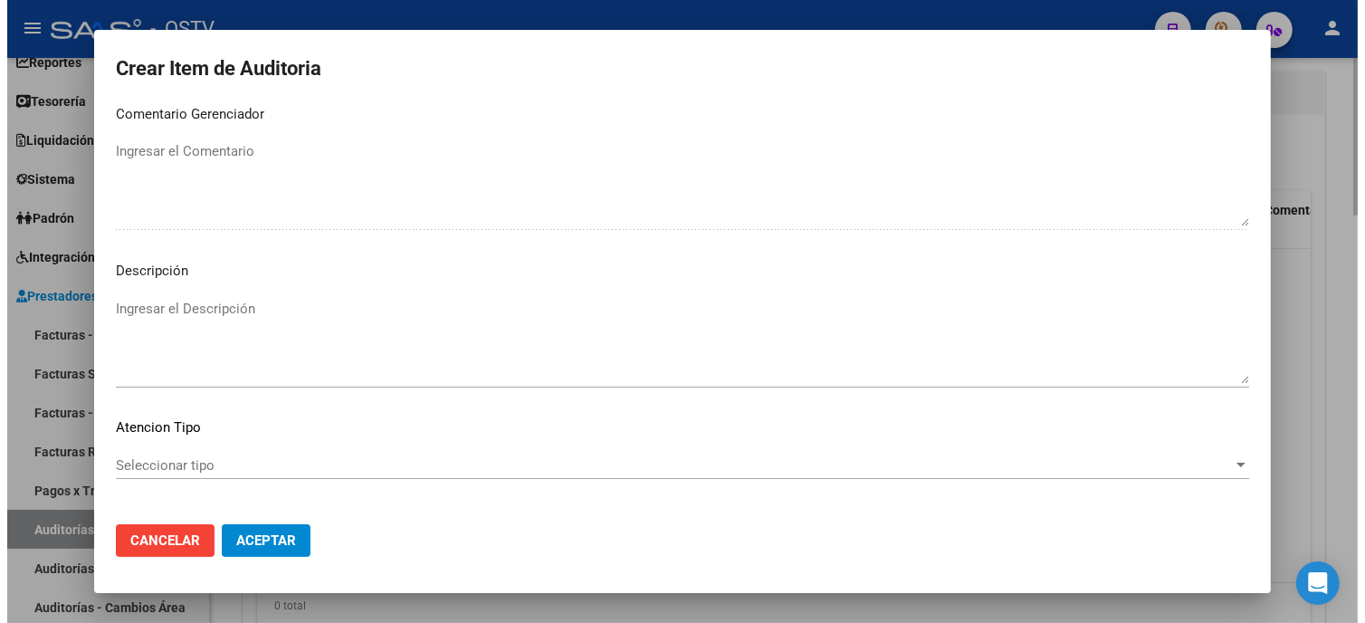
scroll to position [1142, 0]
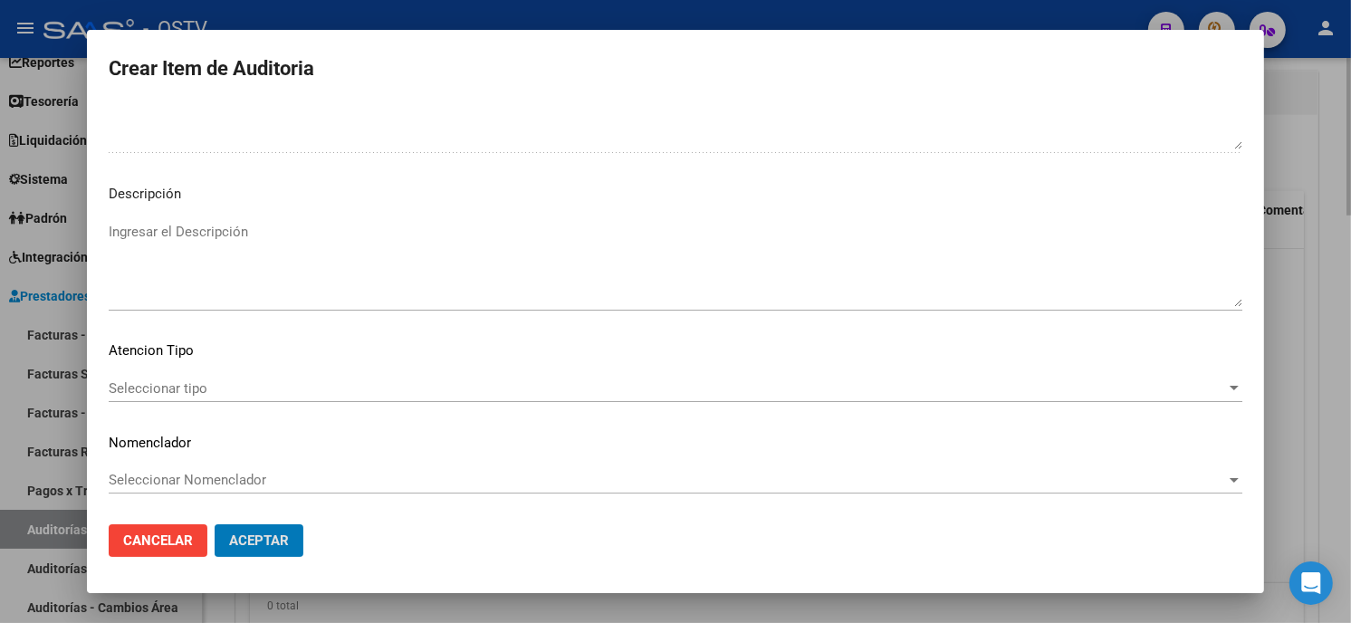
click at [215, 524] on button "Aceptar" at bounding box center [259, 540] width 89 height 33
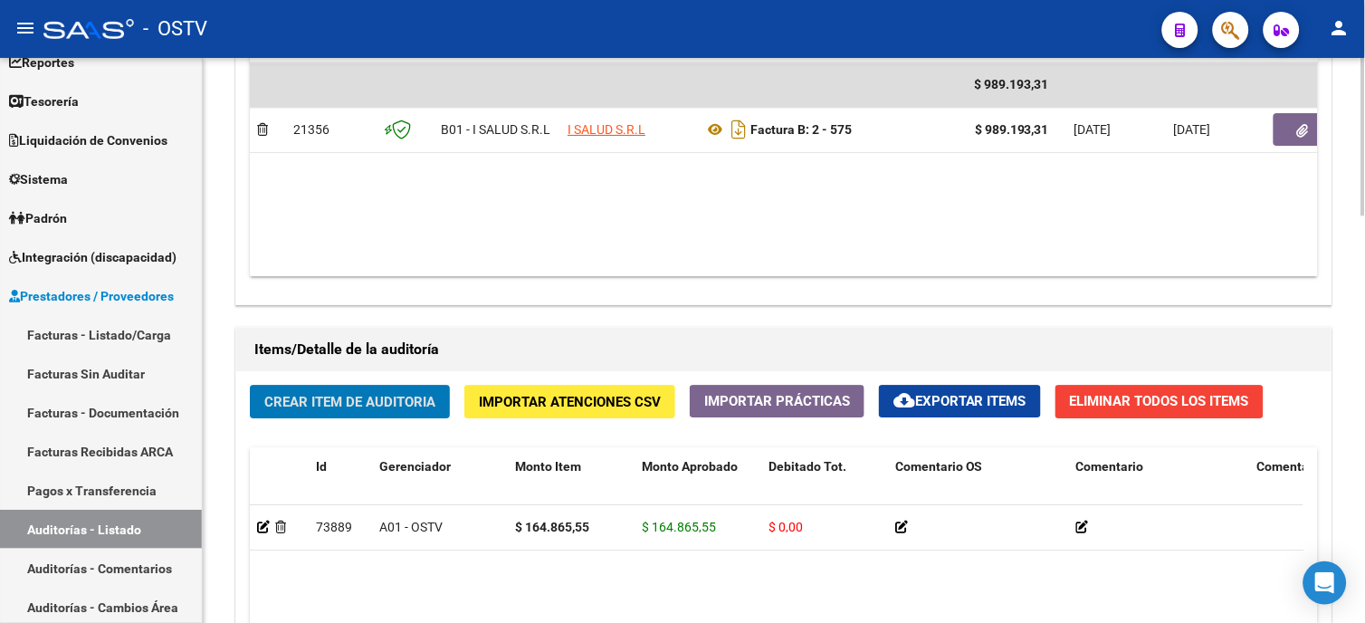
scroll to position [1007, 0]
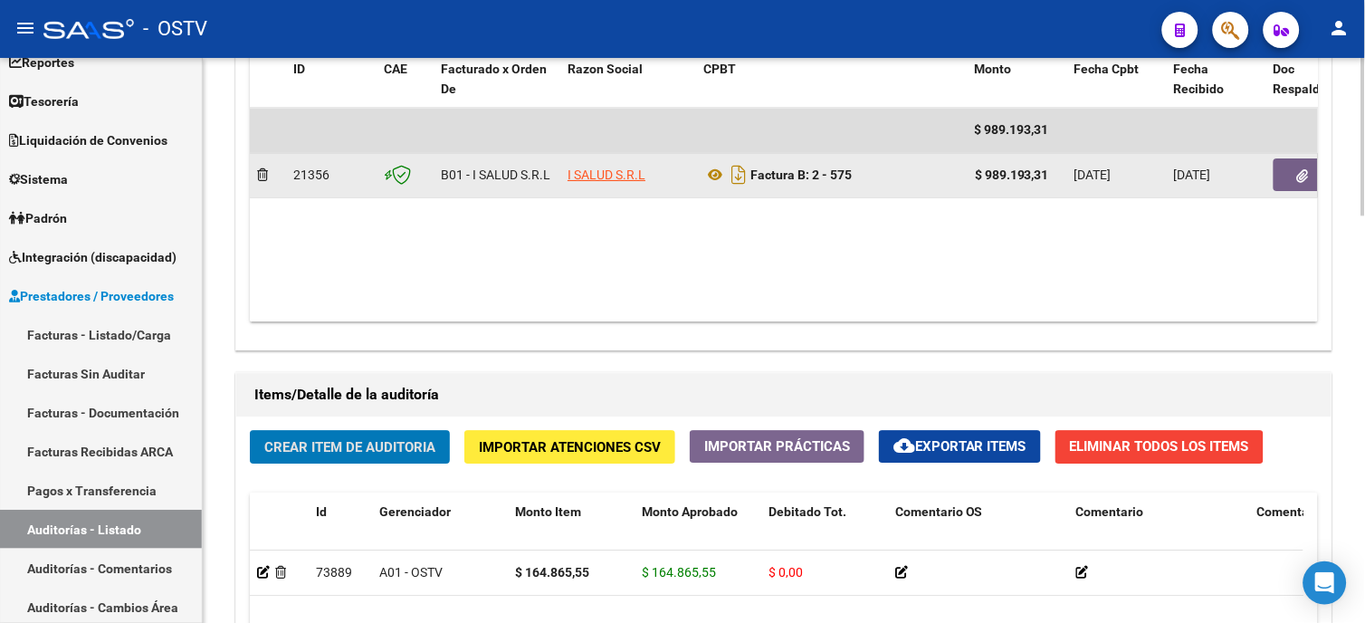
click at [1287, 176] on button "button" at bounding box center [1303, 174] width 58 height 33
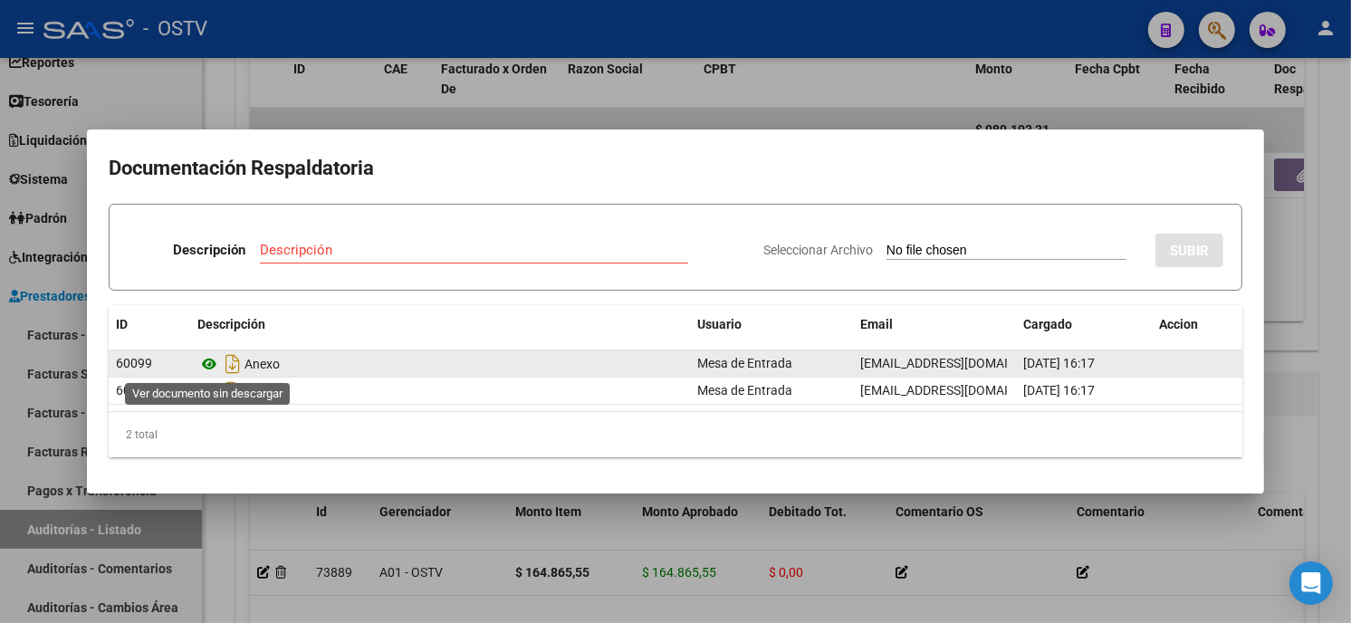
click at [211, 364] on icon at bounding box center [209, 364] width 24 height 22
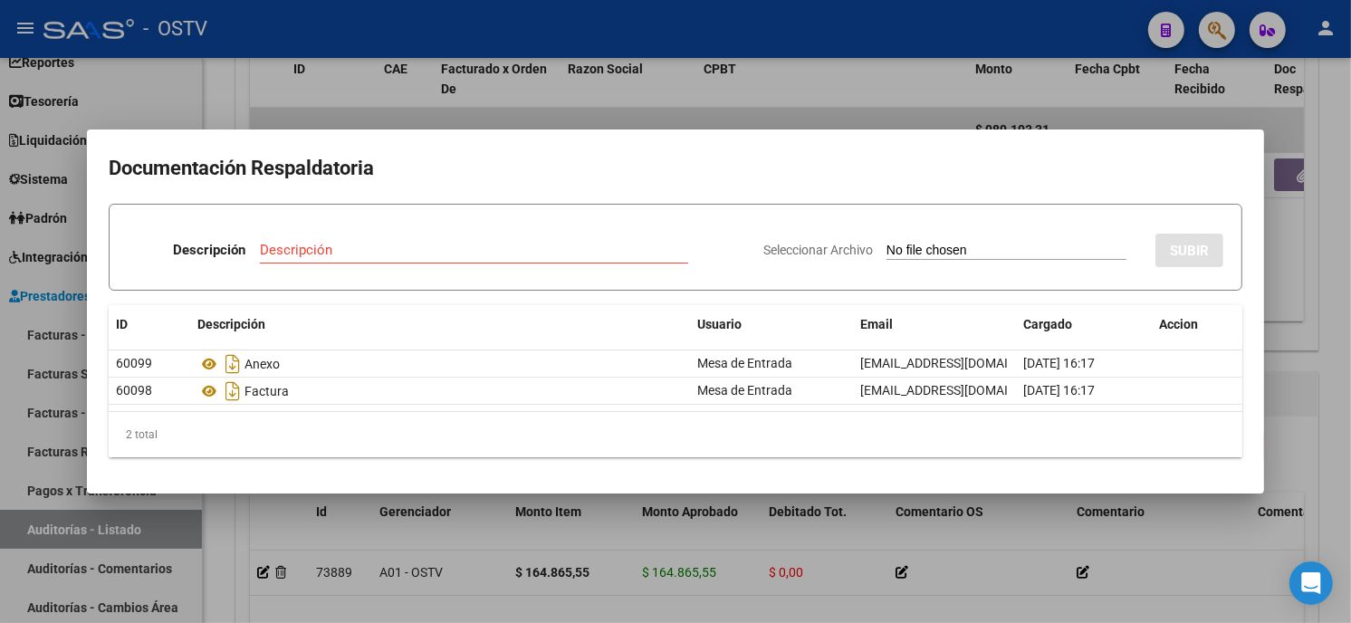
click at [464, 119] on div at bounding box center [675, 311] width 1351 height 623
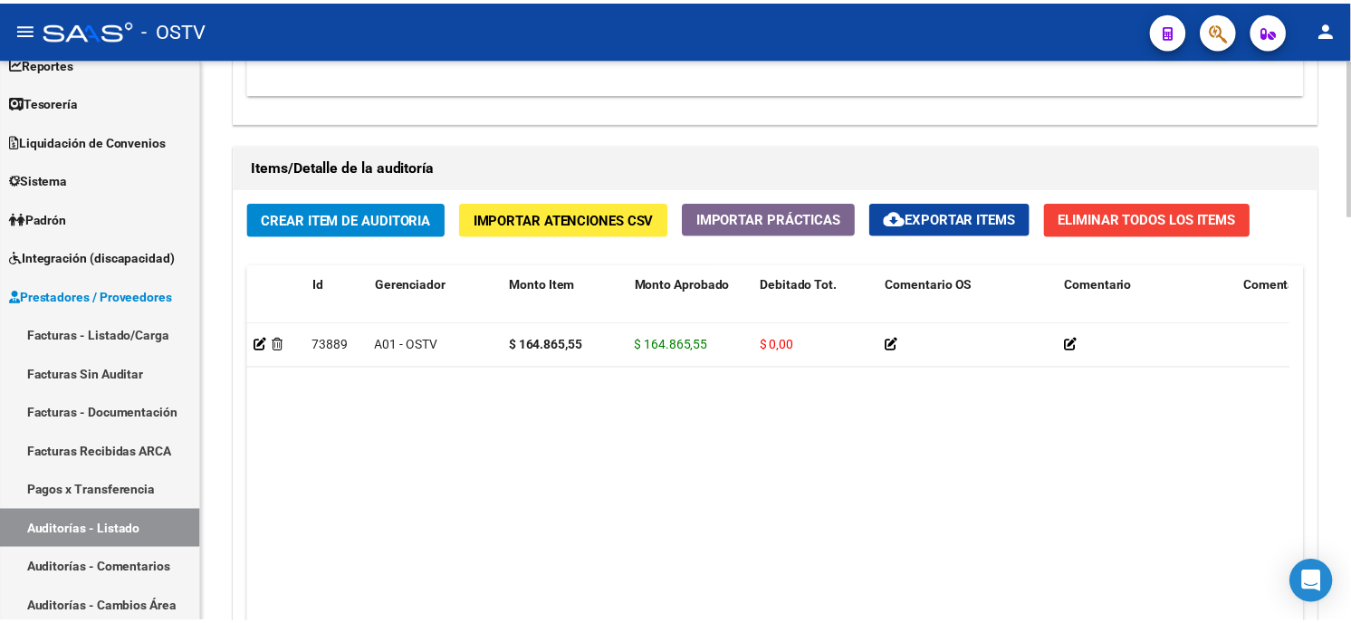
scroll to position [1170, 0]
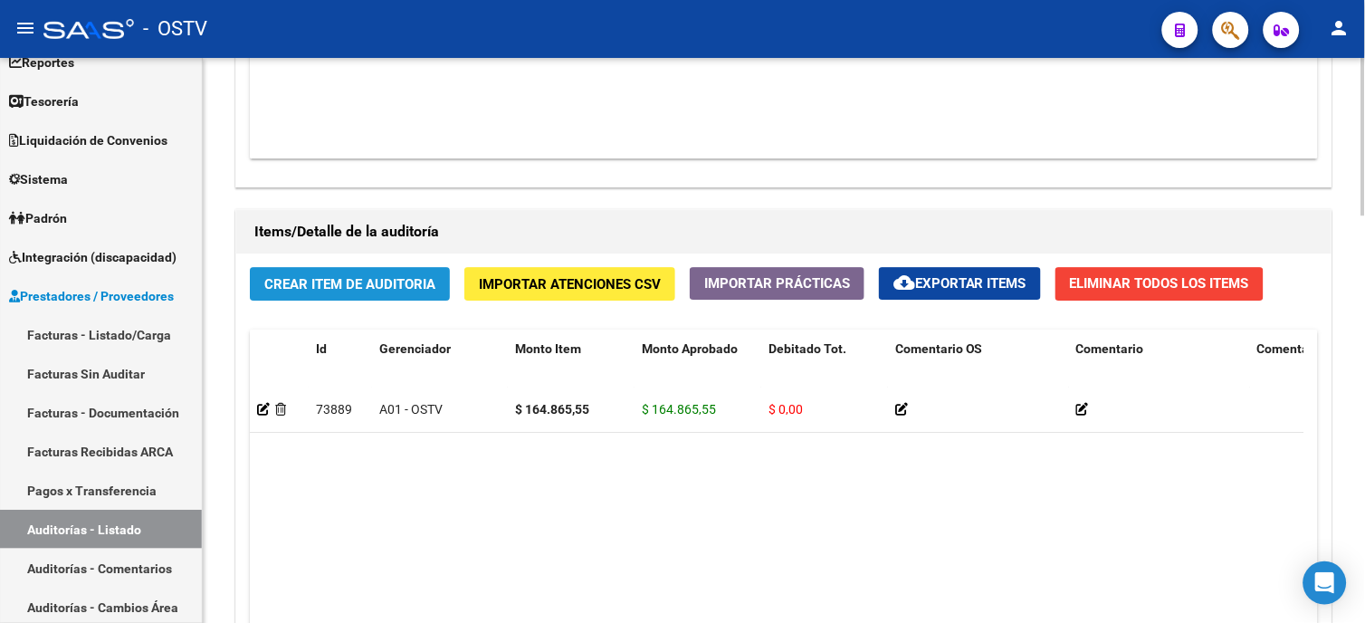
click at [381, 283] on span "Crear Item de Auditoria" at bounding box center [349, 284] width 171 height 16
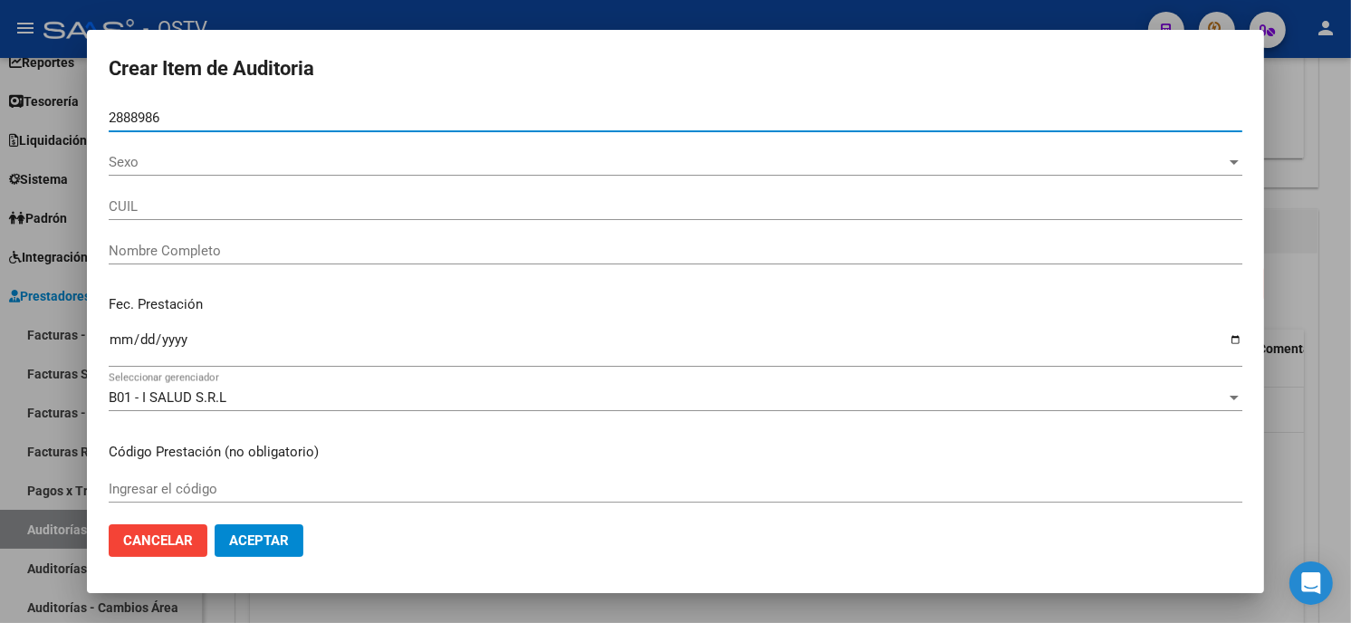
type input "28889865"
type input "20288898651"
type input "[PERSON_NAME]"
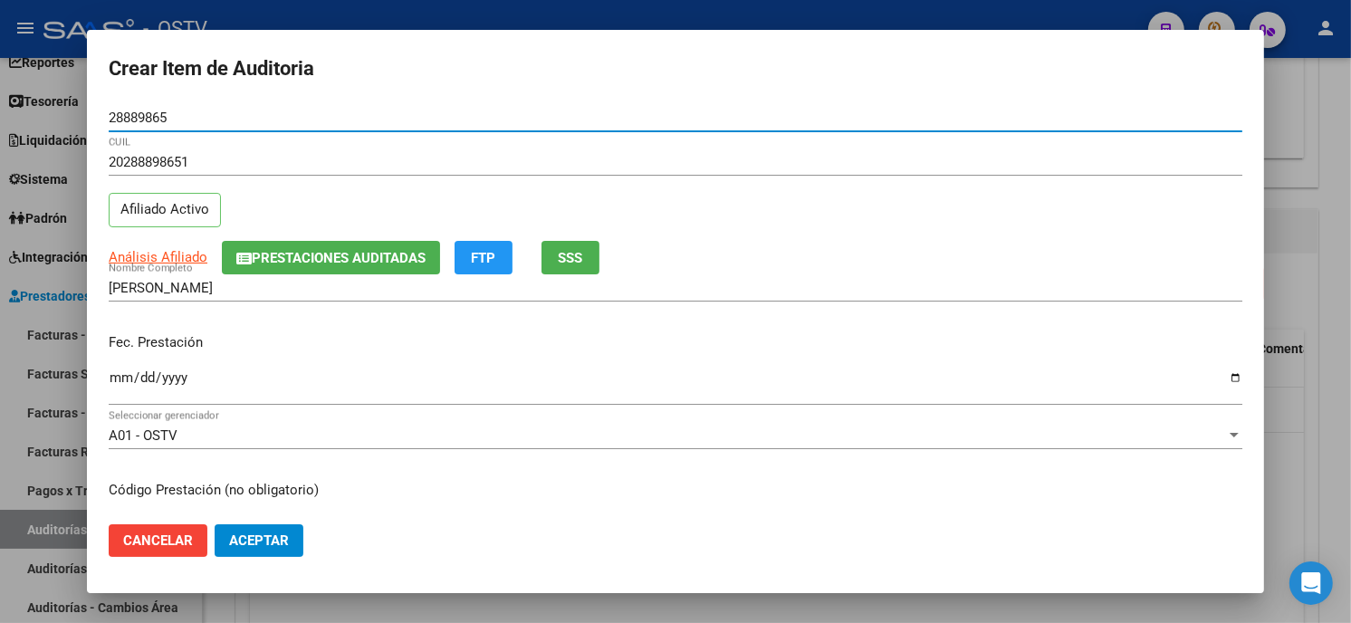
type input "28889865"
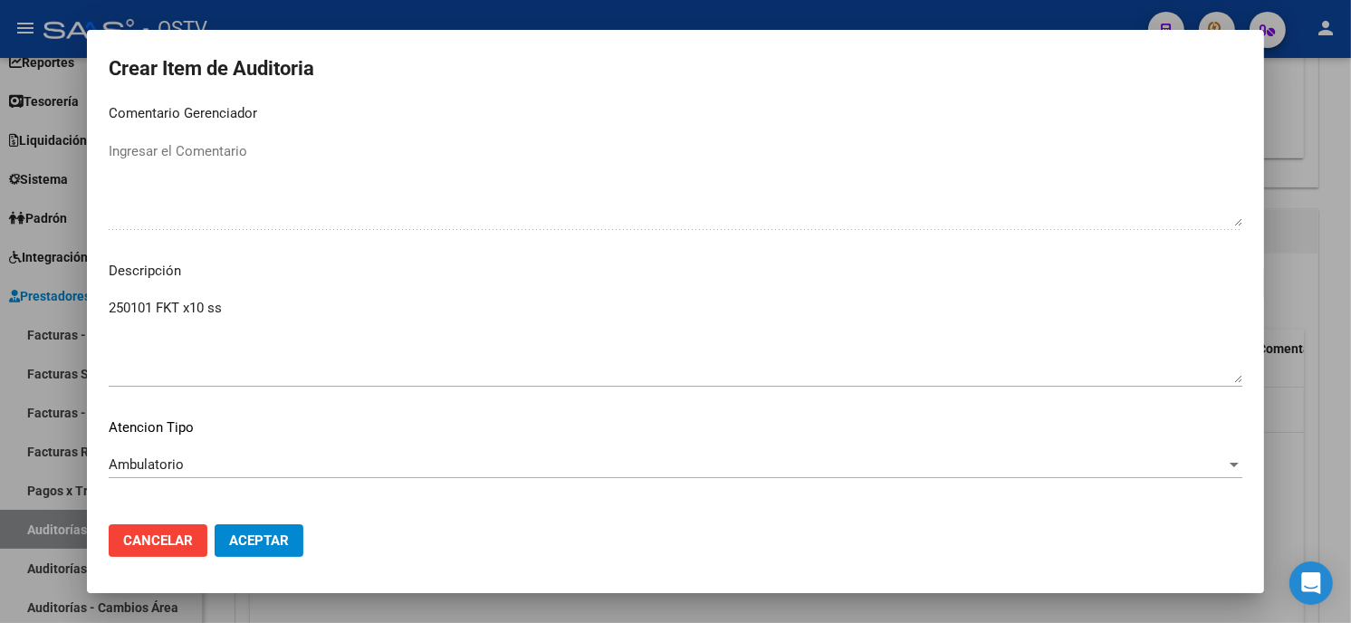
scroll to position [1225, 0]
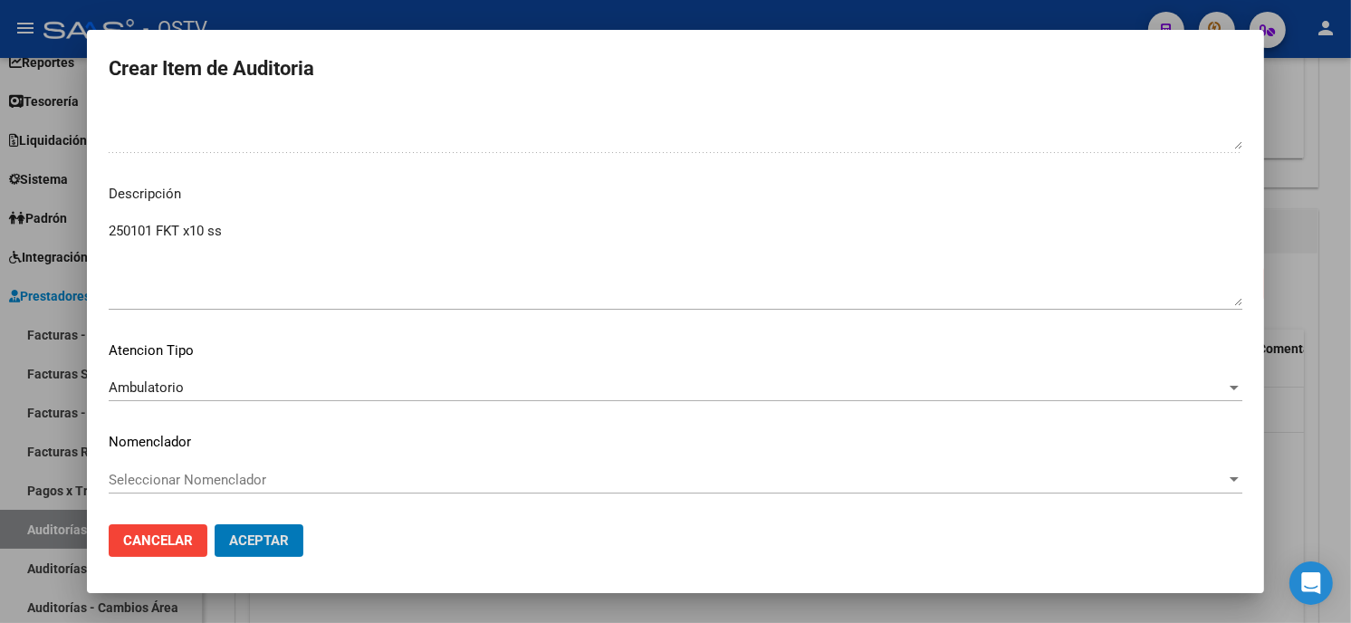
click at [215, 524] on button "Aceptar" at bounding box center [259, 540] width 89 height 33
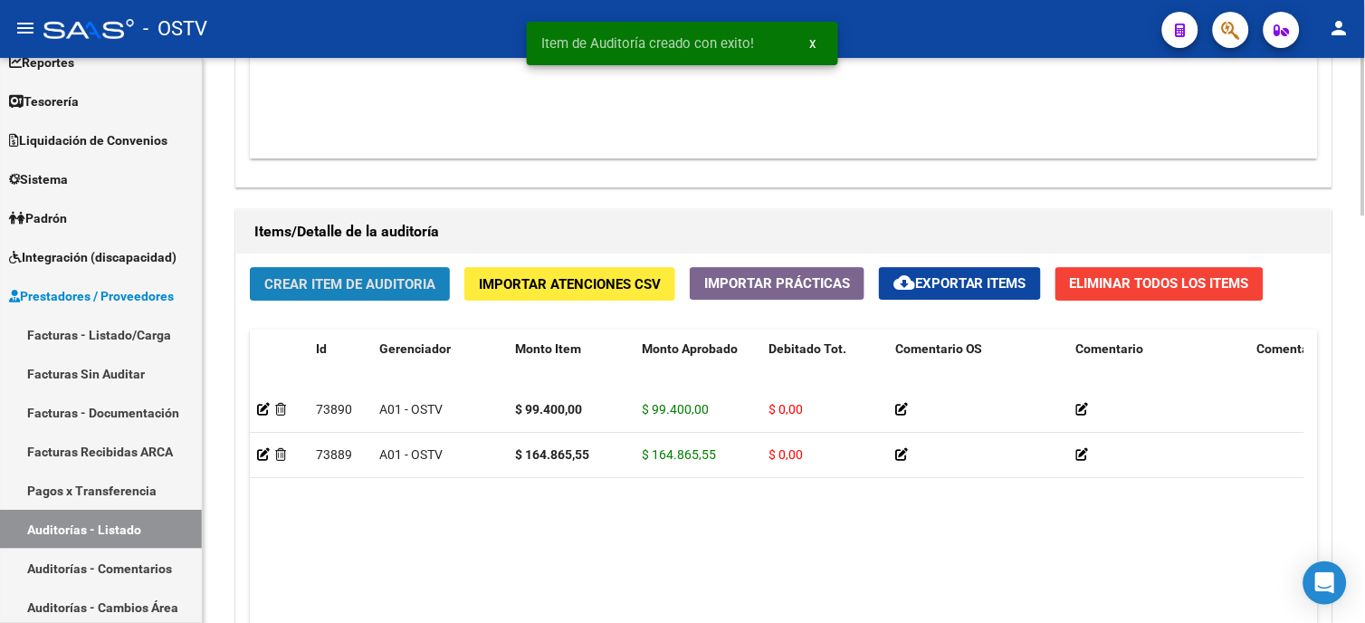
click at [376, 282] on span "Crear Item de Auditoria" at bounding box center [349, 284] width 171 height 16
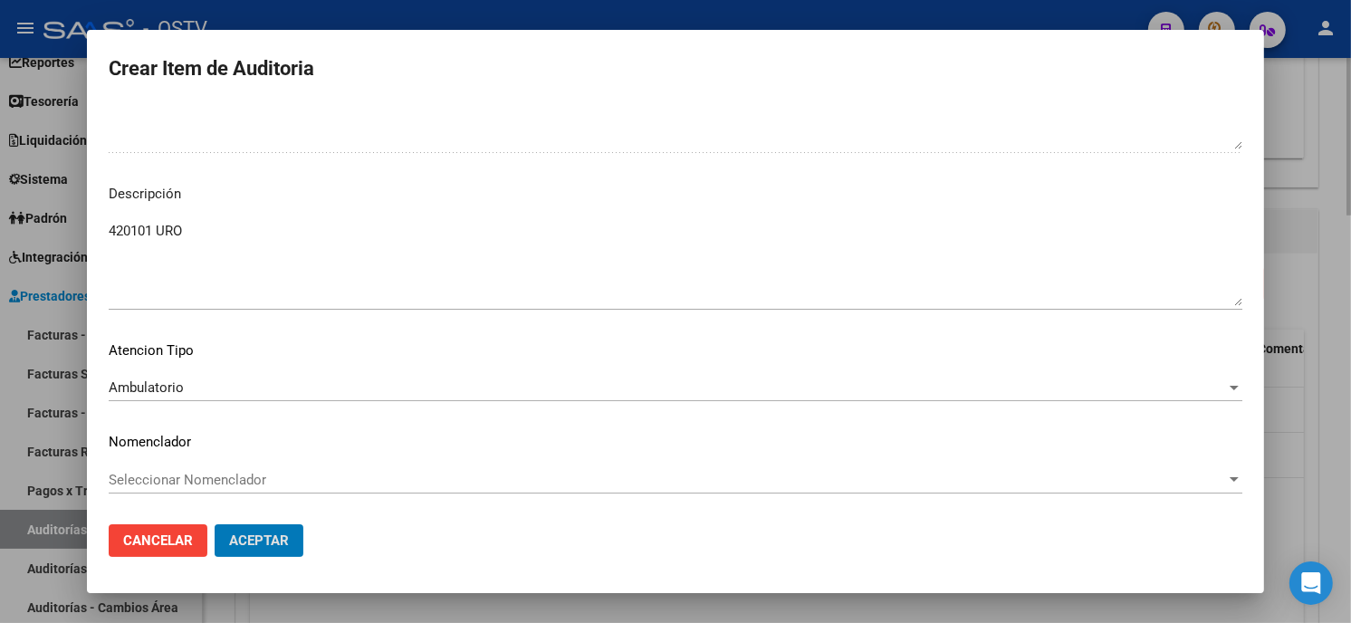
click at [215, 524] on button "Aceptar" at bounding box center [259, 540] width 89 height 33
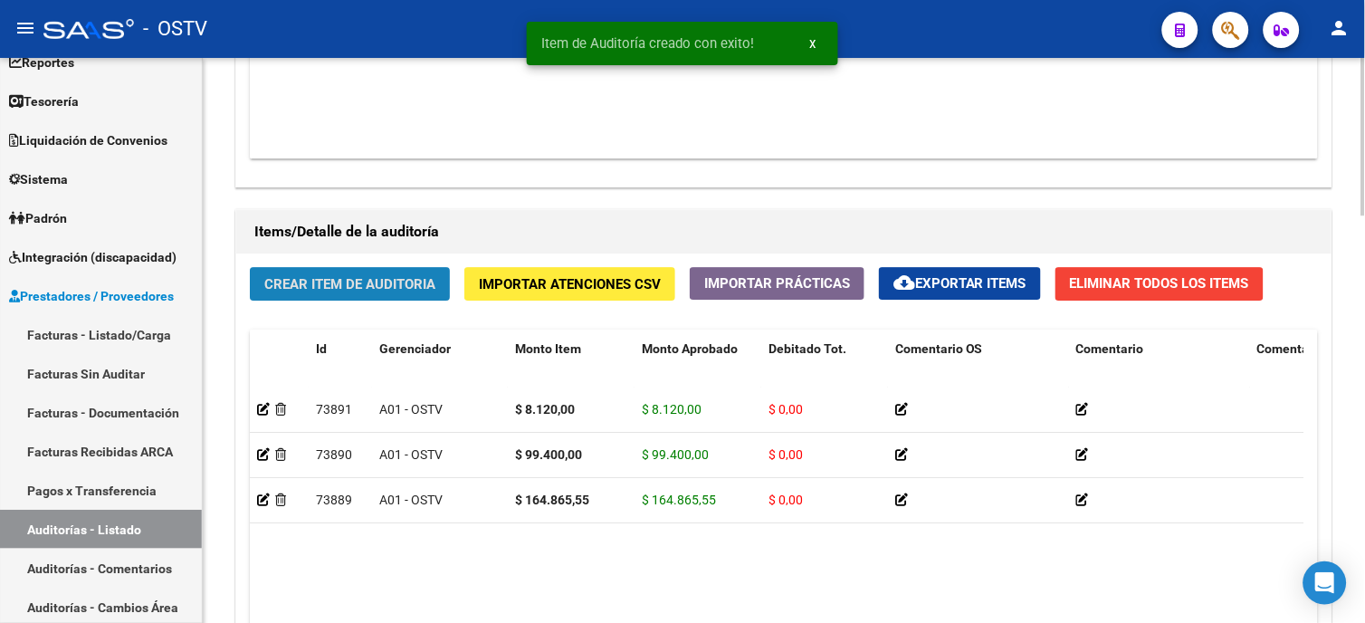
click at [368, 286] on span "Crear Item de Auditoria" at bounding box center [349, 284] width 171 height 16
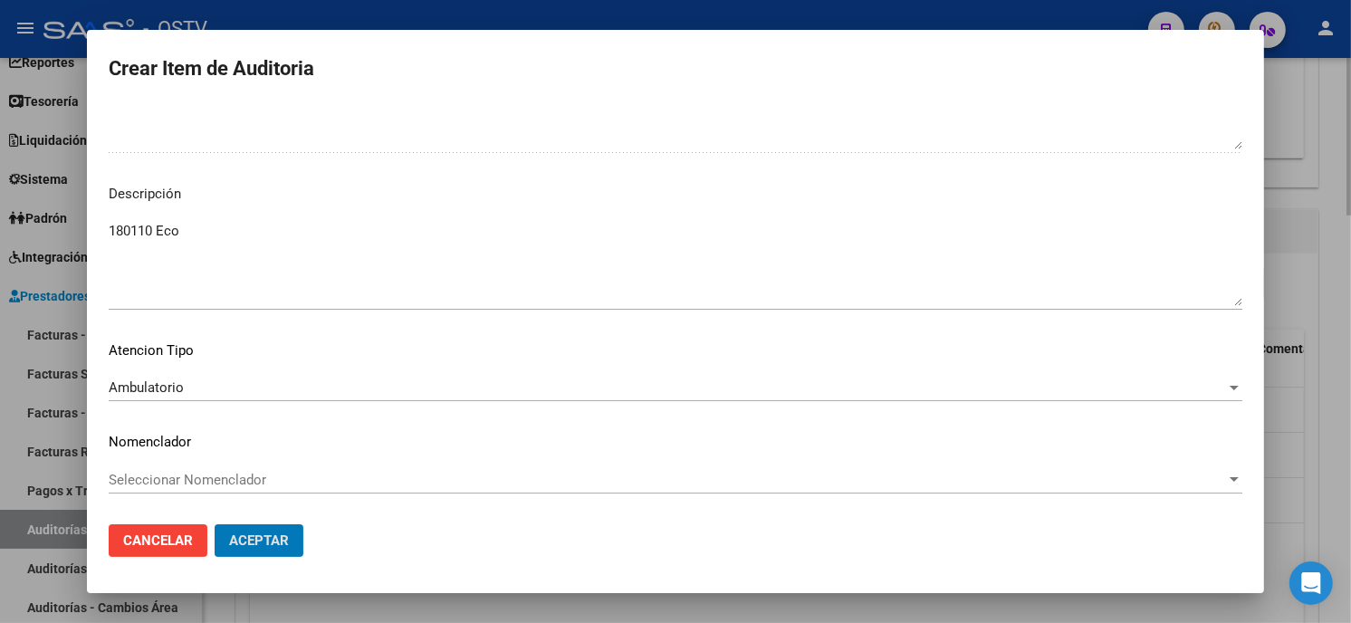
click at [215, 524] on button "Aceptar" at bounding box center [259, 540] width 89 height 33
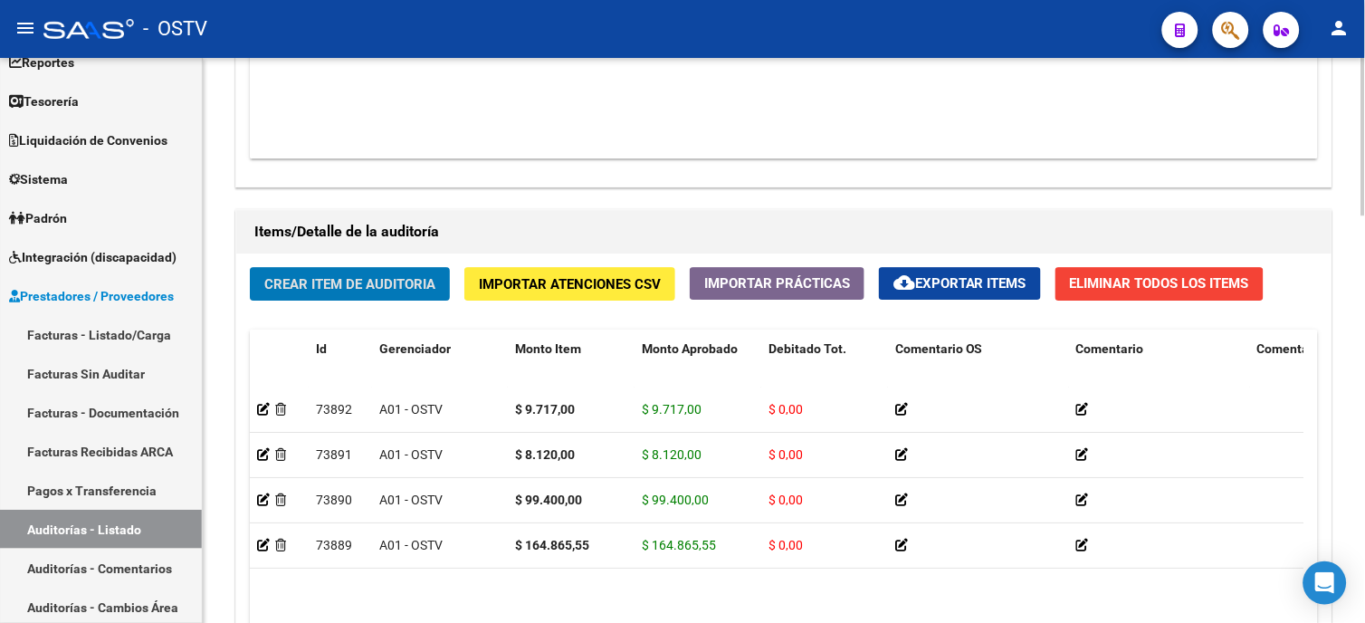
click at [368, 286] on span "Crear Item de Auditoria" at bounding box center [349, 284] width 171 height 16
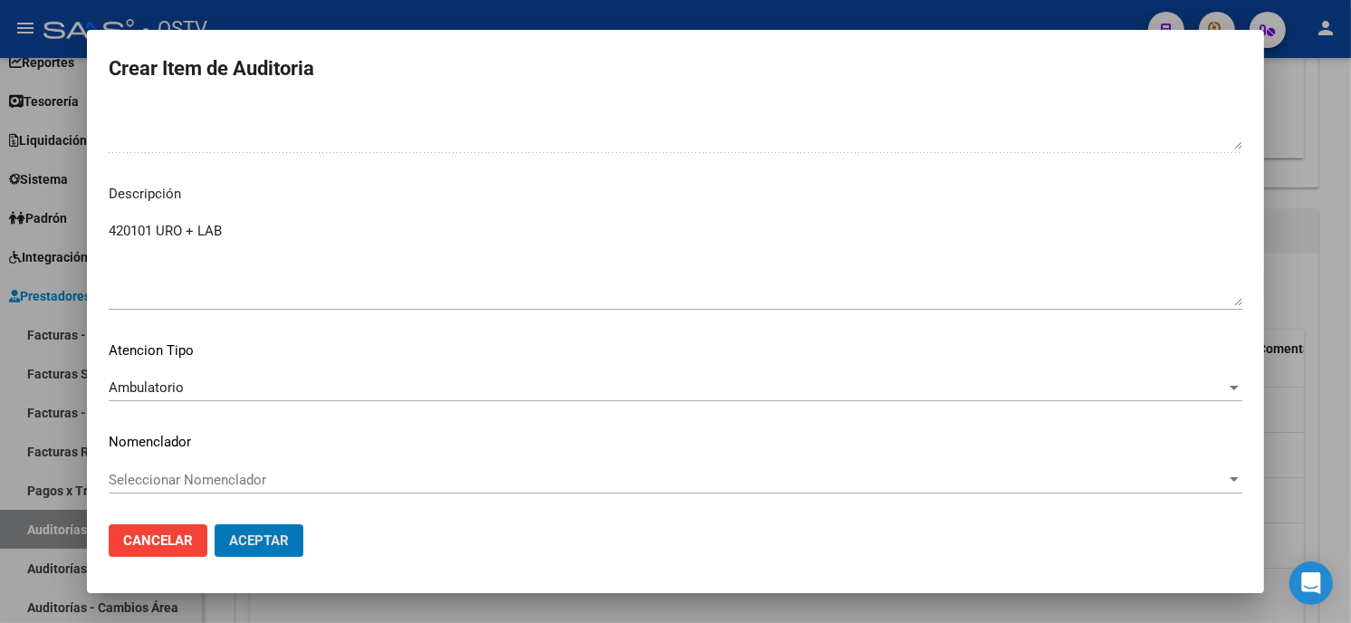
click at [215, 524] on button "Aceptar" at bounding box center [259, 540] width 89 height 33
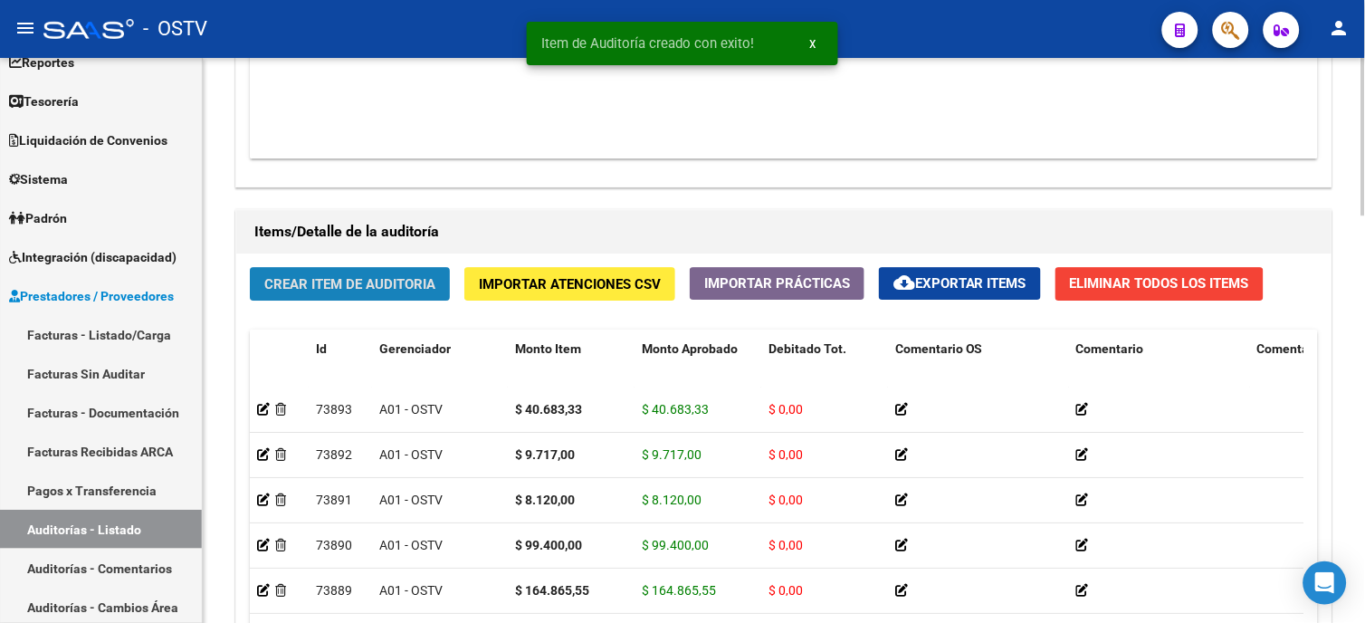
click at [412, 285] on span "Crear Item de Auditoria" at bounding box center [349, 284] width 171 height 16
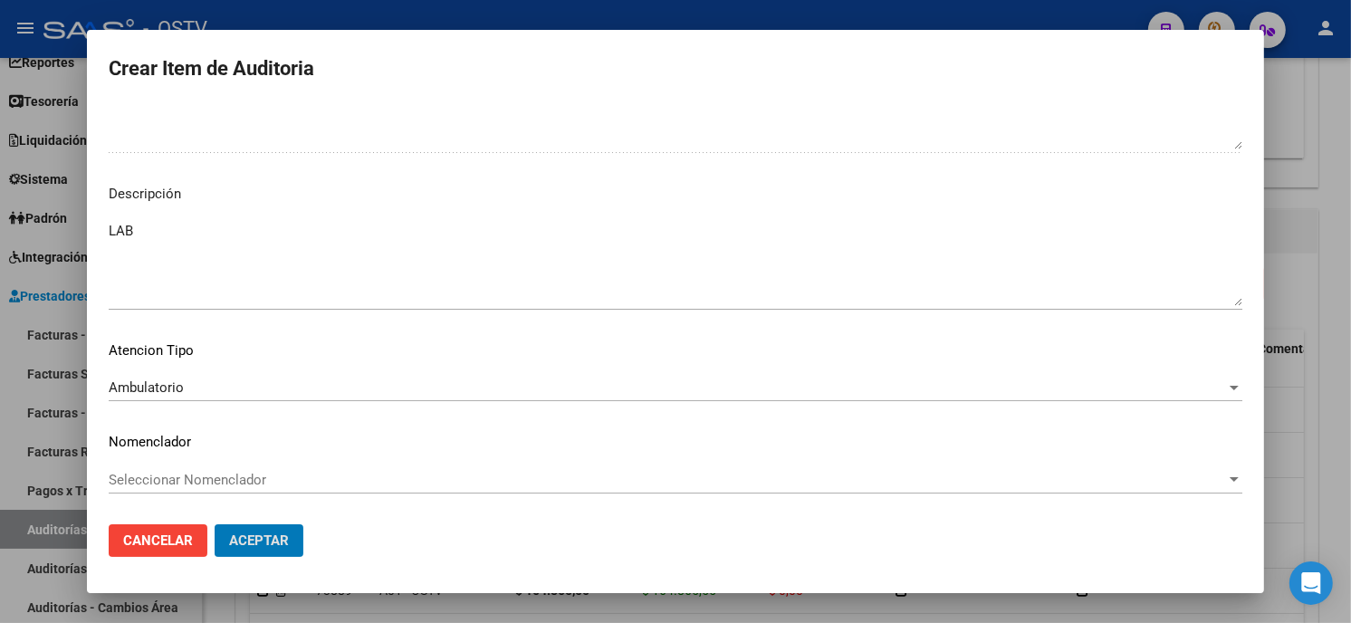
click at [215, 524] on button "Aceptar" at bounding box center [259, 540] width 89 height 33
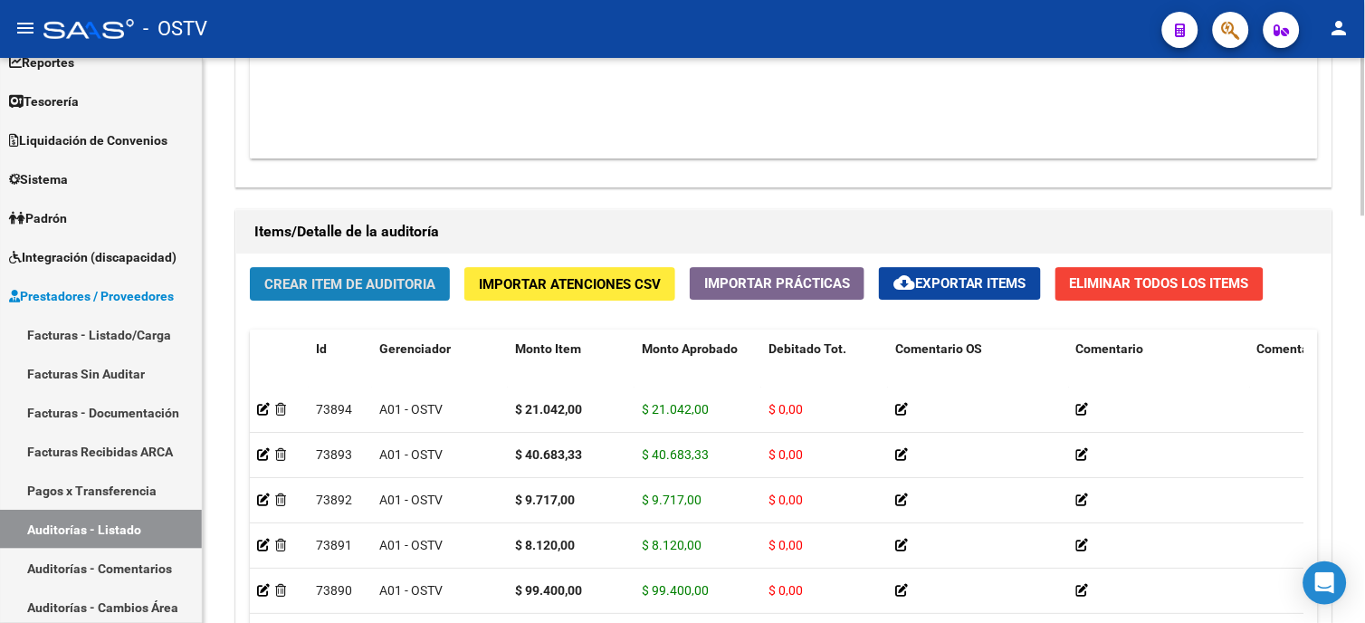
click at [250, 267] on button "Crear Item de Auditoria" at bounding box center [350, 283] width 200 height 33
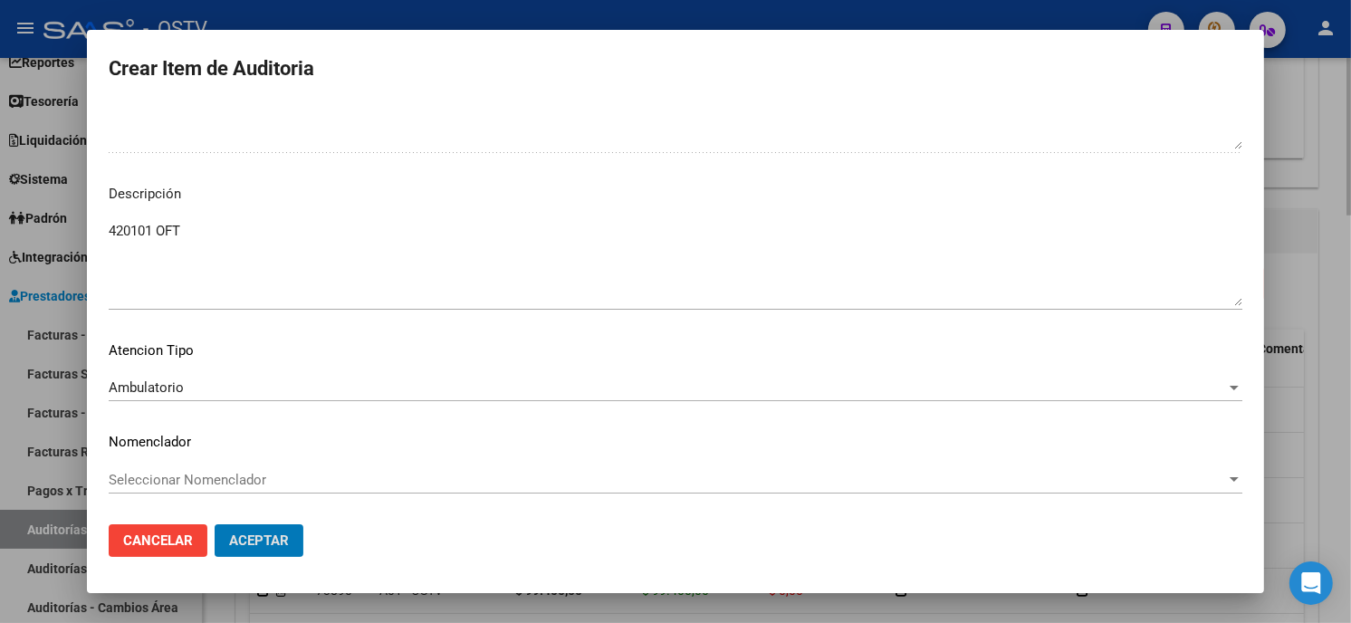
click at [215, 524] on button "Aceptar" at bounding box center [259, 540] width 89 height 33
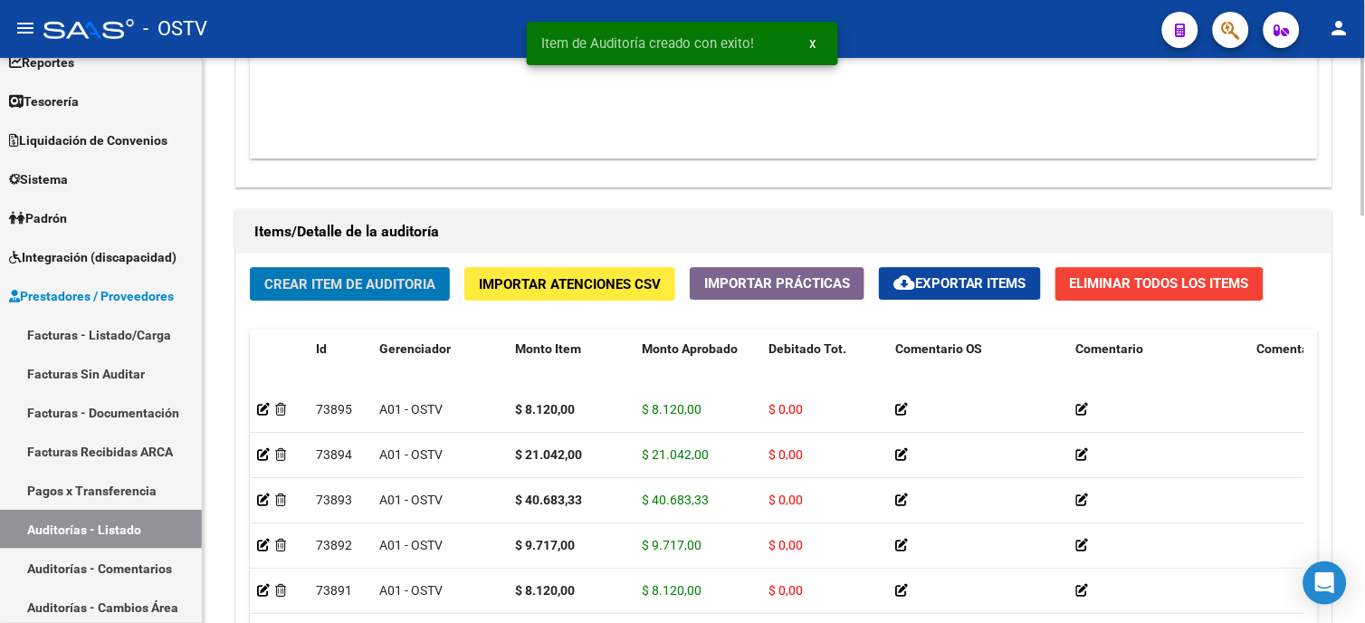
click at [300, 283] on span "Crear Item de Auditoria" at bounding box center [349, 284] width 171 height 16
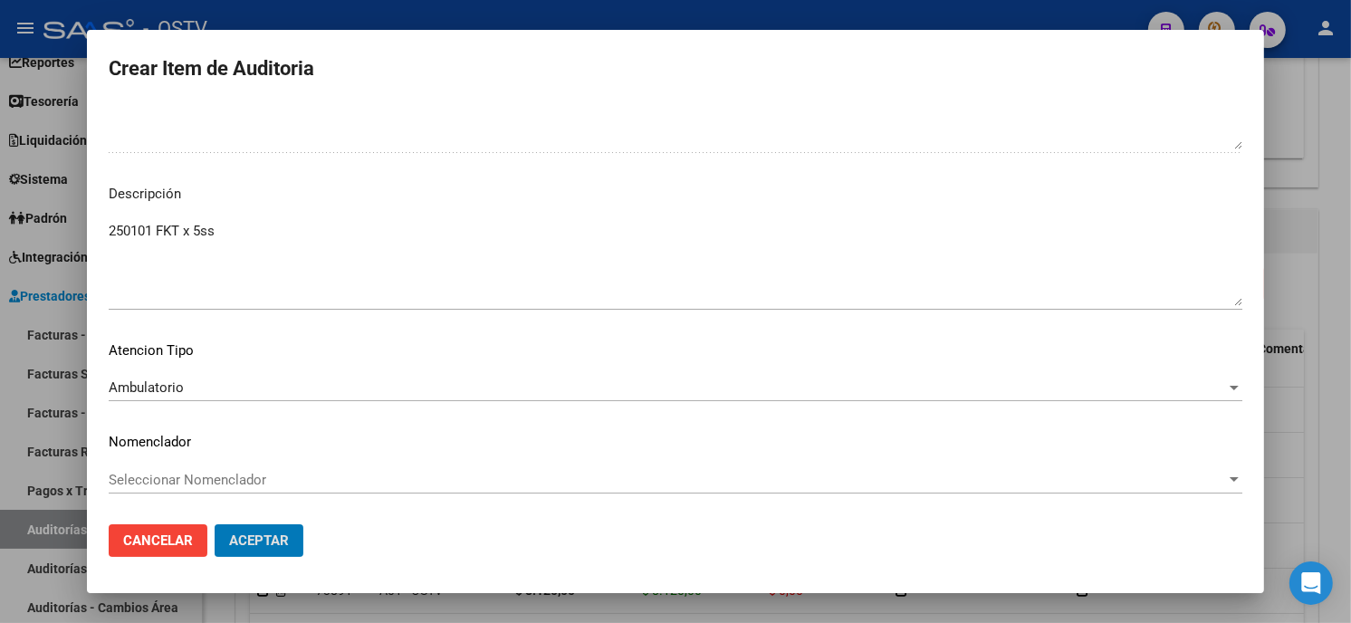
click at [215, 524] on button "Aceptar" at bounding box center [259, 540] width 89 height 33
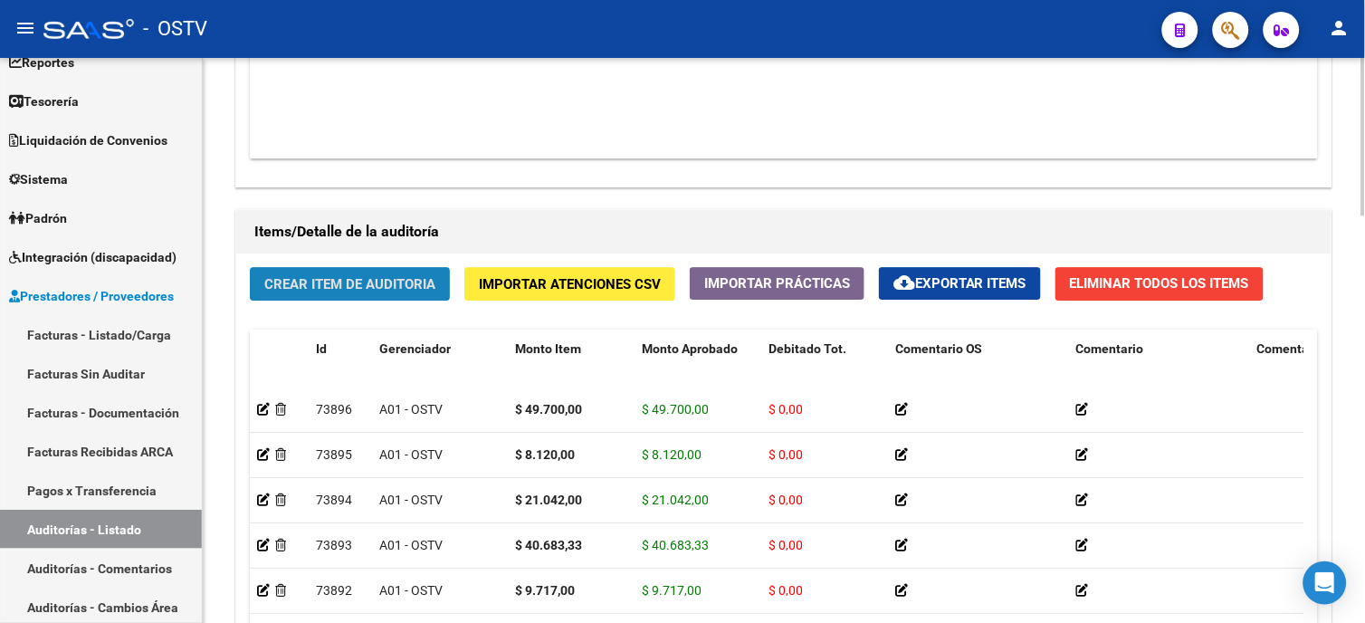
click at [387, 272] on button "Crear Item de Auditoria" at bounding box center [350, 283] width 200 height 33
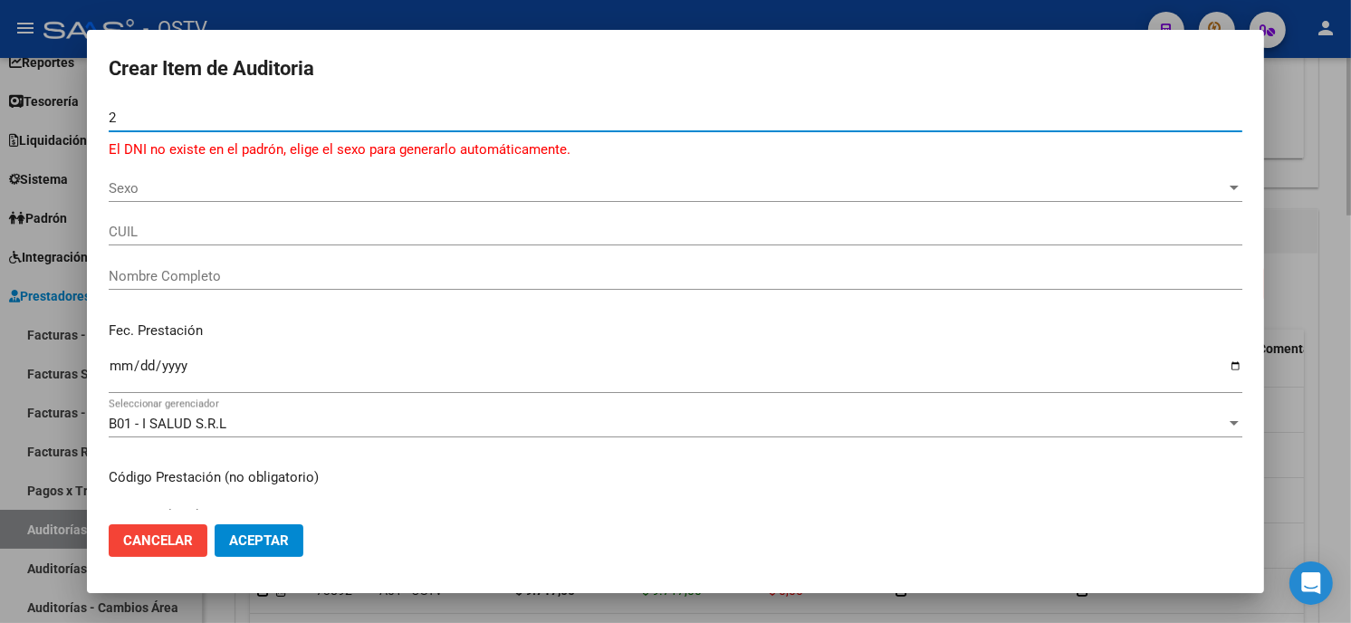
click at [215, 524] on button "Aceptar" at bounding box center [259, 540] width 89 height 33
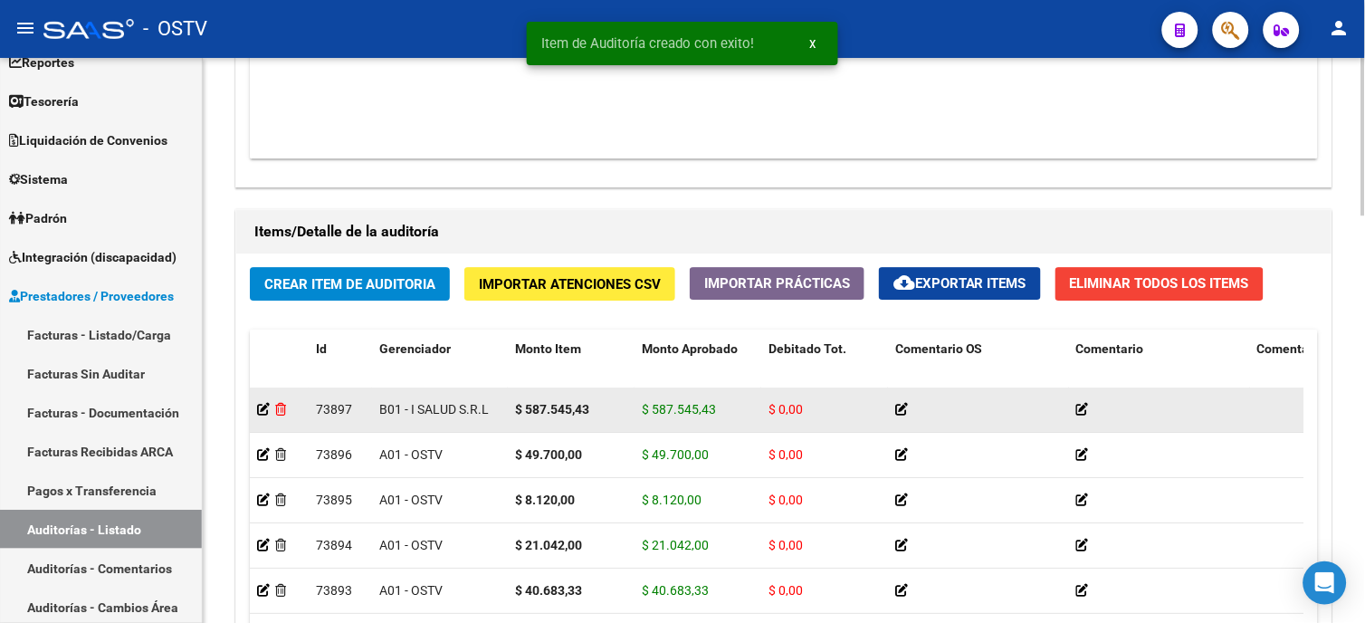
click at [283, 405] on icon at bounding box center [280, 409] width 11 height 13
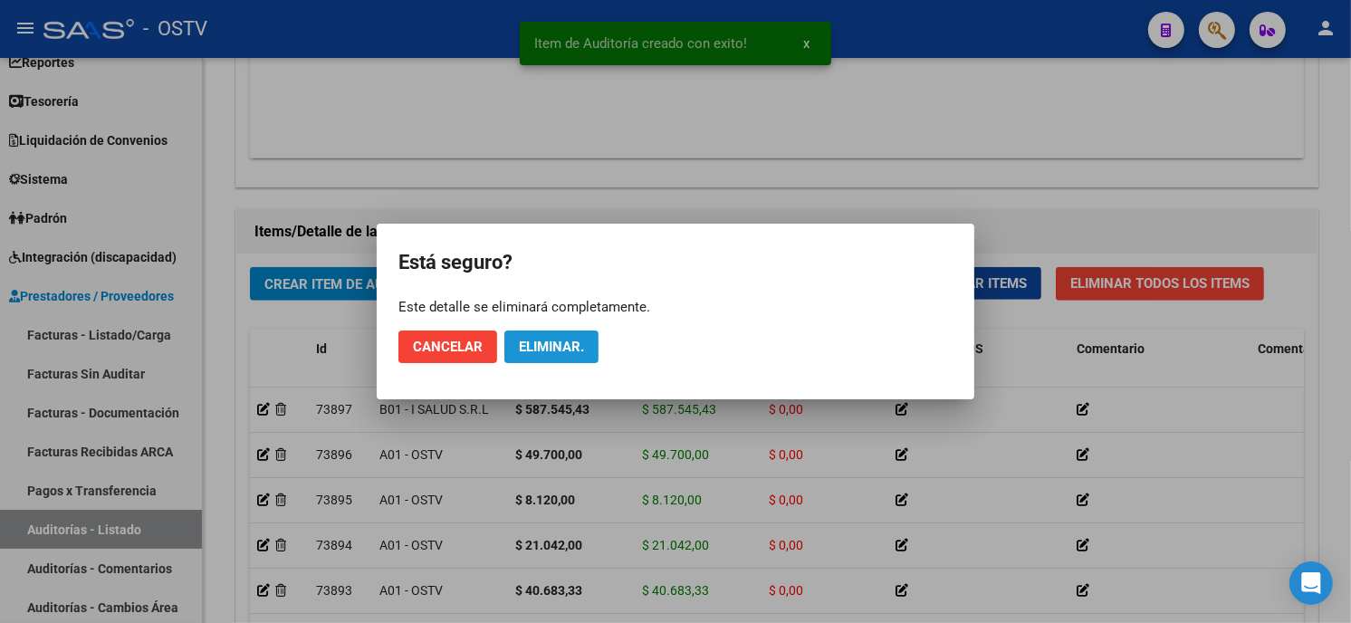
click at [540, 351] on span "Eliminar." at bounding box center [551, 347] width 65 height 16
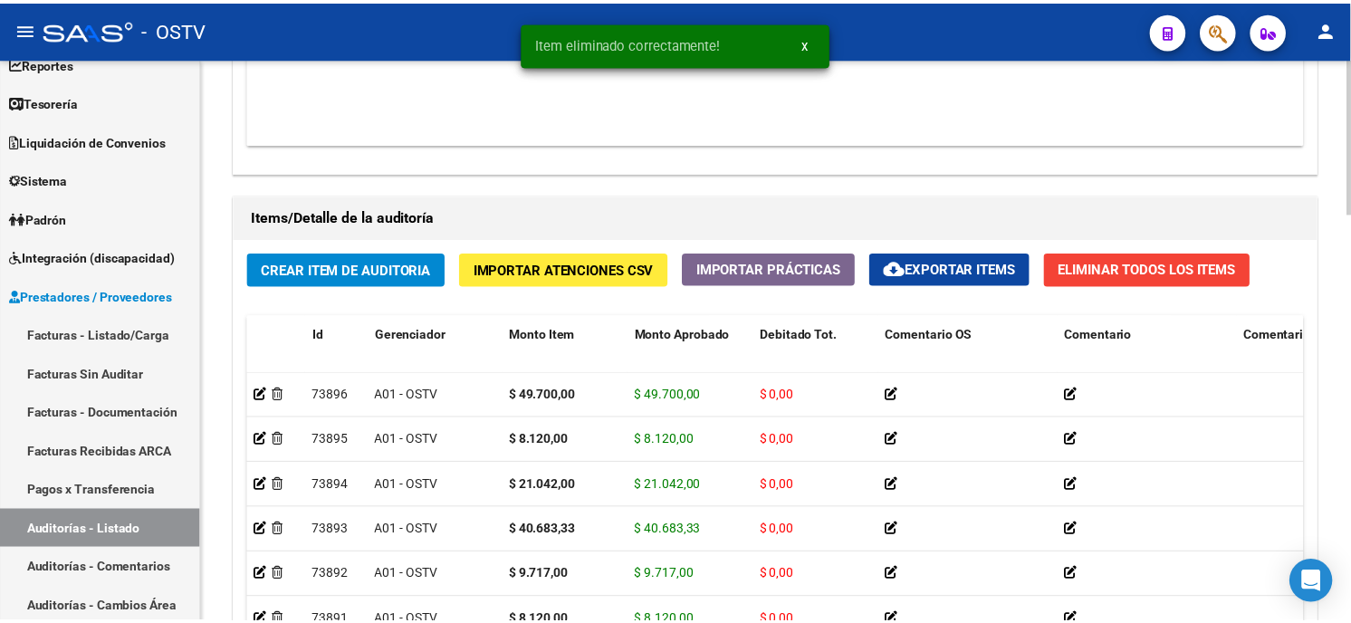
scroll to position [1170, 0]
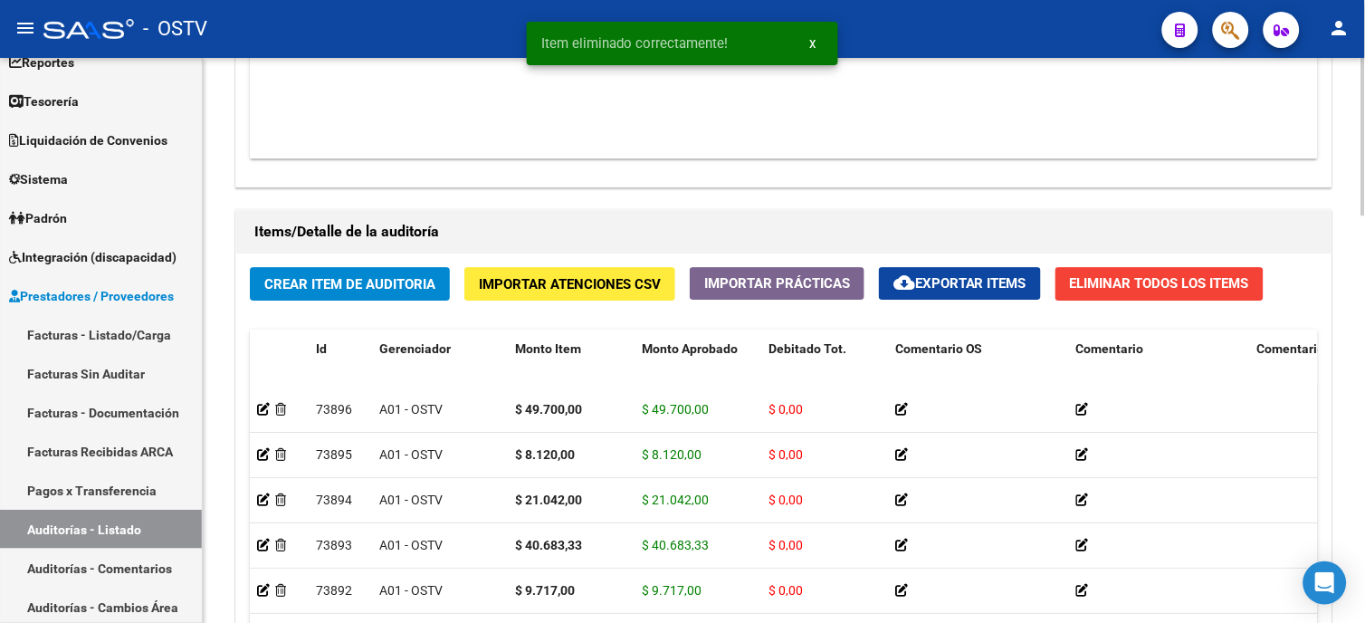
click at [368, 283] on span "Crear Item de Auditoria" at bounding box center [349, 284] width 171 height 16
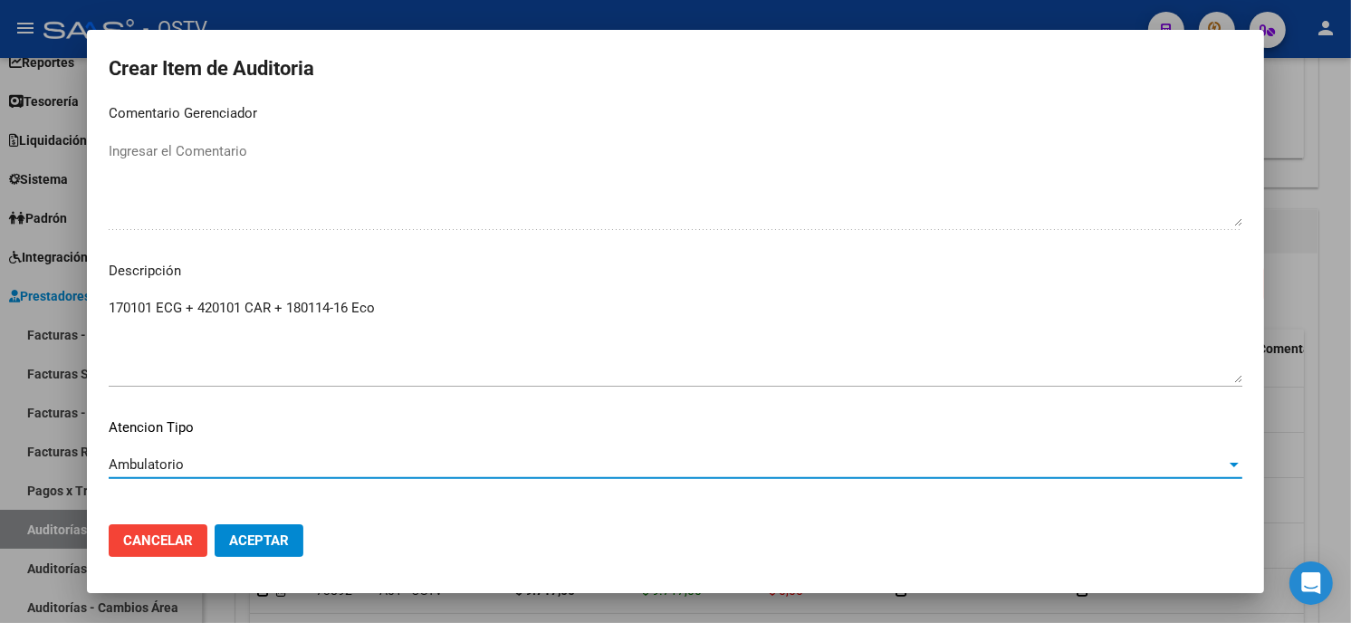
scroll to position [1225, 0]
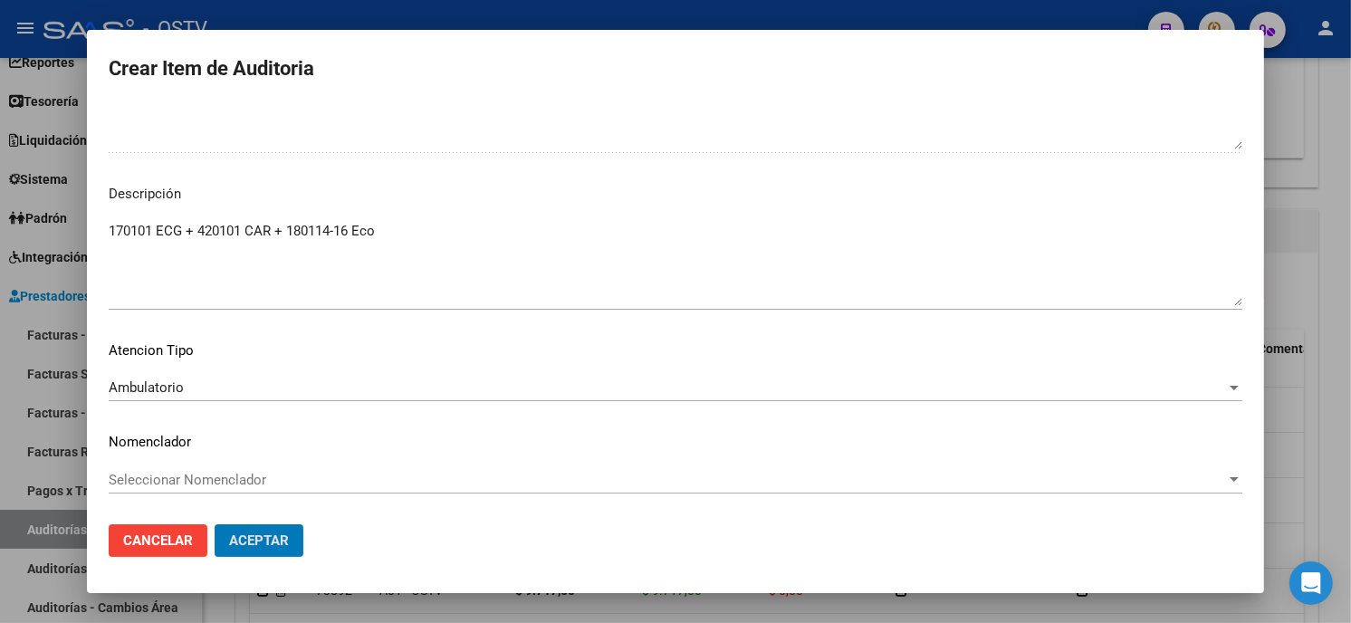
click at [215, 524] on button "Aceptar" at bounding box center [259, 540] width 89 height 33
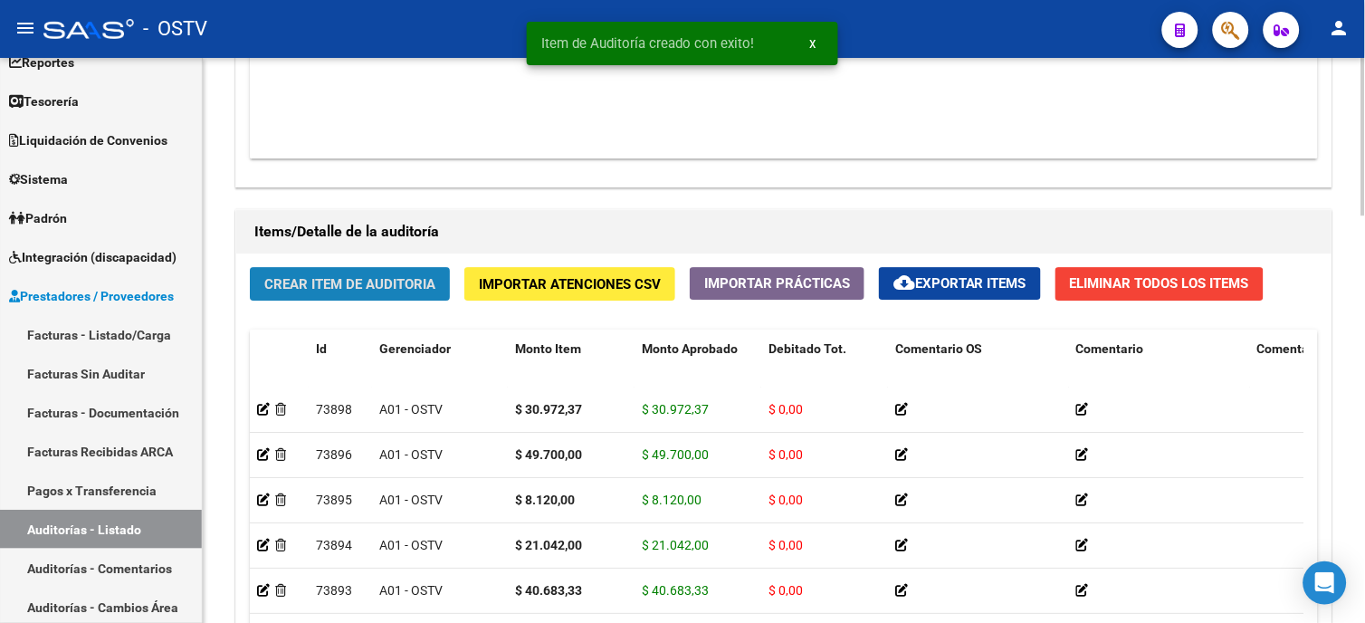
click at [331, 284] on span "Crear Item de Auditoria" at bounding box center [349, 284] width 171 height 16
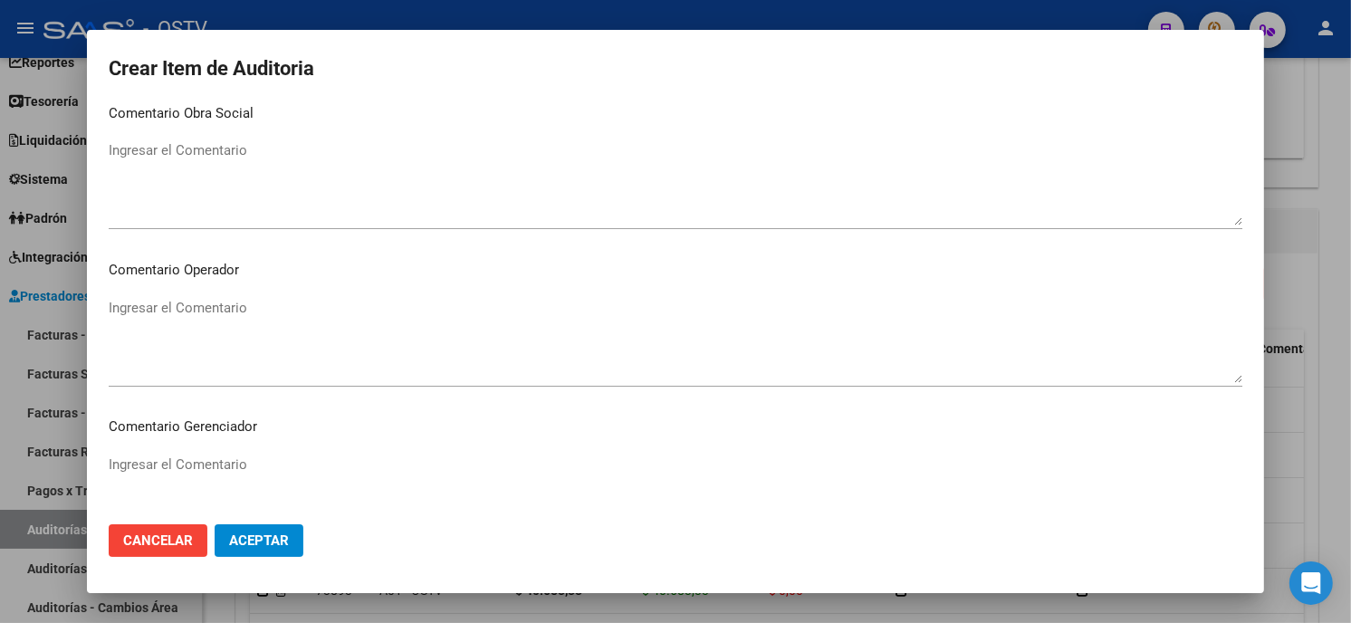
scroll to position [1148, 0]
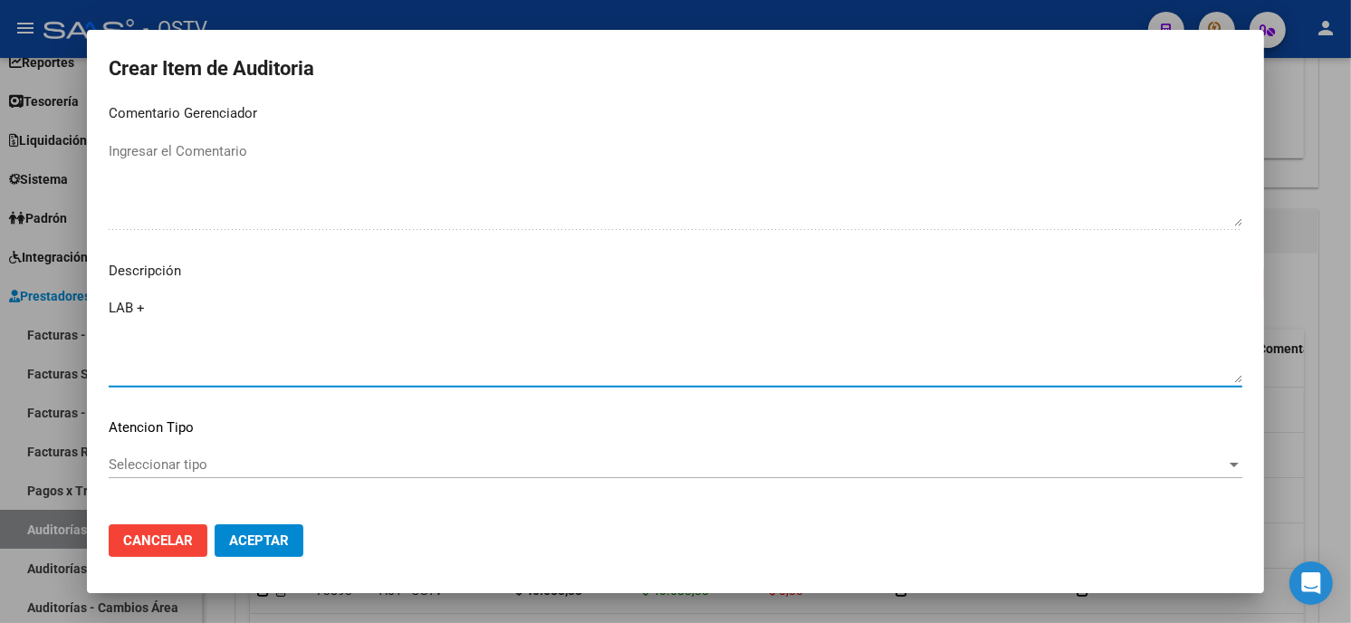
paste textarea "420101 Clínica médica"
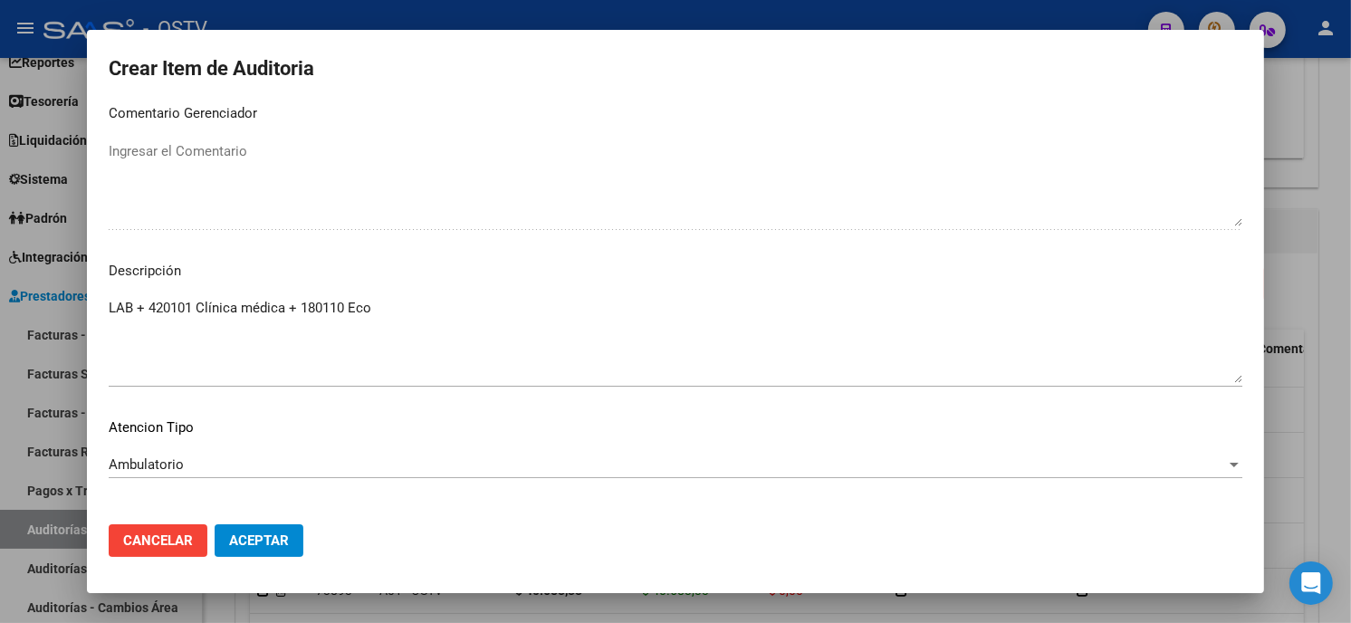
scroll to position [1225, 0]
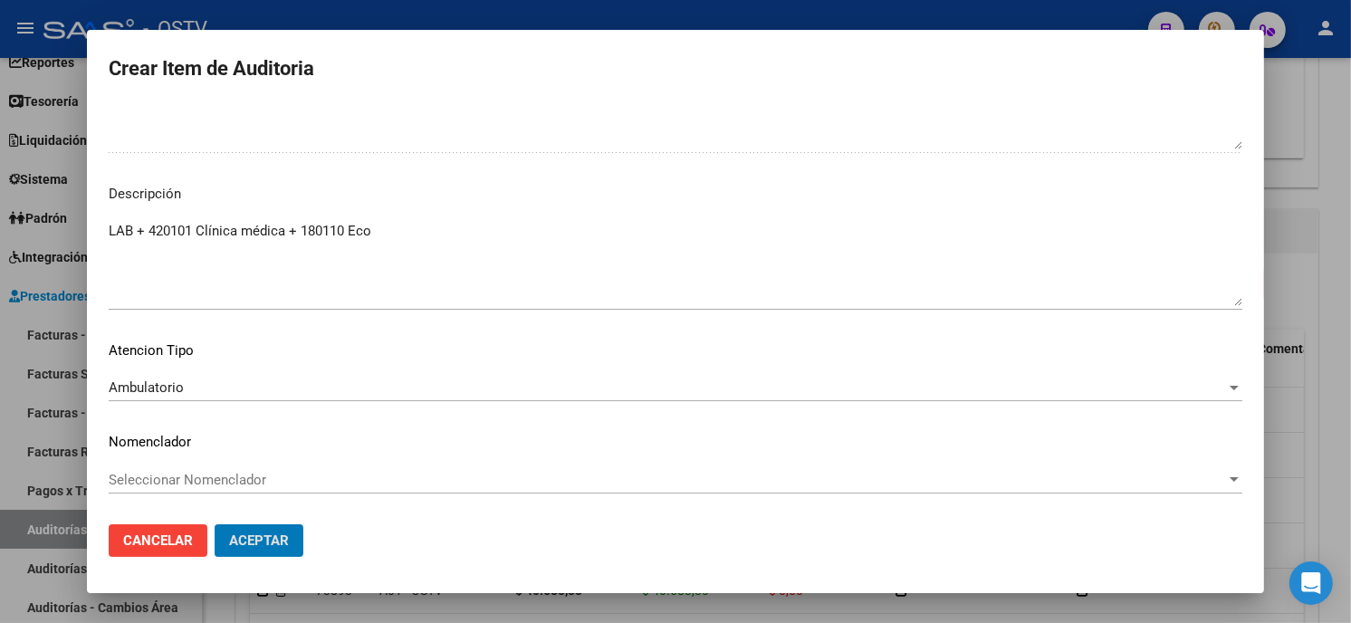
click at [215, 524] on button "Aceptar" at bounding box center [259, 540] width 89 height 33
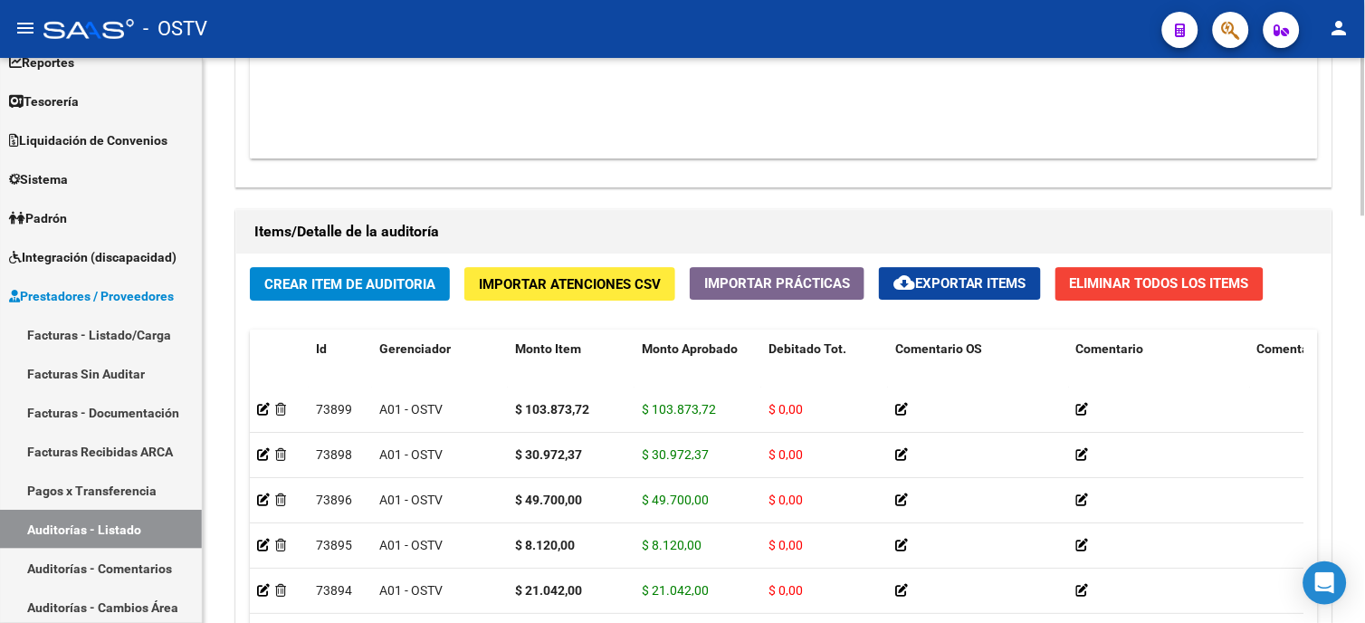
click at [437, 265] on div "Crear Item de Auditoria Importar Atenciones CSV Importar Prácticas cloud_downlo…" at bounding box center [783, 523] width 1095 height 540
click at [409, 292] on span "Crear Item de Auditoria" at bounding box center [349, 284] width 171 height 16
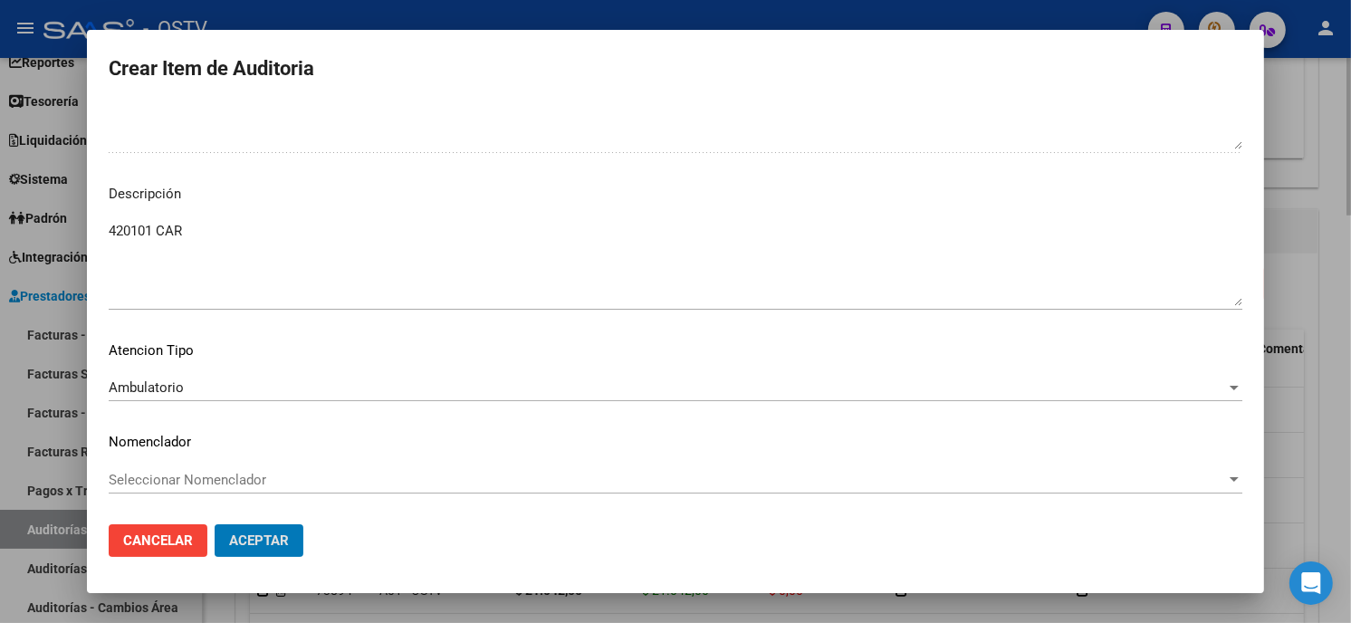
click at [215, 524] on button "Aceptar" at bounding box center [259, 540] width 89 height 33
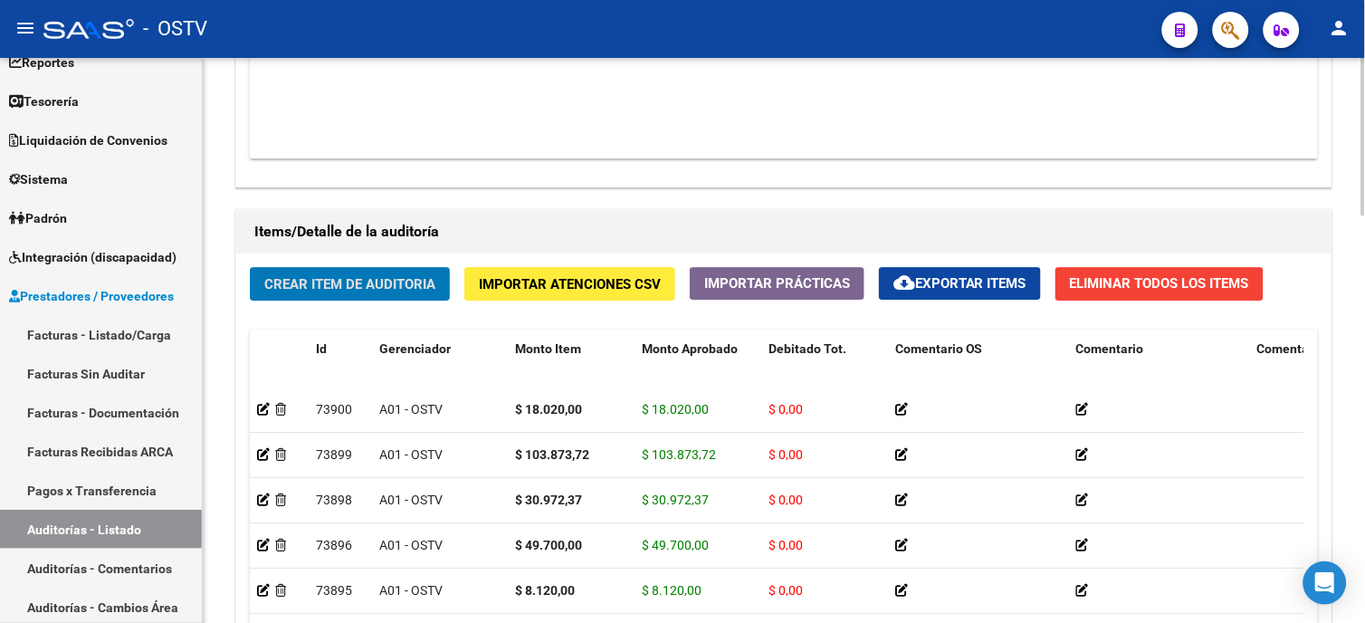
click at [351, 282] on span "Crear Item de Auditoria" at bounding box center [349, 284] width 171 height 16
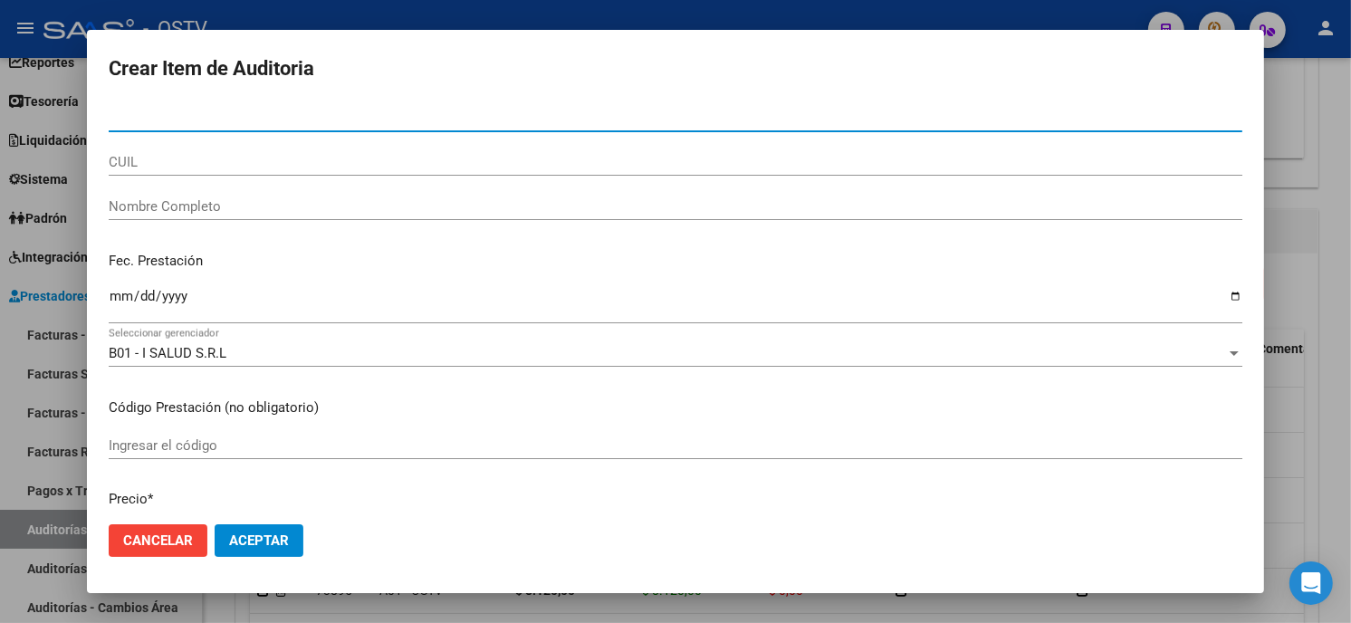
click at [237, 121] on input "Nro Documento" at bounding box center [675, 118] width 1133 height 16
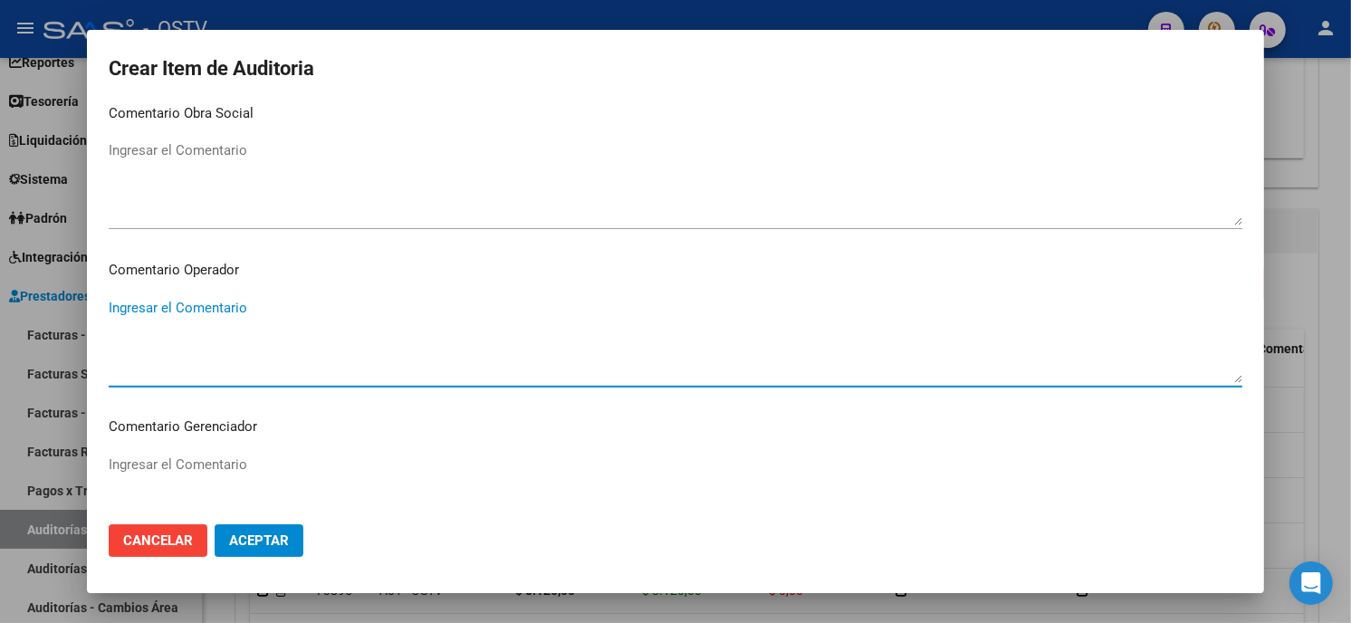
scroll to position [1148, 0]
paste textarea "420101 Clínica médica"
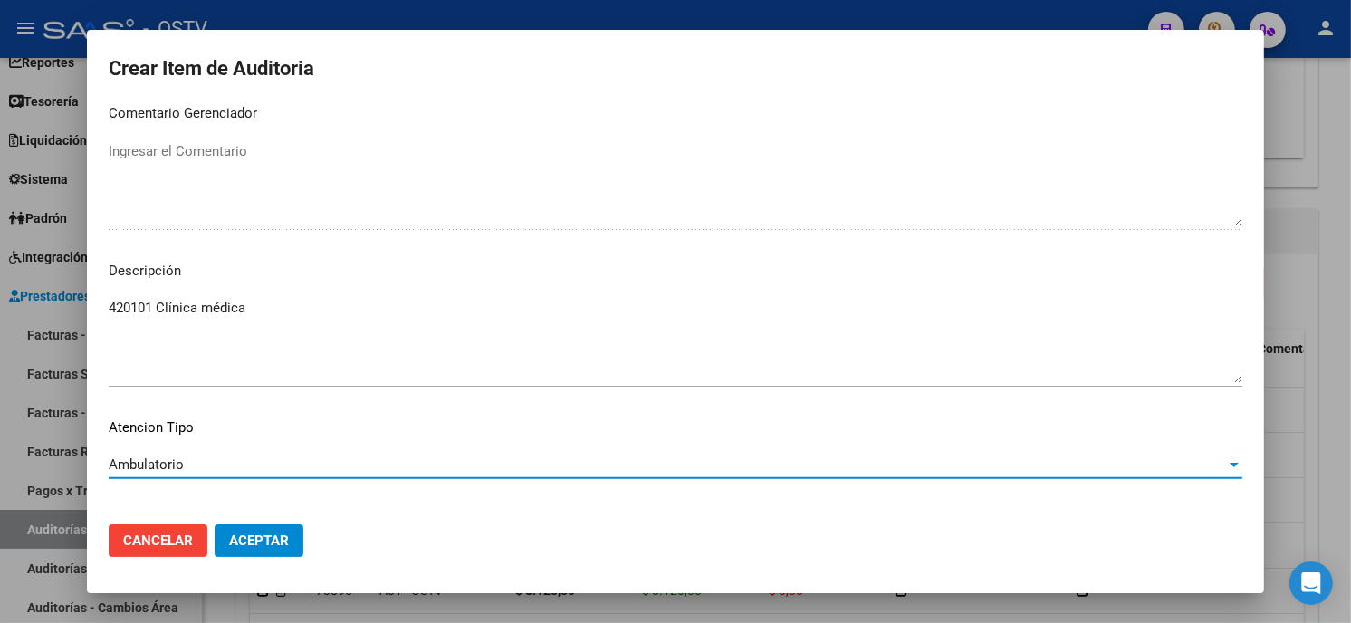
scroll to position [1225, 0]
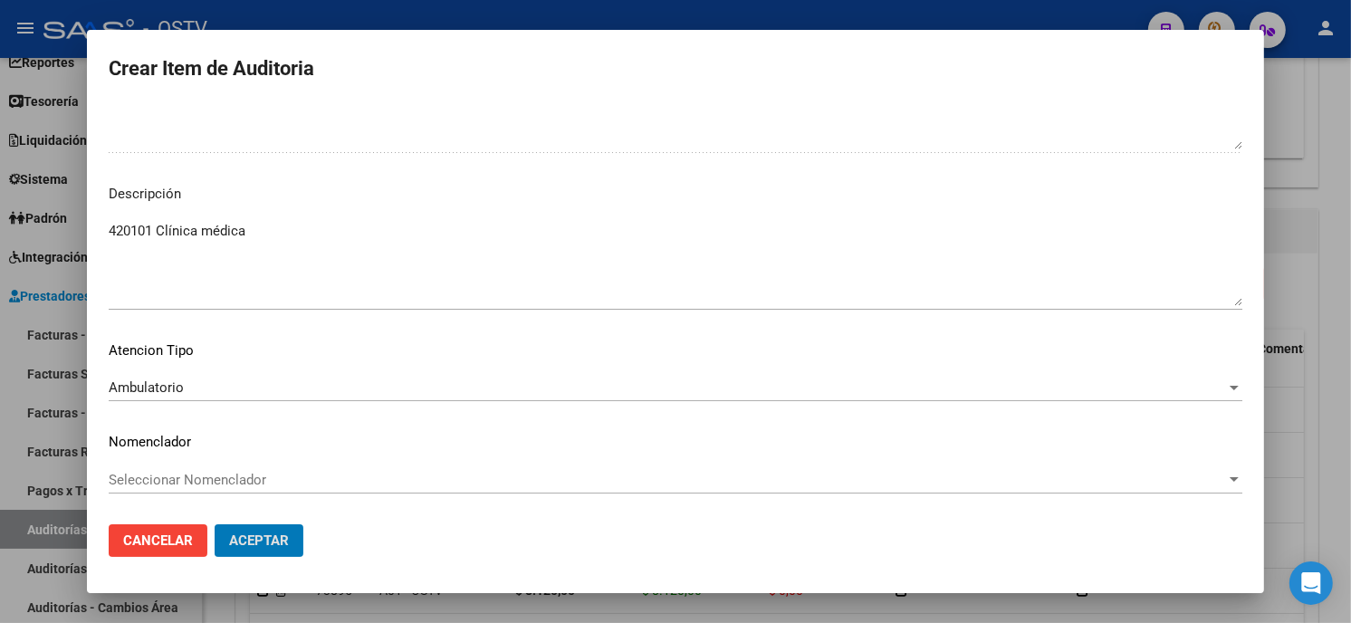
click at [215, 524] on button "Aceptar" at bounding box center [259, 540] width 89 height 33
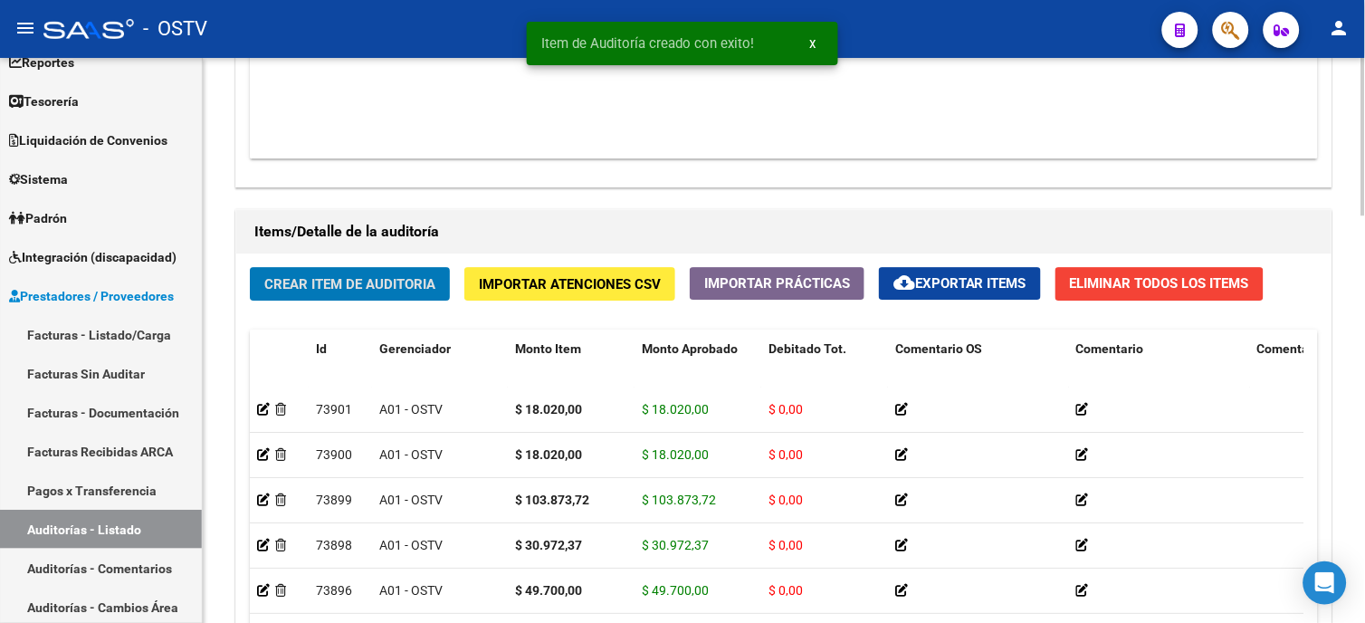
click at [378, 284] on span "Crear Item de Auditoria" at bounding box center [349, 284] width 171 height 16
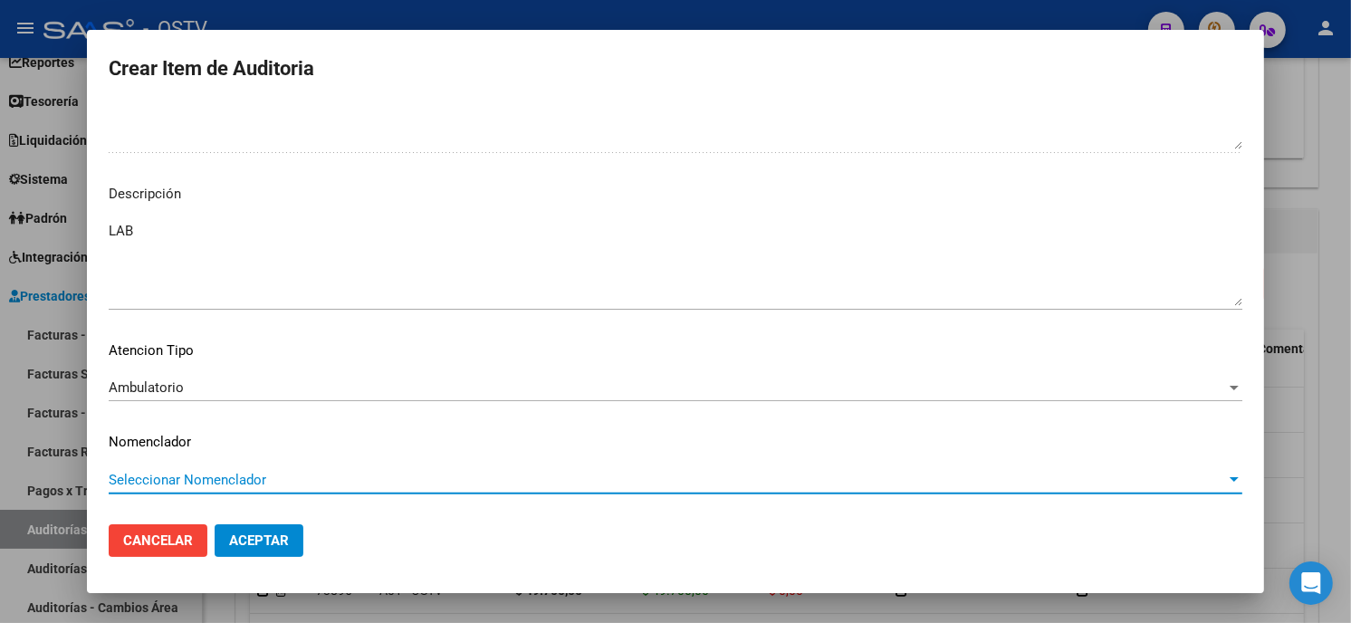
click at [252, 541] on span "Aceptar" at bounding box center [259, 540] width 60 height 16
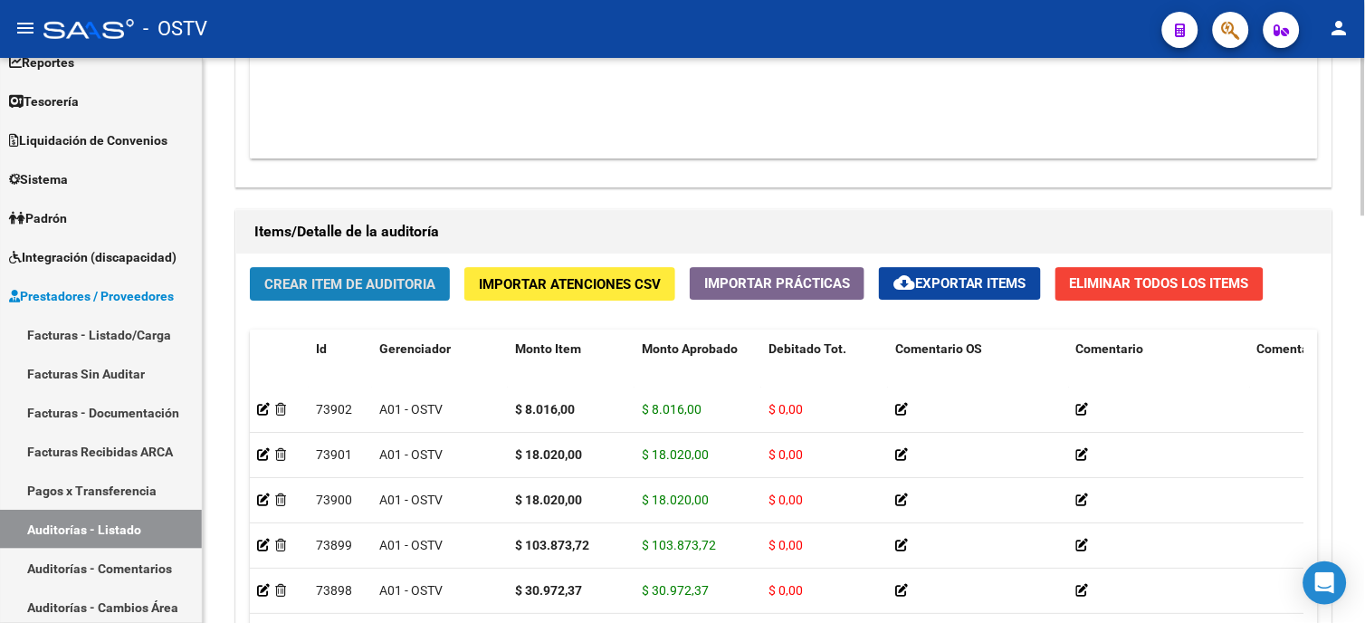
click at [423, 292] on span "Crear Item de Auditoria" at bounding box center [349, 284] width 171 height 16
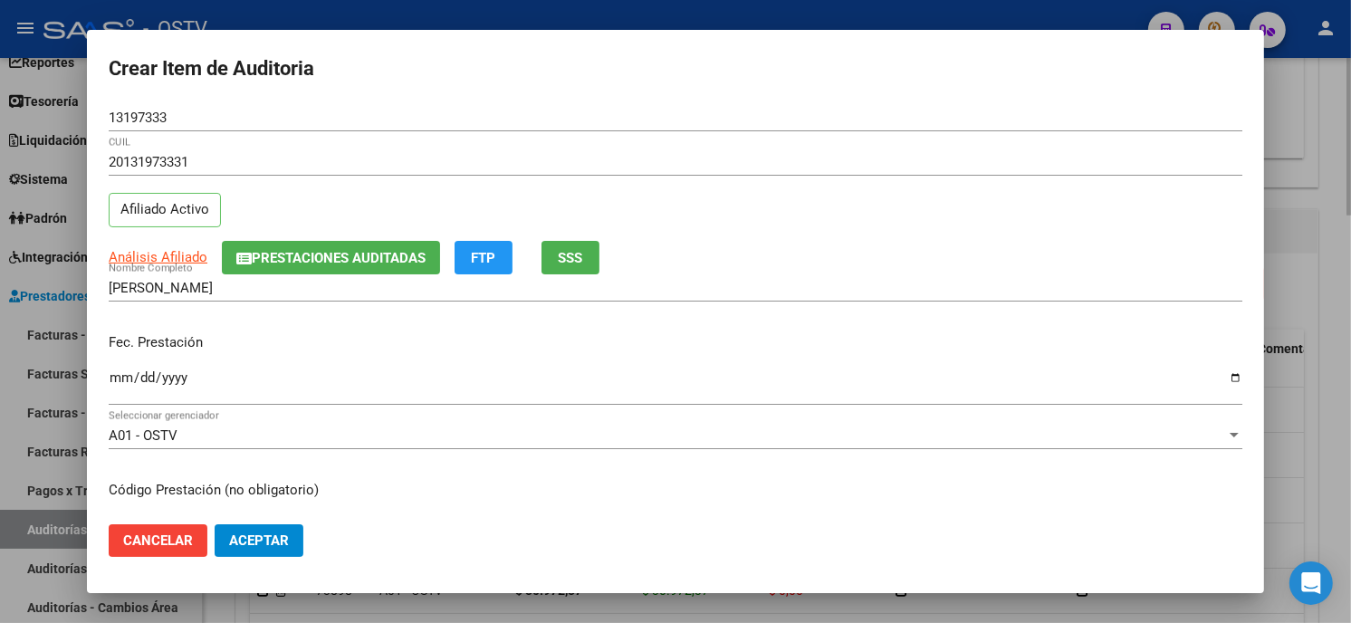
scroll to position [220, 0]
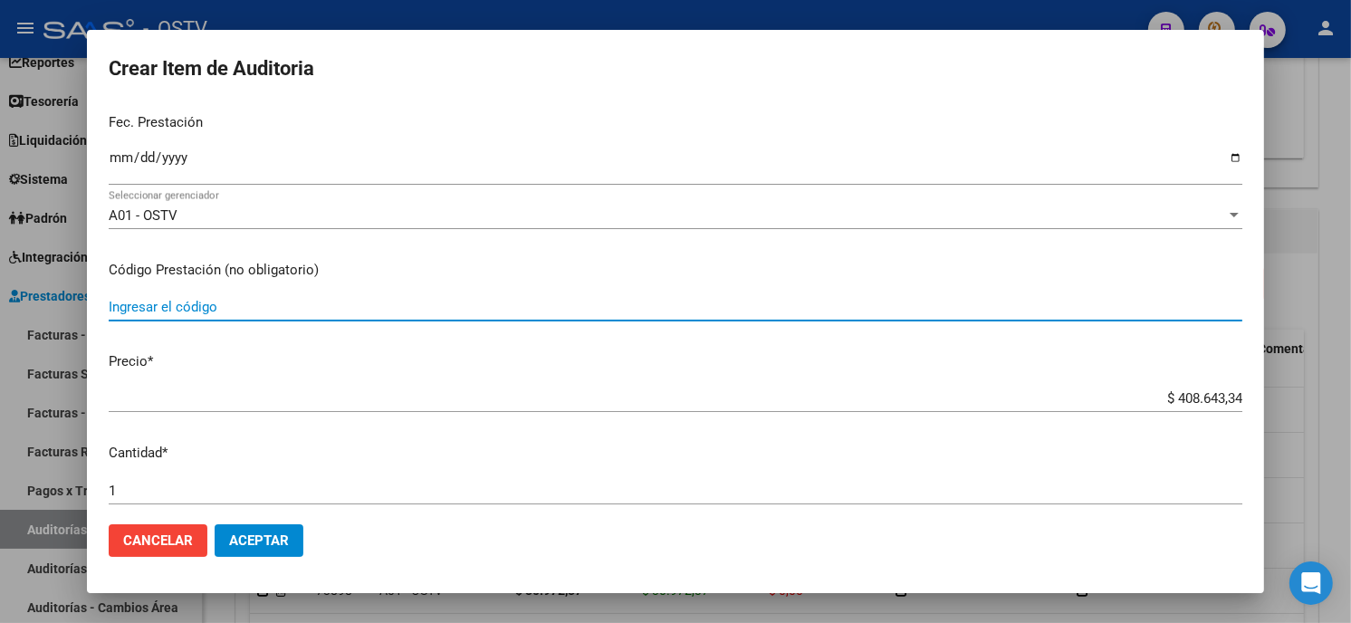
click at [320, 299] on input "Ingresar el código" at bounding box center [675, 307] width 1133 height 16
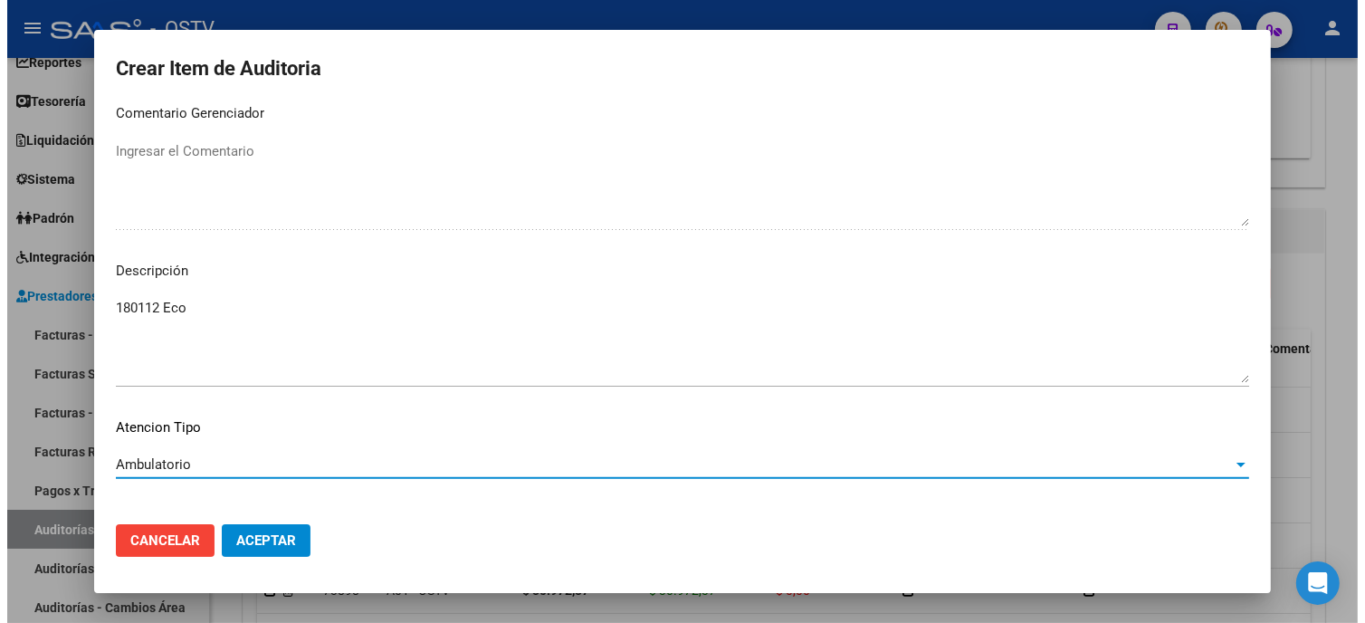
scroll to position [1225, 0]
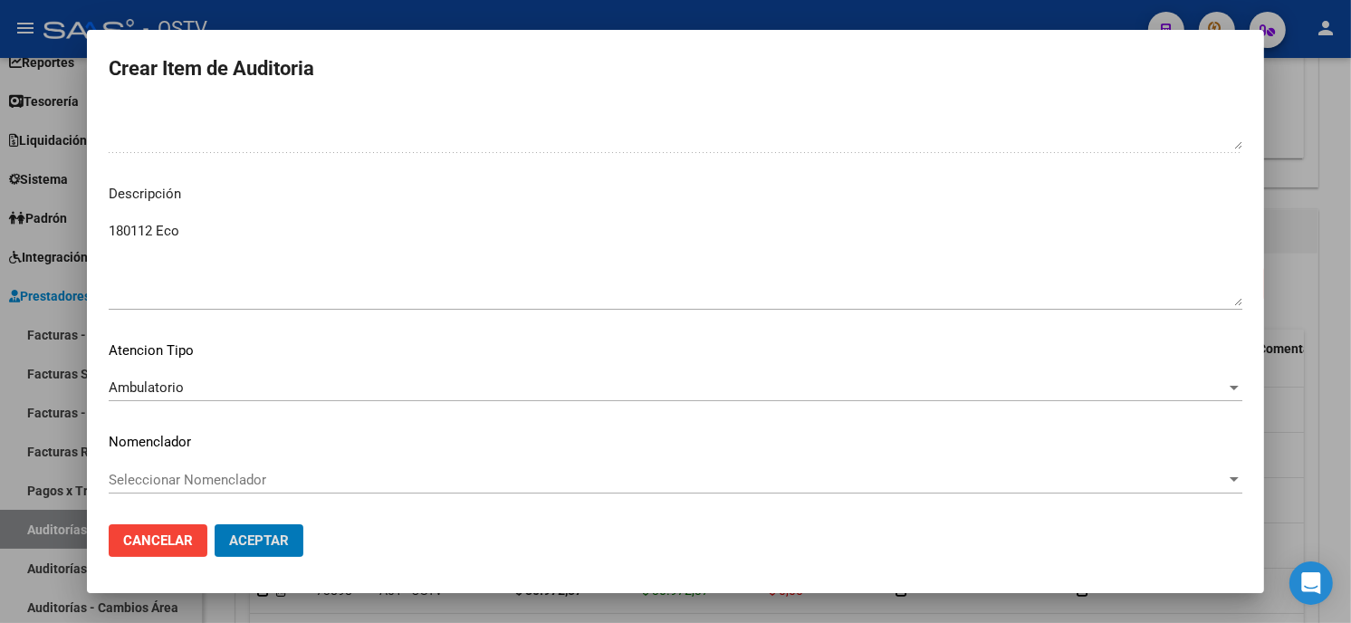
click at [215, 524] on button "Aceptar" at bounding box center [259, 540] width 89 height 33
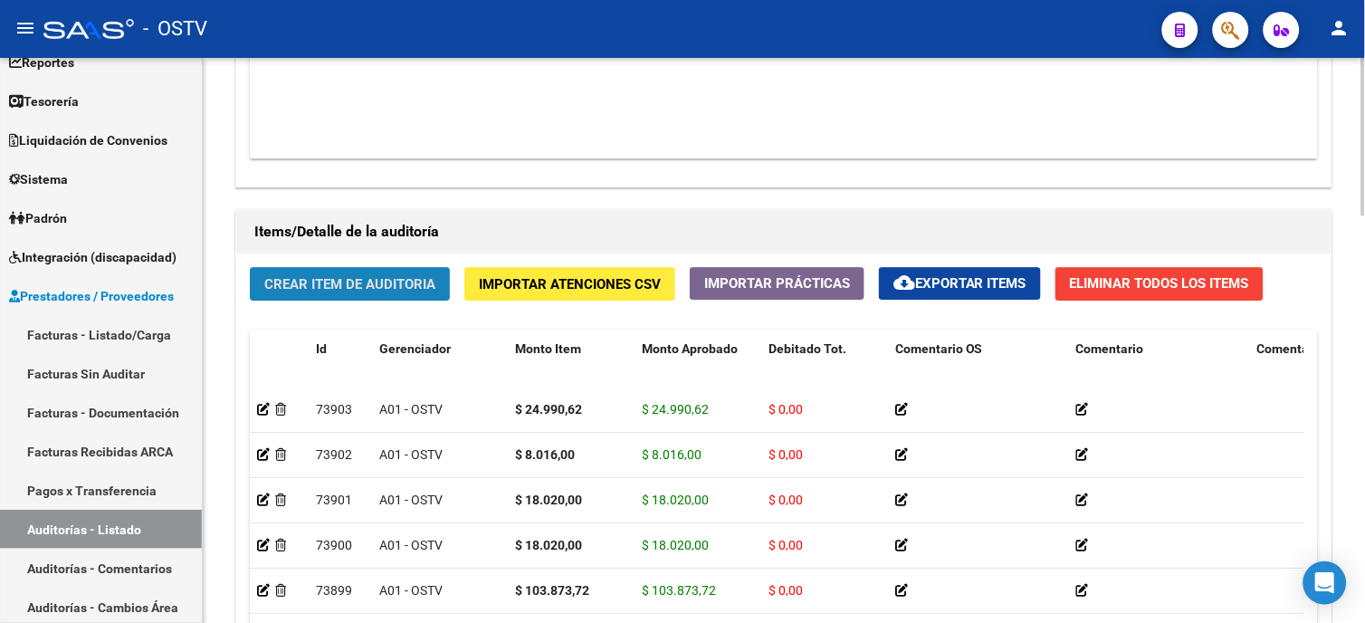
click at [423, 275] on button "Crear Item de Auditoria" at bounding box center [350, 283] width 200 height 33
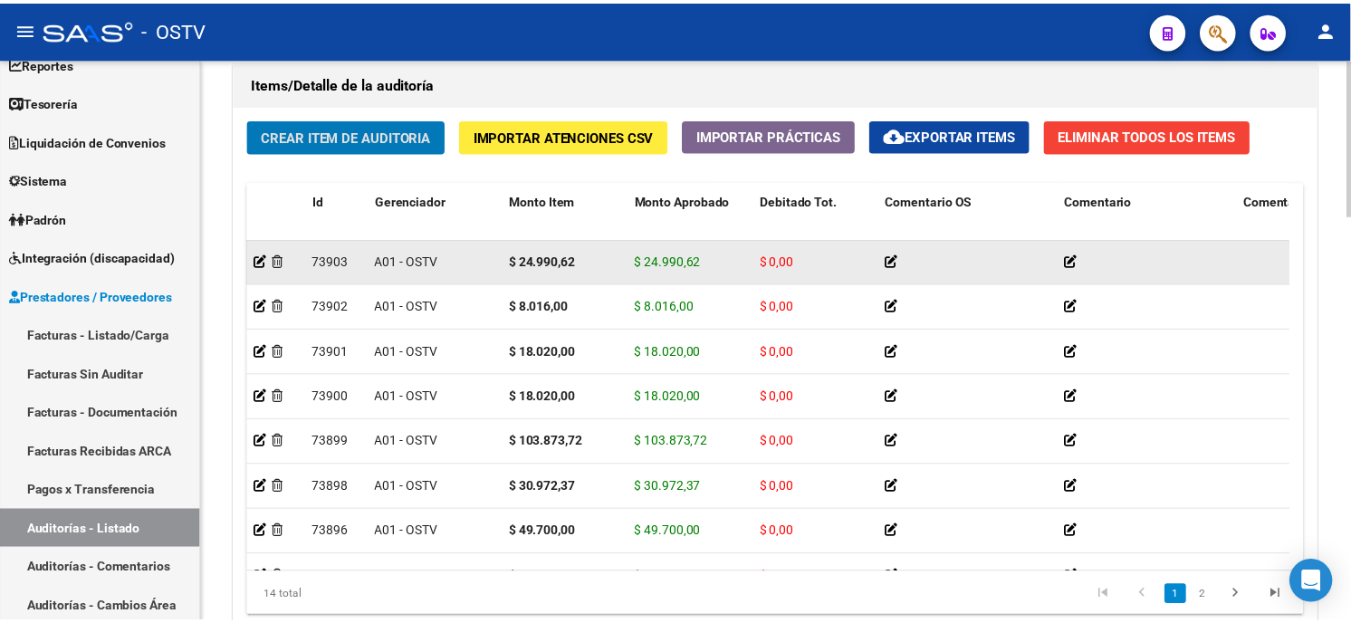
scroll to position [1270, 0]
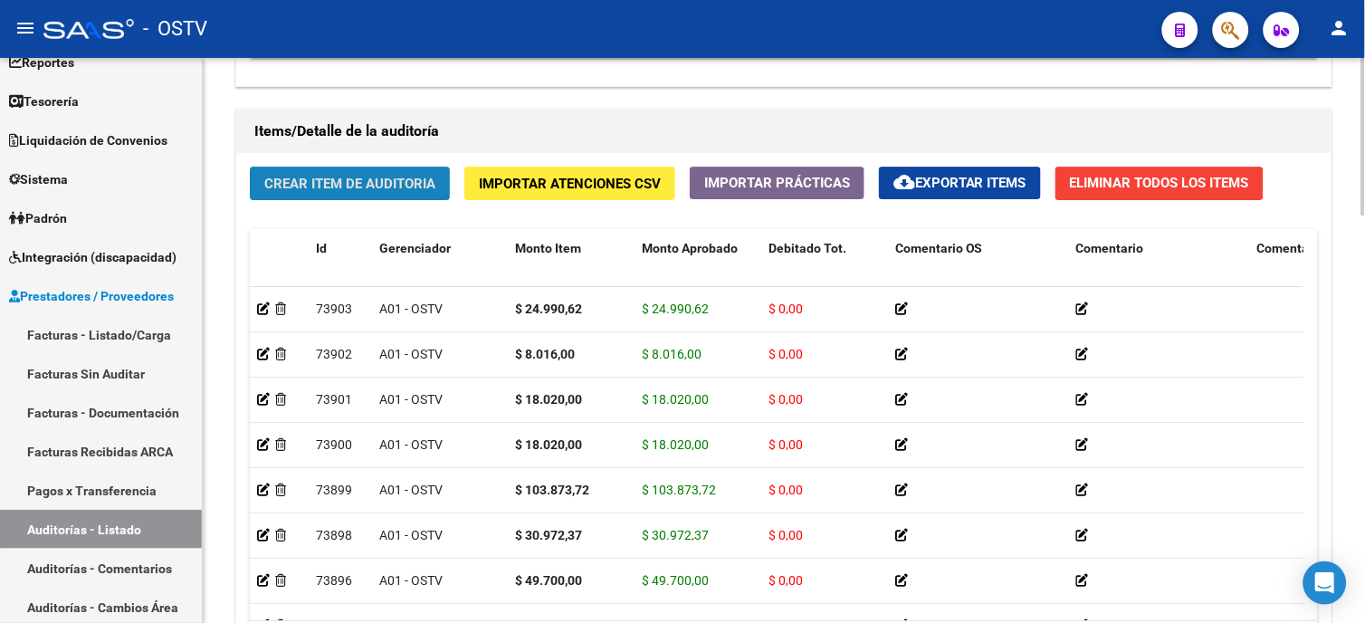
click at [341, 185] on span "Crear Item de Auditoria" at bounding box center [349, 184] width 171 height 16
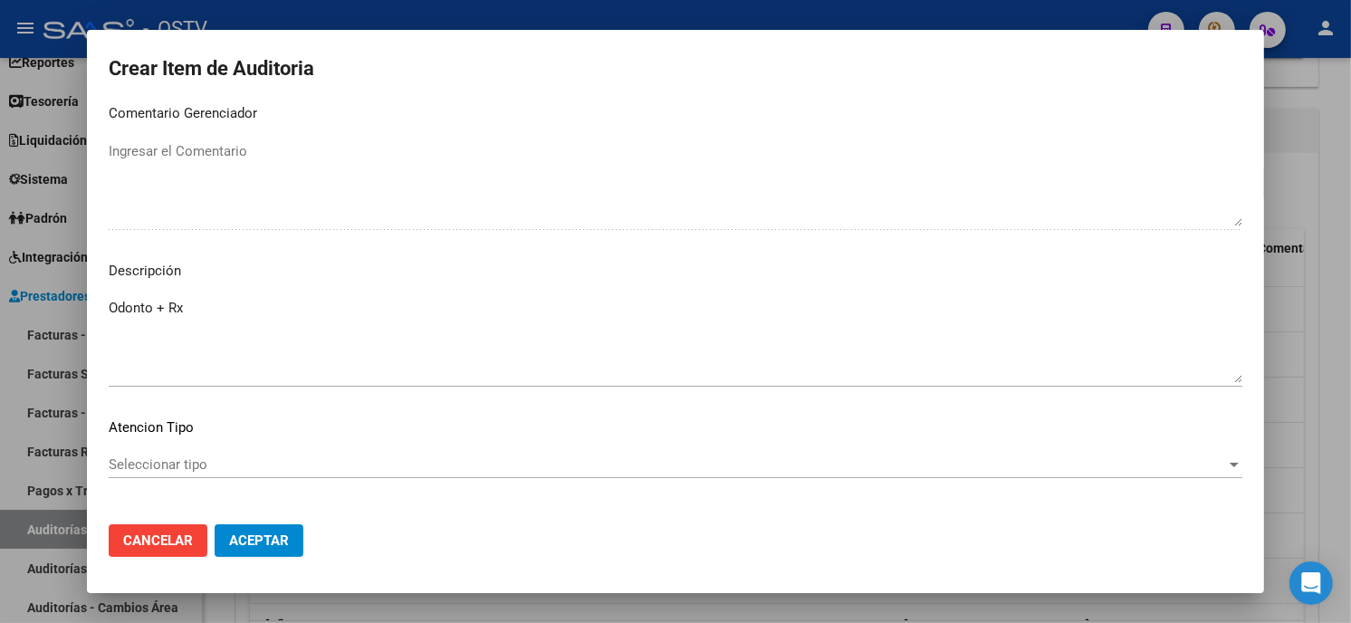
scroll to position [1225, 0]
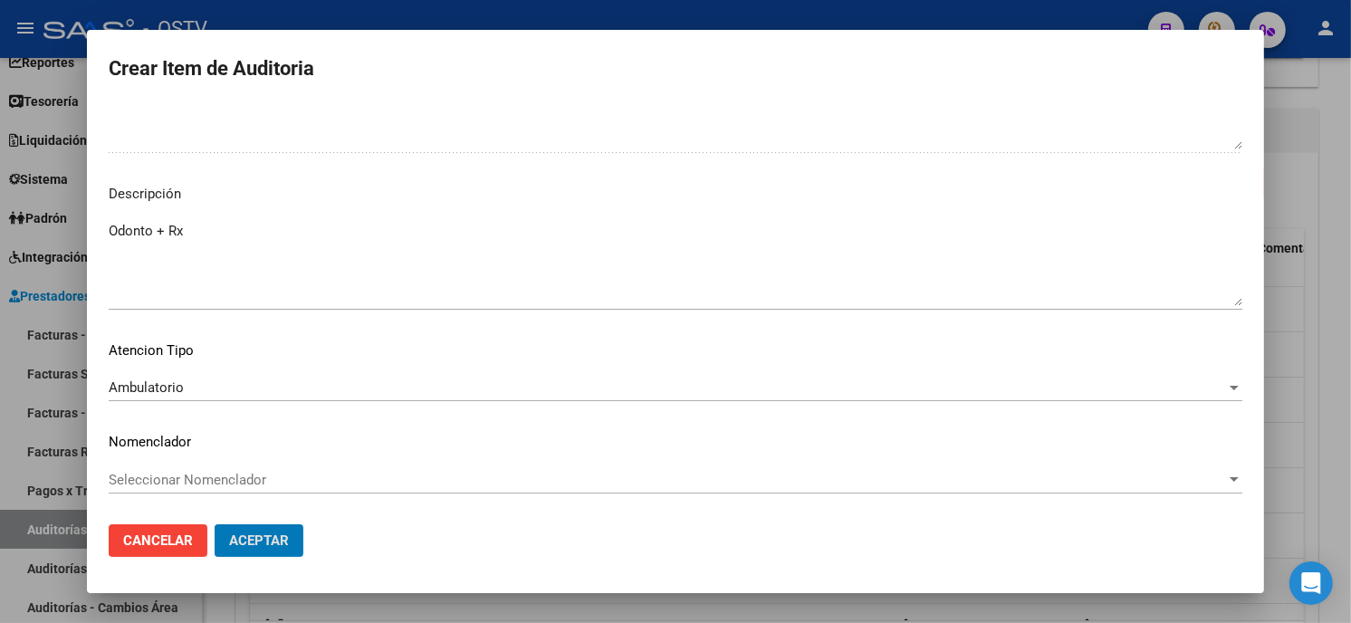
click at [215, 524] on button "Aceptar" at bounding box center [259, 540] width 89 height 33
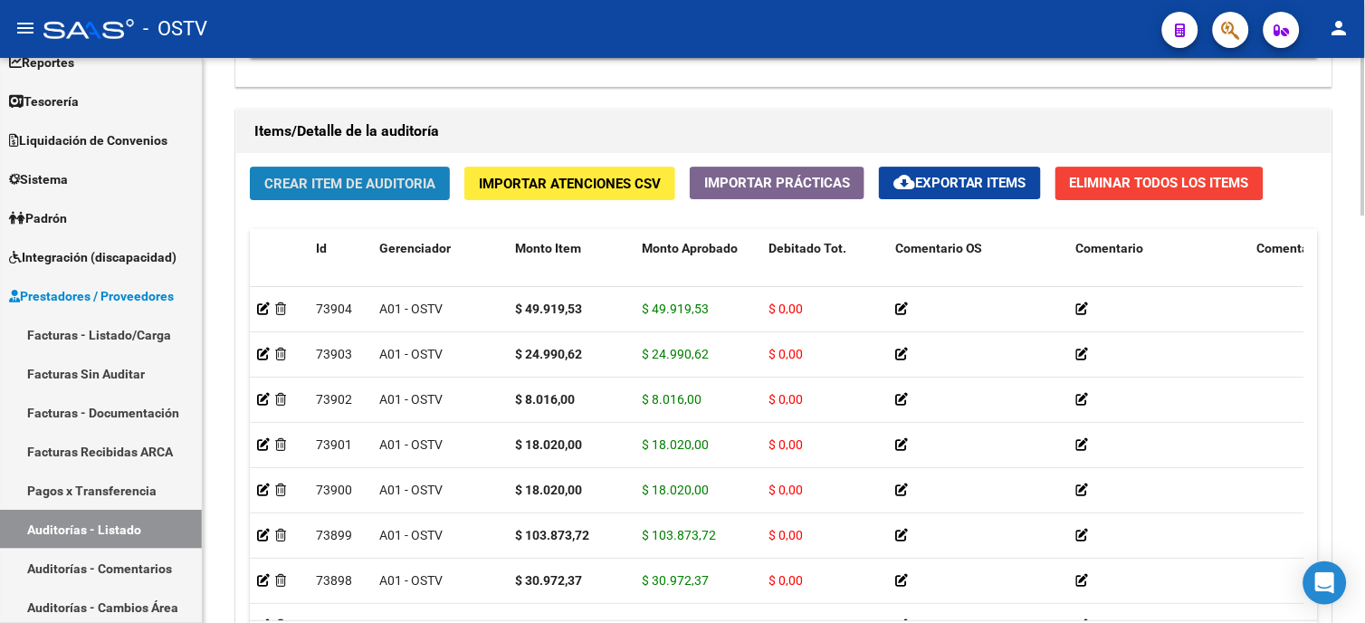
click at [375, 190] on span "Crear Item de Auditoria" at bounding box center [349, 184] width 171 height 16
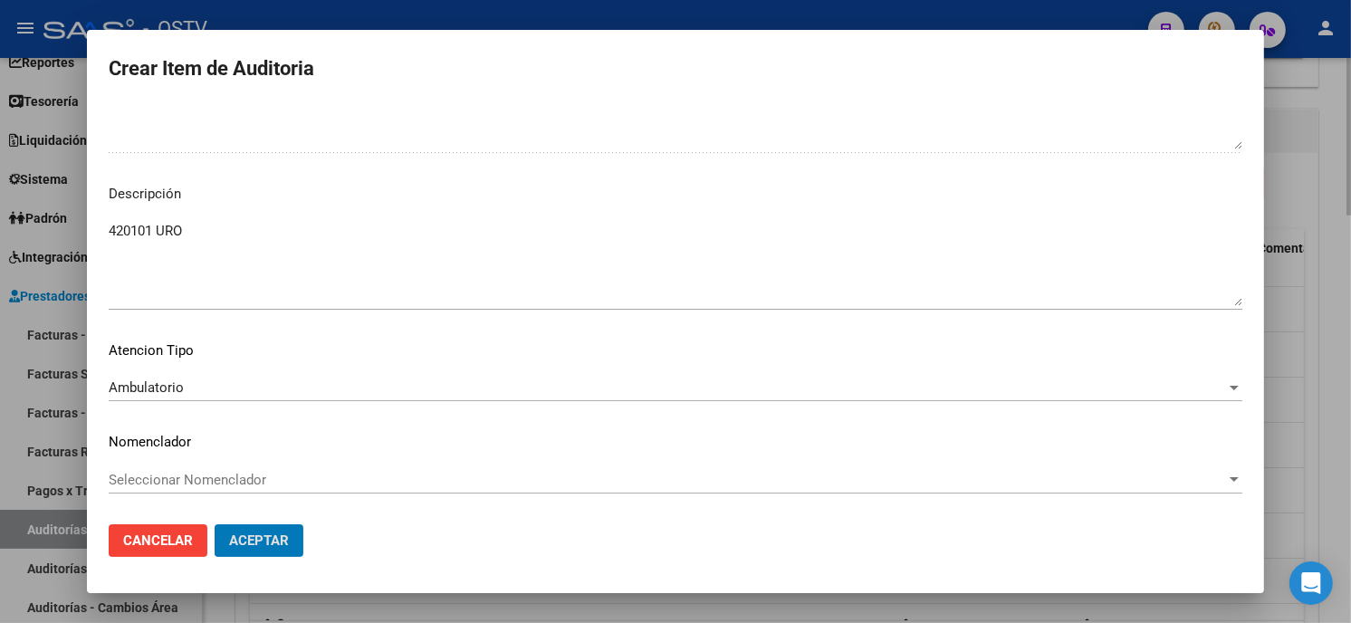
click at [215, 524] on button "Aceptar" at bounding box center [259, 540] width 89 height 33
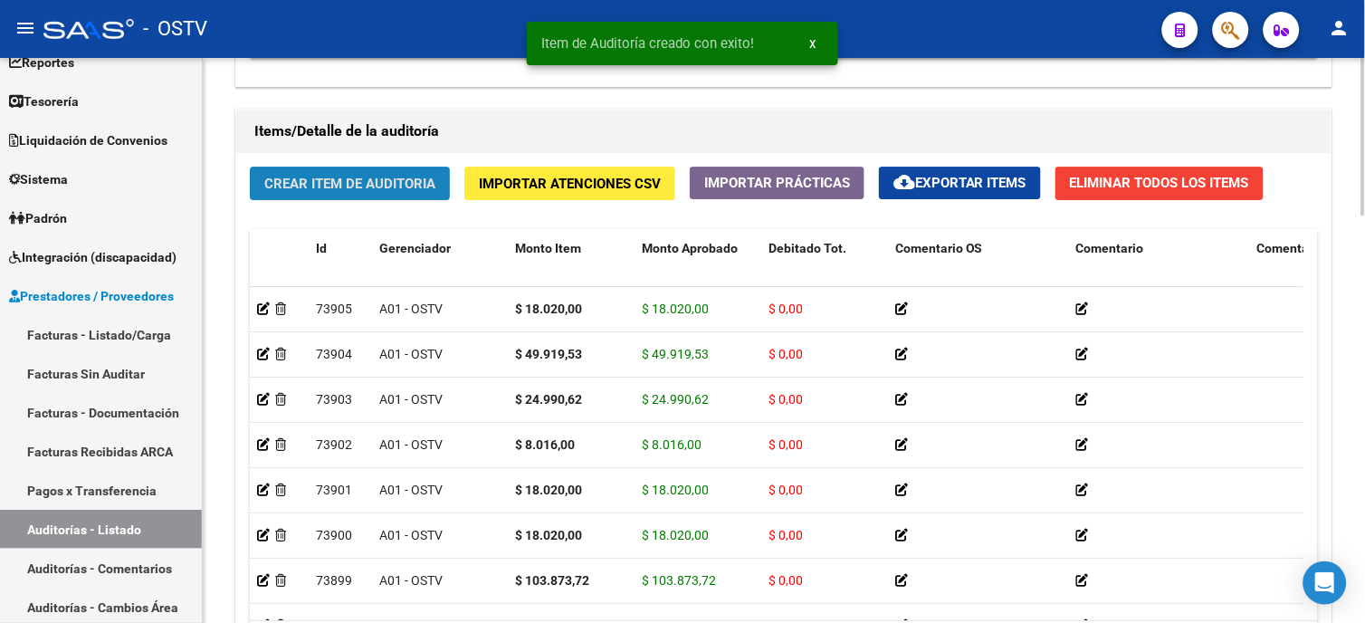
click at [403, 187] on span "Crear Item de Auditoria" at bounding box center [349, 184] width 171 height 16
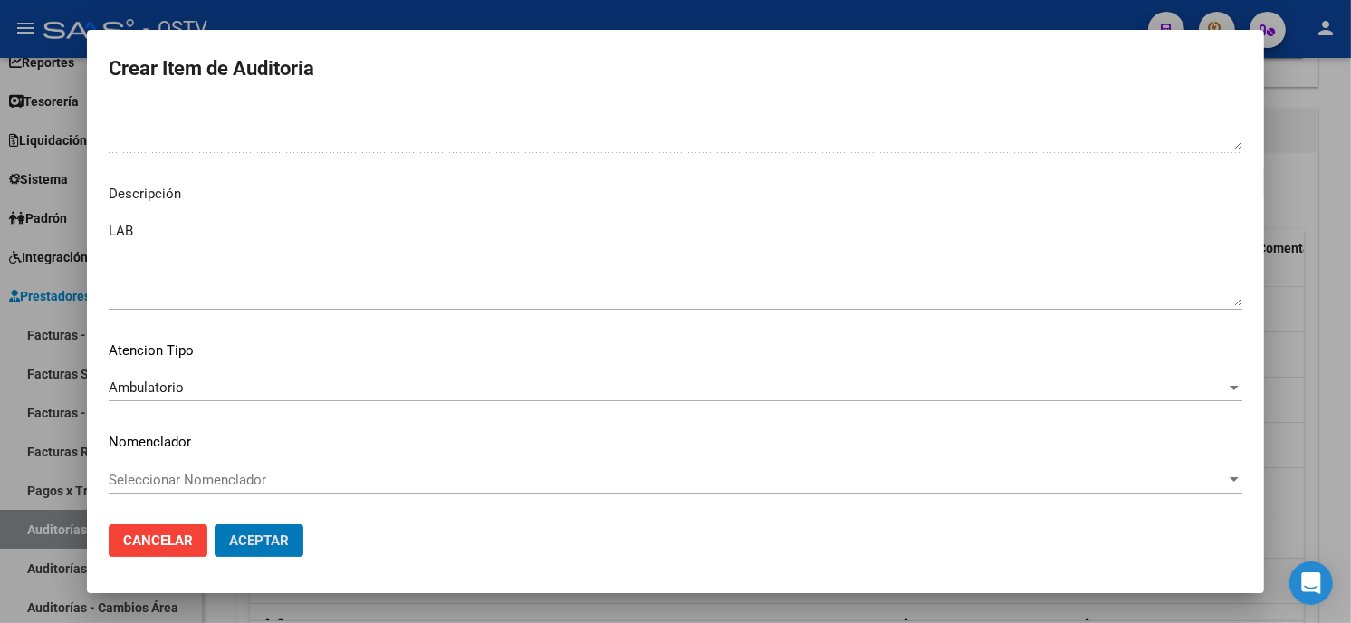
click at [215, 524] on button "Aceptar" at bounding box center [259, 540] width 89 height 33
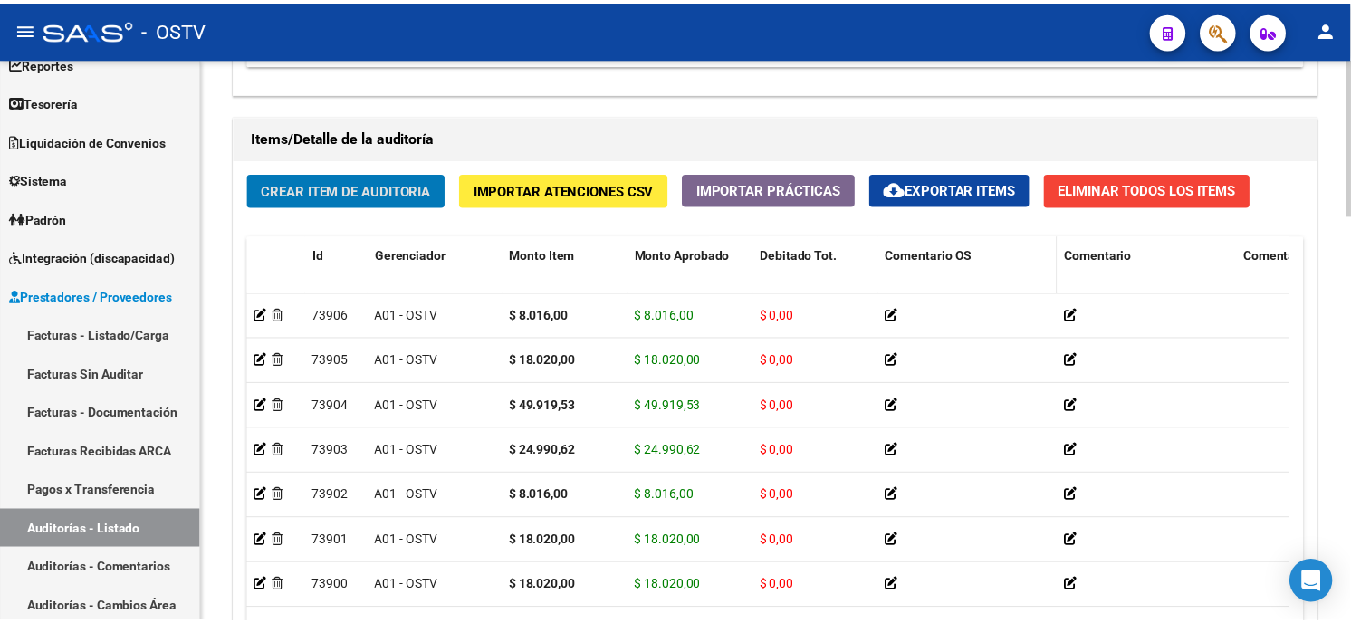
scroll to position [1270, 0]
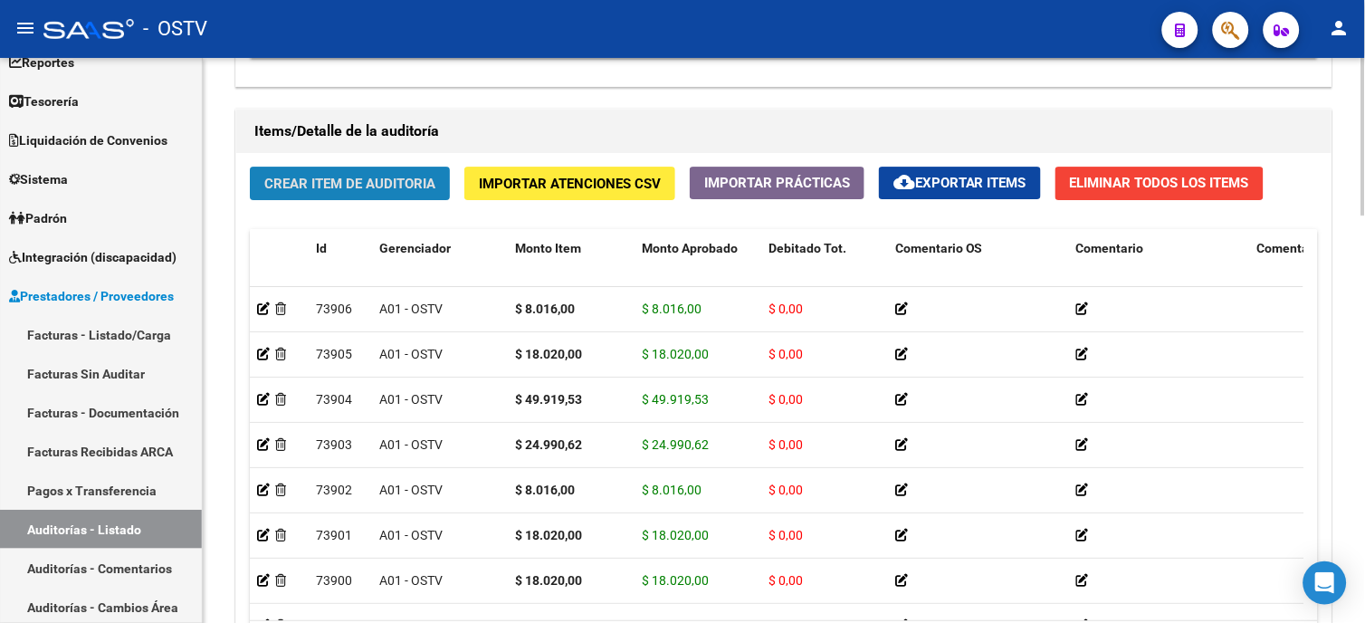
click at [373, 177] on span "Crear Item de Auditoria" at bounding box center [349, 184] width 171 height 16
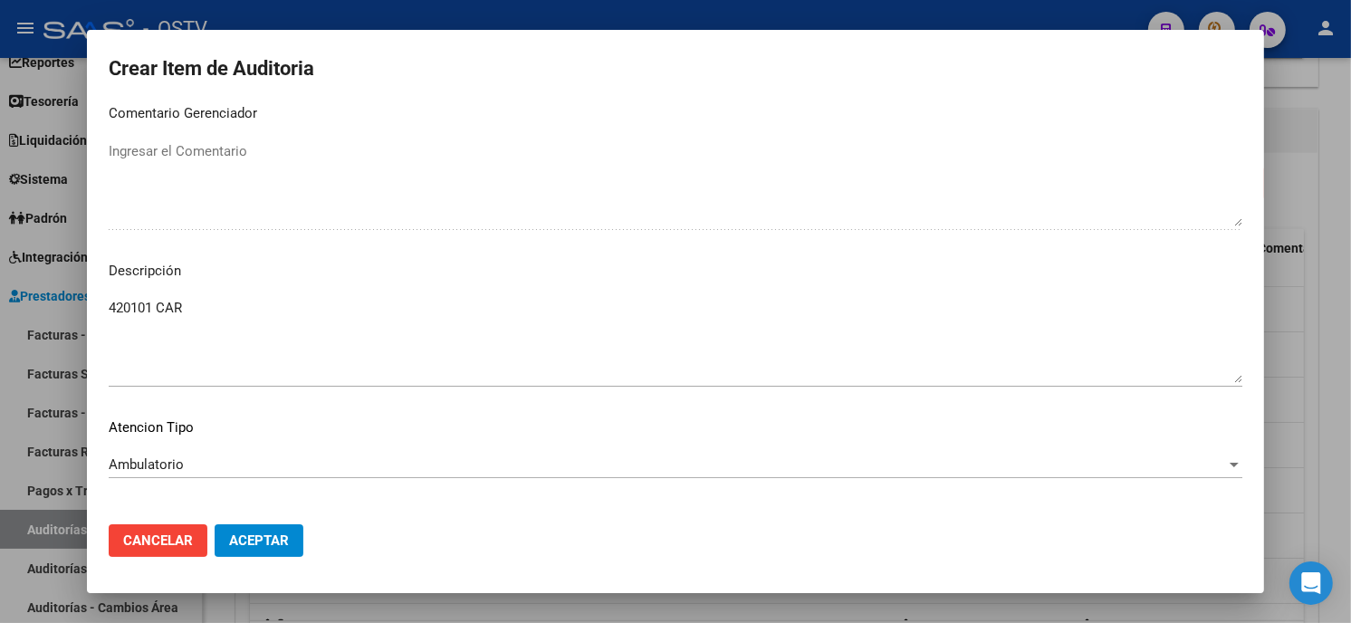
scroll to position [1225, 0]
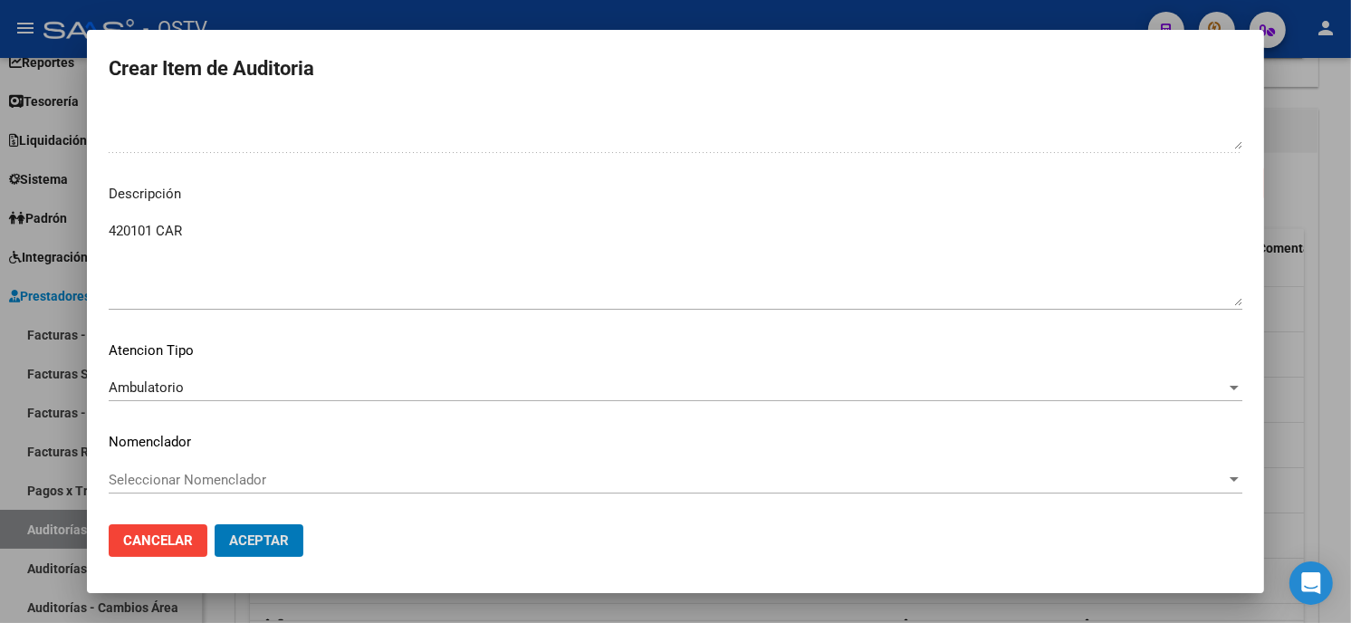
click at [215, 524] on button "Aceptar" at bounding box center [259, 540] width 89 height 33
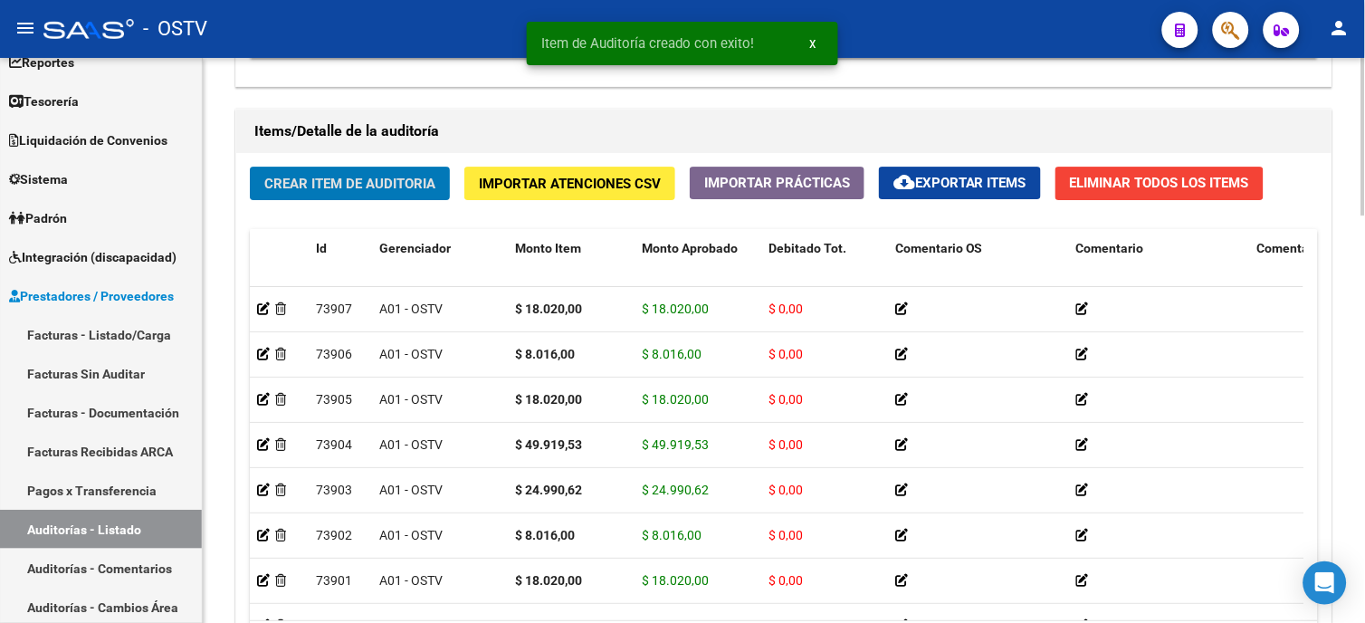
click at [387, 181] on span "Crear Item de Auditoria" at bounding box center [349, 184] width 171 height 16
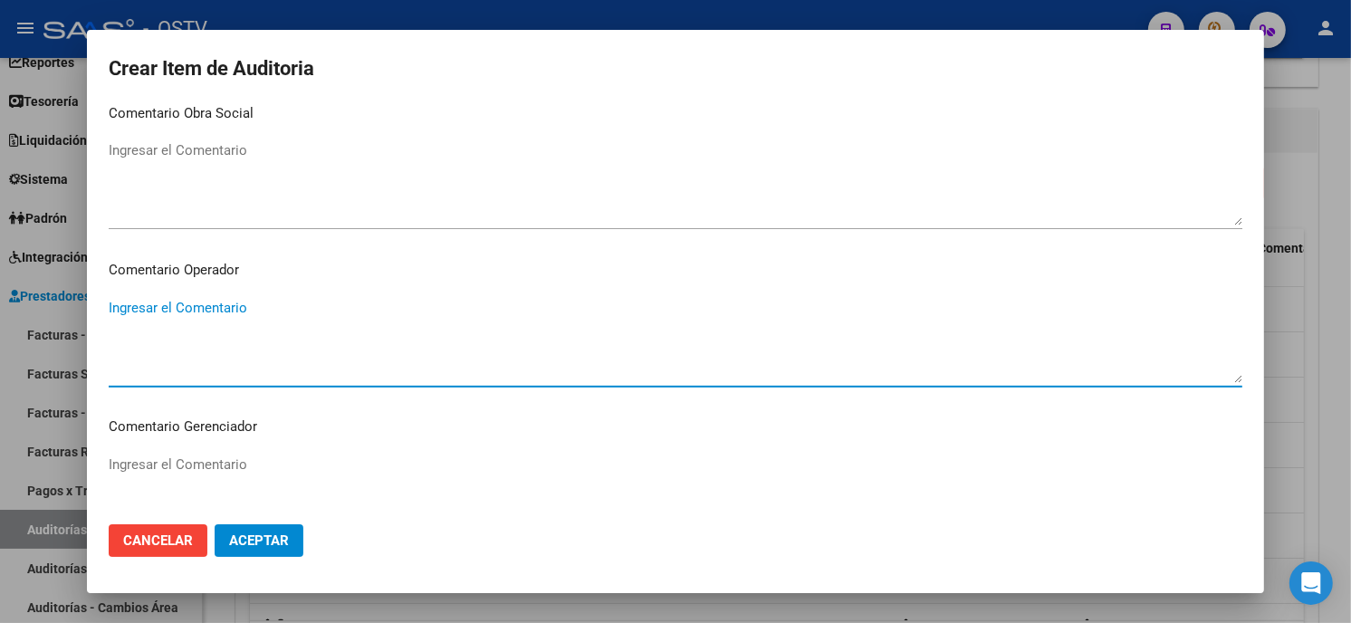
scroll to position [1148, 0]
paste textarea "420101 Clínica médica"
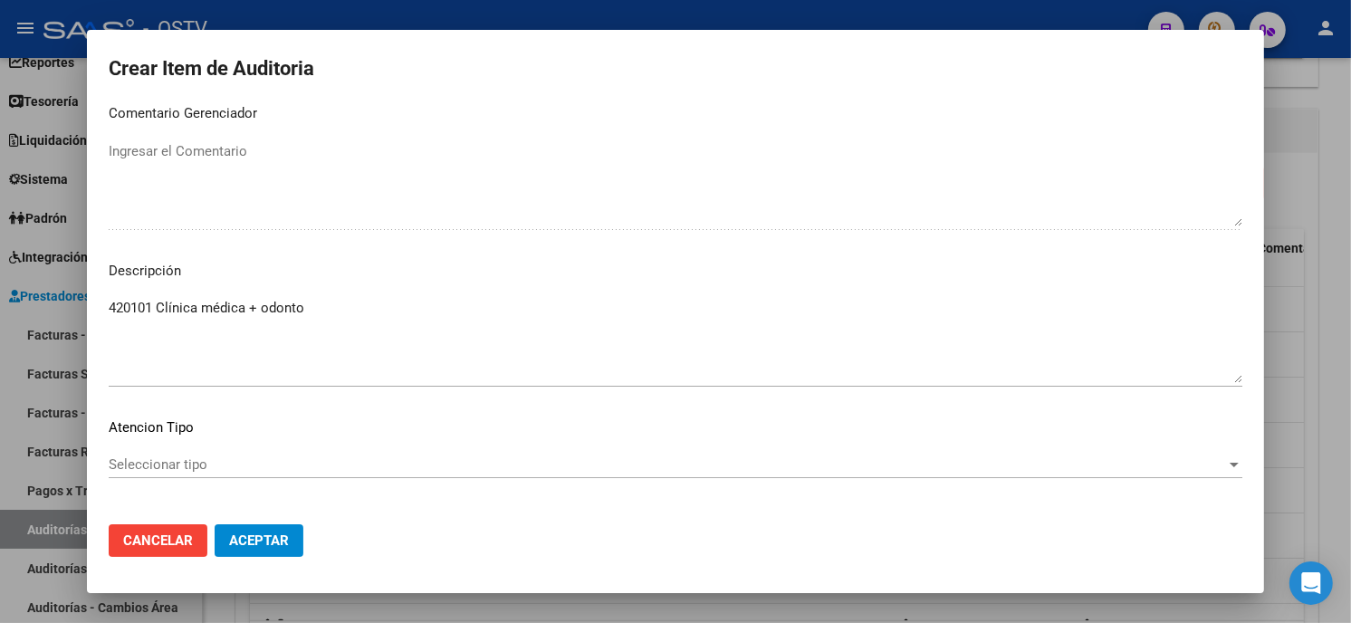
scroll to position [1225, 0]
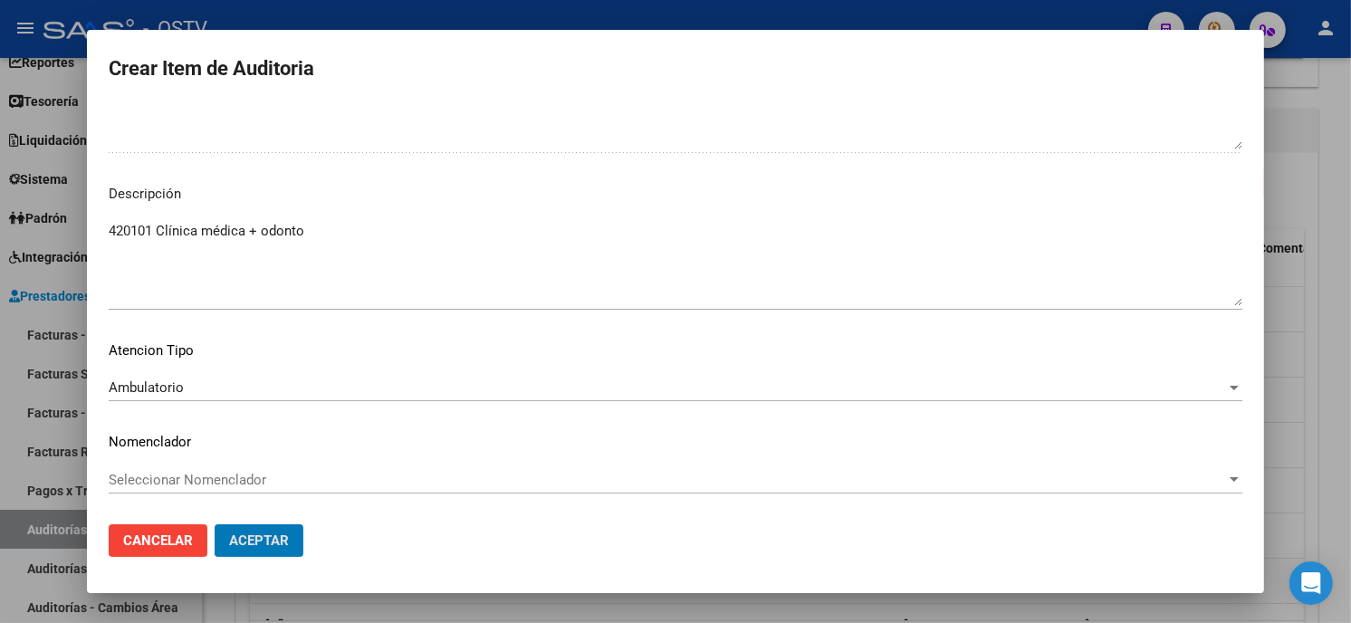
click at [215, 524] on button "Aceptar" at bounding box center [259, 540] width 89 height 33
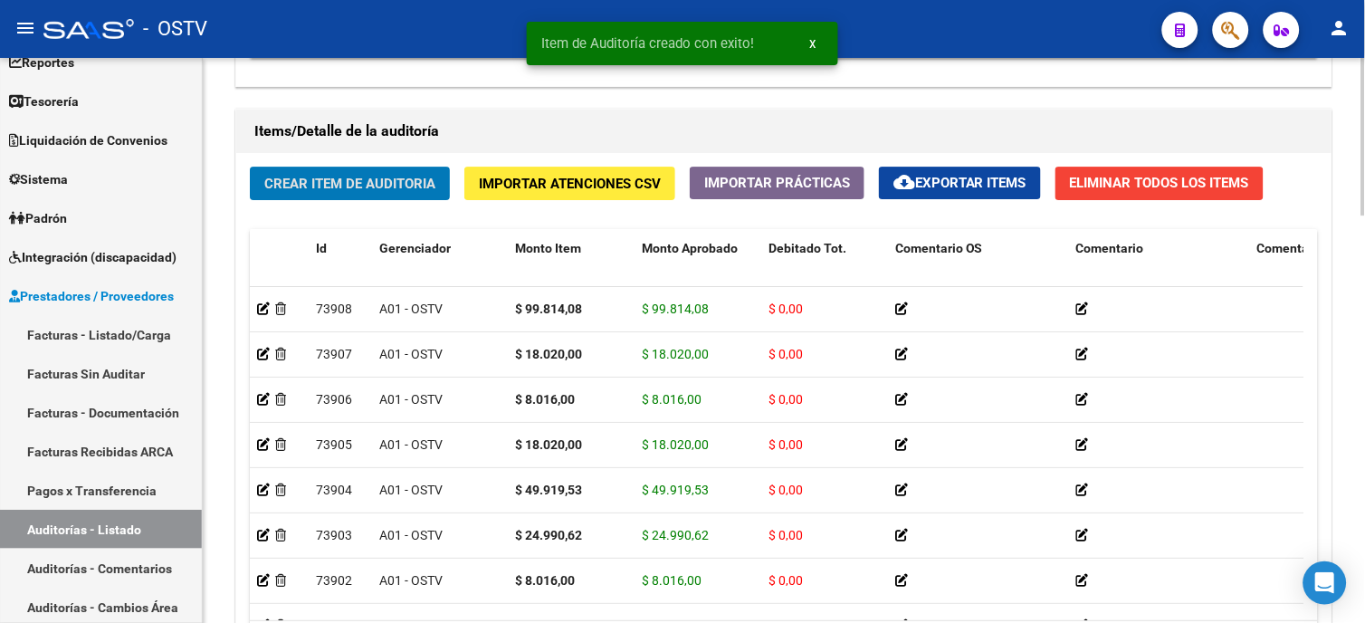
click at [353, 184] on span "Crear Item de Auditoria" at bounding box center [349, 184] width 171 height 16
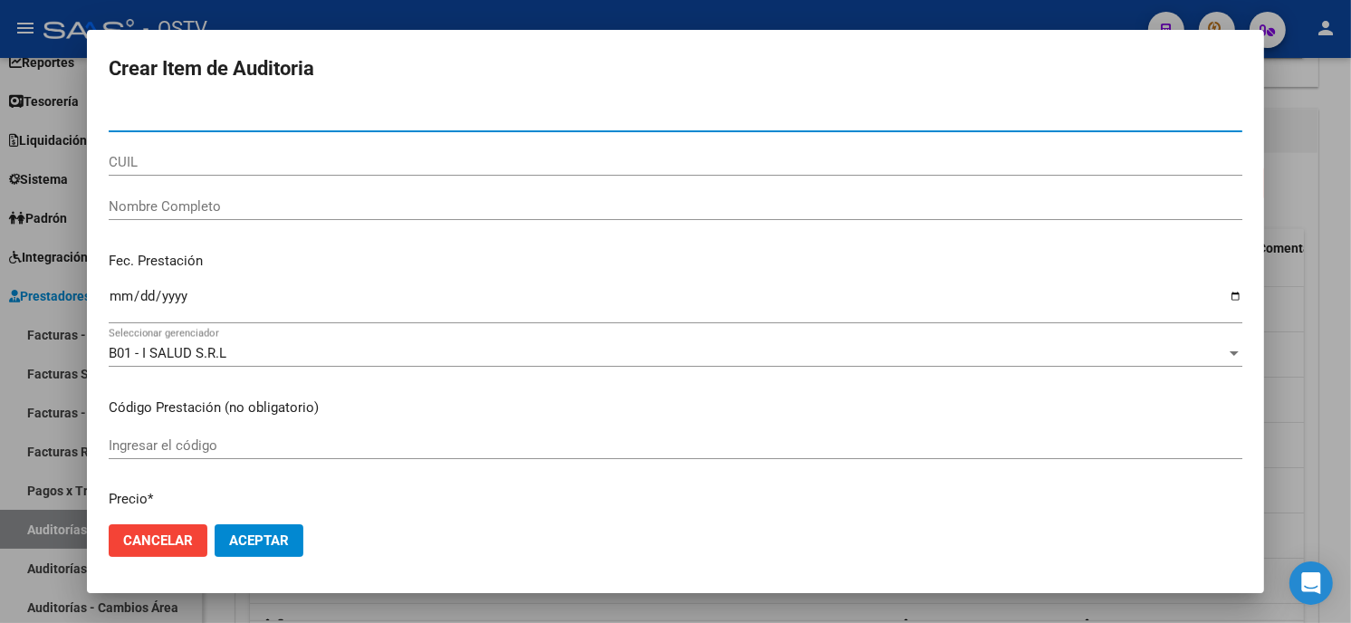
click at [214, 123] on input "Nro Documento" at bounding box center [675, 118] width 1133 height 16
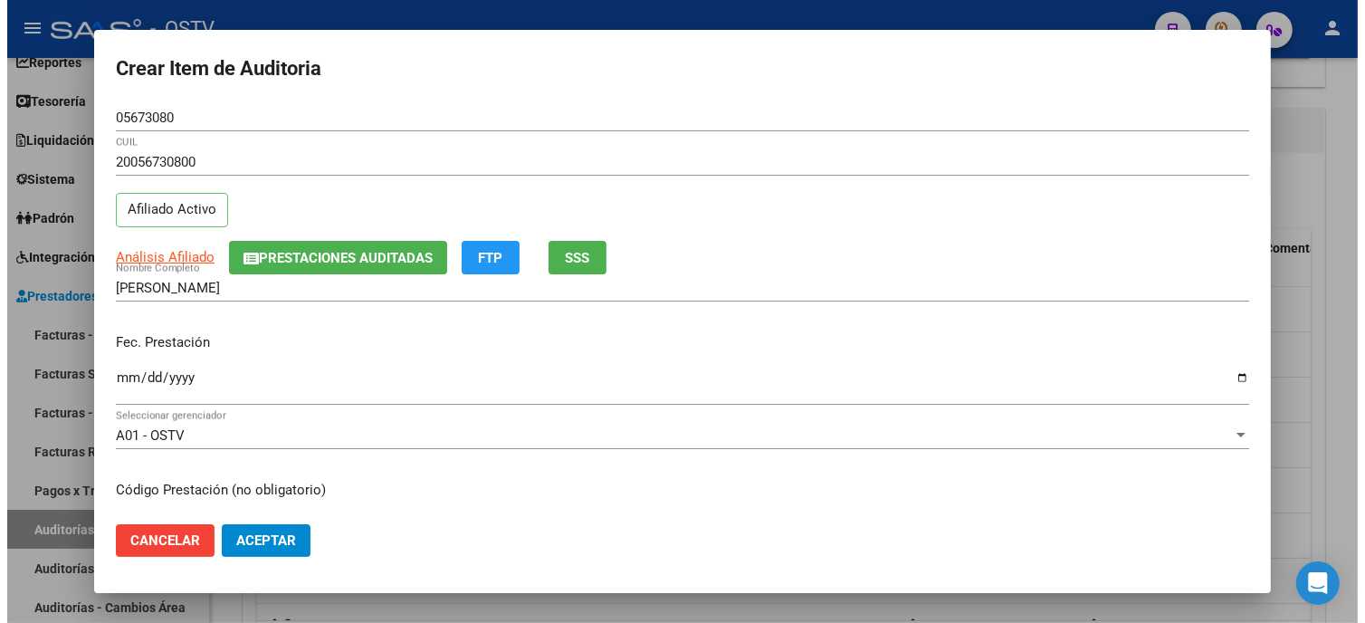
scroll to position [220, 0]
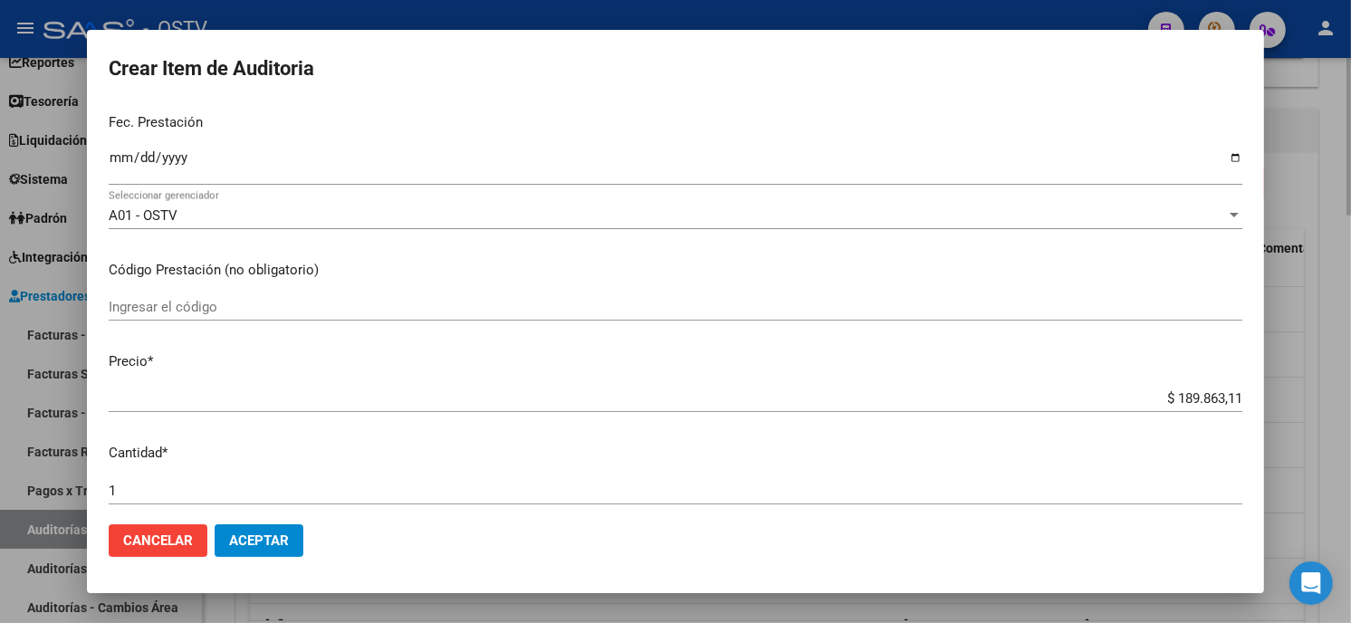
click at [1331, 354] on div at bounding box center [675, 311] width 1351 height 623
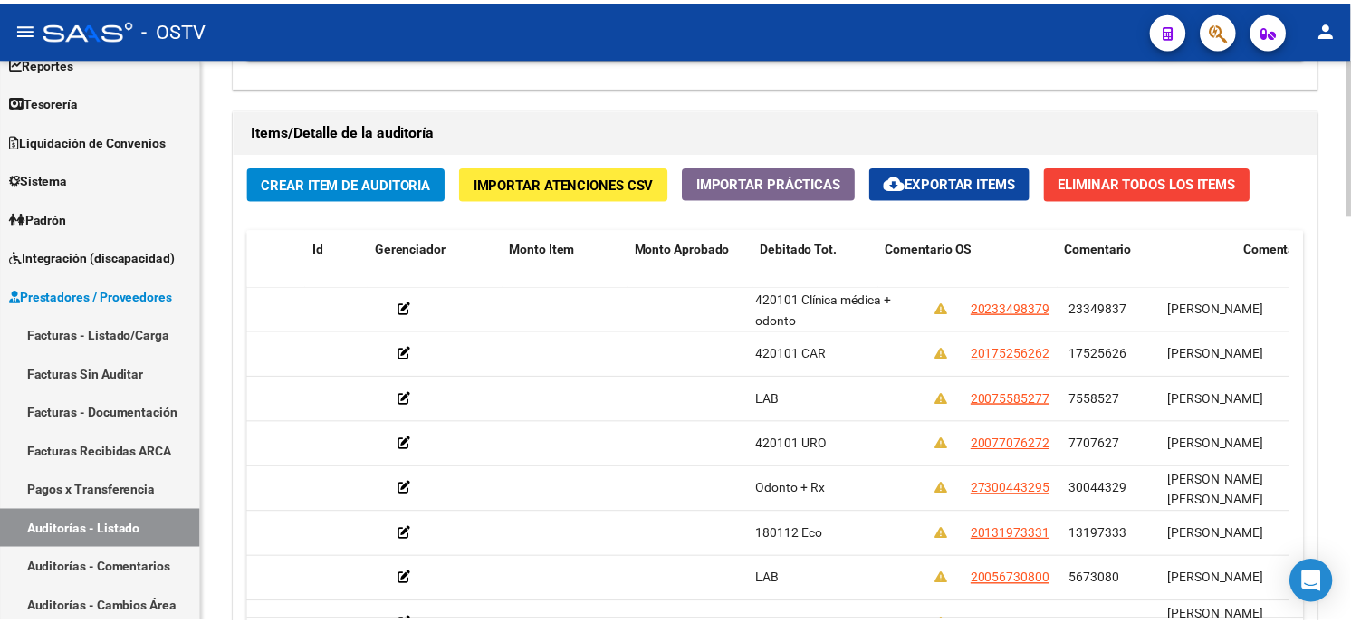
scroll to position [0, 0]
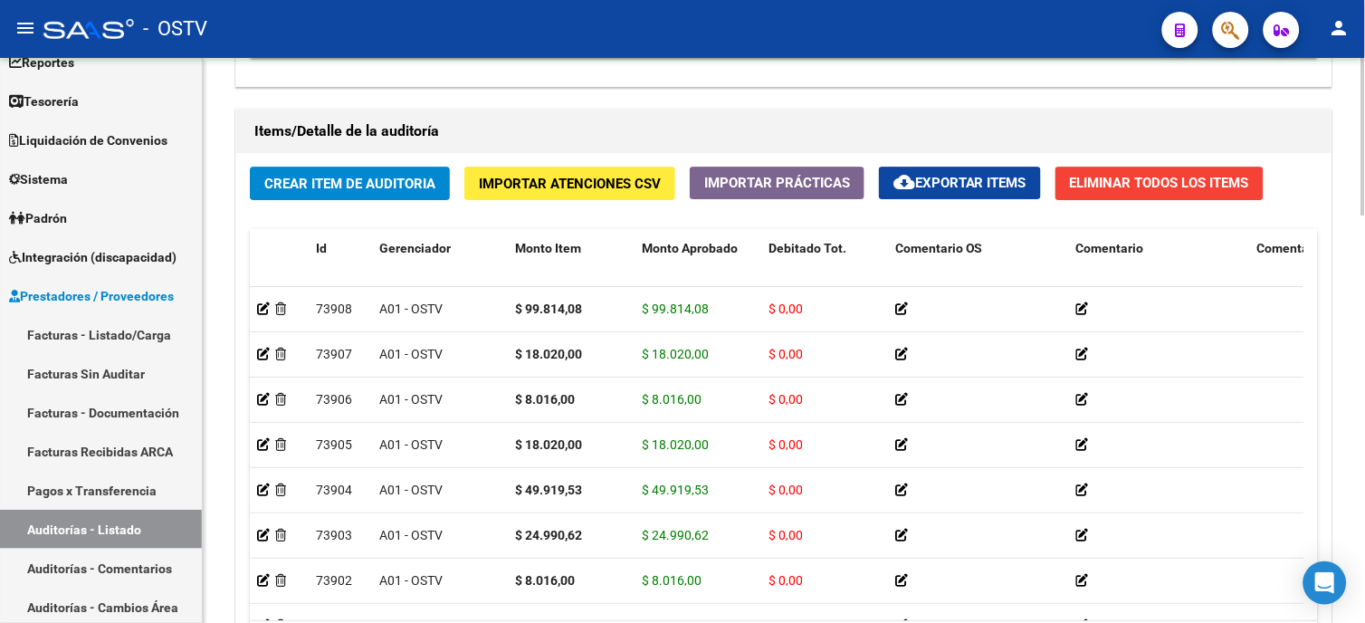
click at [368, 173] on button "Crear Item de Auditoria" at bounding box center [350, 183] width 200 height 33
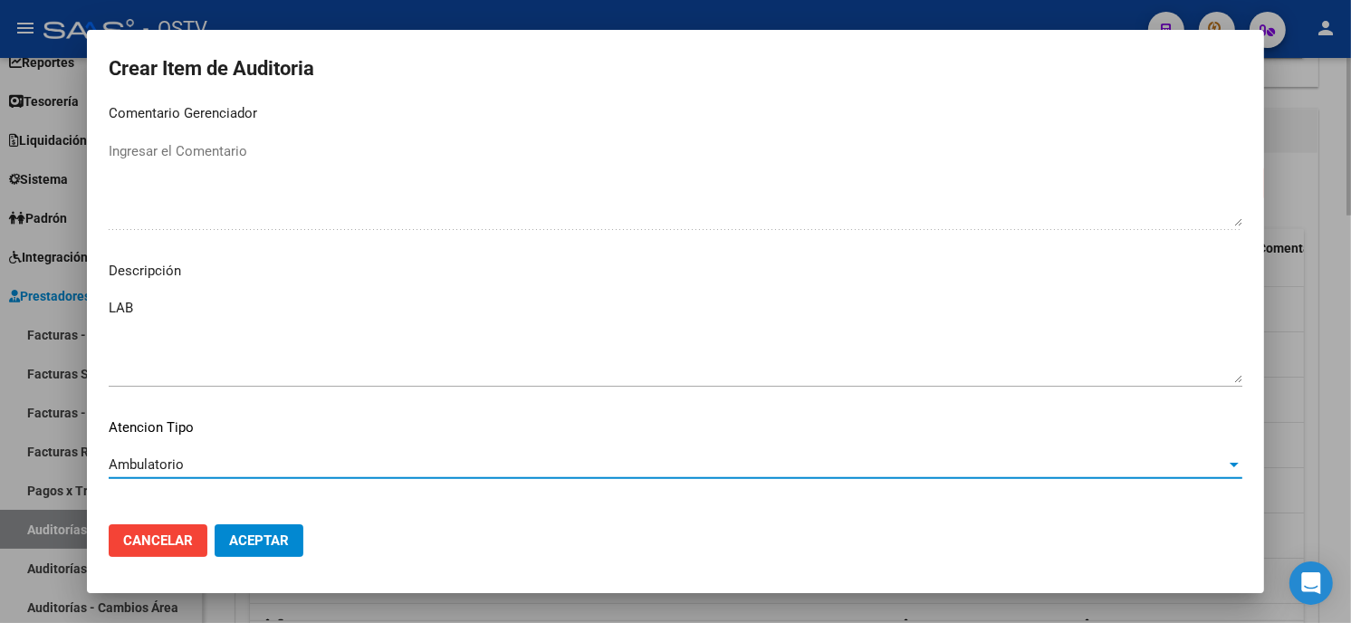
scroll to position [1225, 0]
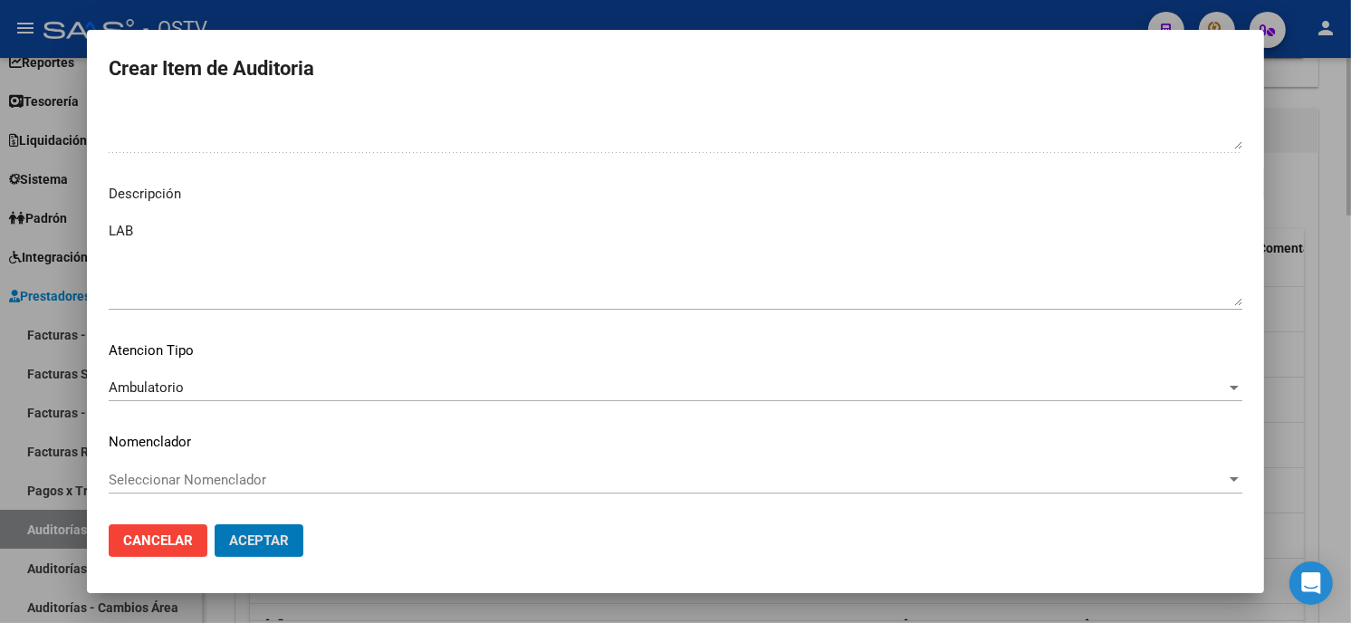
click at [215, 524] on button "Aceptar" at bounding box center [259, 540] width 89 height 33
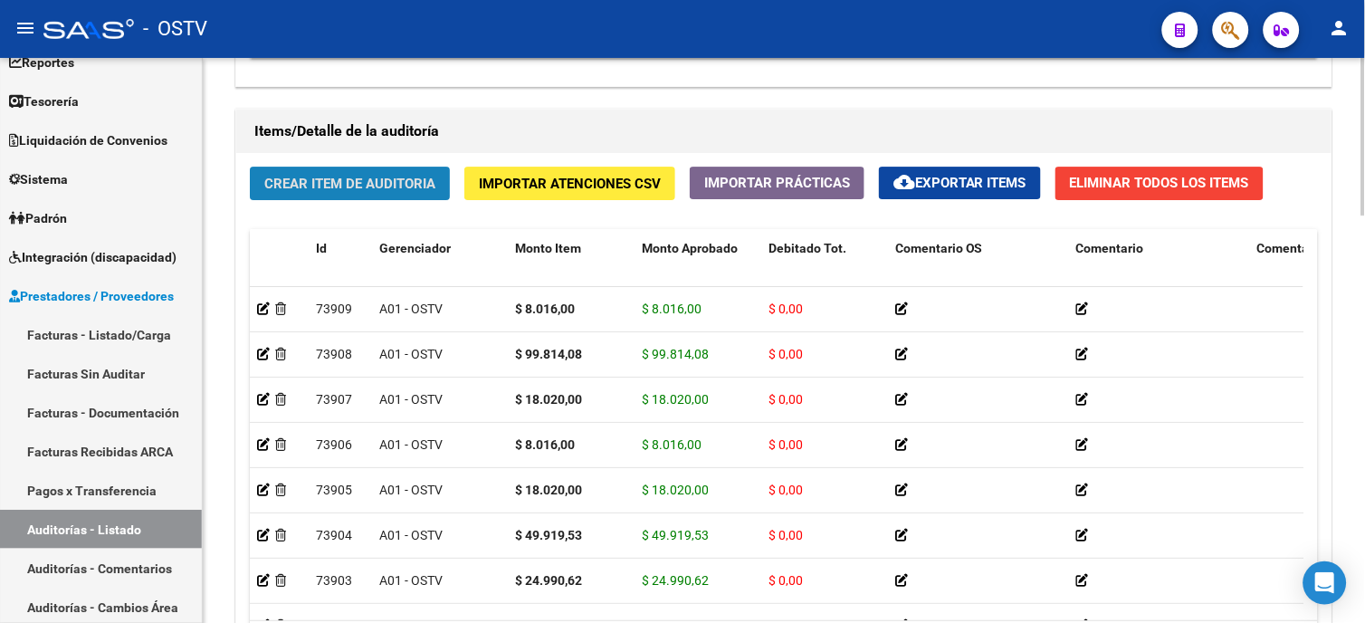
click at [344, 173] on button "Crear Item de Auditoria" at bounding box center [350, 183] width 200 height 33
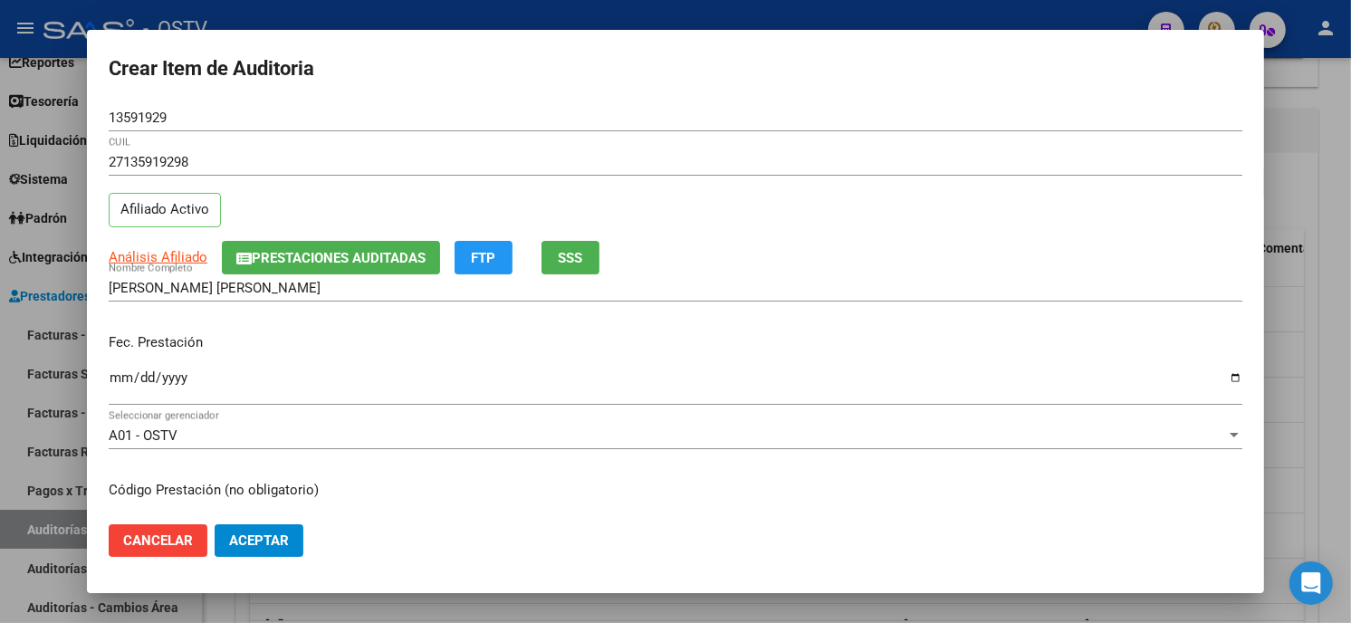
scroll to position [220, 0]
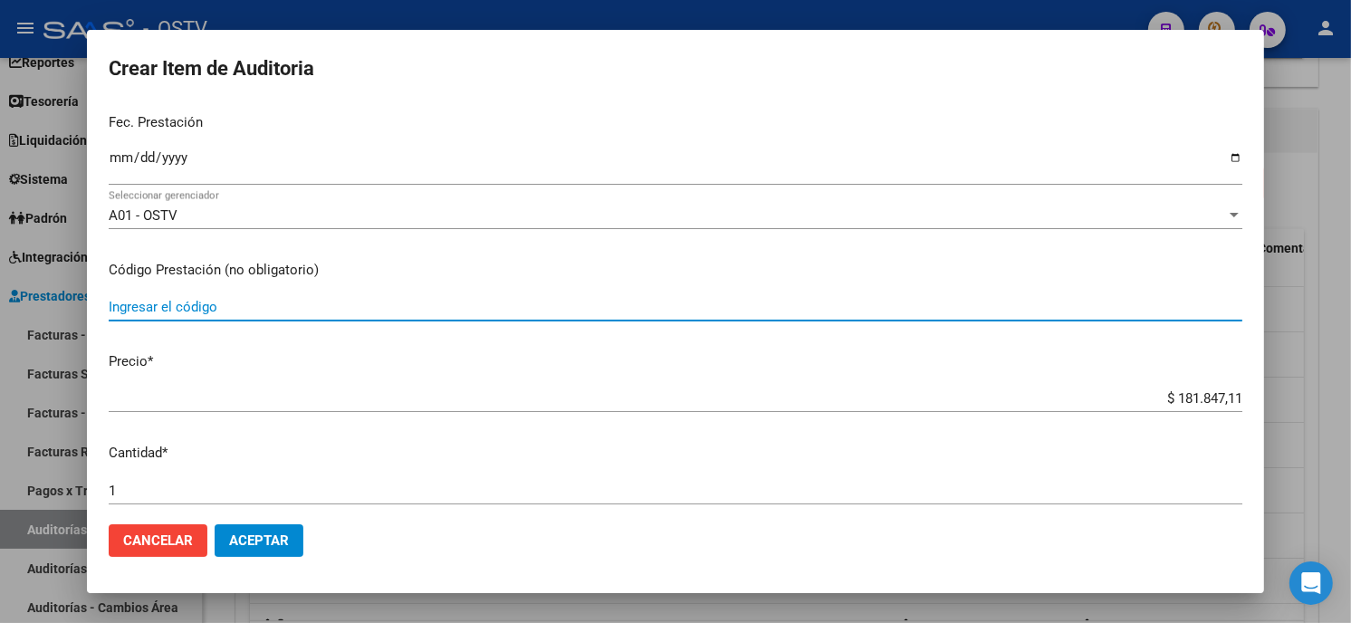
paste input "420101 Clínica médica"
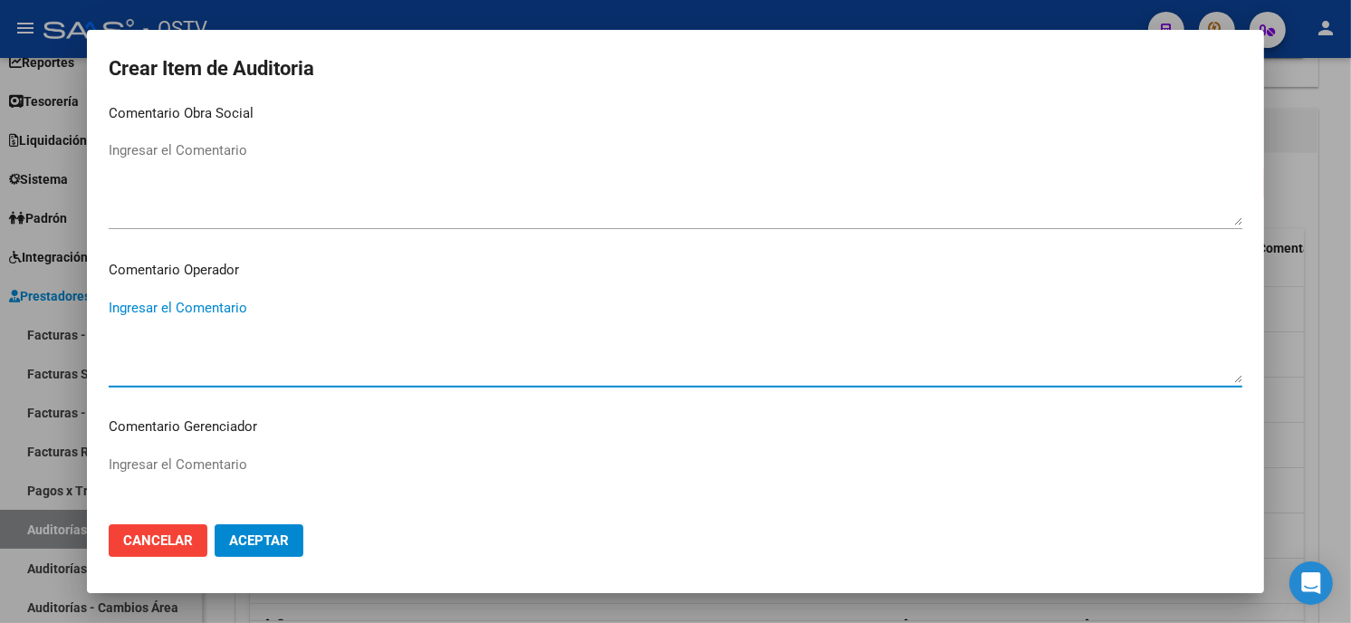
scroll to position [1148, 0]
paste textarea "420101 Clínica médica"
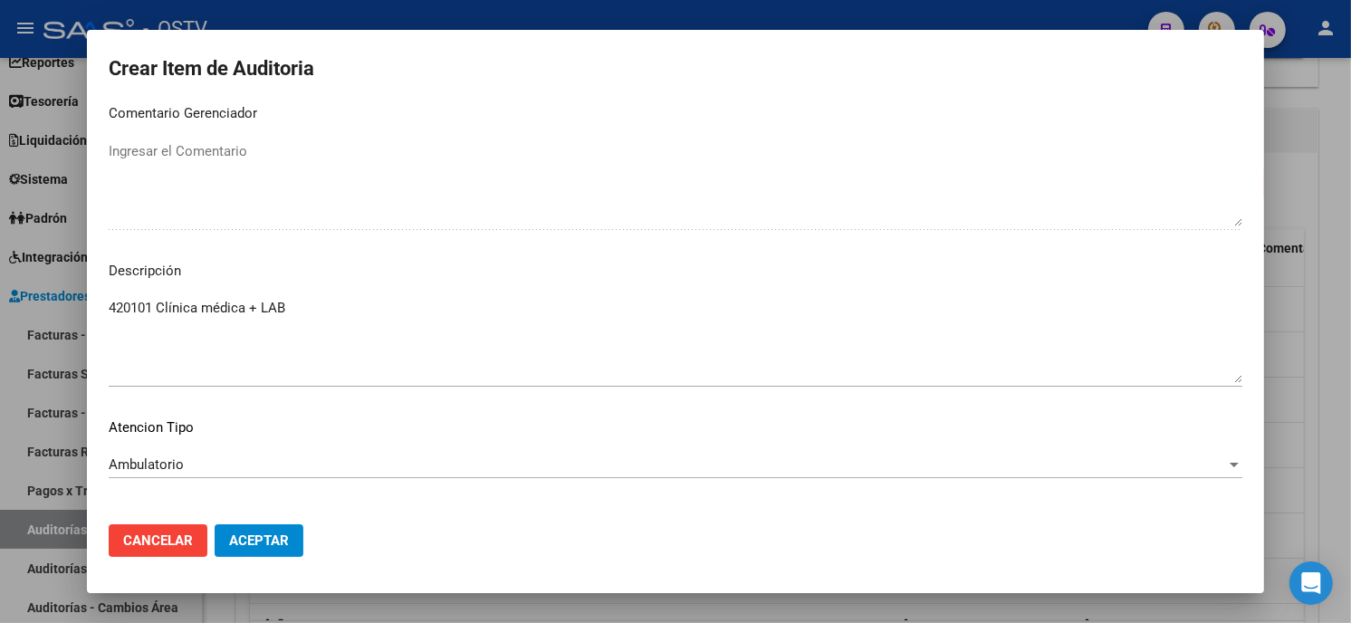
scroll to position [1225, 0]
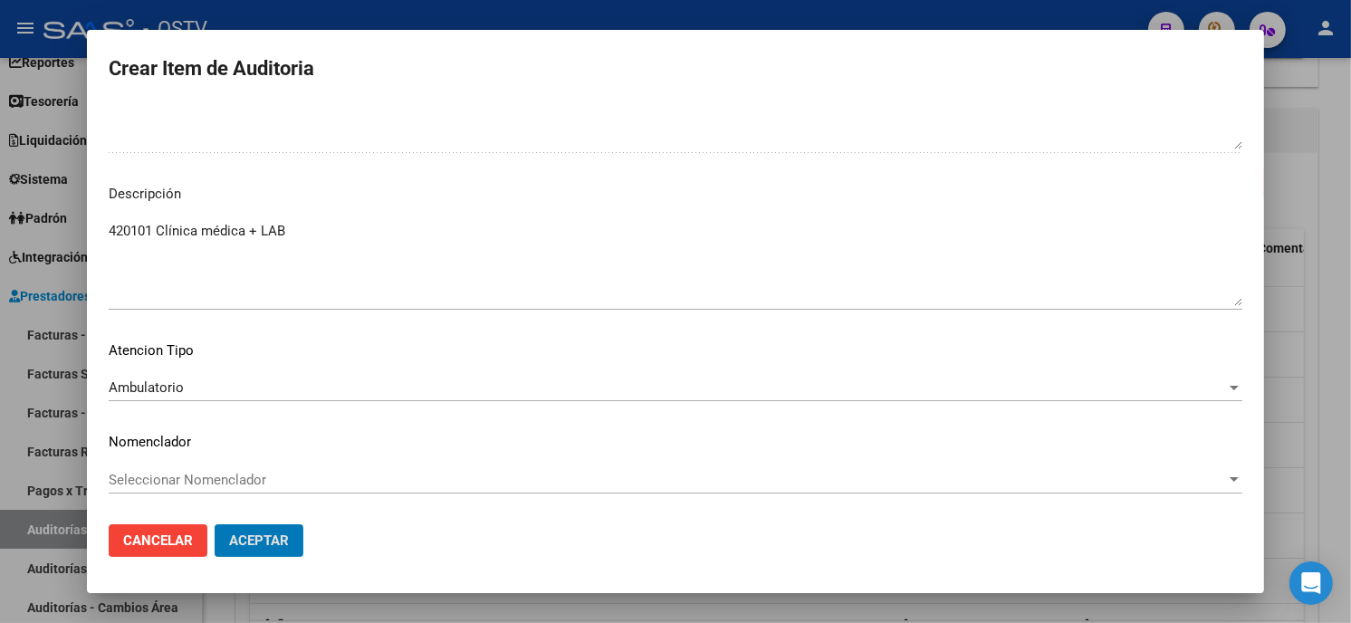
click at [215, 524] on button "Aceptar" at bounding box center [259, 540] width 89 height 33
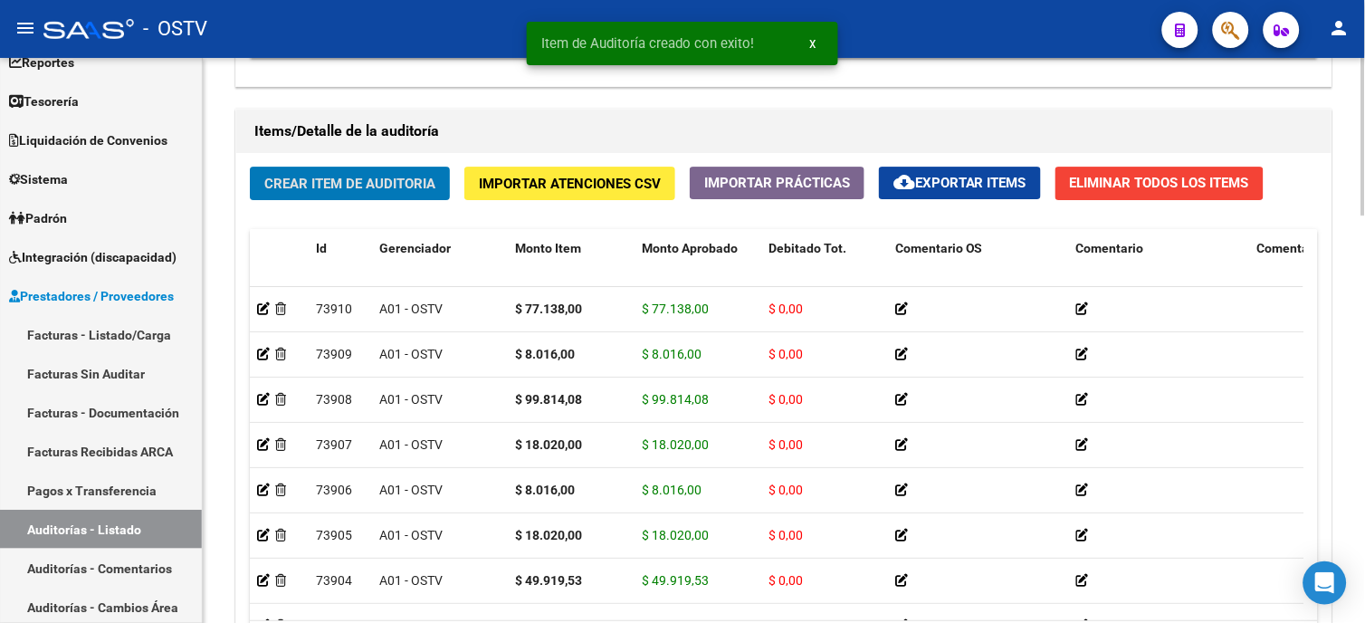
click at [282, 192] on span "Crear Item de Auditoria" at bounding box center [349, 184] width 171 height 16
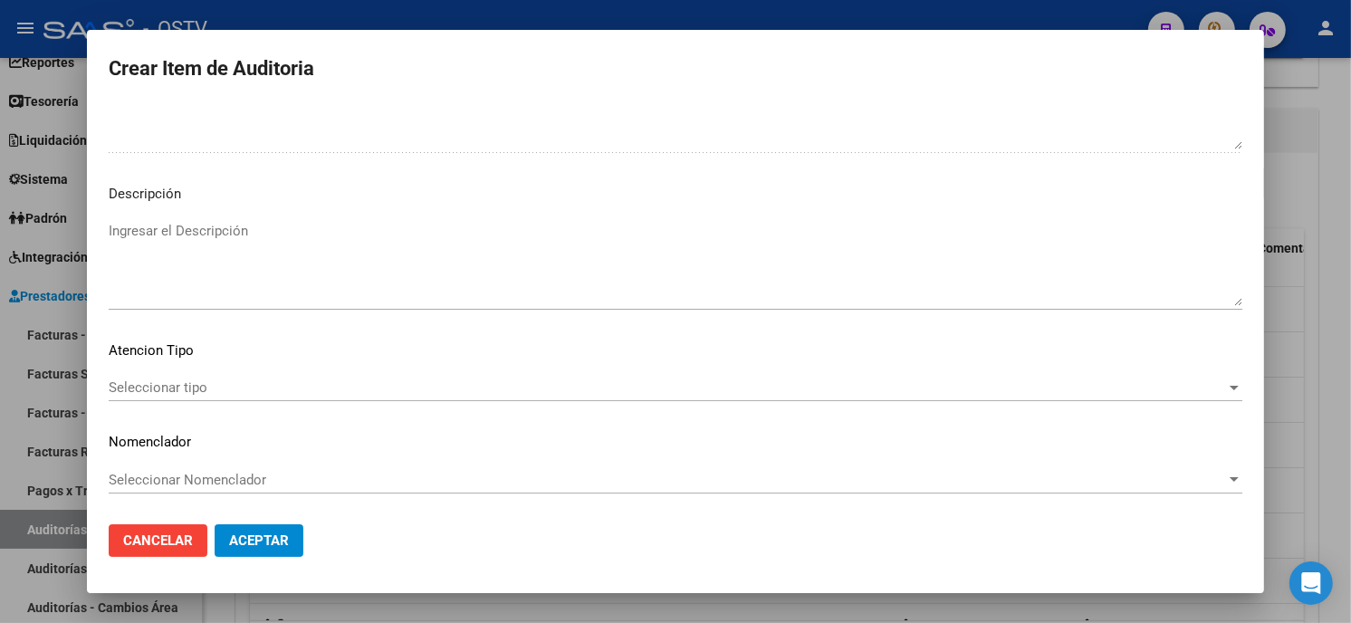
scroll to position [0, 0]
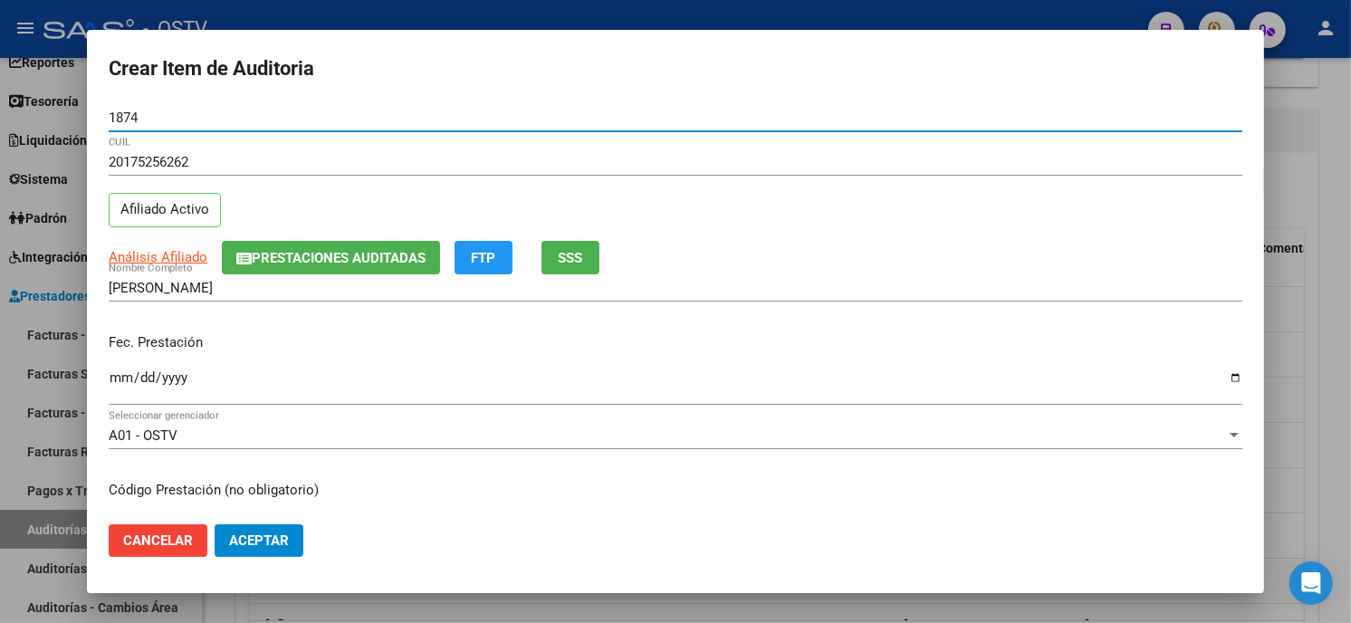
click at [215, 524] on button "Aceptar" at bounding box center [259, 540] width 89 height 33
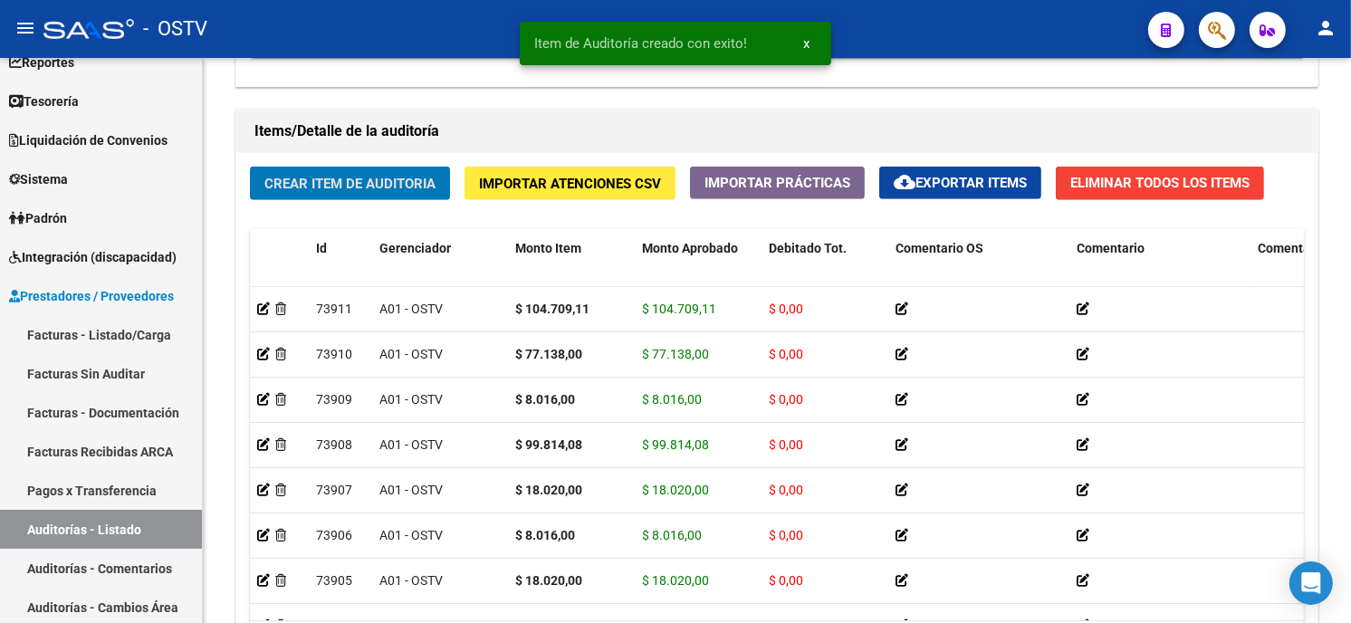
click at [250, 167] on button "Crear Item de Auditoria" at bounding box center [350, 183] width 200 height 33
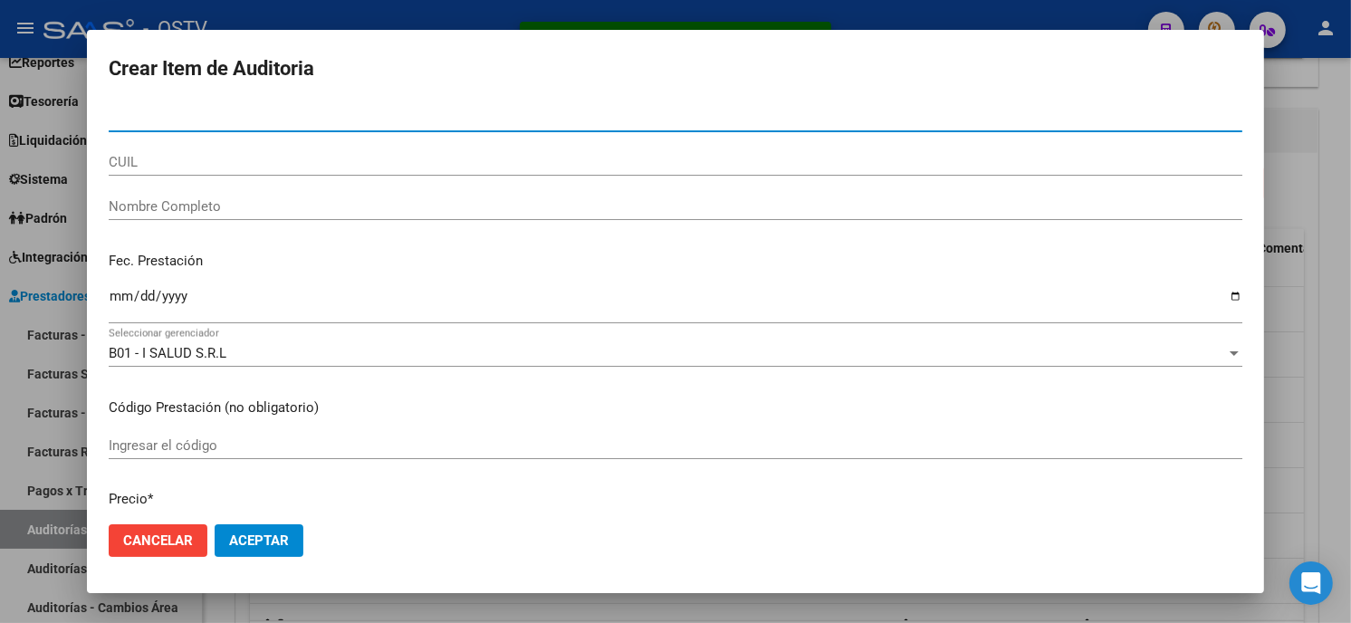
click at [1327, 272] on div at bounding box center [675, 311] width 1351 height 623
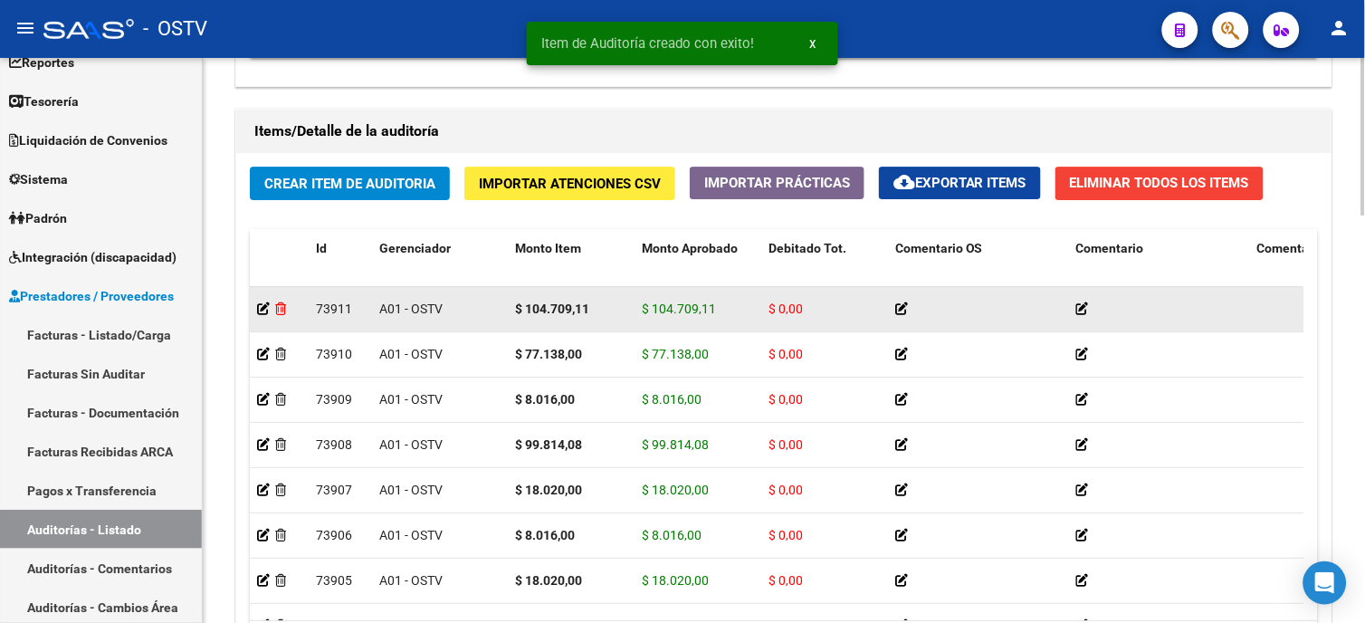
click at [286, 318] on div at bounding box center [279, 309] width 44 height 21
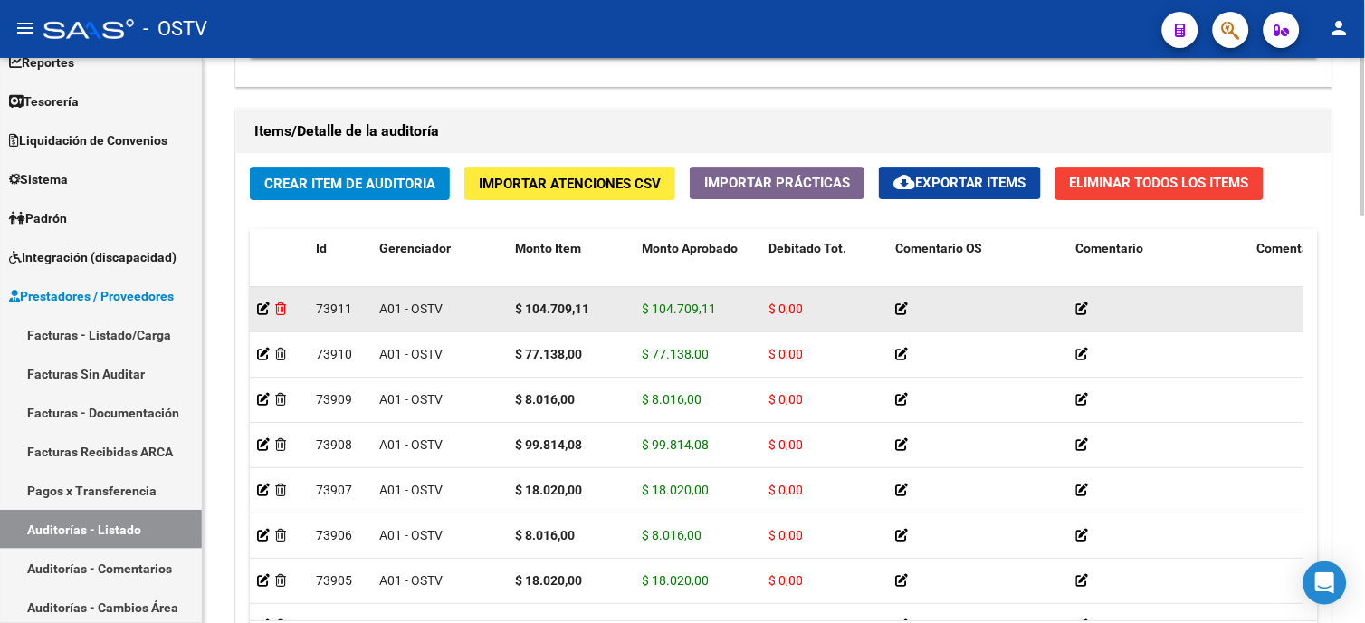
click at [285, 314] on icon at bounding box center [280, 308] width 11 height 13
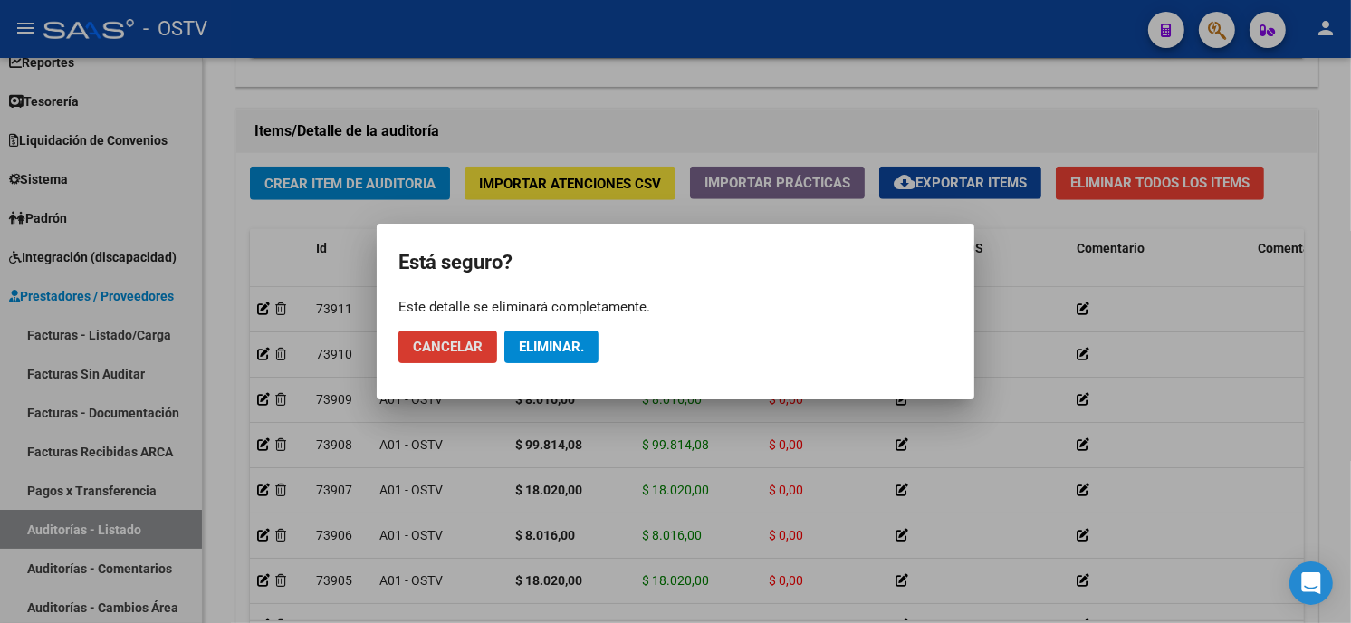
click at [568, 345] on span "Eliminar." at bounding box center [551, 347] width 65 height 16
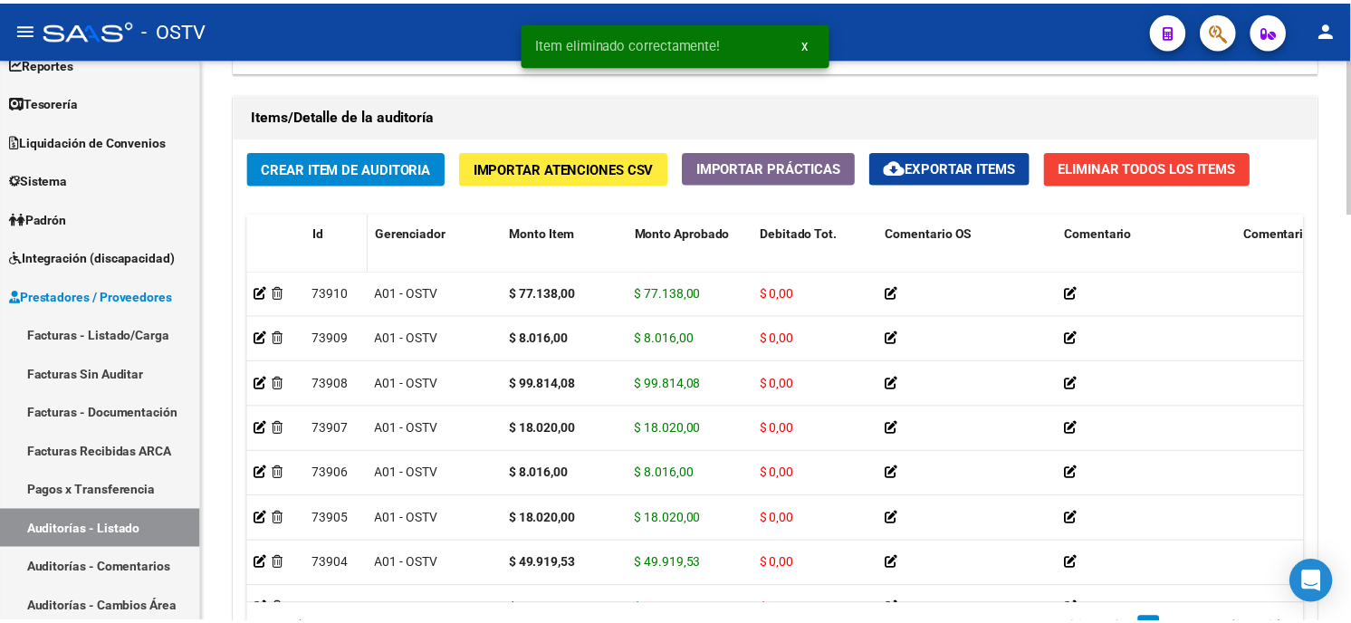
scroll to position [1270, 0]
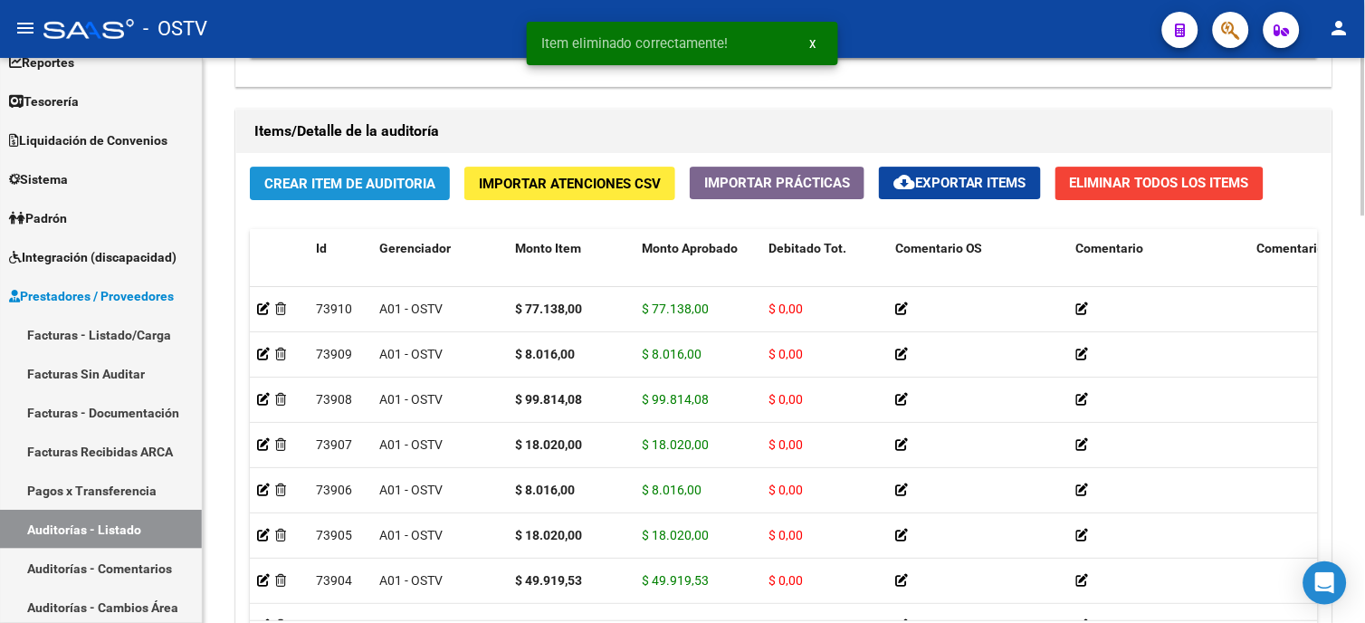
click at [374, 184] on span "Crear Item de Auditoria" at bounding box center [349, 184] width 171 height 16
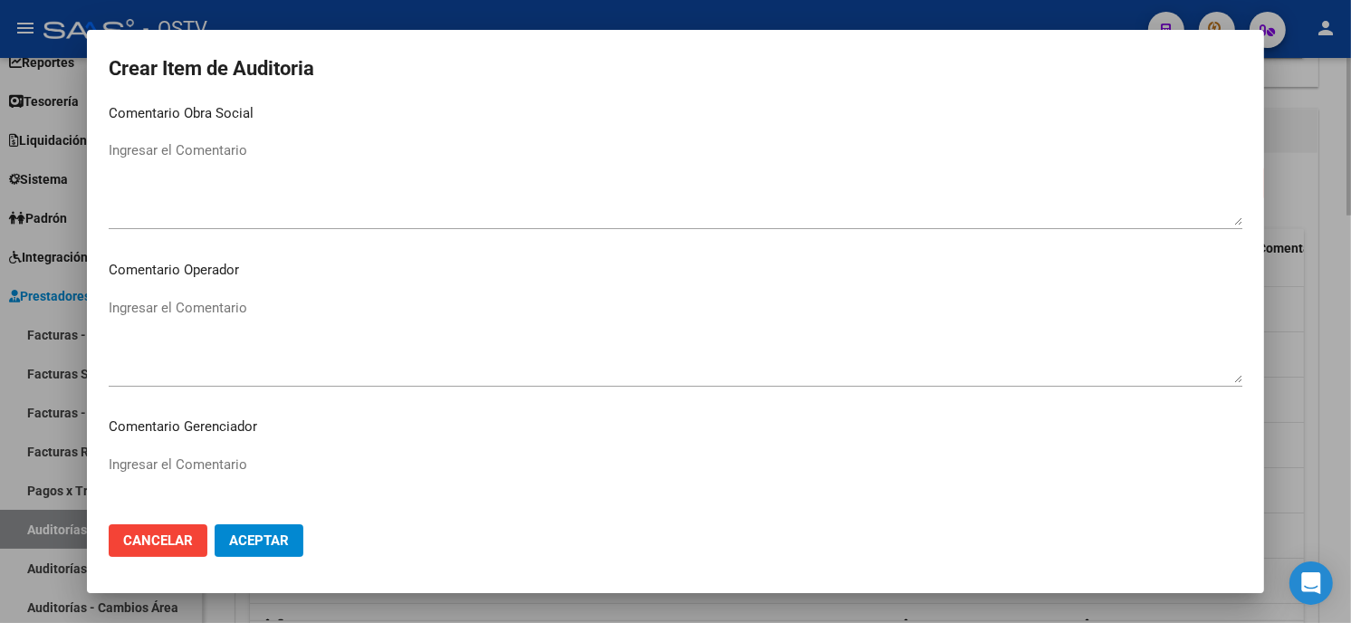
scroll to position [1148, 0]
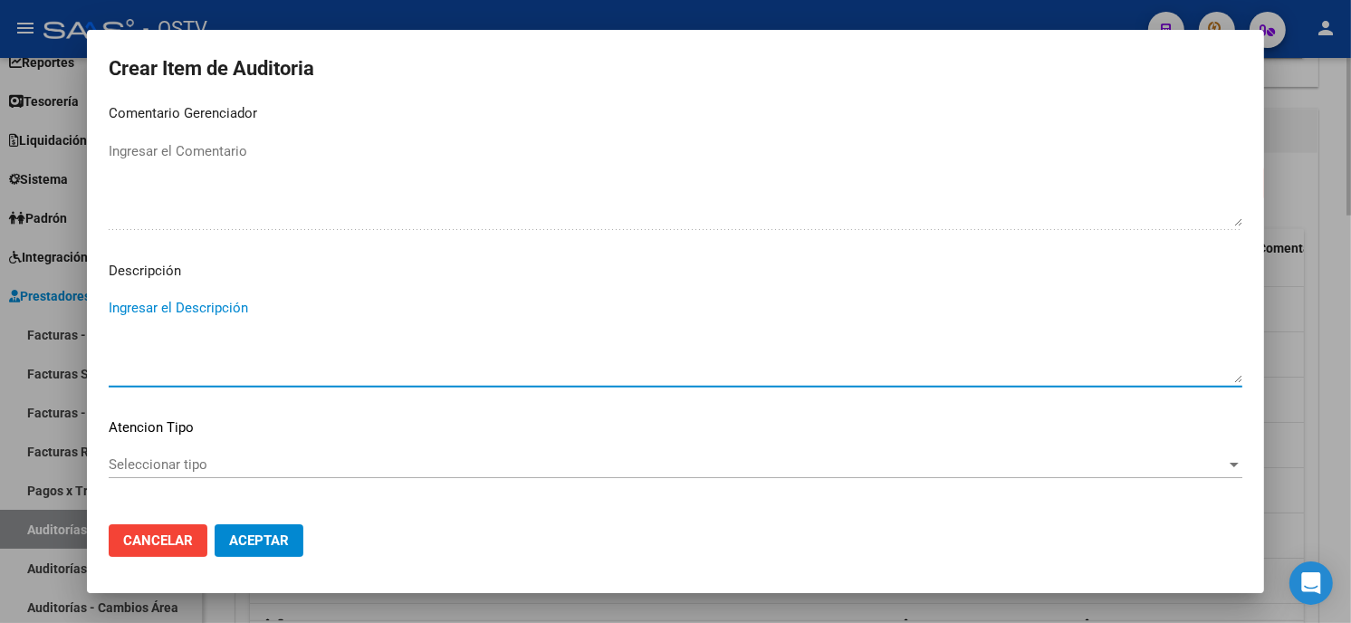
paste textarea "420101 Clínica médica"
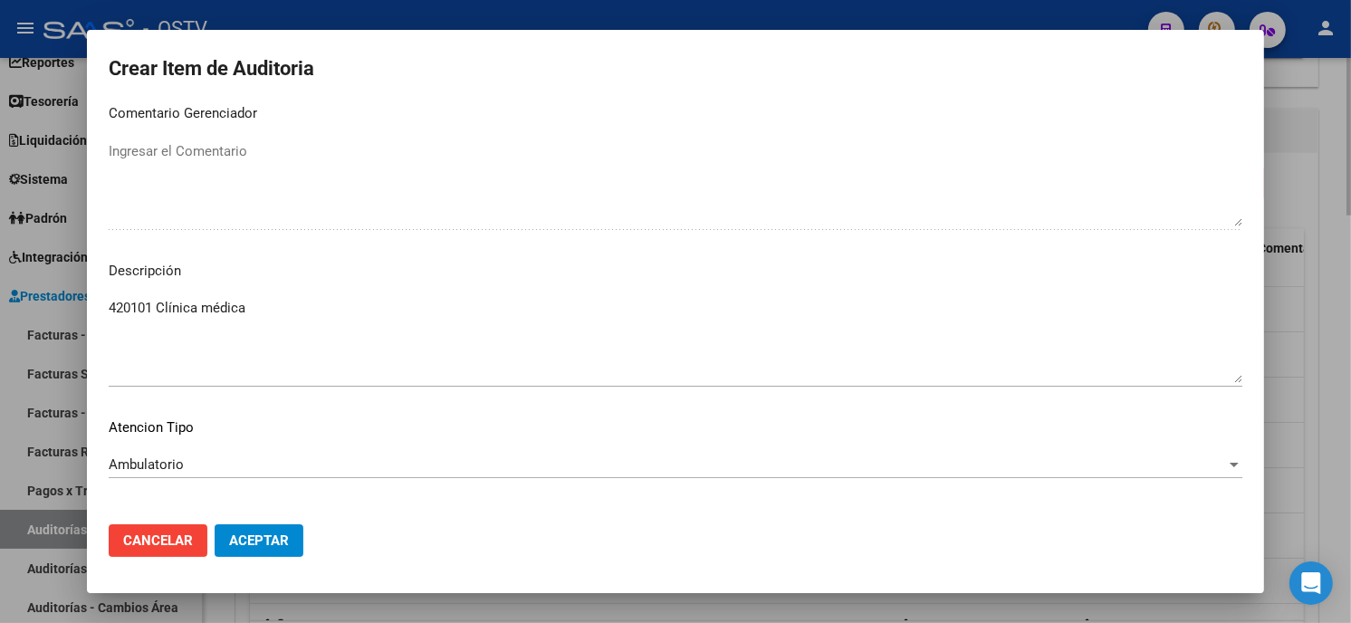
scroll to position [1225, 0]
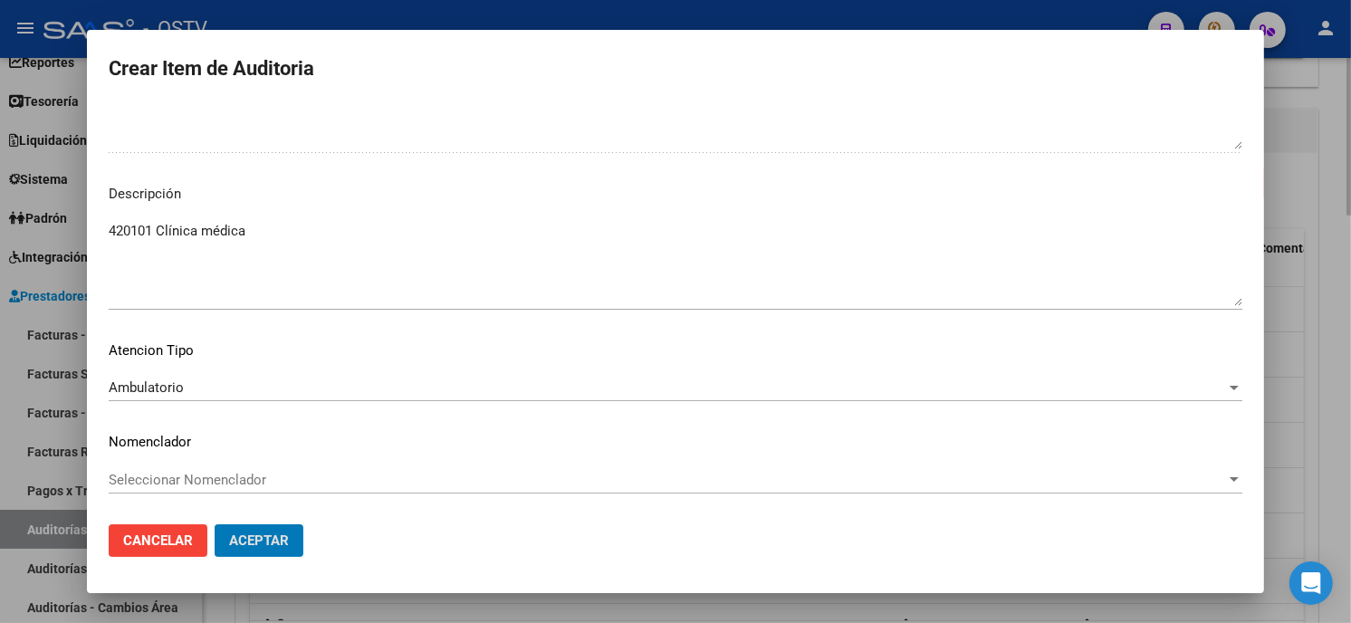
click at [215, 524] on button "Aceptar" at bounding box center [259, 540] width 89 height 33
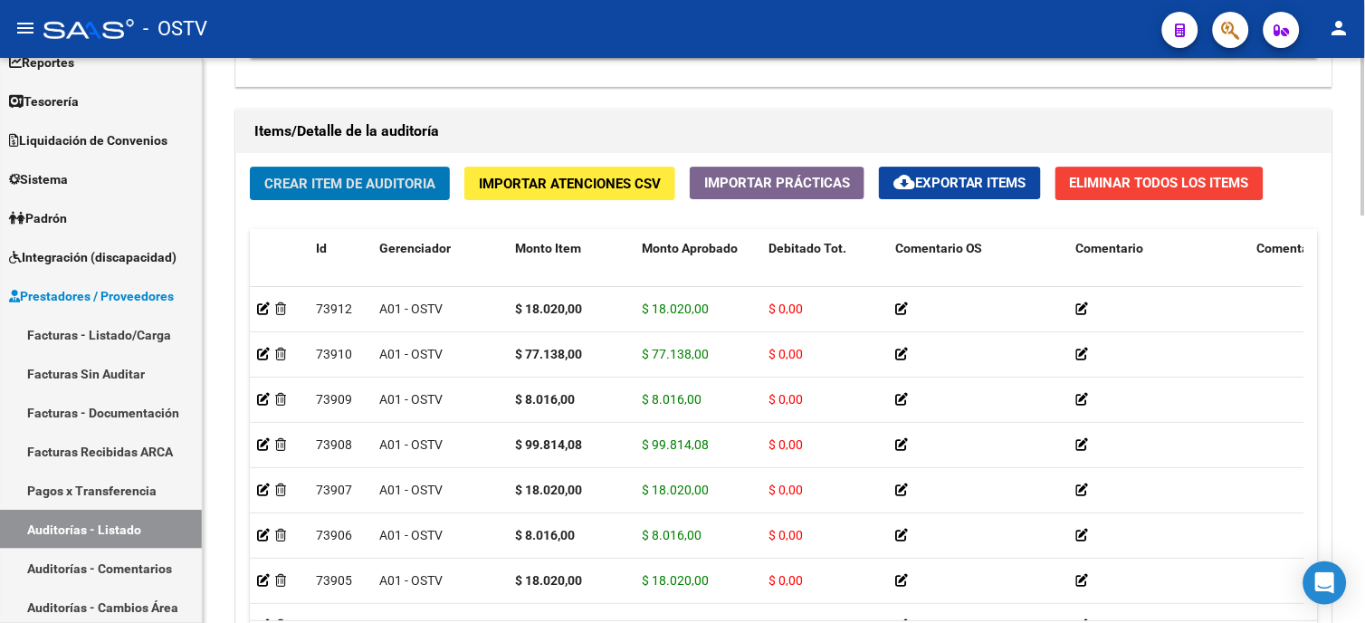
click at [373, 179] on span "Crear Item de Auditoria" at bounding box center [349, 184] width 171 height 16
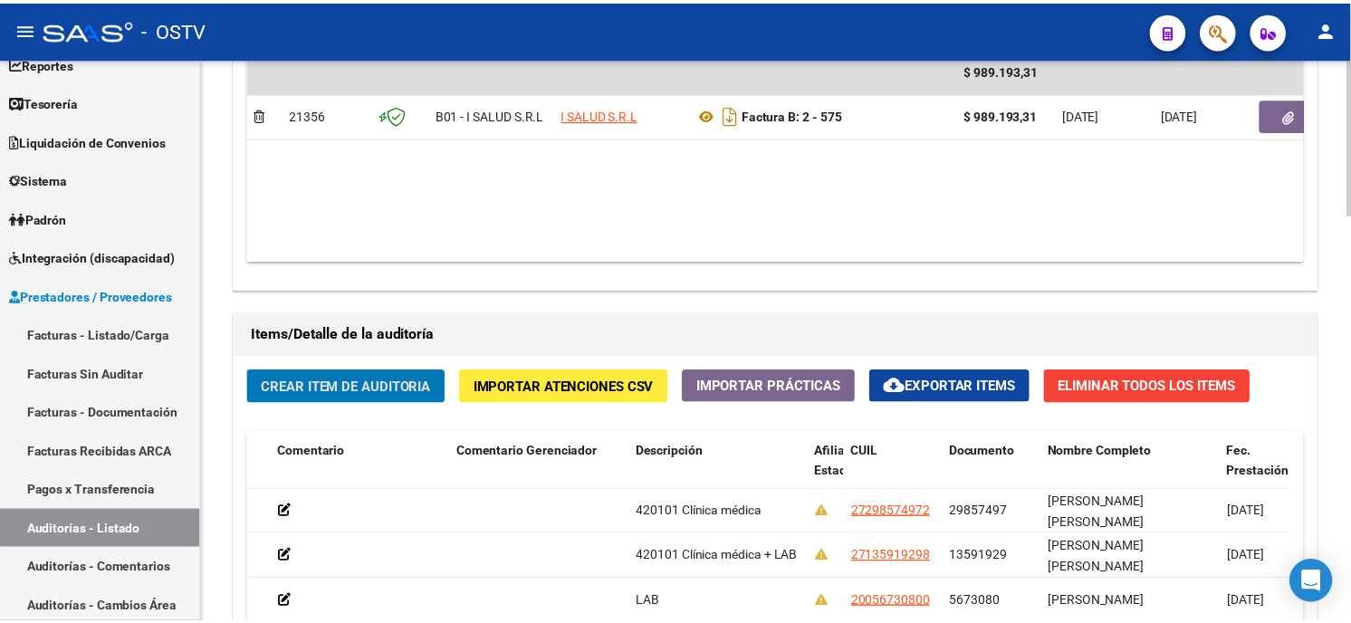
scroll to position [1069, 0]
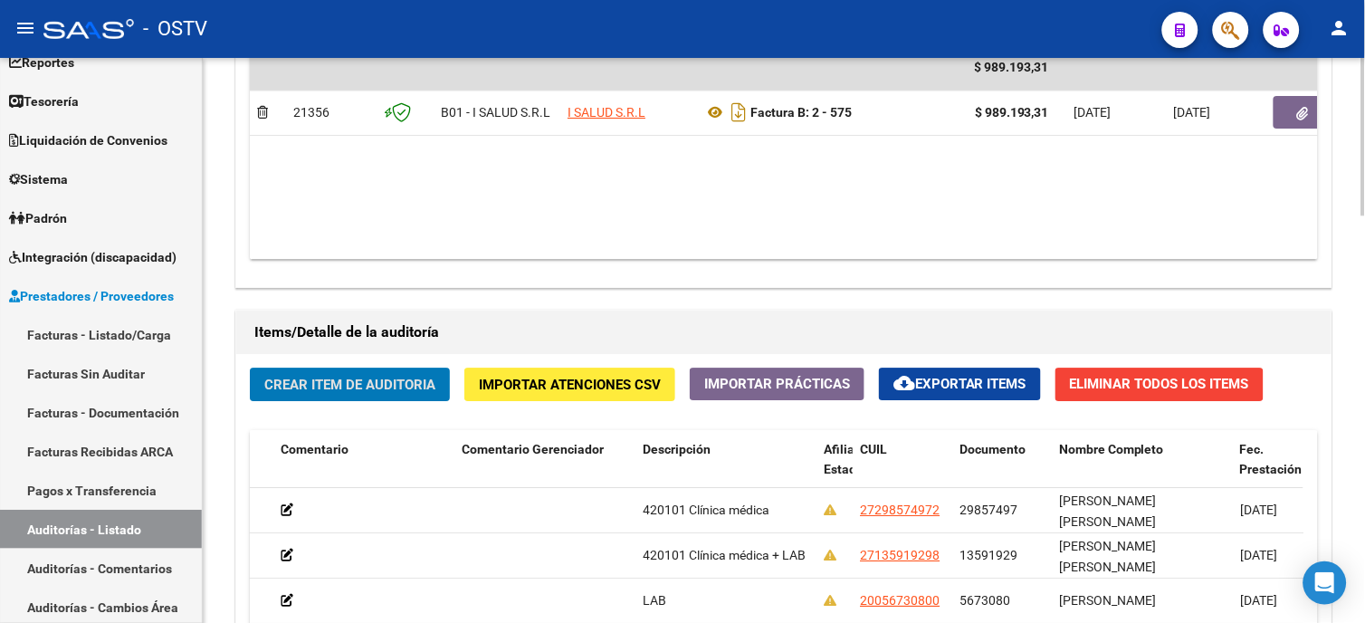
click at [373, 378] on span "Crear Item de Auditoria" at bounding box center [349, 385] width 171 height 16
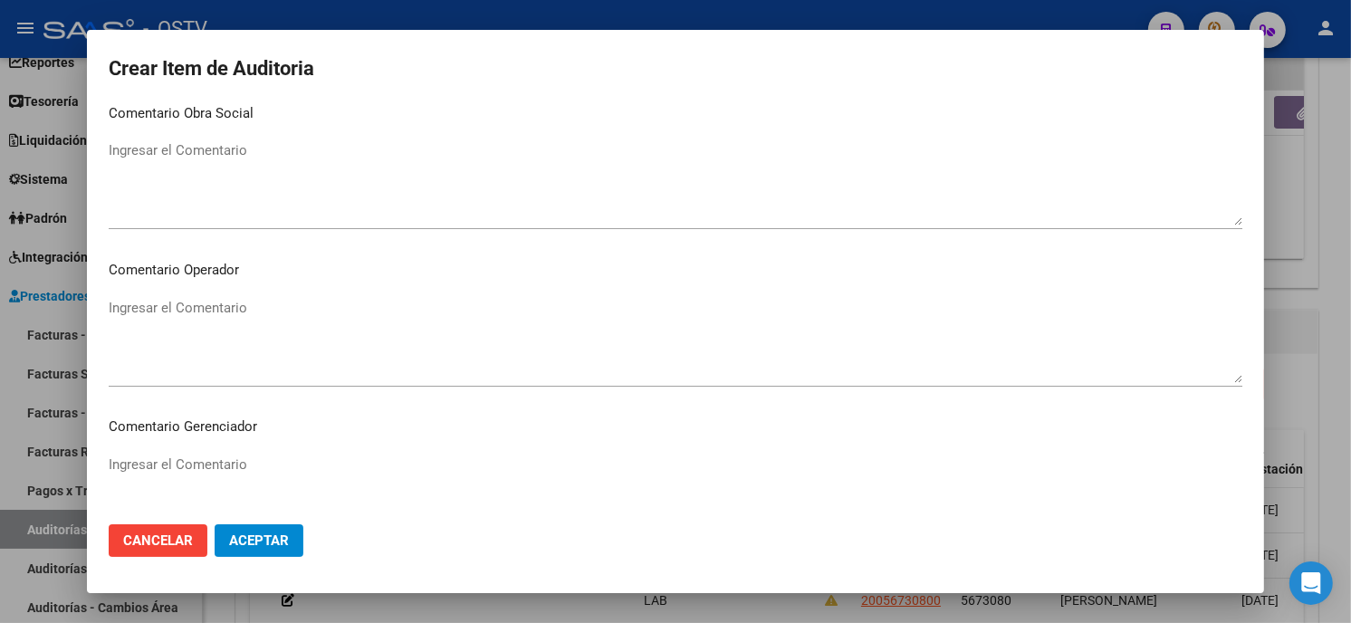
scroll to position [1148, 0]
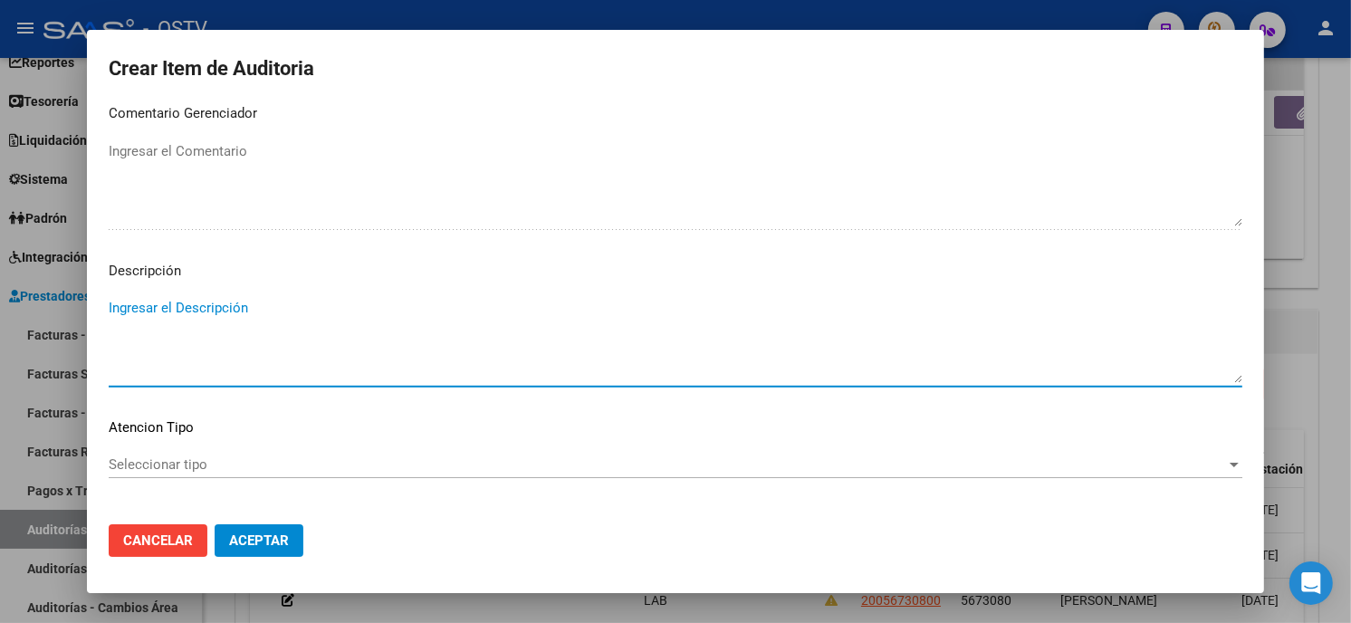
paste textarea "420101 Clínica médica"
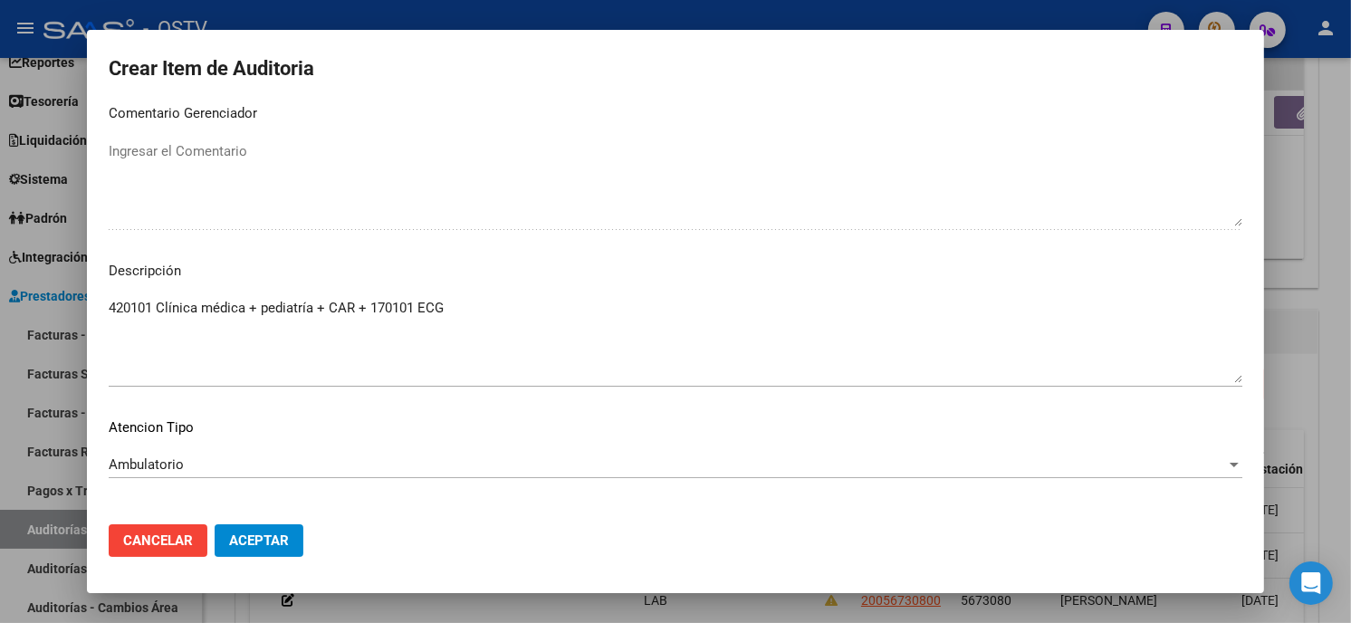
scroll to position [1225, 0]
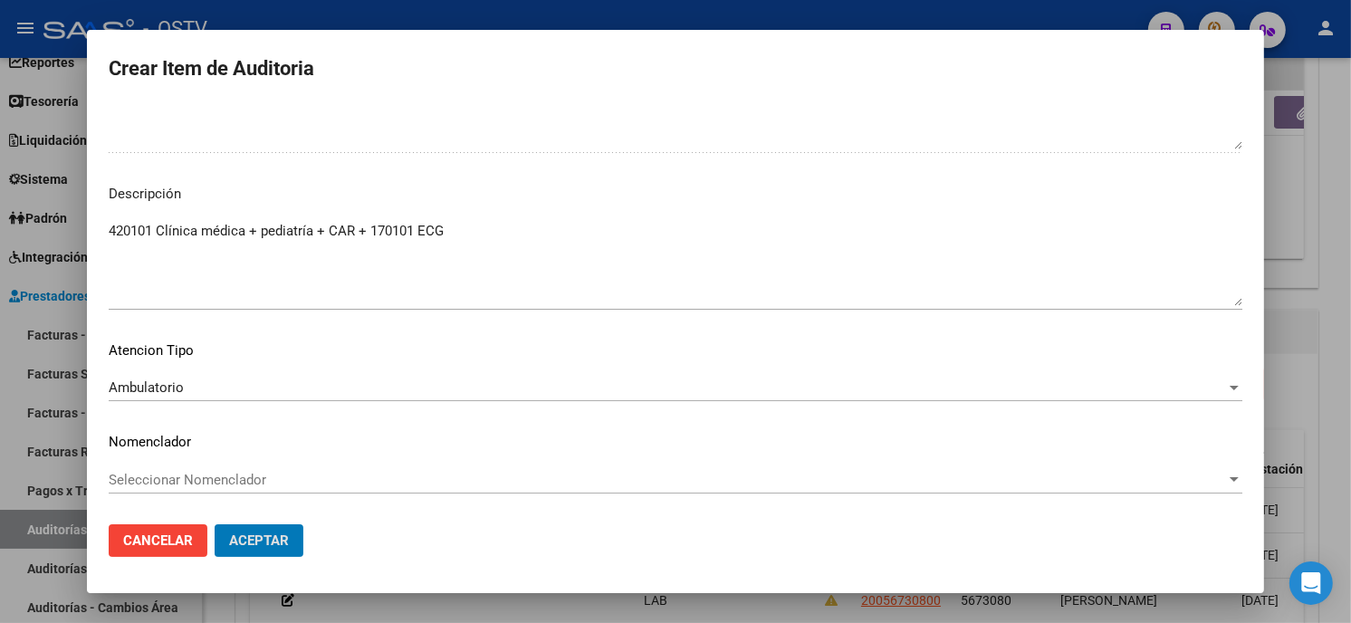
click at [215, 524] on button "Aceptar" at bounding box center [259, 540] width 89 height 33
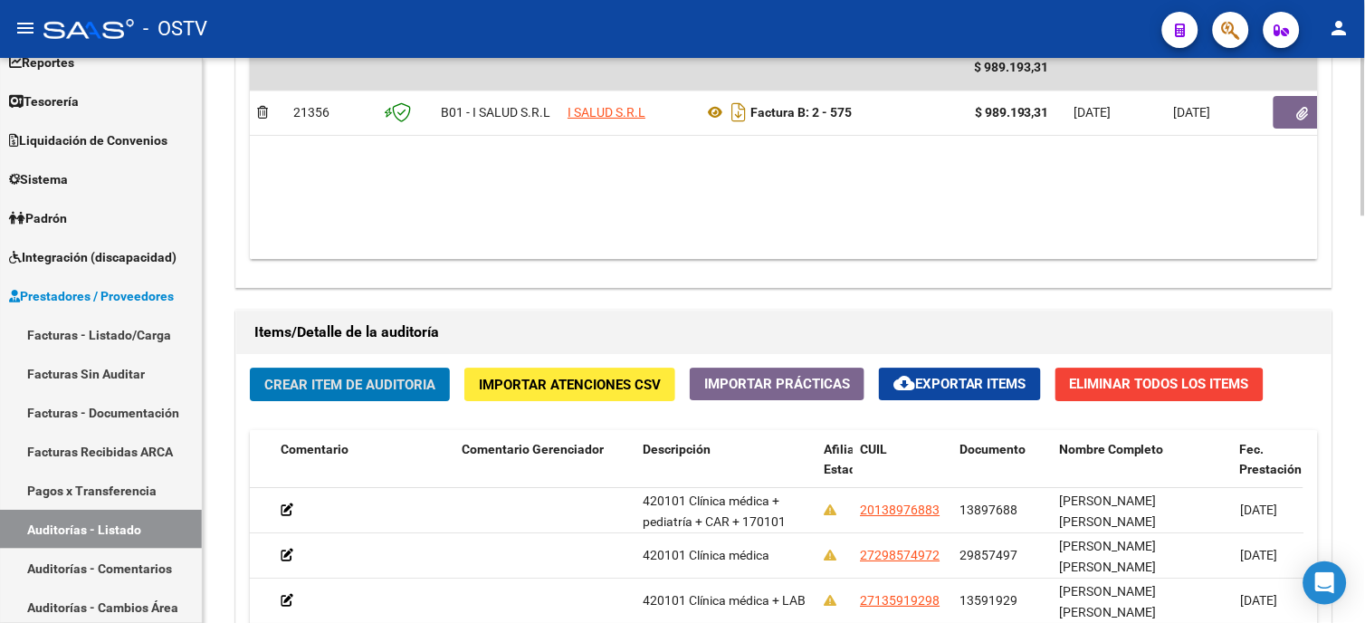
click at [364, 393] on span "Crear Item de Auditoria" at bounding box center [349, 385] width 171 height 16
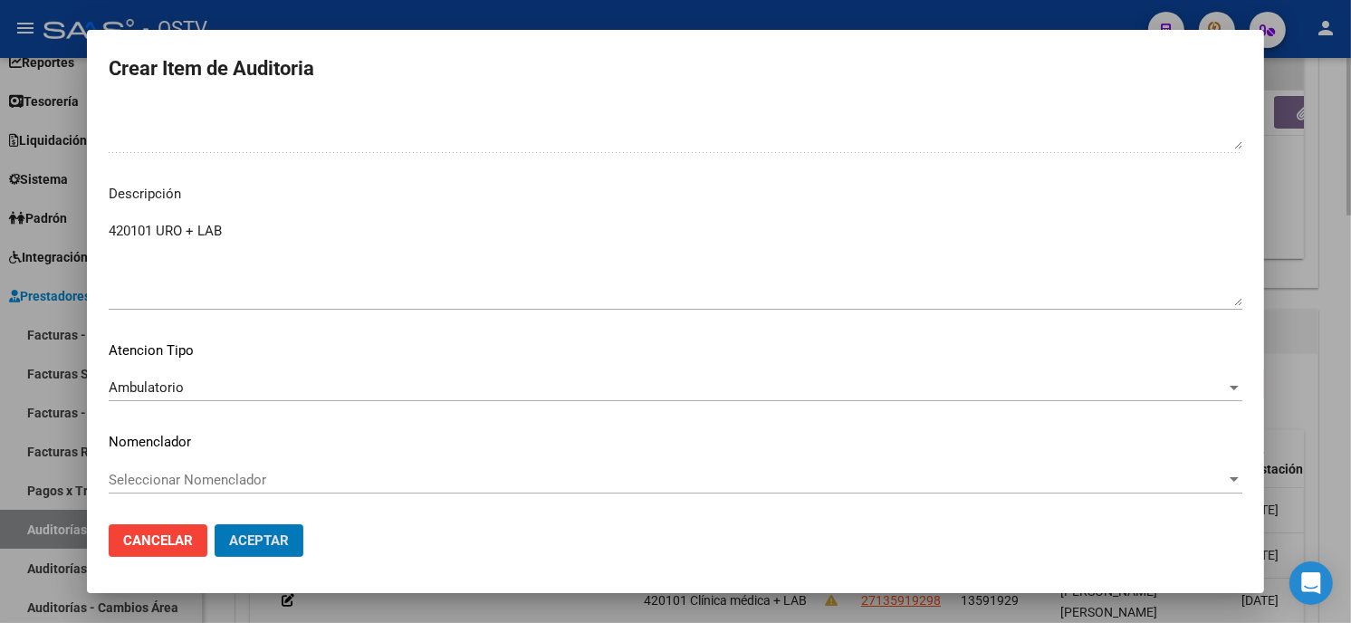
click at [215, 524] on button "Aceptar" at bounding box center [259, 540] width 89 height 33
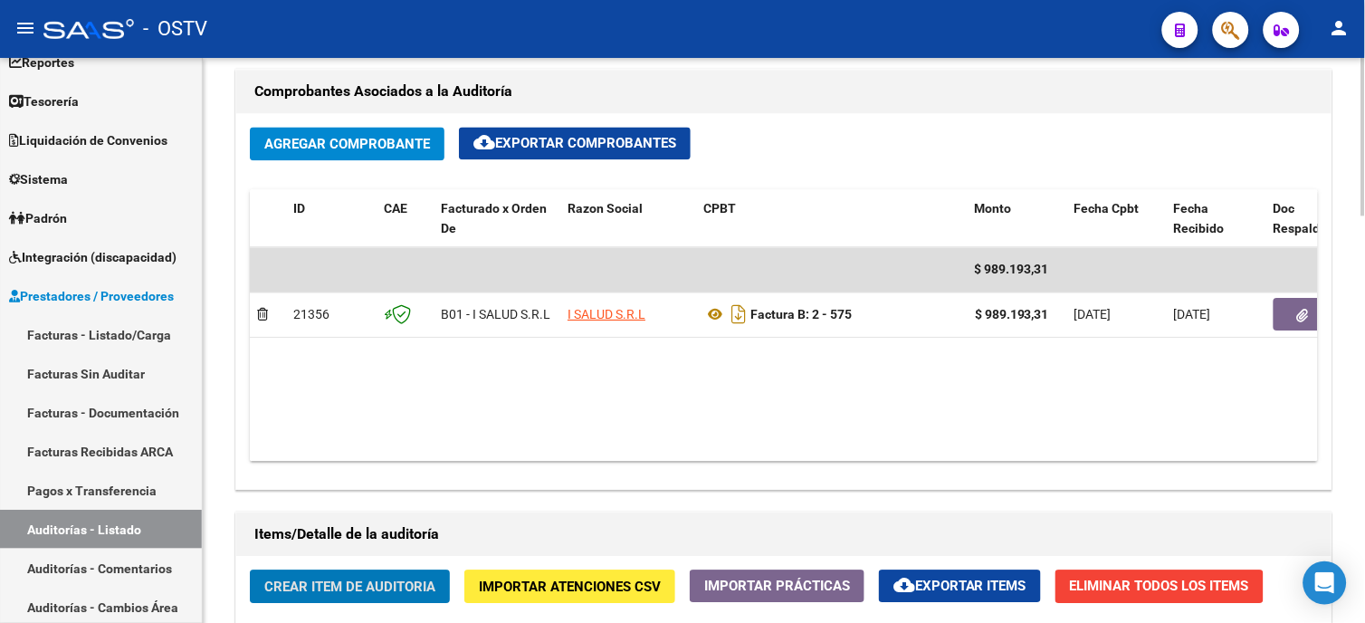
scroll to position [465, 0]
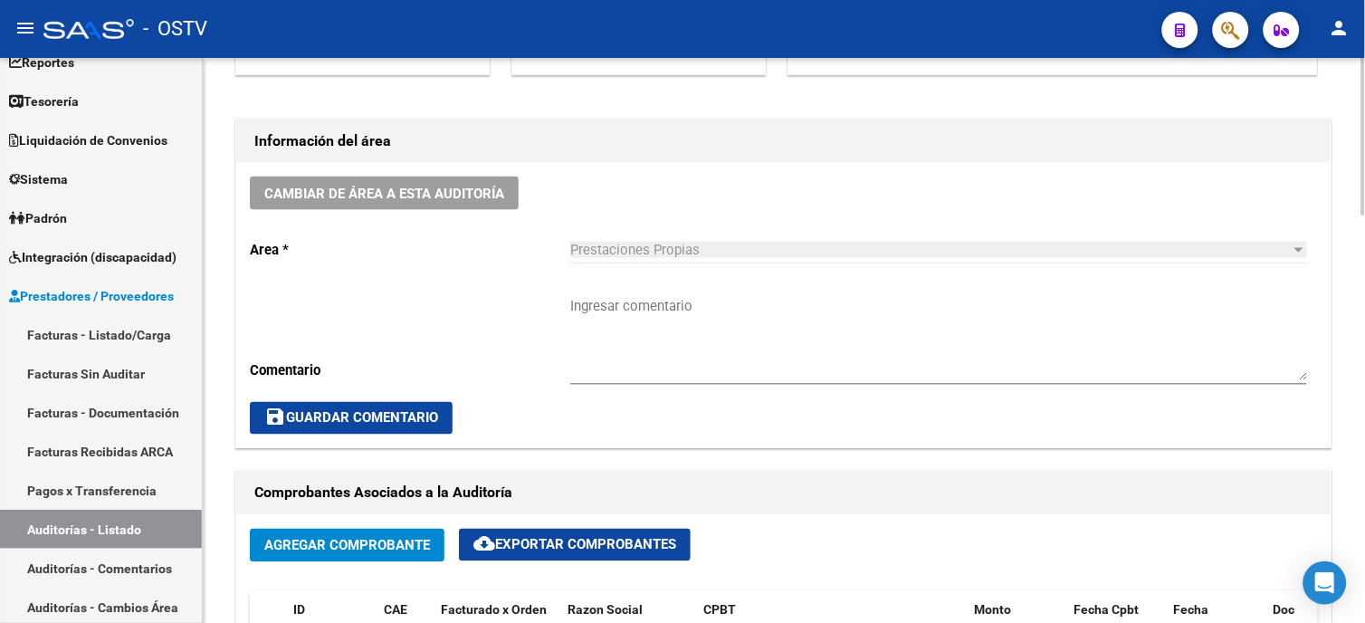
click at [734, 315] on textarea "Ingresar comentario" at bounding box center [938, 338] width 737 height 85
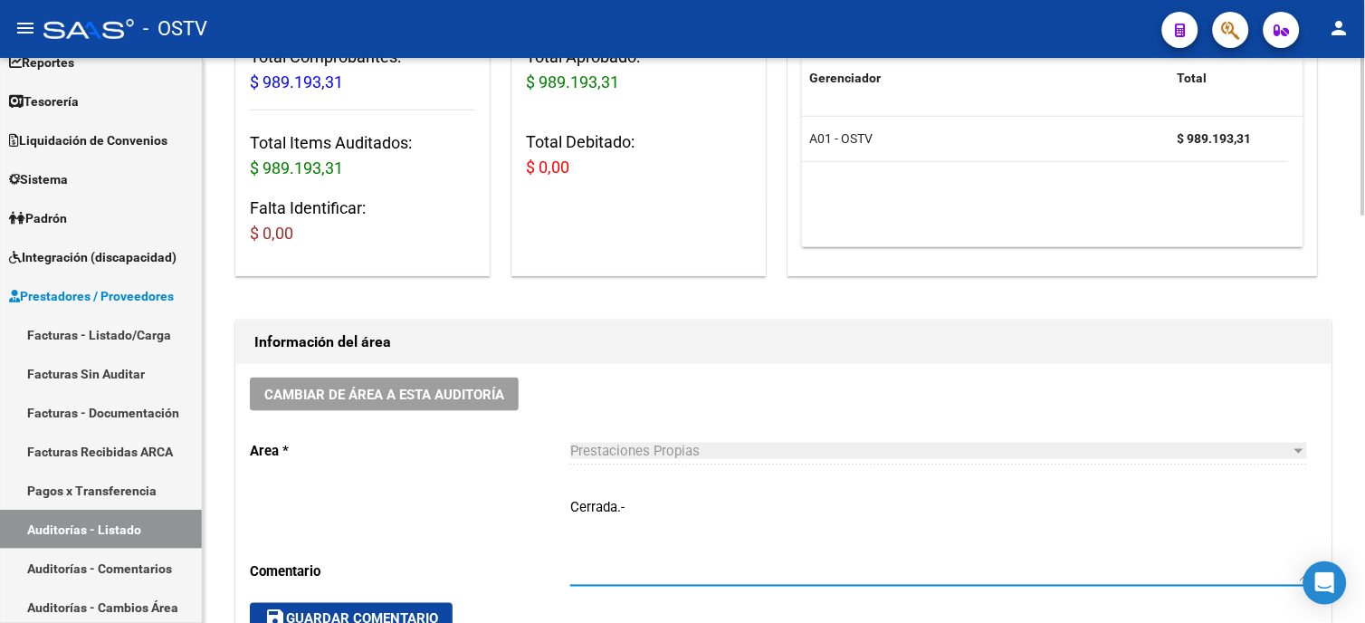
scroll to position [365, 0]
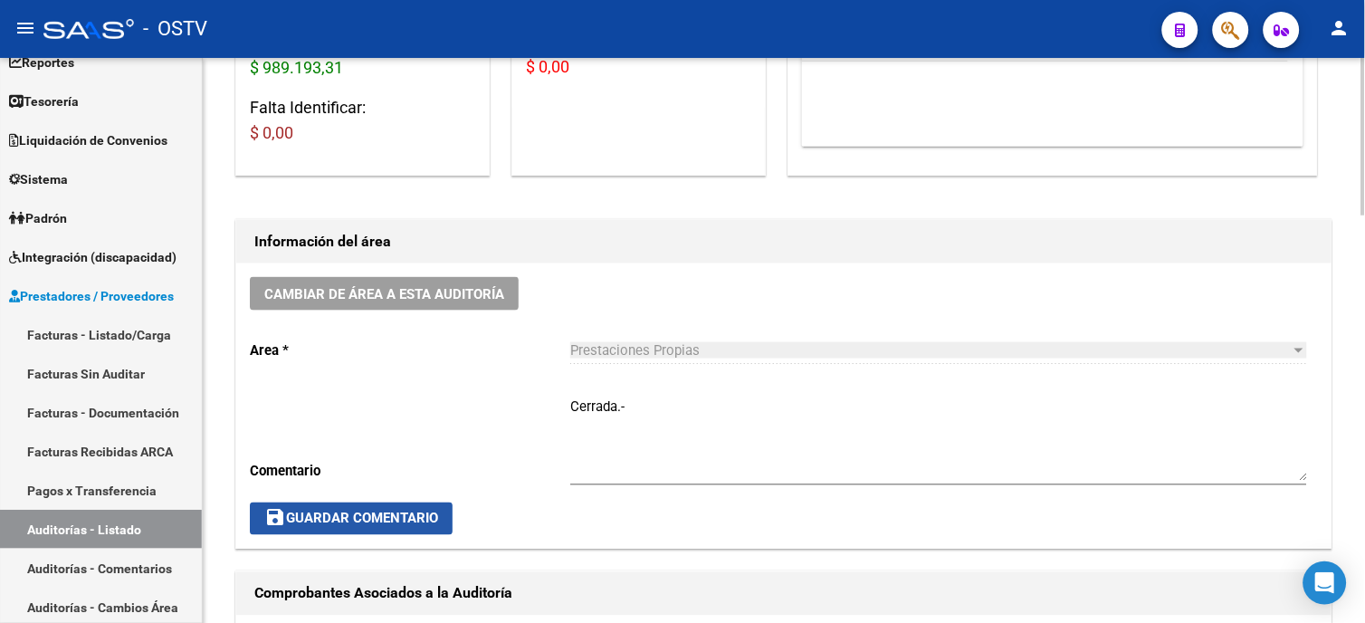
click at [406, 522] on span "save Guardar Comentario" at bounding box center [351, 519] width 174 height 16
drag, startPoint x: 322, startPoint y: 516, endPoint x: 294, endPoint y: 523, distance: 29.0
click at [323, 516] on span "save Guardar Comentario" at bounding box center [351, 519] width 174 height 16
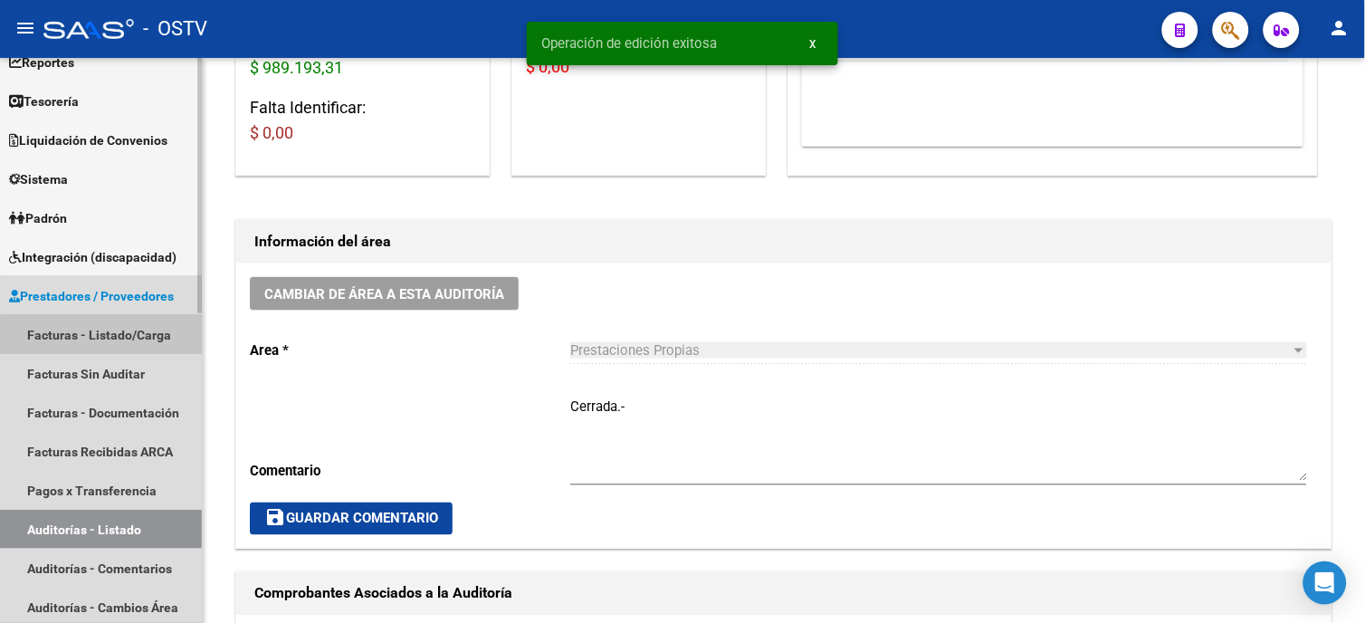
click at [128, 344] on link "Facturas - Listado/Carga" at bounding box center [101, 334] width 202 height 39
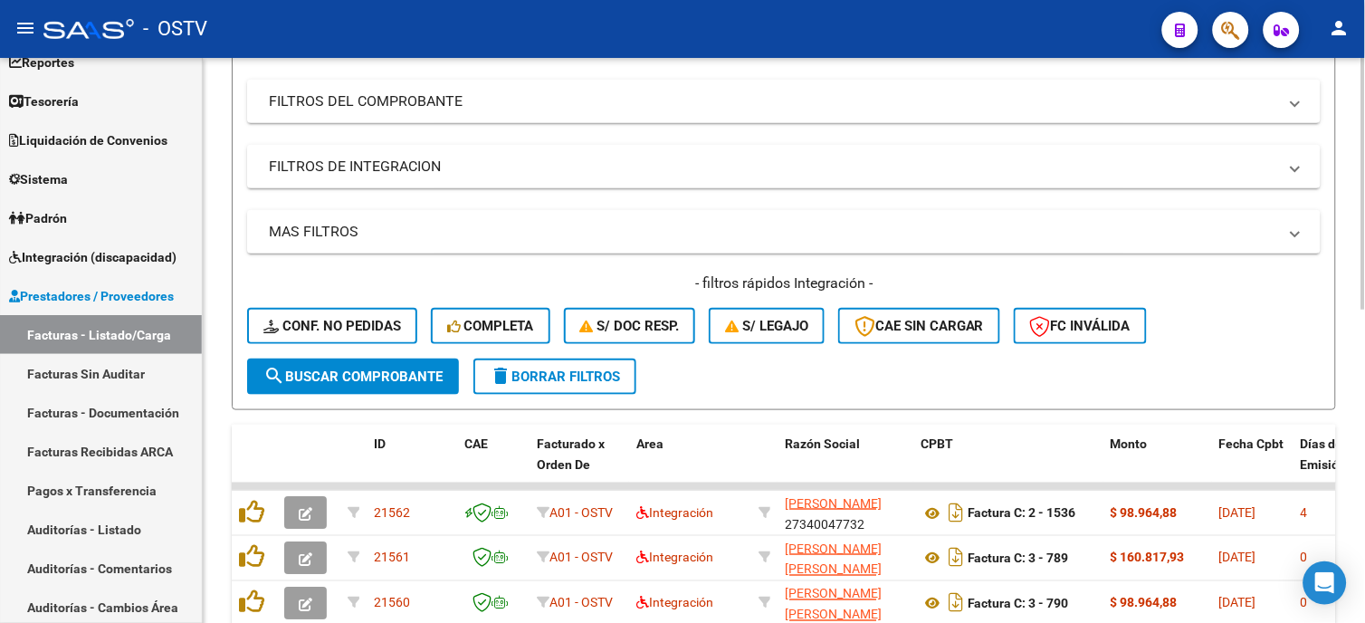
scroll to position [63, 0]
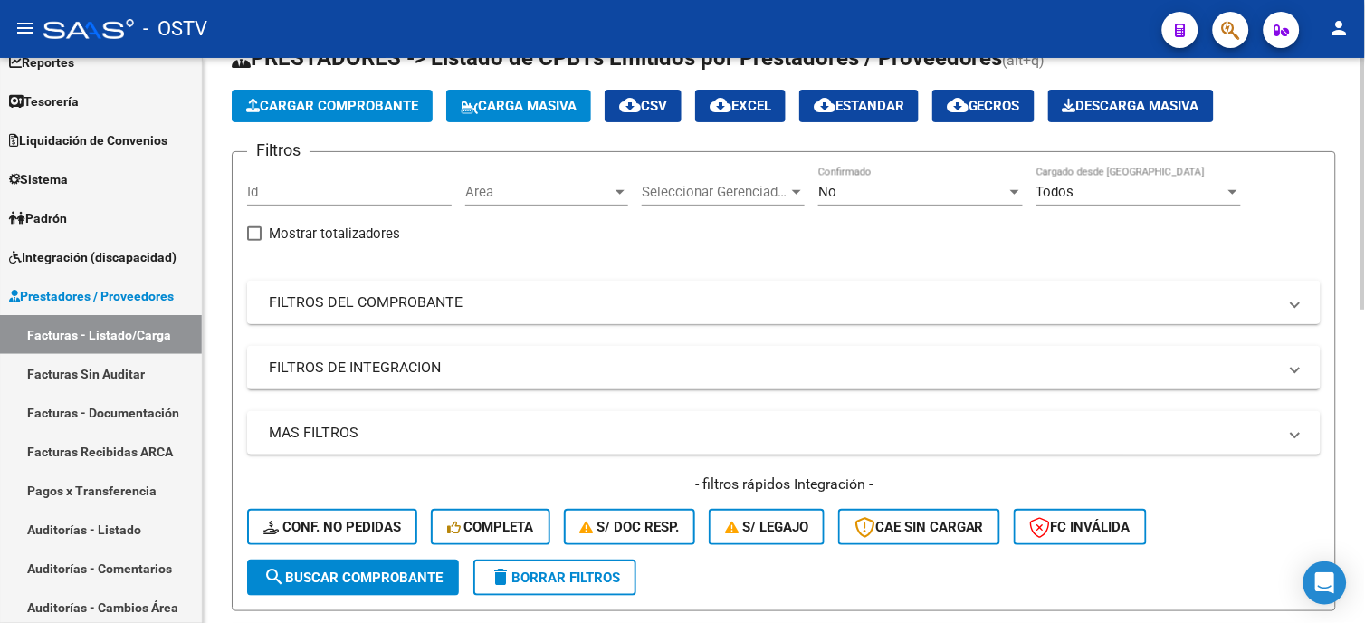
click at [396, 301] on mat-panel-title "FILTROS DEL COMPROBANTE" at bounding box center [773, 302] width 1009 height 20
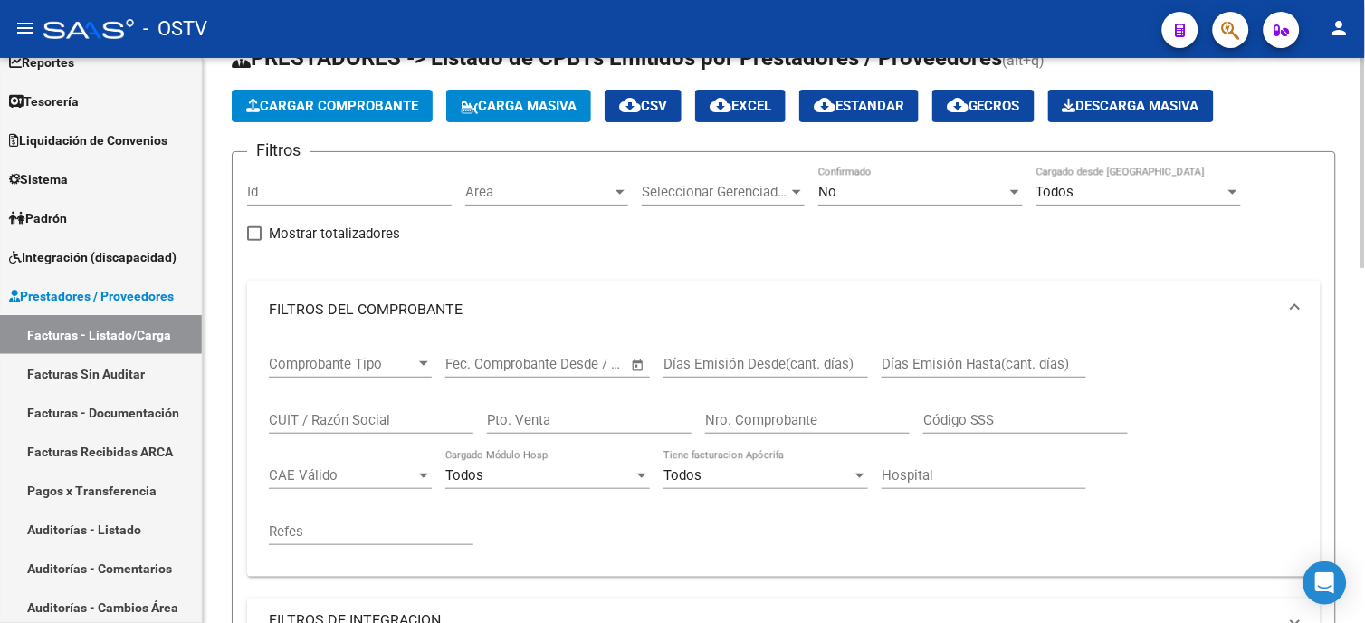
click at [815, 418] on input "Nro. Comprobante" at bounding box center [807, 420] width 205 height 16
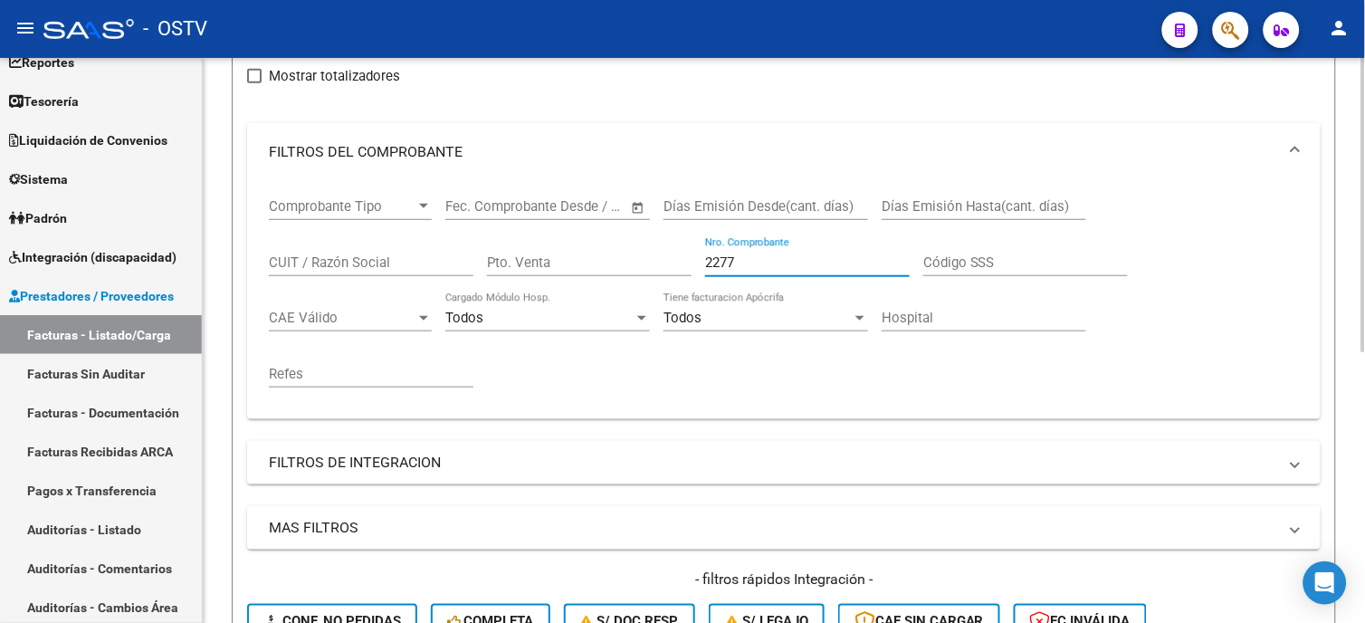
scroll to position [120, 0]
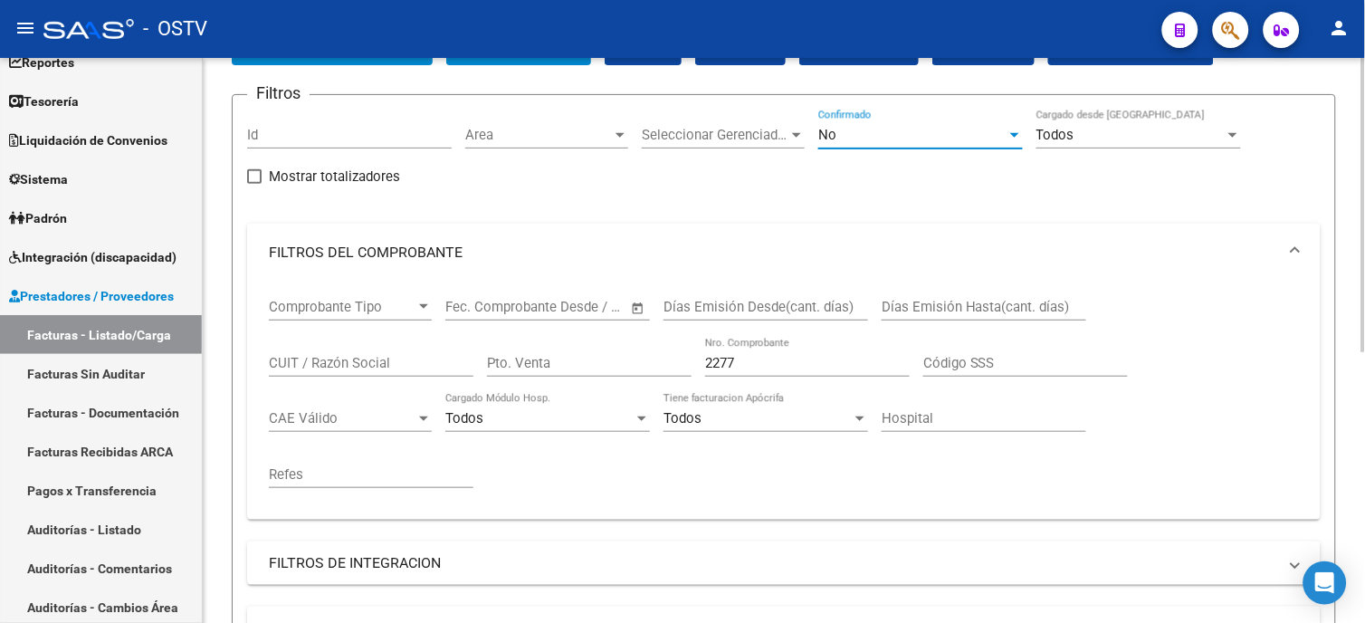
click at [952, 136] on div "No" at bounding box center [912, 135] width 188 height 16
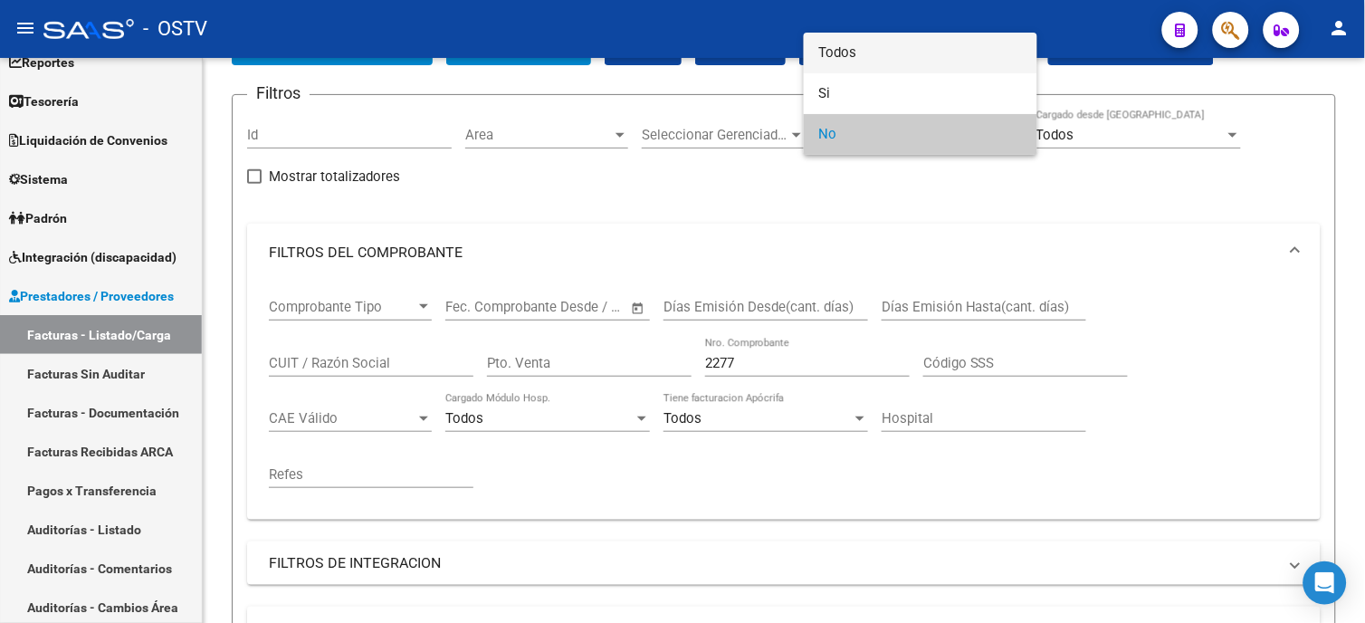
click at [928, 54] on span "Todos" at bounding box center [920, 53] width 205 height 41
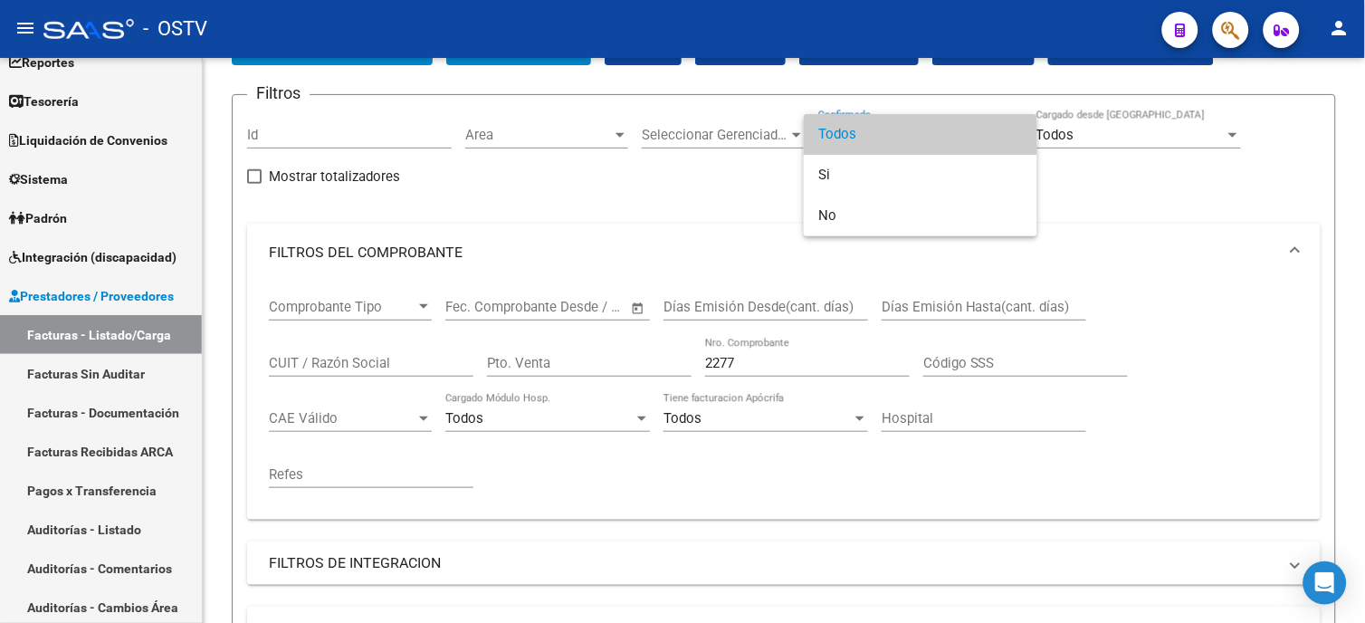
click at [843, 134] on span "Todos" at bounding box center [920, 134] width 205 height 41
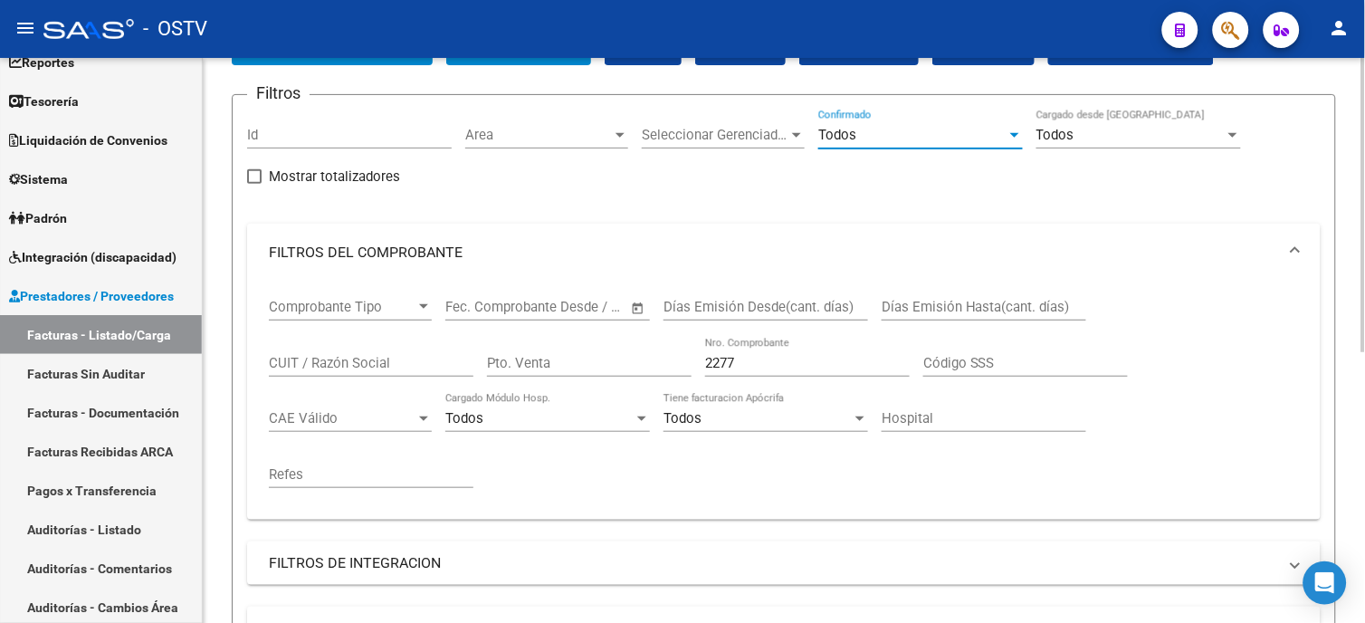
scroll to position [422, 0]
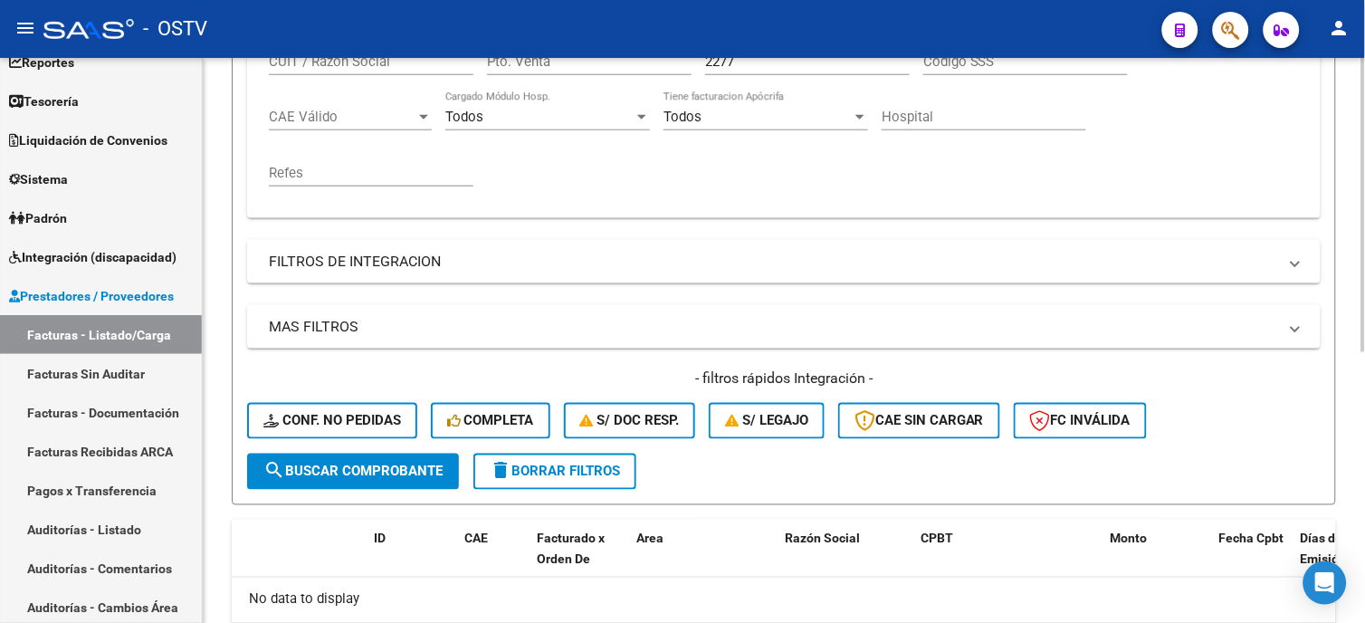
click at [346, 450] on div "- filtros rápidos Integración - Conf. no pedidas Completa S/ Doc Resp. S/ legaj…" at bounding box center [784, 410] width 1074 height 85
click at [347, 460] on button "search Buscar Comprobante" at bounding box center [353, 472] width 212 height 36
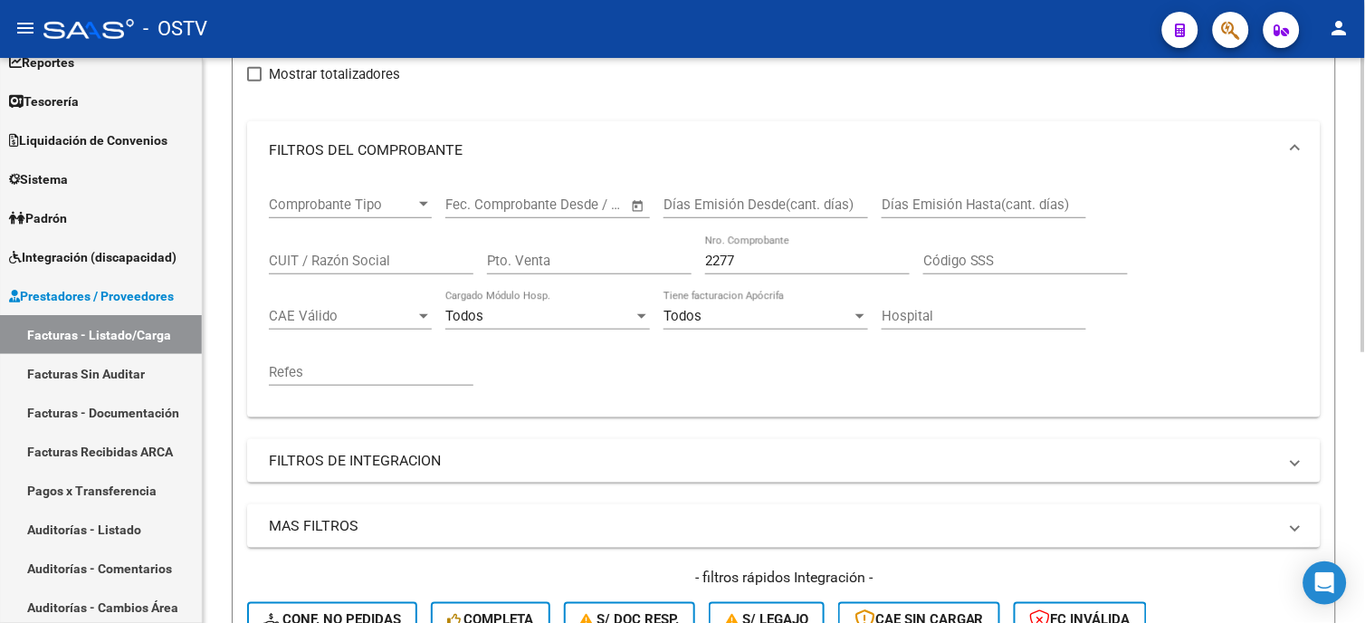
scroll to position [221, 0]
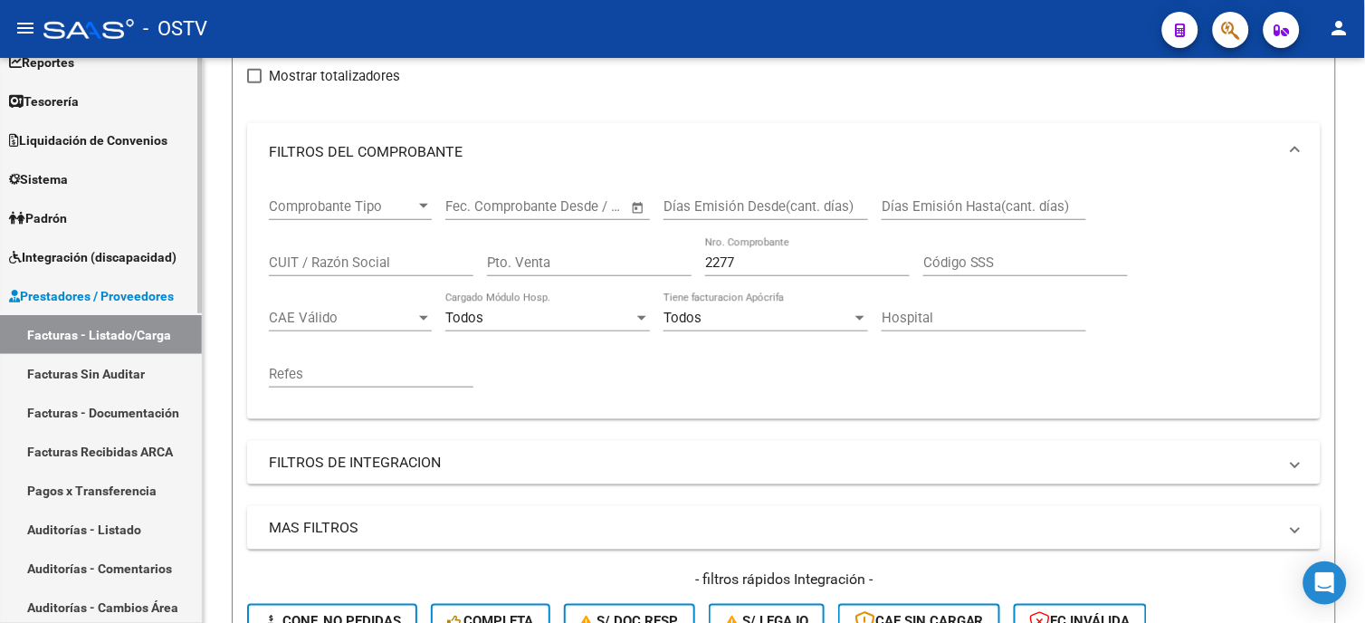
click at [118, 520] on link "Auditorías - Listado" at bounding box center [101, 529] width 202 height 39
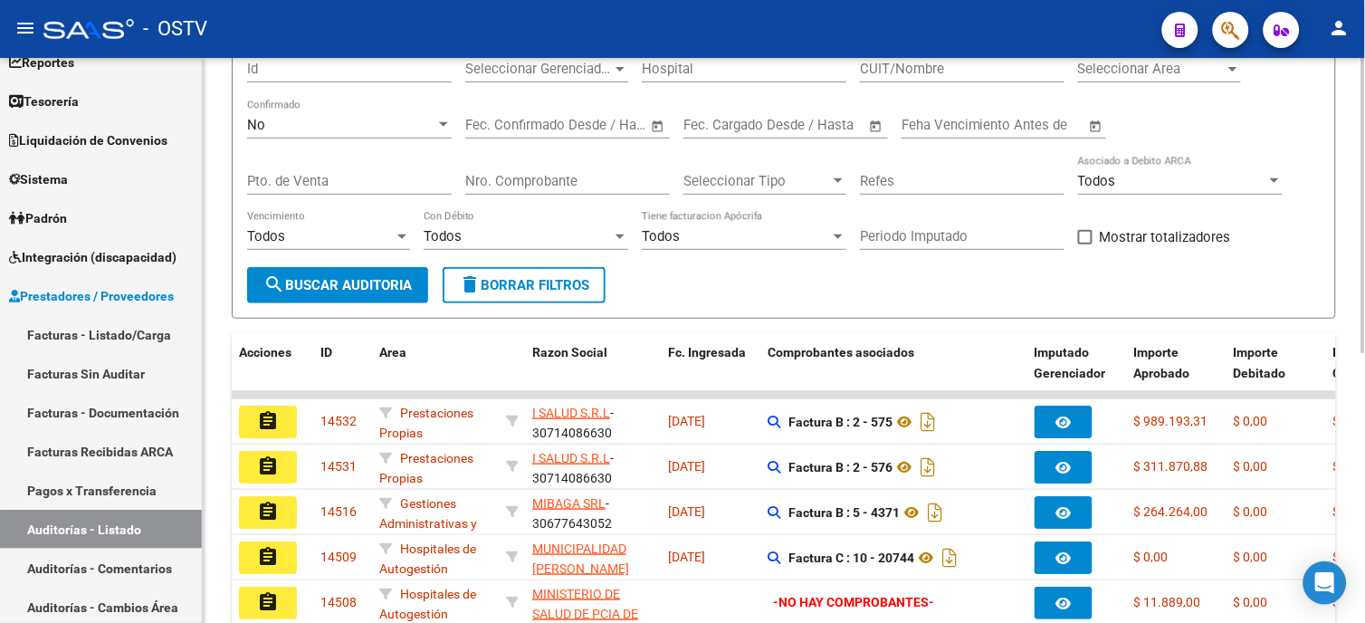
scroll to position [120, 0]
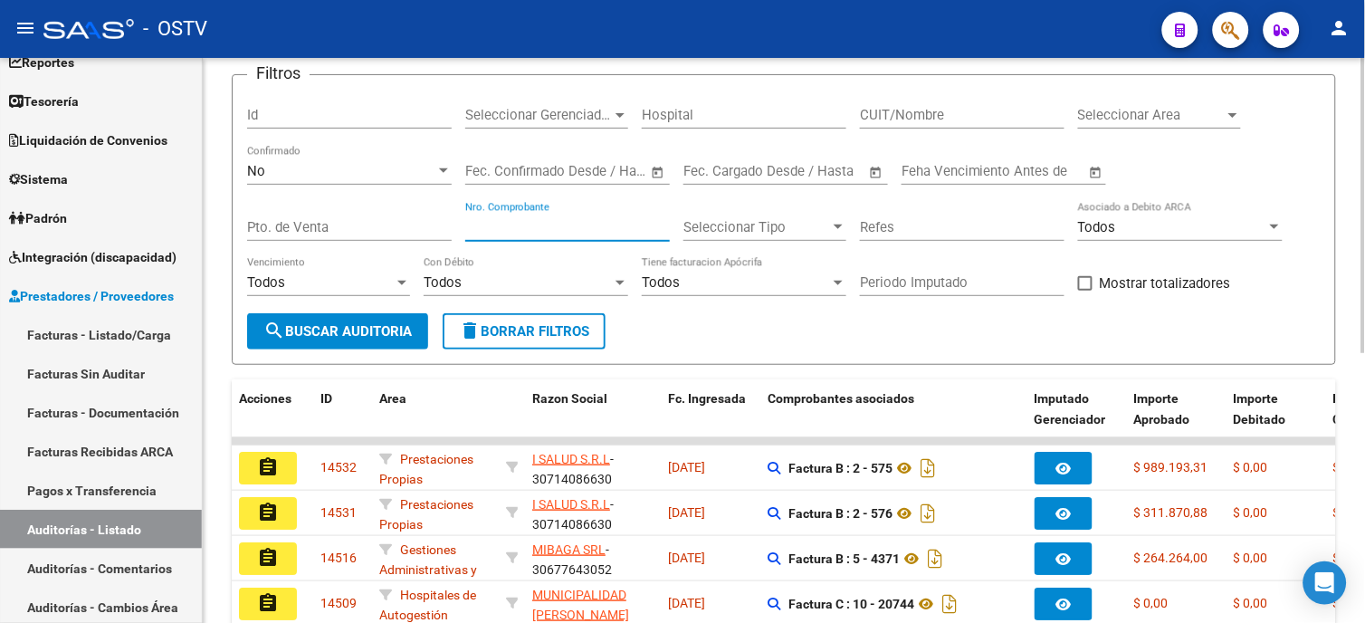
click at [557, 231] on input "Nro. Comprobante" at bounding box center [567, 227] width 205 height 16
click at [284, 161] on div "No Confirmado" at bounding box center [349, 165] width 205 height 39
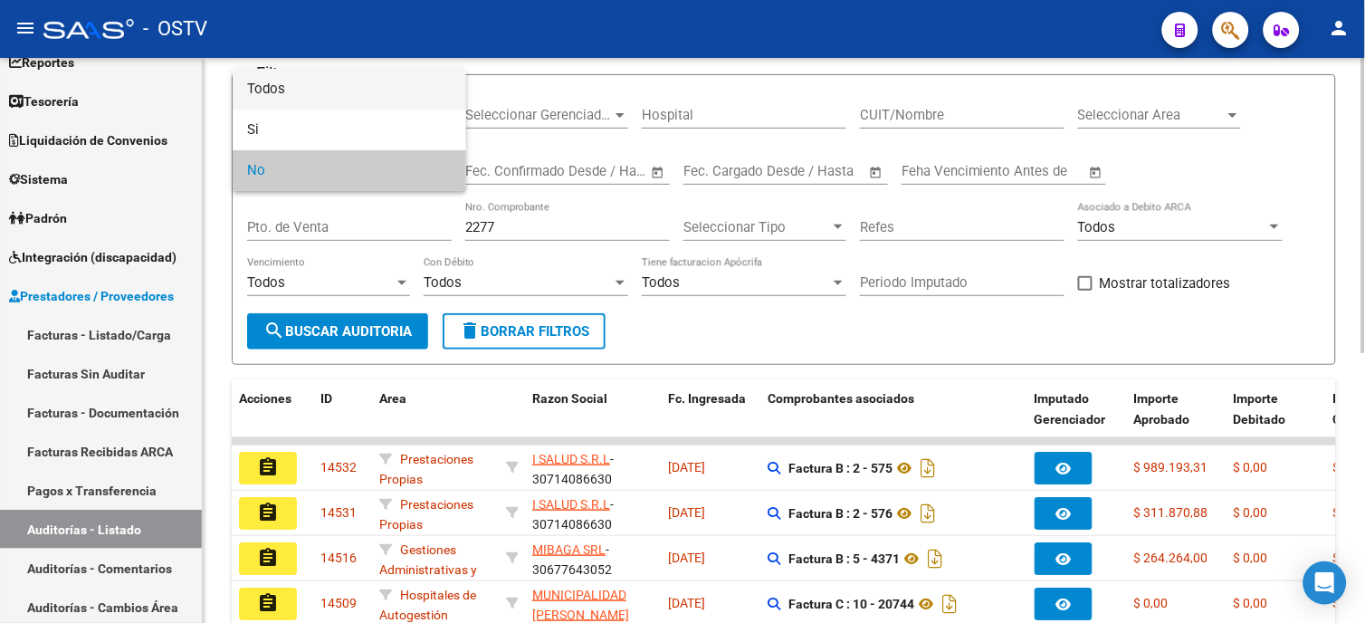
click at [283, 88] on span "Todos" at bounding box center [349, 89] width 205 height 41
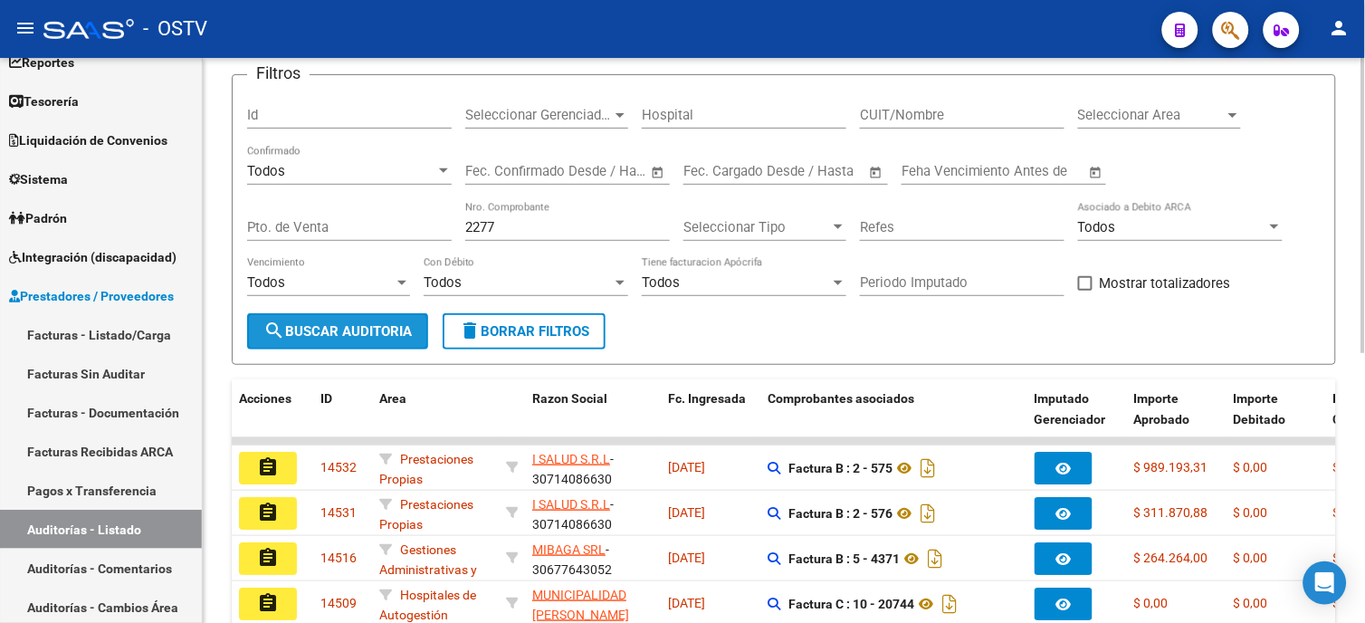
click at [324, 331] on span "search Buscar Auditoria" at bounding box center [337, 331] width 148 height 16
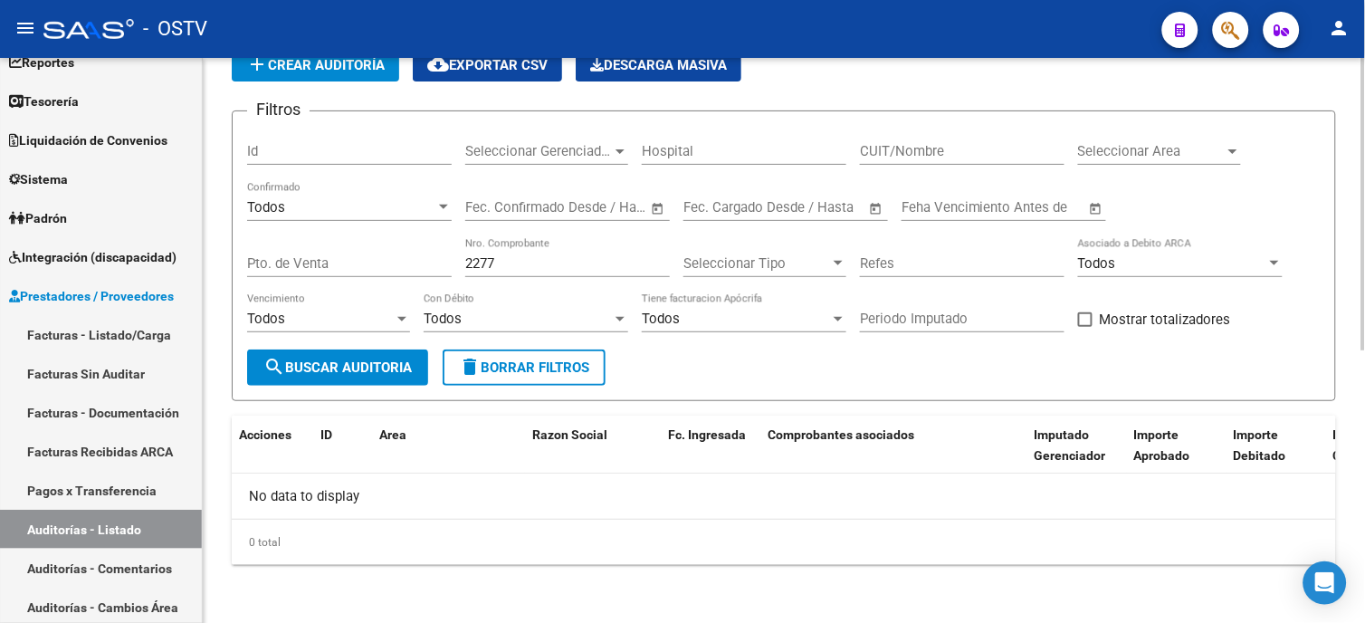
scroll to position [83, 0]
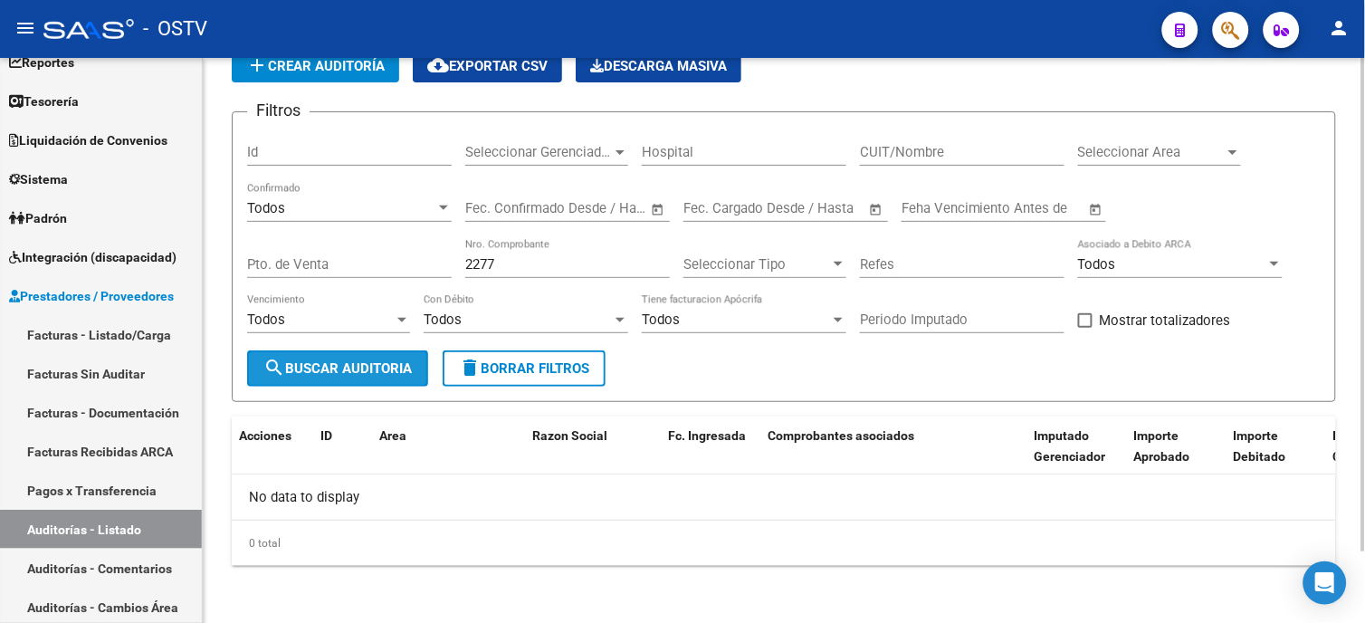
click at [312, 380] on button "search Buscar Auditoria" at bounding box center [337, 368] width 181 height 36
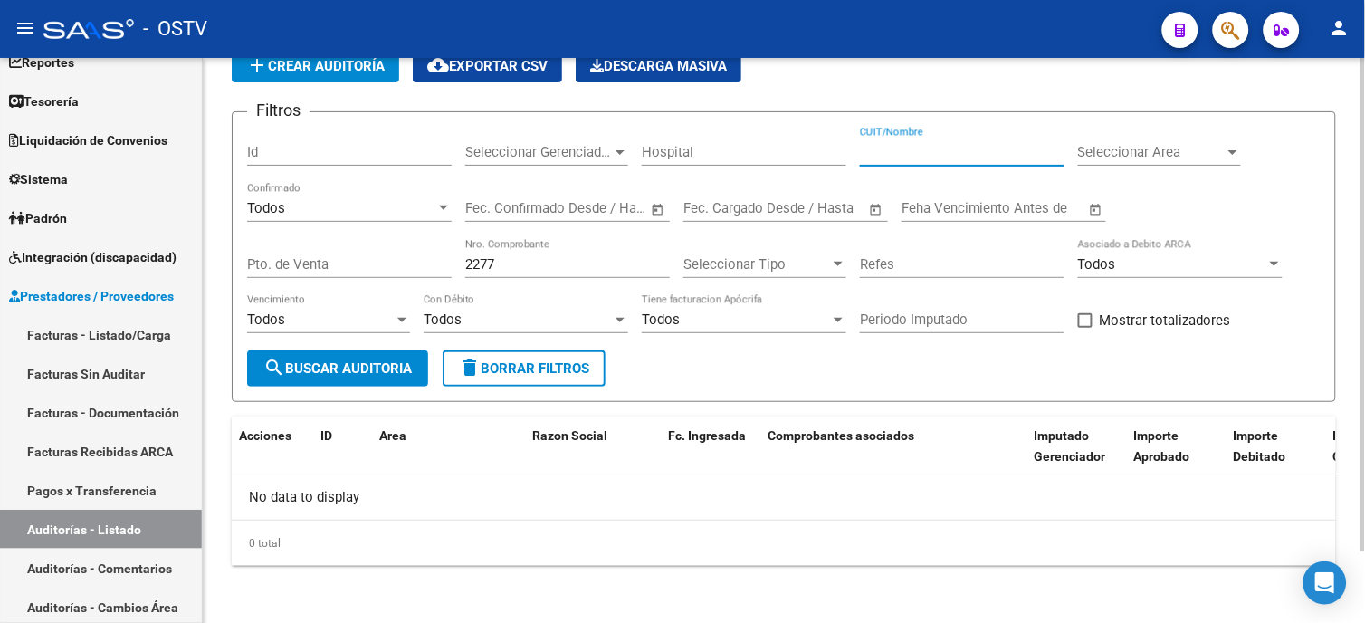
click at [922, 151] on input "CUIT/Nombre" at bounding box center [962, 152] width 205 height 16
click at [526, 265] on input "2277" at bounding box center [567, 264] width 205 height 16
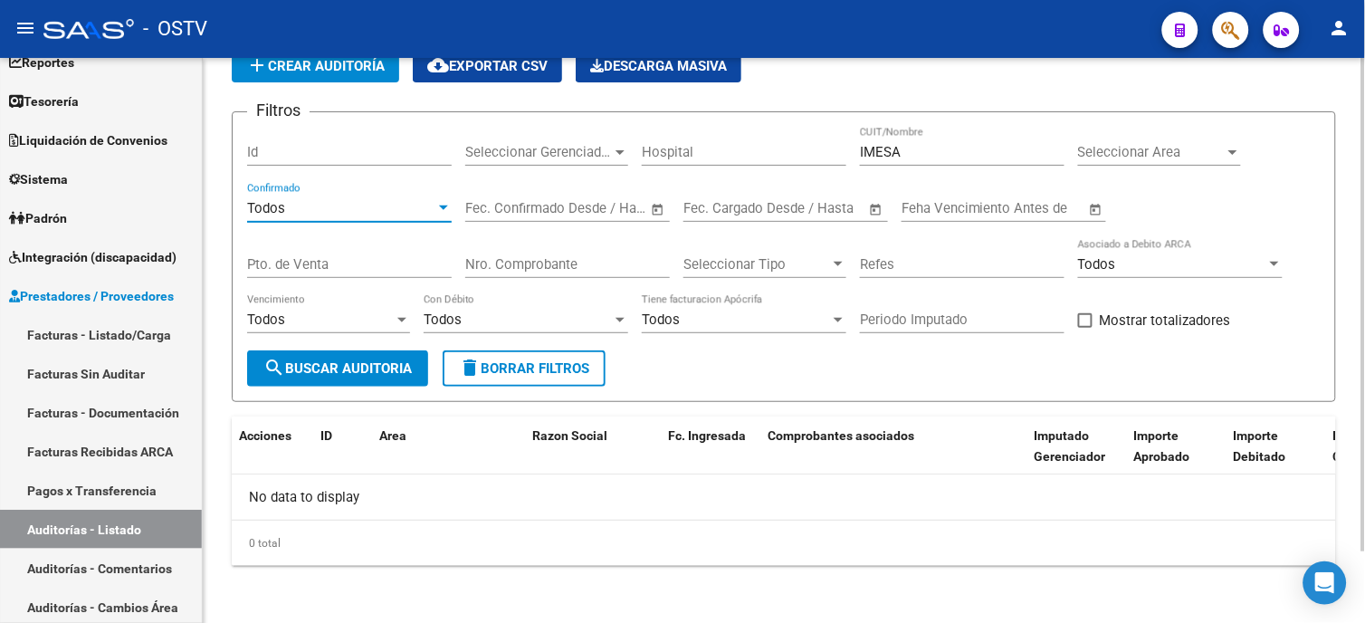
click at [315, 208] on div "Todos" at bounding box center [341, 208] width 188 height 16
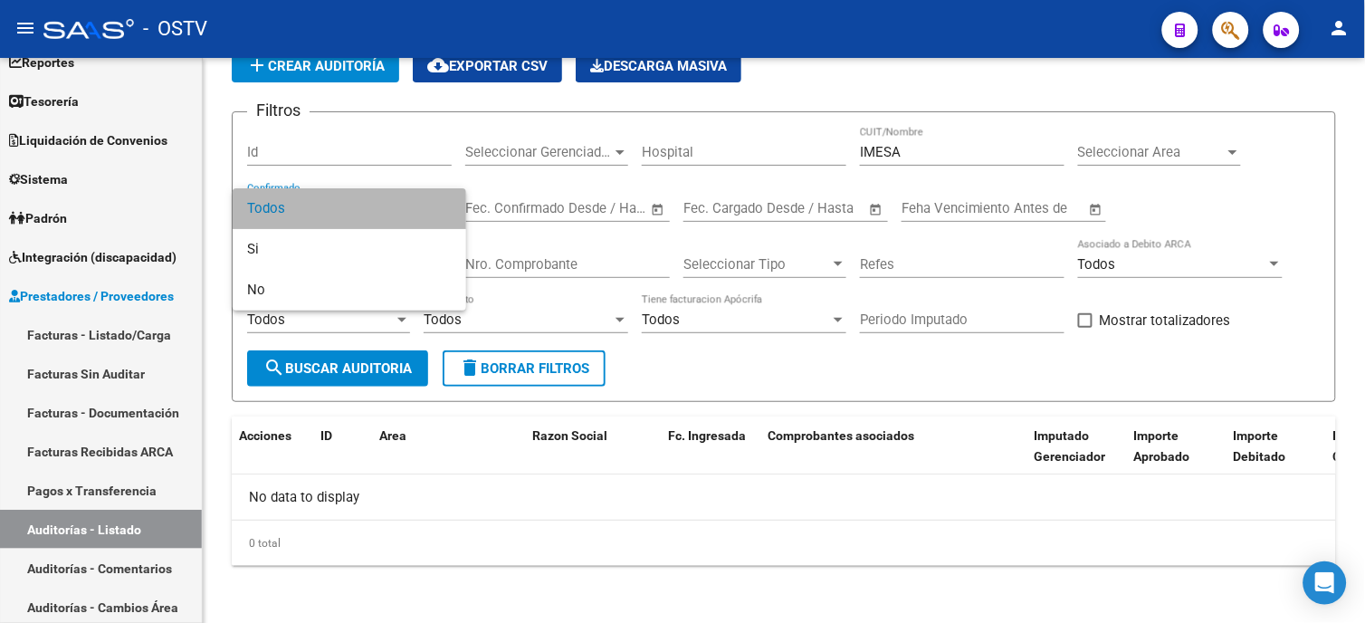
click at [312, 212] on span "Todos" at bounding box center [349, 208] width 205 height 41
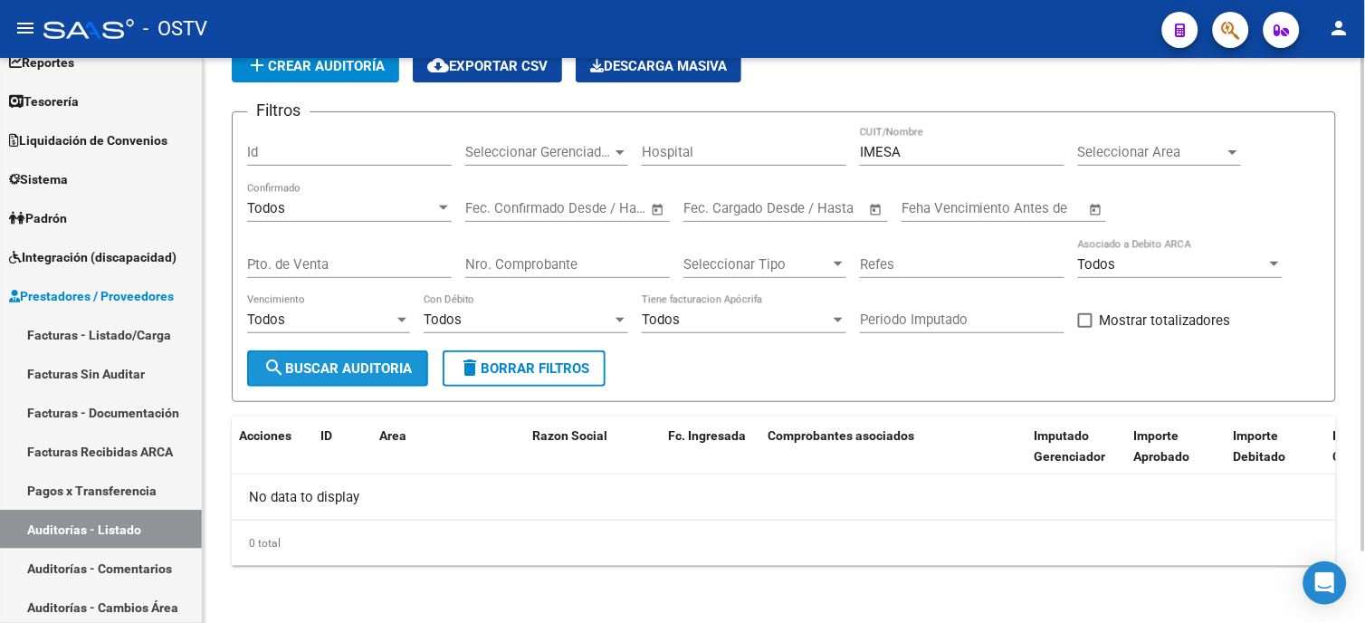
click at [302, 382] on button "search Buscar Auditoria" at bounding box center [337, 368] width 181 height 36
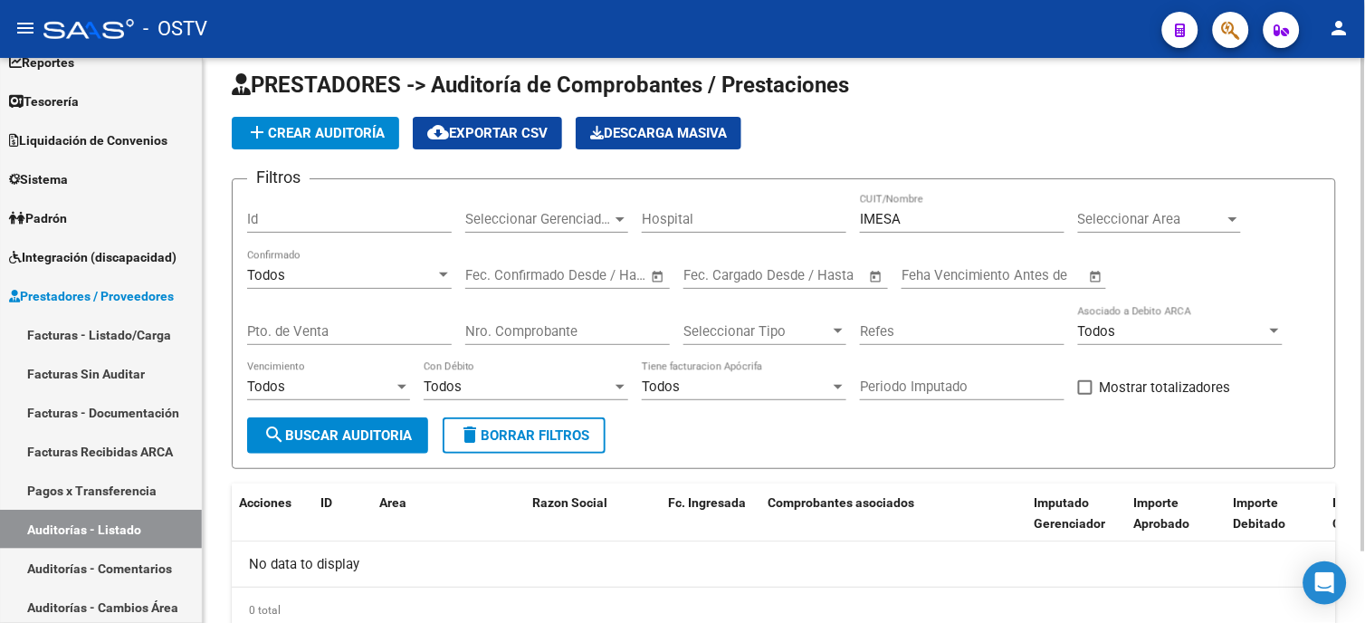
scroll to position [0, 0]
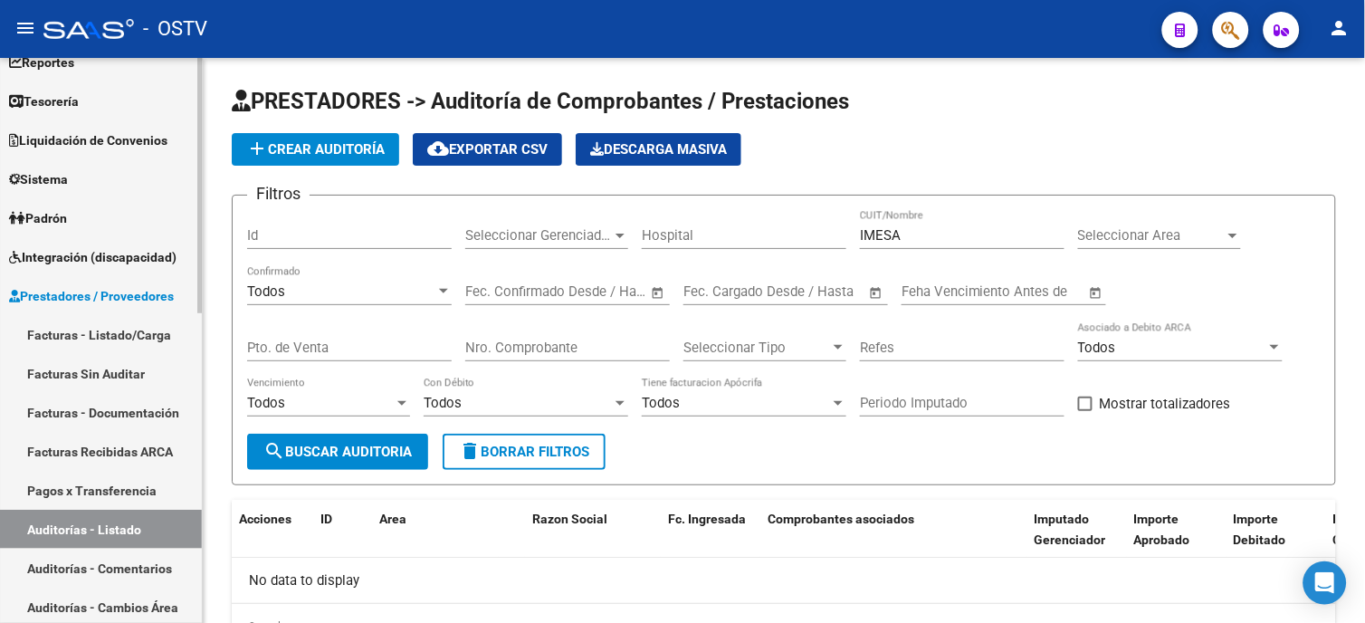
click at [112, 332] on link "Facturas - Listado/Carga" at bounding box center [101, 334] width 202 height 39
